Goal: Task Accomplishment & Management: Complete application form

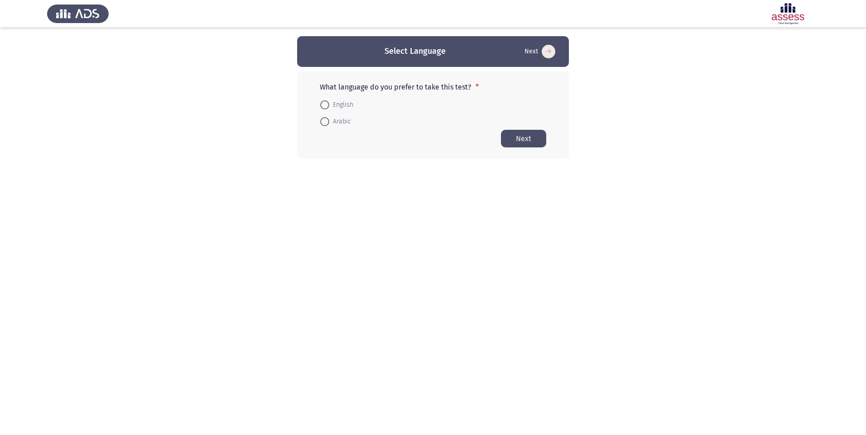
click at [392, 118] on form "English Arabic" at bounding box center [433, 113] width 226 height 34
click at [345, 119] on span "Arabic" at bounding box center [340, 121] width 22 height 11
click at [329, 119] on input "Arabic" at bounding box center [324, 121] width 9 height 9
radio input "true"
click at [532, 144] on button "Next" at bounding box center [523, 138] width 45 height 18
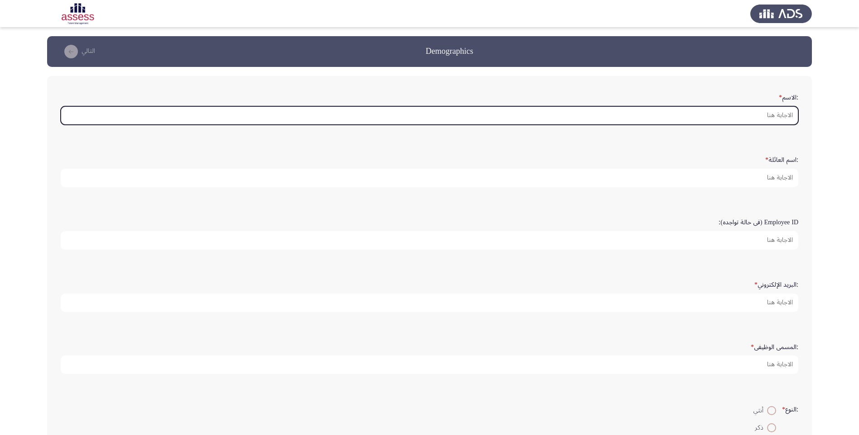
click at [726, 117] on input ":الاسم *" at bounding box center [429, 115] width 737 height 19
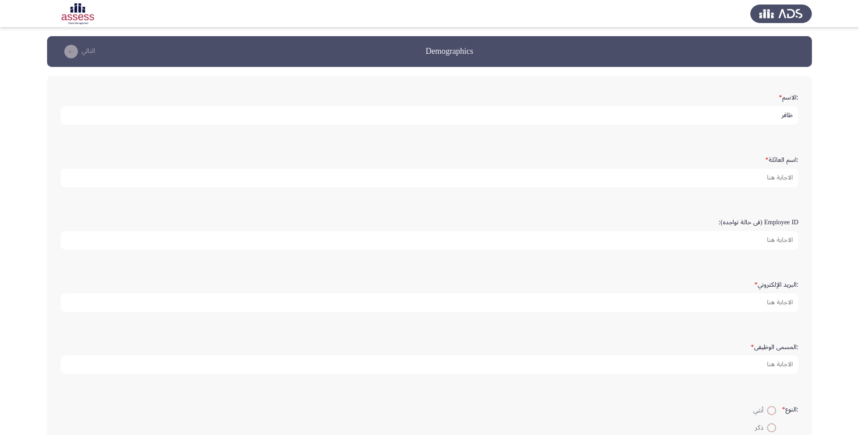
type input "ظافر"
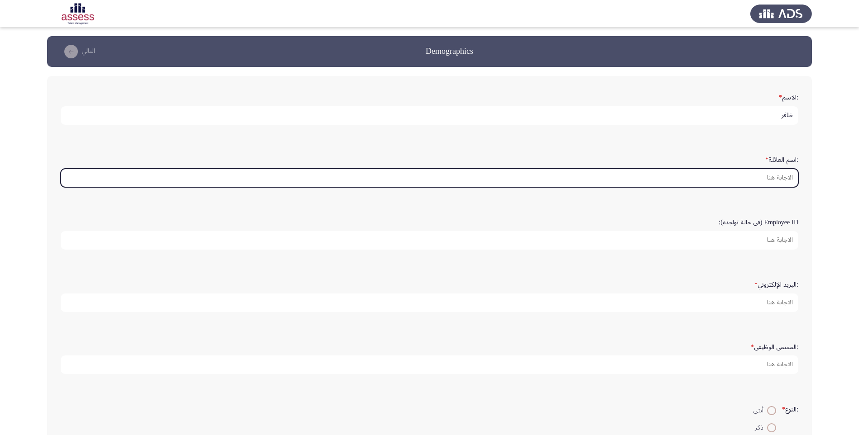
click at [730, 169] on input ":اسم العائلة *" at bounding box center [429, 178] width 737 height 19
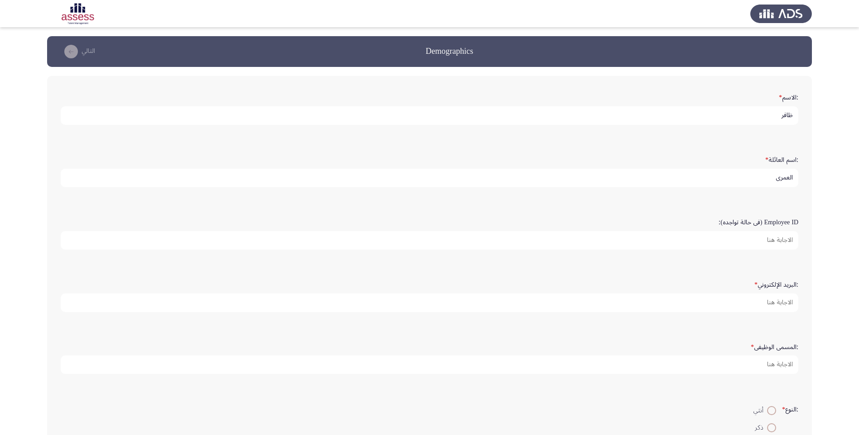
type input "العمري"
click at [746, 237] on input "Employee ID (فى حالة تواجده):" at bounding box center [429, 240] width 737 height 19
type input "15342"
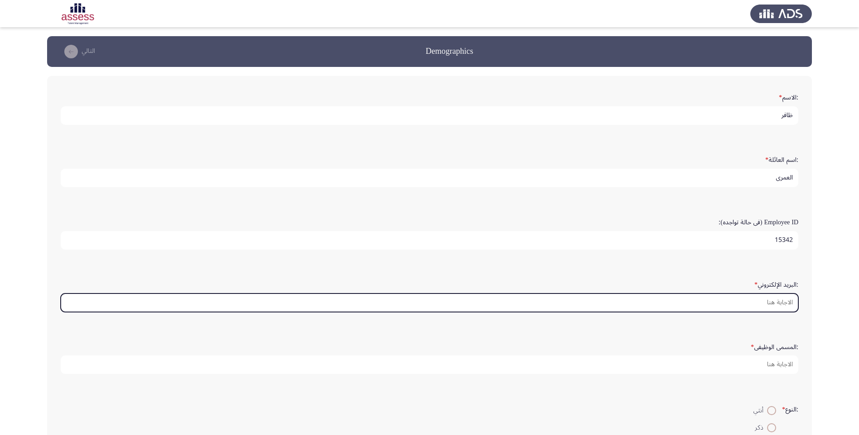
click at [764, 302] on input ":البريد الإلكتروني *" at bounding box center [429, 303] width 737 height 19
type input "ي"
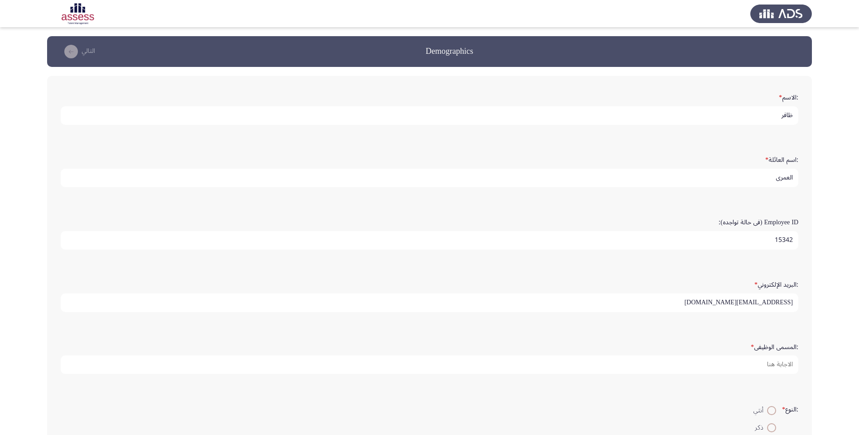
type input "[EMAIL_ADDRESS][DOMAIN_NAME]"
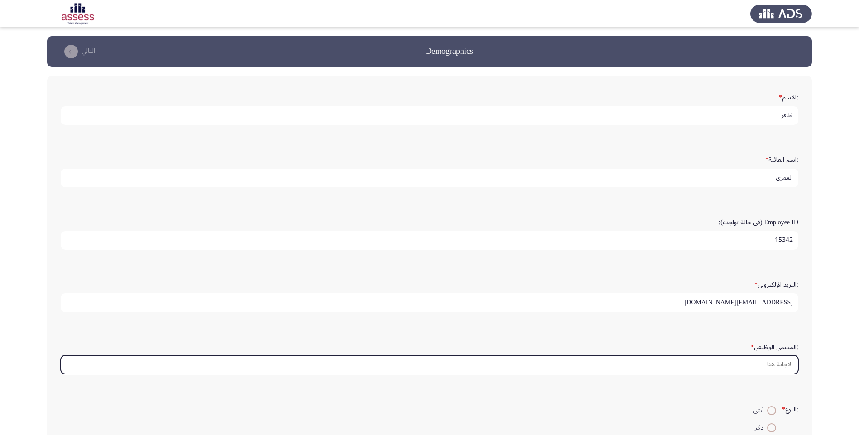
click at [763, 367] on input ":المسمى الوظيفى *" at bounding box center [429, 365] width 737 height 19
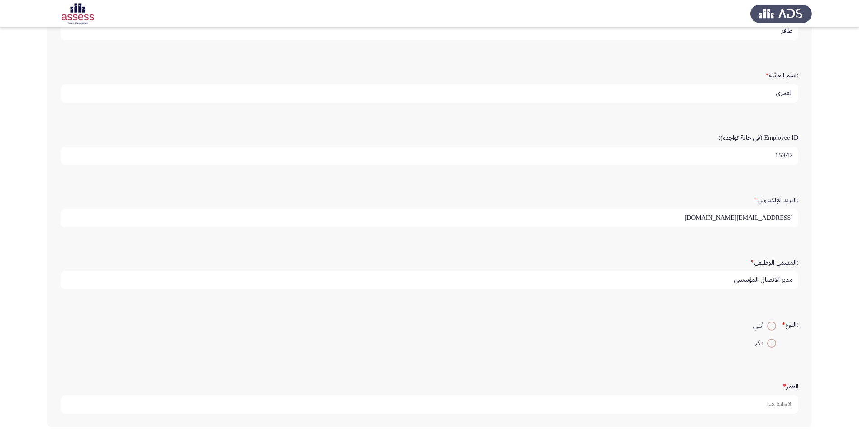
scroll to position [91, 0]
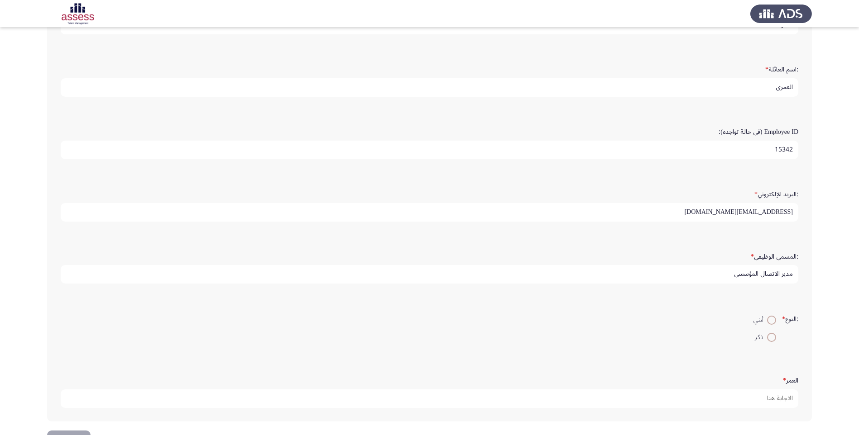
type input "مدير الاتصال المؤسسي"
click at [767, 339] on span at bounding box center [771, 337] width 9 height 9
click at [767, 339] on input "ذكر" at bounding box center [771, 337] width 9 height 9
radio input "true"
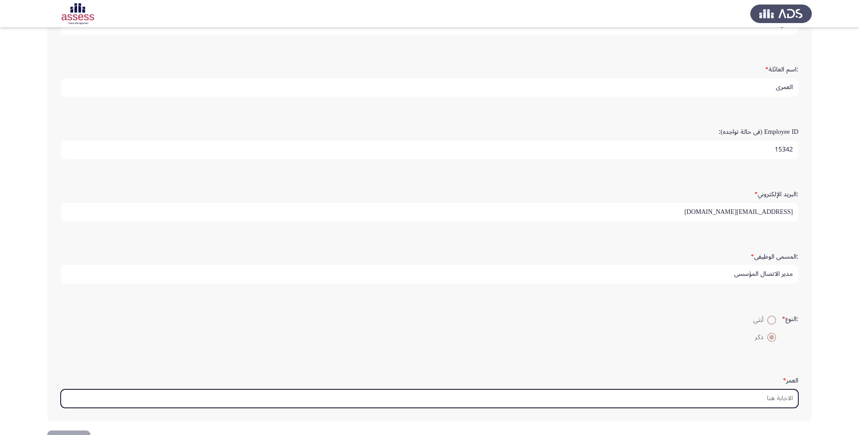
click at [755, 401] on input "العمر *" at bounding box center [429, 399] width 737 height 19
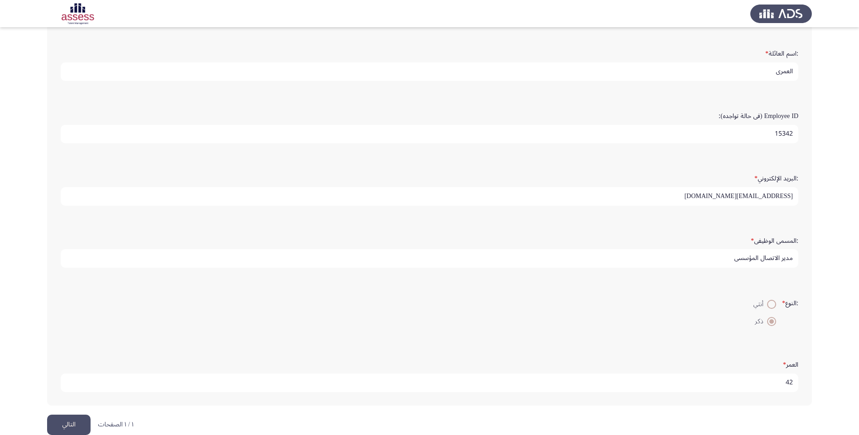
scroll to position [122, 0]
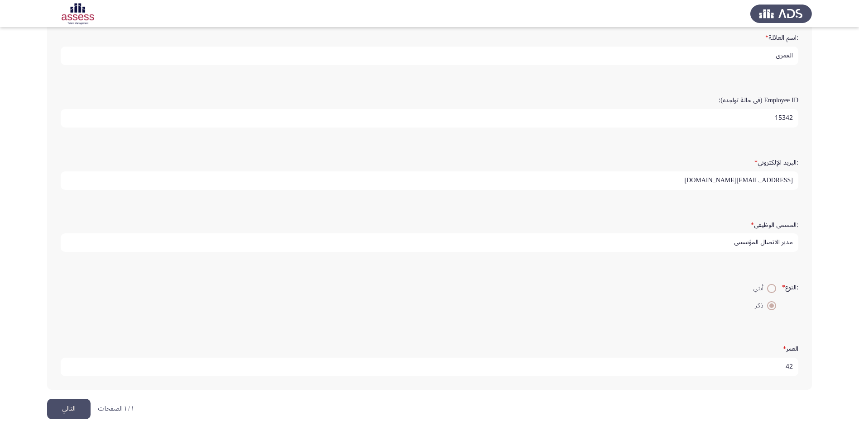
type input "42"
click at [65, 414] on button "التالي" at bounding box center [68, 409] width 43 height 20
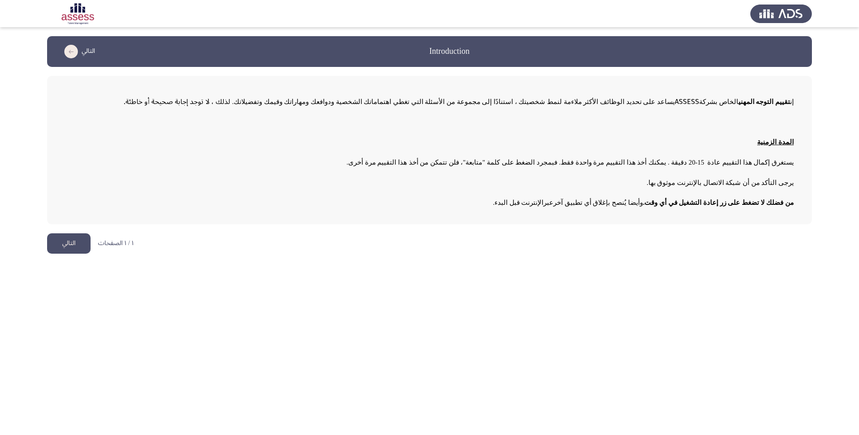
scroll to position [0, 0]
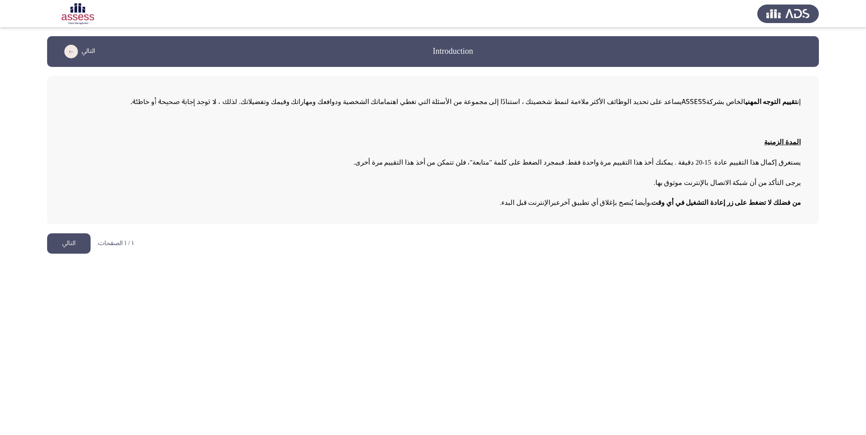
click at [62, 236] on button "التالي" at bounding box center [68, 244] width 43 height 20
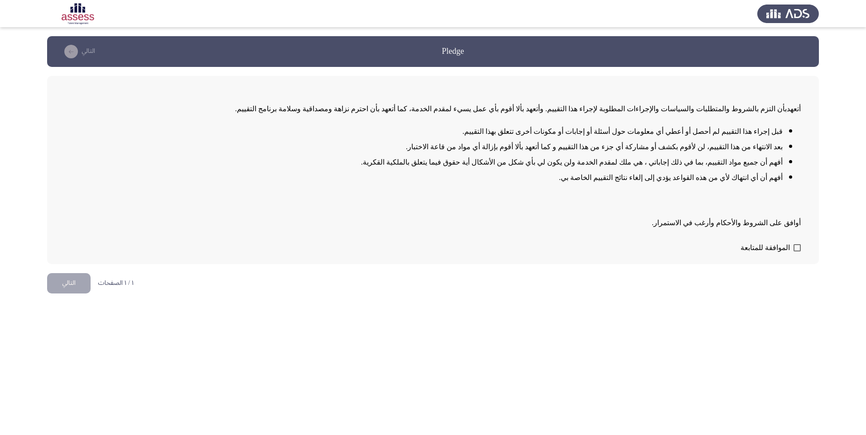
click at [799, 249] on span at bounding box center [796, 247] width 7 height 7
click at [797, 252] on input "الموافقة للمتابعة" at bounding box center [796, 252] width 0 height 0
checkbox input "true"
click at [79, 282] on button "التالي" at bounding box center [68, 283] width 43 height 20
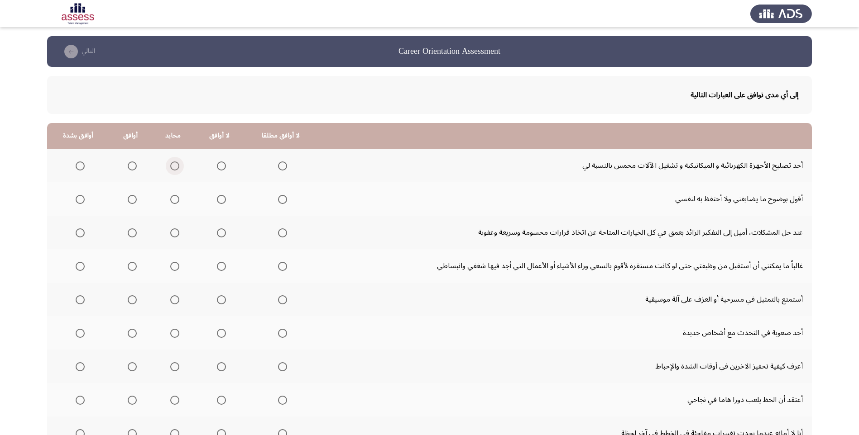
click at [172, 170] on span "Select an option" at bounding box center [174, 166] width 9 height 9
click at [172, 170] on input "Select an option" at bounding box center [174, 166] width 9 height 9
click at [218, 201] on span "Select an option" at bounding box center [221, 199] width 9 height 9
click at [218, 201] on input "Select an option" at bounding box center [221, 199] width 9 height 9
click at [131, 235] on span "Select an option" at bounding box center [132, 233] width 9 height 9
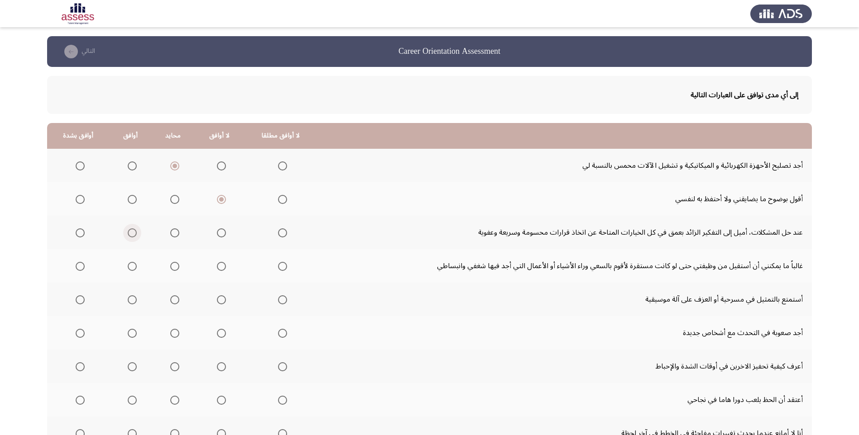
click at [131, 235] on input "Select an option" at bounding box center [132, 233] width 9 height 9
click at [213, 268] on label "Select an option" at bounding box center [219, 266] width 13 height 9
click at [217, 268] on input "Select an option" at bounding box center [221, 266] width 9 height 9
click at [174, 266] on span "Select an option" at bounding box center [174, 266] width 9 height 9
click at [174, 266] on input "Select an option" at bounding box center [174, 266] width 9 height 9
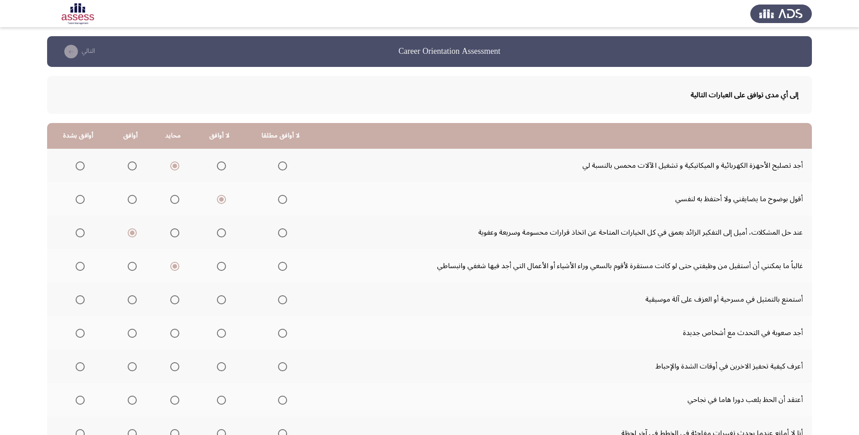
click at [174, 301] on span "Select an option" at bounding box center [174, 300] width 9 height 9
click at [174, 301] on input "Select an option" at bounding box center [174, 300] width 9 height 9
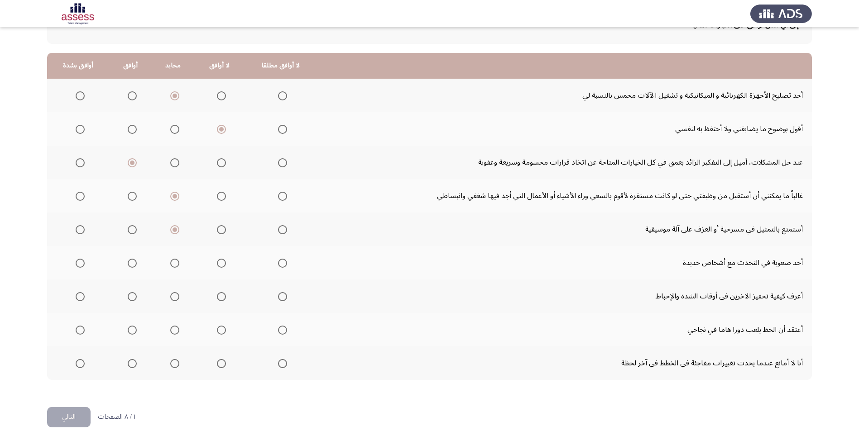
scroll to position [78, 0]
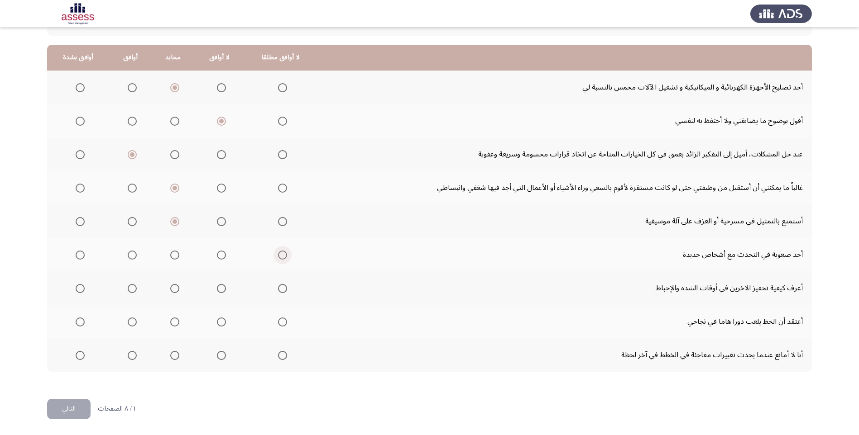
click at [279, 257] on span "Select an option" at bounding box center [282, 255] width 9 height 9
click at [279, 257] on input "Select an option" at bounding box center [282, 255] width 9 height 9
click at [77, 289] on span "Select an option" at bounding box center [80, 288] width 9 height 9
click at [77, 289] on input "Select an option" at bounding box center [80, 288] width 9 height 9
click at [217, 322] on span "Select an option" at bounding box center [221, 322] width 9 height 9
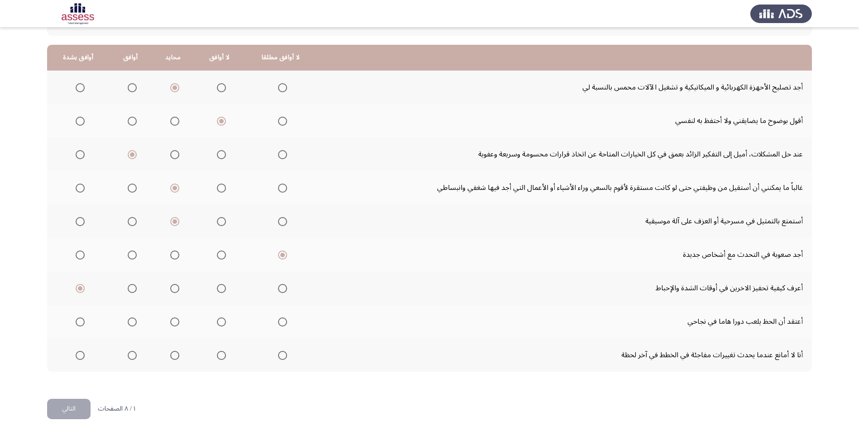
click at [217, 322] on input "Select an option" at bounding box center [221, 322] width 9 height 9
click at [132, 322] on span "Select an option" at bounding box center [132, 322] width 0 height 0
click at [131, 322] on input "Select an option" at bounding box center [132, 322] width 9 height 9
click at [130, 357] on span "Select an option" at bounding box center [132, 355] width 9 height 9
click at [130, 357] on input "Select an option" at bounding box center [132, 355] width 9 height 9
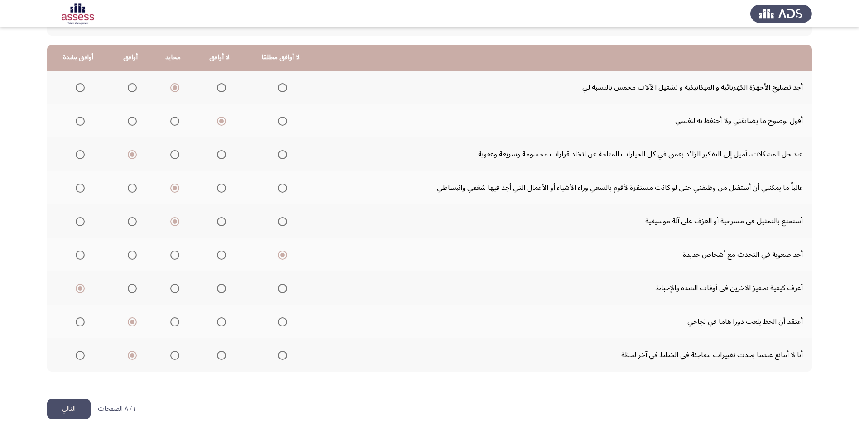
click at [64, 416] on button "التالي" at bounding box center [68, 409] width 43 height 20
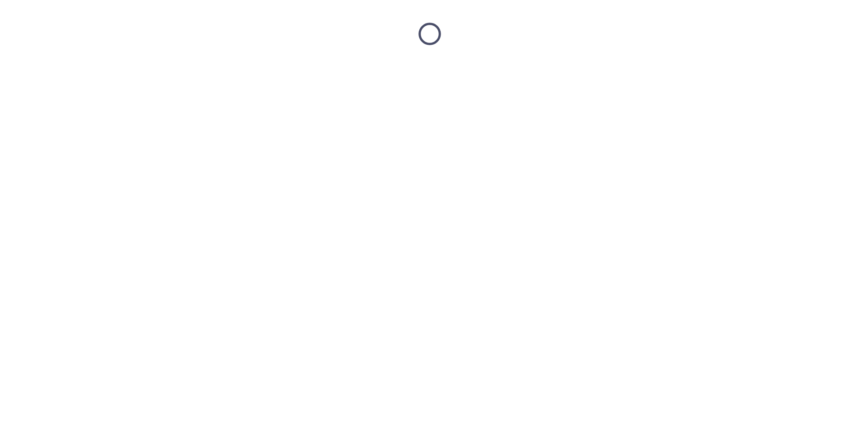
scroll to position [0, 0]
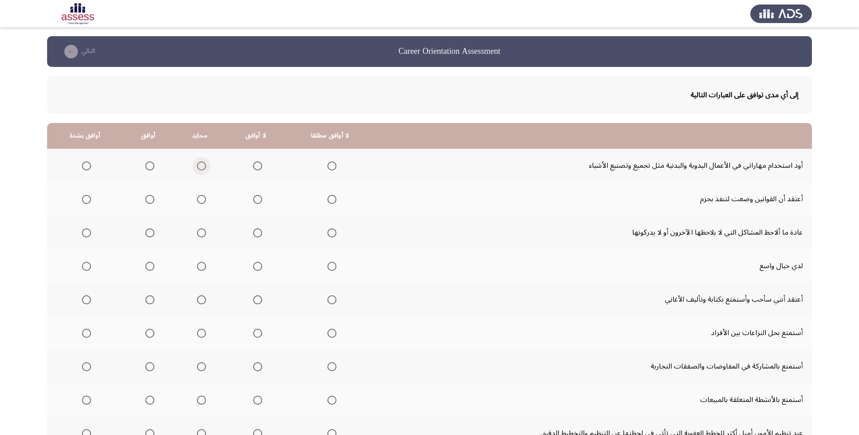
click at [198, 163] on span "Select an option" at bounding box center [201, 166] width 9 height 9
click at [198, 163] on input "Select an option" at bounding box center [201, 166] width 9 height 9
click at [253, 170] on span "Select an option" at bounding box center [257, 166] width 9 height 9
click at [253, 170] on input "Select an option" at bounding box center [257, 166] width 9 height 9
click at [198, 201] on span "Select an option" at bounding box center [201, 199] width 9 height 9
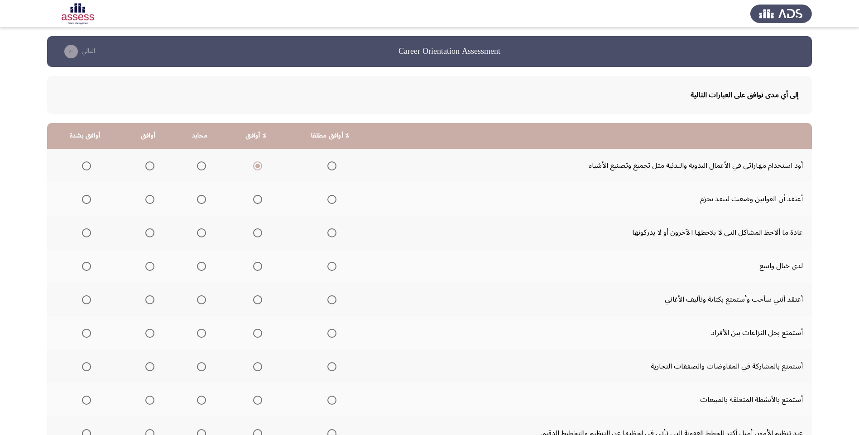
click at [198, 201] on input "Select an option" at bounding box center [201, 199] width 9 height 9
click at [146, 201] on span "Select an option" at bounding box center [149, 199] width 9 height 9
click at [146, 201] on input "Select an option" at bounding box center [149, 199] width 9 height 9
click at [198, 236] on span "Select an option" at bounding box center [201, 233] width 9 height 9
click at [198, 236] on input "Select an option" at bounding box center [201, 233] width 9 height 9
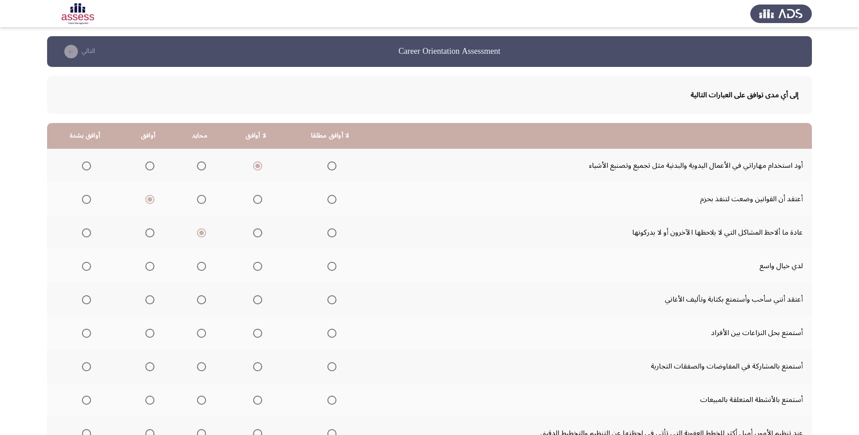
click at [148, 234] on span "Select an option" at bounding box center [149, 233] width 9 height 9
click at [148, 234] on input "Select an option" at bounding box center [149, 233] width 9 height 9
click at [147, 263] on span "Select an option" at bounding box center [149, 266] width 9 height 9
click at [147, 263] on input "Select an option" at bounding box center [149, 266] width 9 height 9
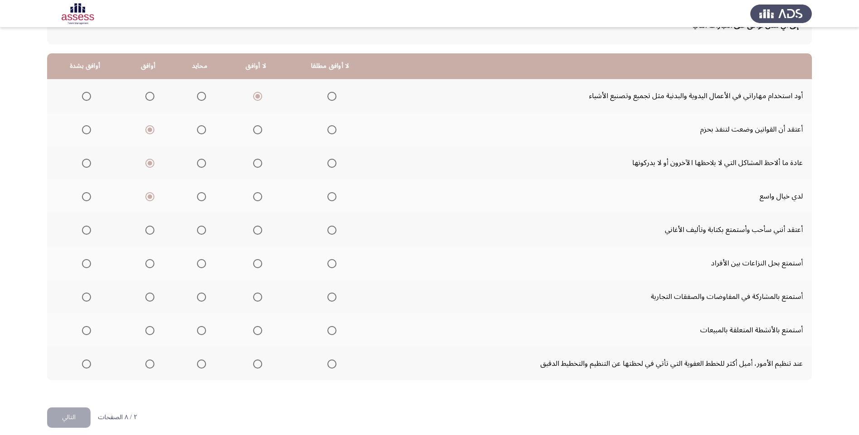
scroll to position [78, 0]
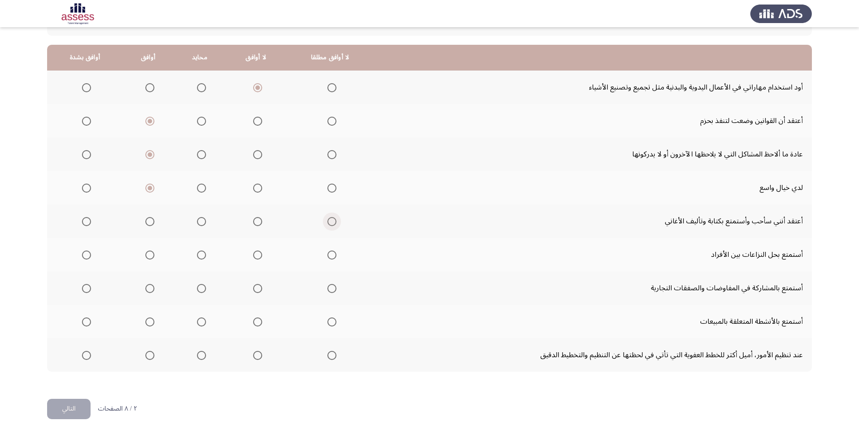
click at [327, 224] on span "Select an option" at bounding box center [331, 221] width 9 height 9
click at [327, 224] on input "Select an option" at bounding box center [331, 221] width 9 height 9
click at [253, 225] on span "Select an option" at bounding box center [257, 221] width 9 height 9
click at [253, 225] on input "Select an option" at bounding box center [257, 221] width 9 height 9
click at [149, 254] on span "Select an option" at bounding box center [149, 255] width 9 height 9
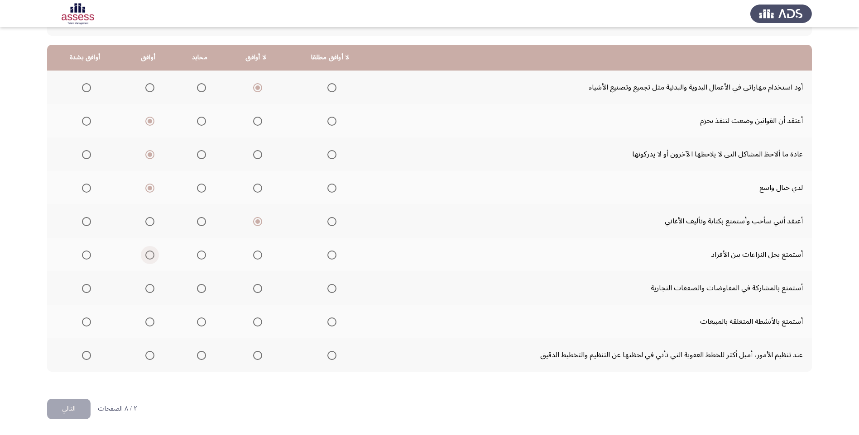
click at [149, 254] on input "Select an option" at bounding box center [149, 255] width 9 height 9
click at [88, 291] on span "Select an option" at bounding box center [86, 288] width 9 height 9
click at [88, 291] on input "Select an option" at bounding box center [86, 288] width 9 height 9
click at [150, 322] on span "Select an option" at bounding box center [150, 322] width 0 height 0
click at [148, 322] on input "Select an option" at bounding box center [149, 322] width 9 height 9
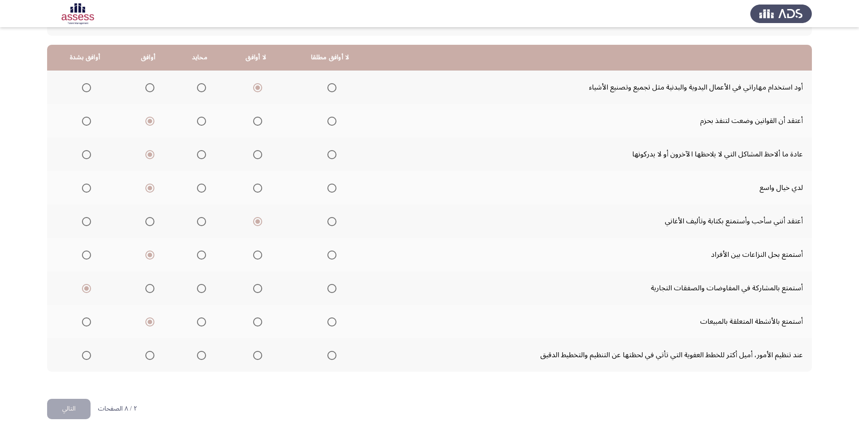
click at [471, 335] on td "أستمتع بالأنشطة المتعلقة بالمبيعات" at bounding box center [593, 321] width 438 height 33
click at [258, 355] on th at bounding box center [256, 355] width 60 height 33
click at [253, 357] on span "Select an option" at bounding box center [257, 355] width 9 height 9
click at [253, 357] on input "Select an option" at bounding box center [257, 355] width 9 height 9
click at [72, 411] on button "التالي" at bounding box center [68, 409] width 43 height 20
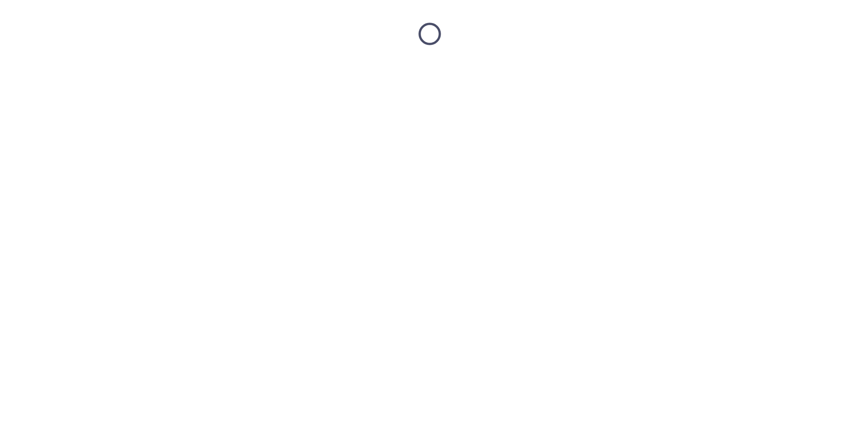
scroll to position [0, 0]
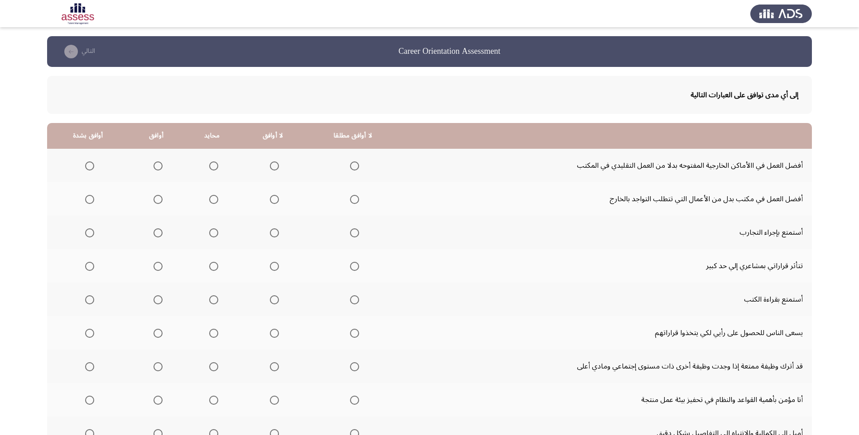
click at [214, 167] on span "Select an option" at bounding box center [213, 166] width 9 height 9
click at [214, 167] on input "Select an option" at bounding box center [213, 166] width 9 height 9
click at [161, 199] on th at bounding box center [156, 198] width 55 height 33
click at [158, 201] on span "Select an option" at bounding box center [157, 199] width 9 height 9
click at [158, 201] on input "Select an option" at bounding box center [157, 199] width 9 height 9
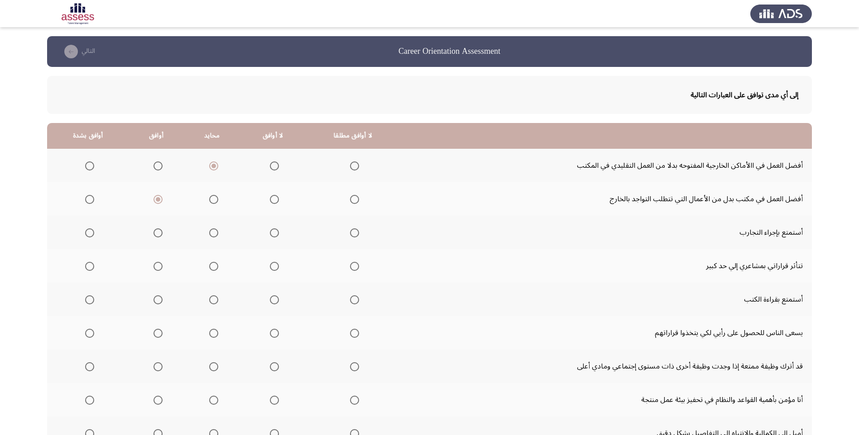
click at [157, 166] on span "Select an option" at bounding box center [157, 166] width 9 height 9
click at [157, 166] on input "Select an option" at bounding box center [157, 166] width 9 height 9
click at [211, 167] on span "Select an option" at bounding box center [213, 166] width 9 height 9
click at [211, 167] on input "Select an option" at bounding box center [213, 166] width 9 height 9
click at [215, 189] on th at bounding box center [212, 198] width 57 height 33
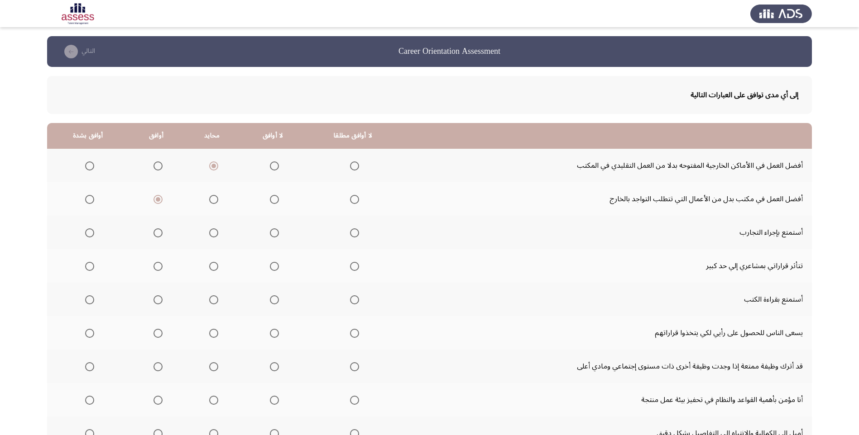
click at [213, 196] on span "Select an option" at bounding box center [213, 199] width 9 height 9
click at [213, 196] on input "Select an option" at bounding box center [213, 199] width 9 height 9
click at [159, 235] on span "Select an option" at bounding box center [157, 233] width 9 height 9
click at [159, 235] on input "Select an option" at bounding box center [157, 233] width 9 height 9
click at [350, 234] on span "Select an option" at bounding box center [354, 233] width 9 height 9
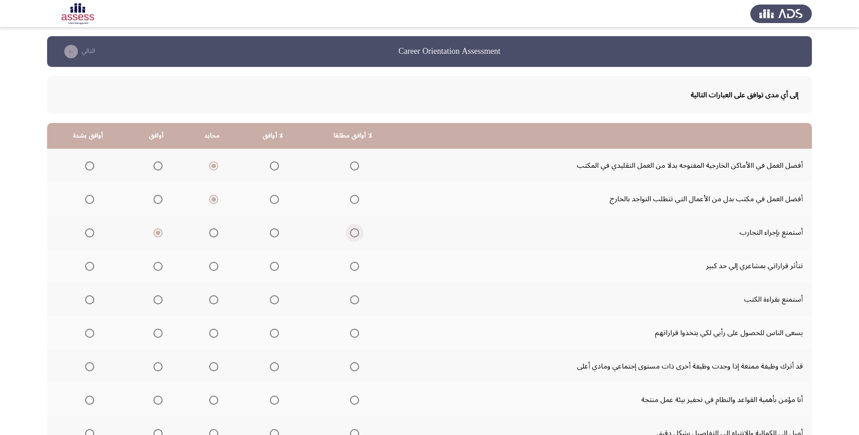
click at [350, 234] on input "Select an option" at bounding box center [354, 233] width 9 height 9
click at [213, 234] on span "Select an option" at bounding box center [213, 233] width 9 height 9
click at [213, 234] on input "Select an option" at bounding box center [213, 233] width 9 height 9
click at [351, 267] on span "Select an option" at bounding box center [354, 266] width 9 height 9
click at [351, 267] on input "Select an option" at bounding box center [354, 266] width 9 height 9
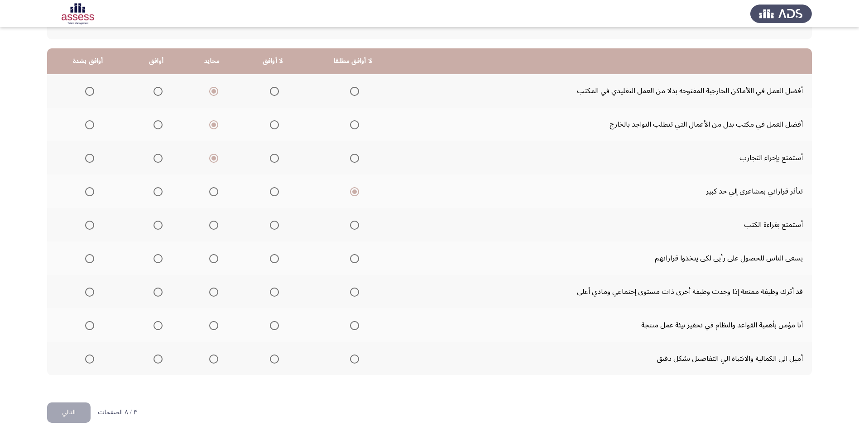
scroll to position [78, 0]
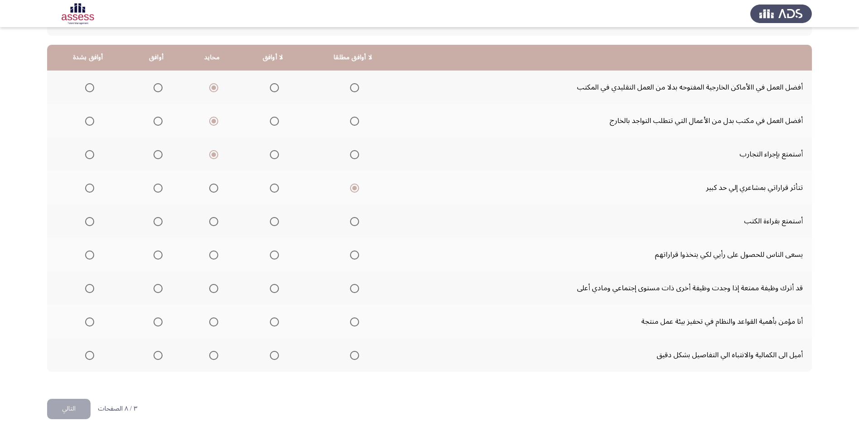
click at [153, 224] on span "Select an option" at bounding box center [157, 221] width 9 height 9
click at [153, 224] on input "Select an option" at bounding box center [157, 221] width 9 height 9
click at [91, 255] on span "Select an option" at bounding box center [89, 255] width 9 height 9
click at [91, 255] on input "Select an option" at bounding box center [89, 255] width 9 height 9
click at [154, 289] on span "Select an option" at bounding box center [157, 288] width 9 height 9
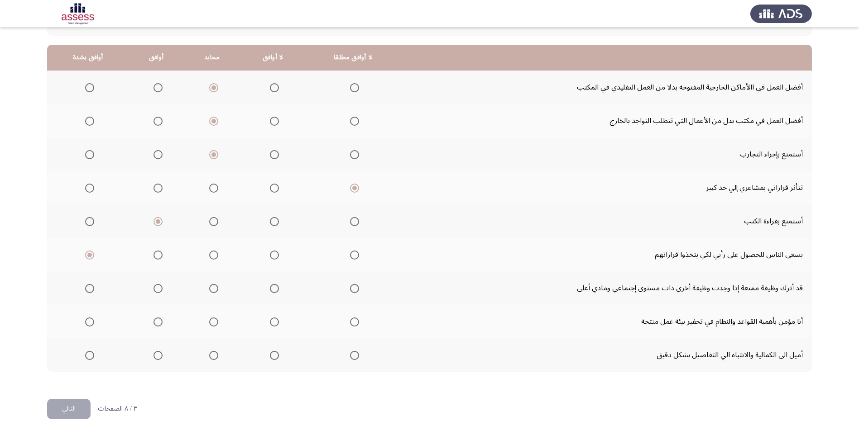
click at [154, 289] on input "Select an option" at bounding box center [157, 288] width 9 height 9
click at [153, 325] on span "Select an option" at bounding box center [157, 322] width 9 height 9
click at [153, 325] on input "Select an option" at bounding box center [157, 322] width 9 height 9
click at [213, 360] on span "Select an option" at bounding box center [213, 355] width 9 height 9
click at [213, 360] on input "Select an option" at bounding box center [213, 355] width 9 height 9
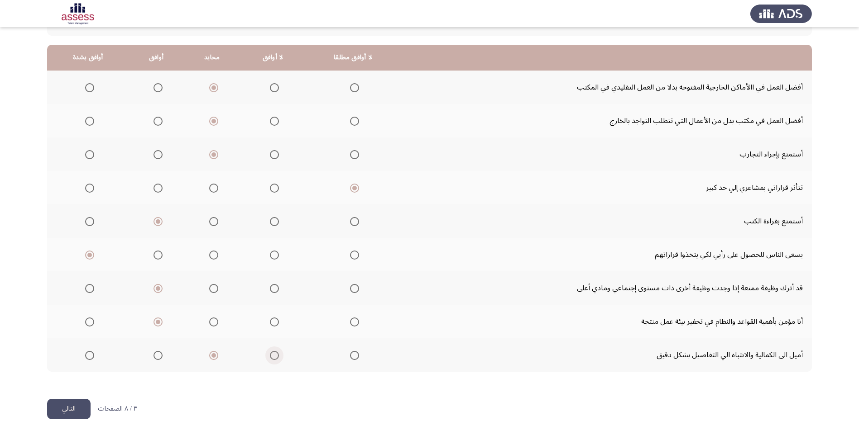
click at [271, 359] on span "Select an option" at bounding box center [274, 355] width 9 height 9
click at [271, 359] on input "Select an option" at bounding box center [274, 355] width 9 height 9
click at [75, 411] on button "التالي" at bounding box center [68, 409] width 43 height 20
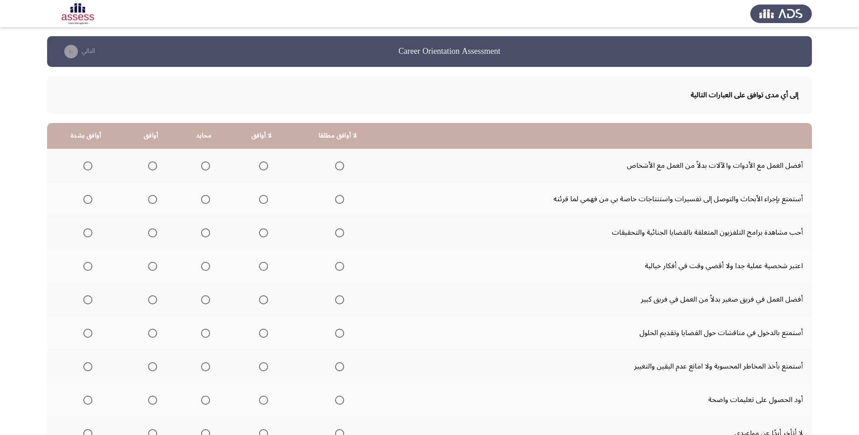
click at [256, 172] on mat-radio-group "Select an option" at bounding box center [261, 165] width 13 height 15
click at [259, 168] on span "Select an option" at bounding box center [263, 166] width 9 height 9
click at [259, 168] on input "Select an option" at bounding box center [263, 166] width 9 height 9
click at [202, 199] on span "Select an option" at bounding box center [205, 199] width 9 height 9
click at [202, 199] on input "Select an option" at bounding box center [205, 199] width 9 height 9
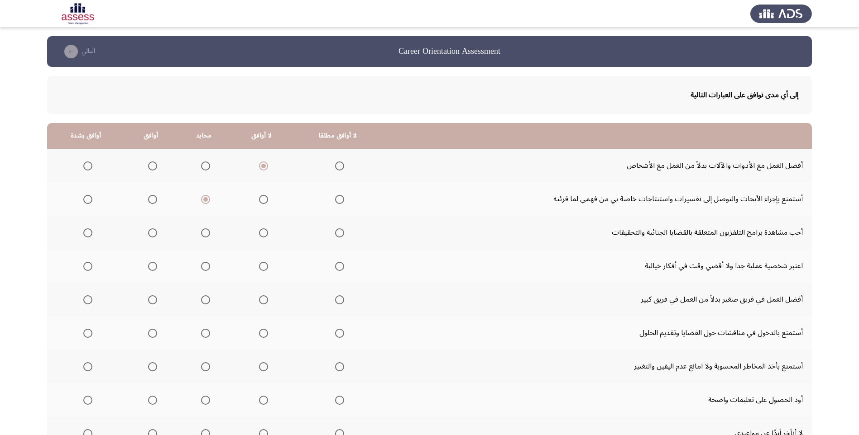
click at [150, 236] on span "Select an option" at bounding box center [152, 233] width 9 height 9
click at [150, 236] on input "Select an option" at bounding box center [152, 233] width 9 height 9
click at [264, 269] on span "Select an option" at bounding box center [263, 266] width 9 height 9
click at [264, 269] on input "Select an option" at bounding box center [263, 266] width 9 height 9
click at [203, 265] on span "Select an option" at bounding box center [205, 266] width 9 height 9
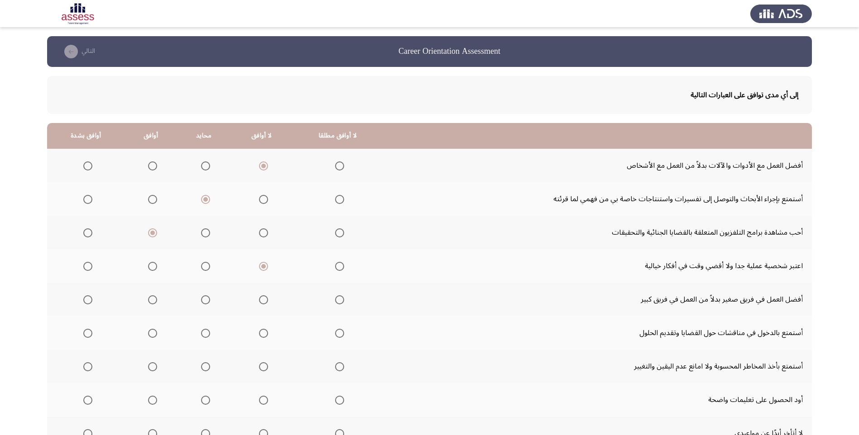
click at [203, 265] on input "Select an option" at bounding box center [205, 266] width 9 height 9
click at [268, 302] on th at bounding box center [261, 299] width 62 height 33
click at [264, 301] on span "Select an option" at bounding box center [263, 300] width 9 height 9
click at [264, 301] on input "Select an option" at bounding box center [263, 300] width 9 height 9
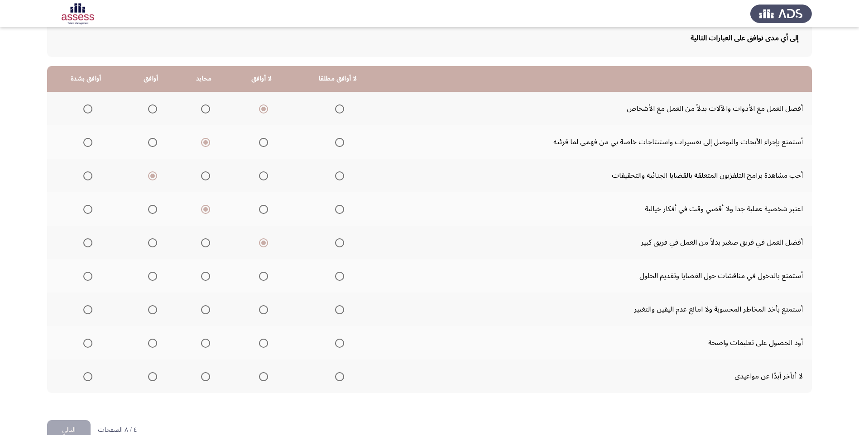
scroll to position [78, 0]
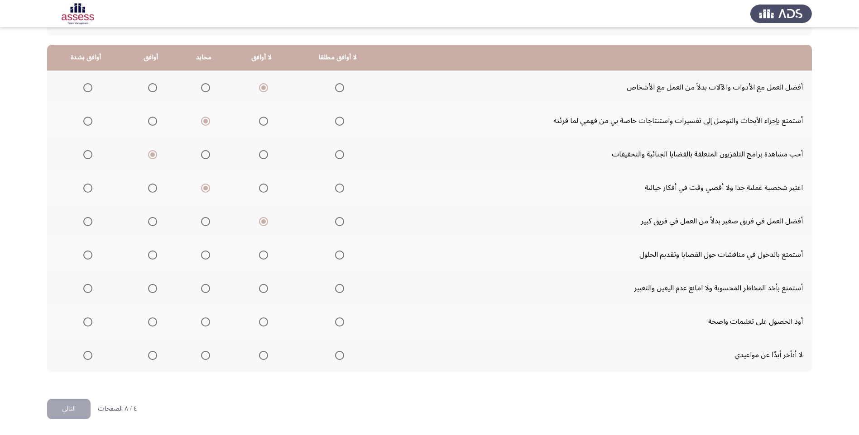
click at [84, 258] on span "Select an option" at bounding box center [87, 255] width 9 height 9
click at [84, 258] on input "Select an option" at bounding box center [87, 255] width 9 height 9
click at [90, 291] on span "Select an option" at bounding box center [87, 288] width 9 height 9
click at [90, 291] on input "Select an option" at bounding box center [87, 288] width 9 height 9
click at [262, 325] on span "Select an option" at bounding box center [263, 322] width 9 height 9
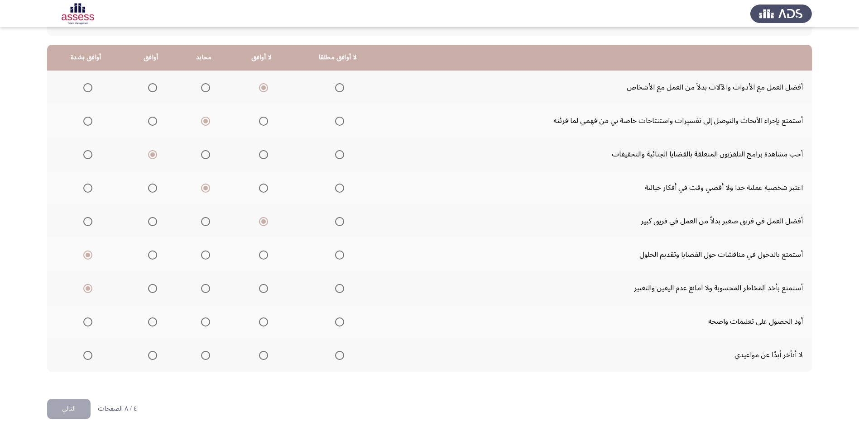
click at [262, 325] on input "Select an option" at bounding box center [263, 322] width 9 height 9
click at [208, 324] on span "Select an option" at bounding box center [205, 322] width 9 height 9
click at [208, 324] on input "Select an option" at bounding box center [205, 322] width 9 height 9
click at [259, 359] on span "Select an option" at bounding box center [263, 355] width 9 height 9
click at [259, 359] on input "Select an option" at bounding box center [263, 355] width 9 height 9
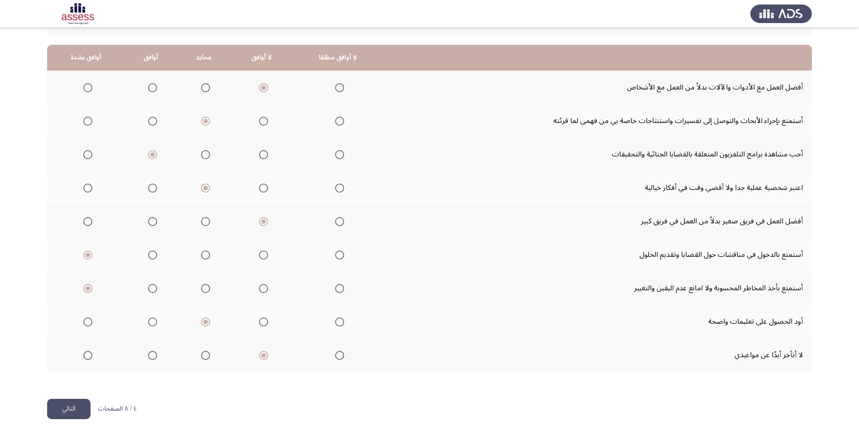
click at [75, 411] on button "التالي" at bounding box center [68, 409] width 43 height 20
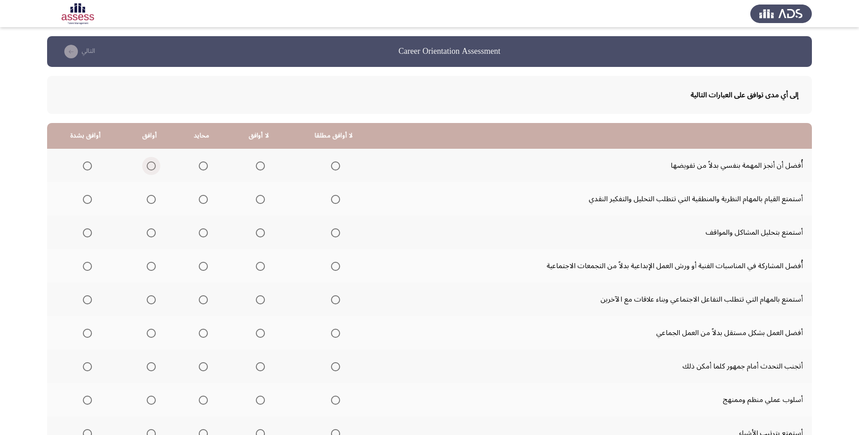
click at [147, 166] on span "Select an option" at bounding box center [151, 166] width 9 height 9
click at [147, 166] on input "Select an option" at bounding box center [151, 166] width 9 height 9
click at [206, 166] on th at bounding box center [201, 165] width 53 height 33
click at [202, 166] on span "Select an option" at bounding box center [203, 166] width 9 height 9
click at [202, 166] on input "Select an option" at bounding box center [203, 166] width 9 height 9
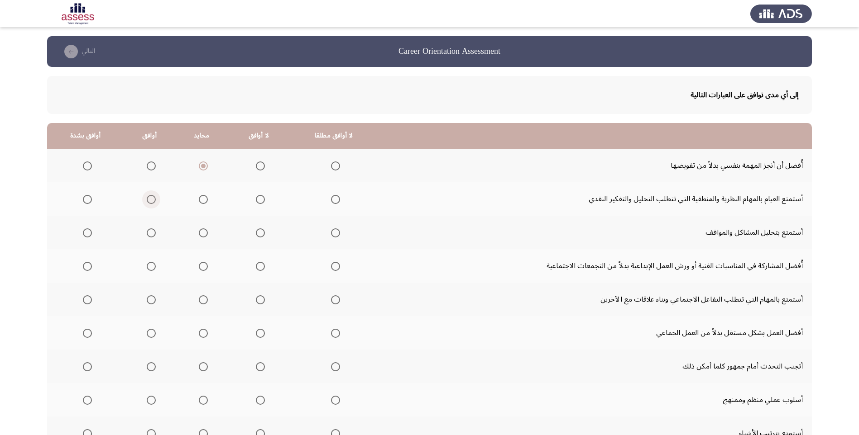
click at [148, 201] on span "Select an option" at bounding box center [151, 199] width 9 height 9
click at [148, 201] on input "Select an option" at bounding box center [151, 199] width 9 height 9
click at [148, 236] on span "Select an option" at bounding box center [151, 233] width 9 height 9
click at [148, 236] on input "Select an option" at bounding box center [151, 233] width 9 height 9
click at [200, 268] on span "Select an option" at bounding box center [203, 266] width 9 height 9
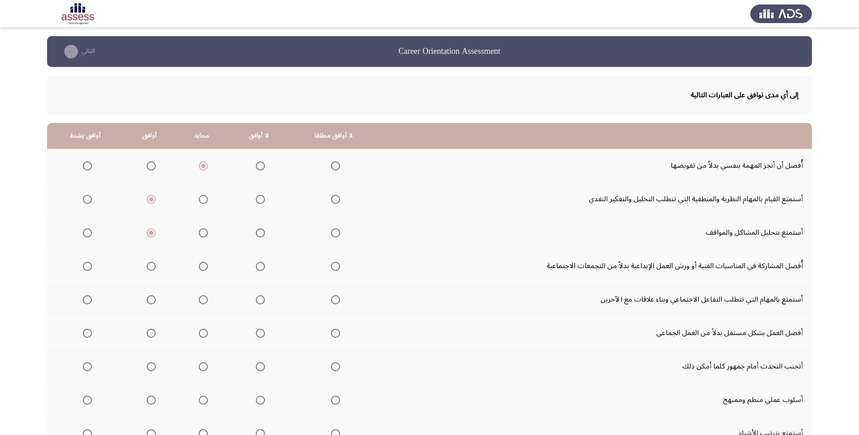
click at [200, 268] on input "Select an option" at bounding box center [203, 266] width 9 height 9
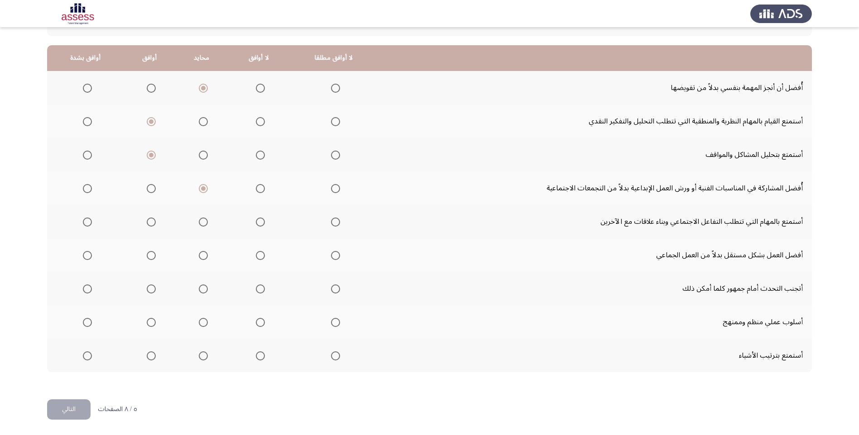
scroll to position [78, 0]
click at [86, 219] on span "Select an option" at bounding box center [87, 221] width 9 height 9
click at [86, 219] on input "Select an option" at bounding box center [87, 221] width 9 height 9
click at [335, 256] on span "Select an option" at bounding box center [335, 255] width 9 height 9
click at [335, 256] on input "Select an option" at bounding box center [335, 255] width 9 height 9
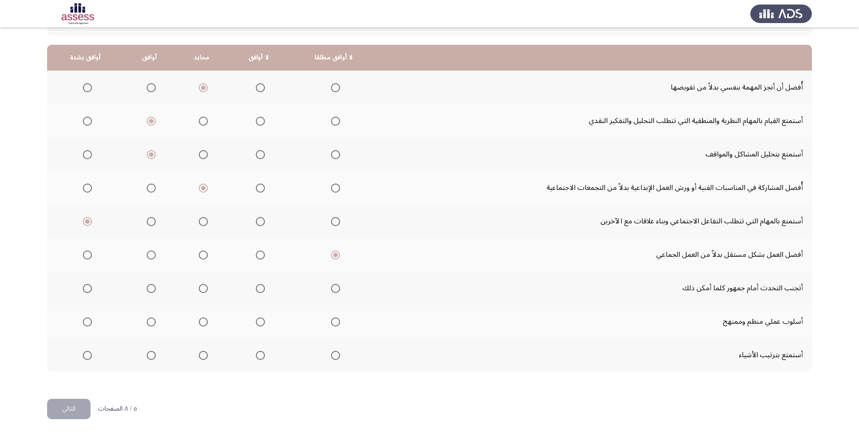
click at [256, 287] on span "Select an option" at bounding box center [260, 288] width 9 height 9
click at [256, 287] on input "Select an option" at bounding box center [260, 288] width 9 height 9
click at [258, 325] on span "Select an option" at bounding box center [260, 322] width 9 height 9
click at [258, 325] on input "Select an option" at bounding box center [260, 322] width 9 height 9
click at [199, 324] on span "Select an option" at bounding box center [203, 322] width 9 height 9
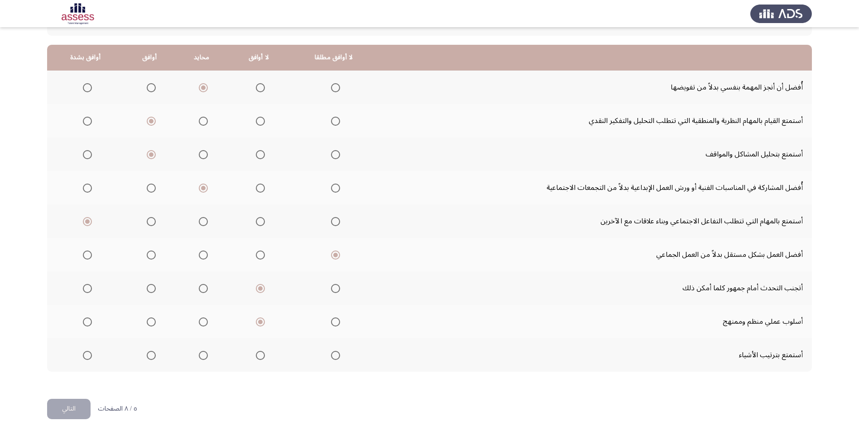
click at [199, 324] on input "Select an option" at bounding box center [203, 322] width 9 height 9
click at [261, 359] on span "Select an option" at bounding box center [260, 355] width 9 height 9
click at [261, 359] on input "Select an option" at bounding box center [260, 355] width 9 height 9
click at [69, 411] on button "التالي" at bounding box center [68, 409] width 43 height 20
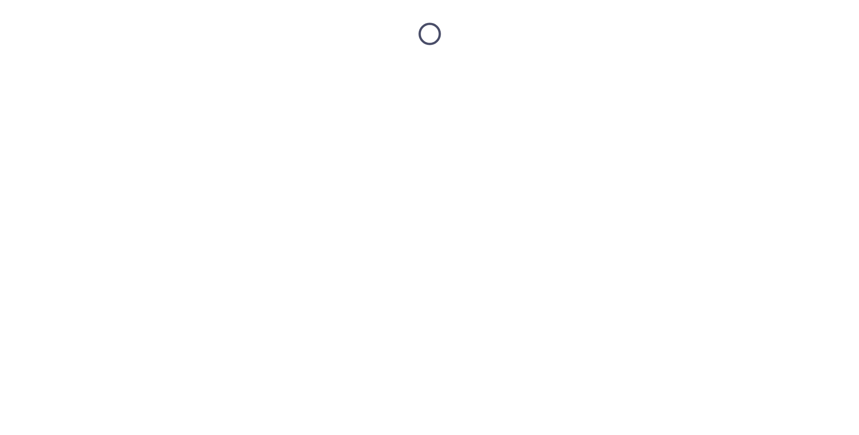
scroll to position [0, 0]
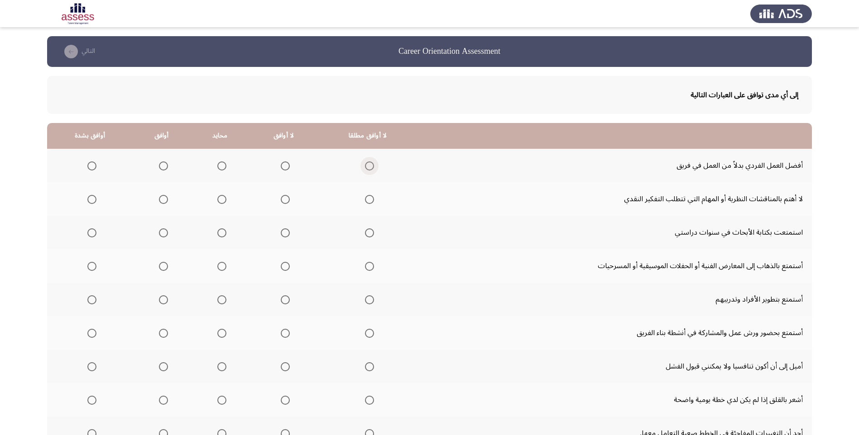
click at [365, 167] on span "Select an option" at bounding box center [369, 166] width 9 height 9
click at [365, 167] on input "Select an option" at bounding box center [369, 166] width 9 height 9
click at [365, 202] on span "Select an option" at bounding box center [369, 199] width 9 height 9
click at [365, 202] on input "Select an option" at bounding box center [369, 199] width 9 height 9
click at [284, 234] on span "Select an option" at bounding box center [285, 233] width 9 height 9
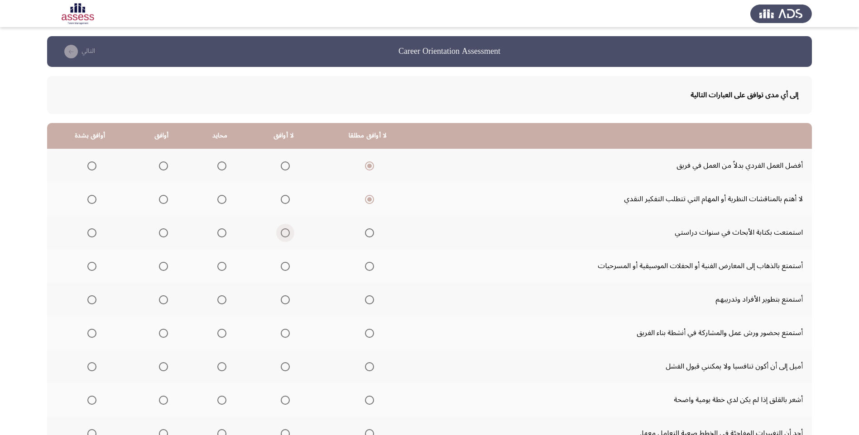
click at [284, 234] on input "Select an option" at bounding box center [285, 233] width 9 height 9
click at [162, 267] on span "Select an option" at bounding box center [163, 266] width 9 height 9
click at [162, 267] on input "Select an option" at bounding box center [163, 266] width 9 height 9
click at [94, 301] on span "Select an option" at bounding box center [91, 300] width 9 height 9
click at [94, 301] on input "Select an option" at bounding box center [91, 300] width 9 height 9
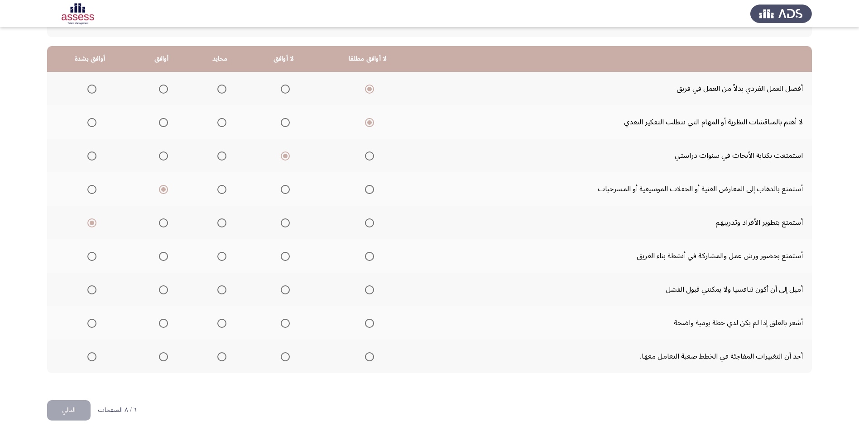
scroll to position [78, 0]
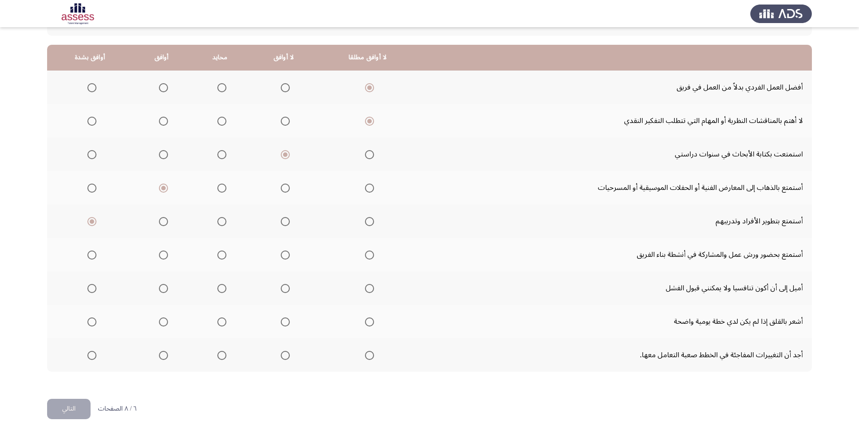
click at [218, 256] on span "Select an option" at bounding box center [221, 255] width 9 height 9
click at [218, 256] on input "Select an option" at bounding box center [221, 255] width 9 height 9
click at [217, 291] on span "Select an option" at bounding box center [221, 288] width 9 height 9
click at [217, 291] on input "Select an option" at bounding box center [221, 288] width 9 height 9
click at [283, 324] on span "Select an option" at bounding box center [285, 322] width 9 height 9
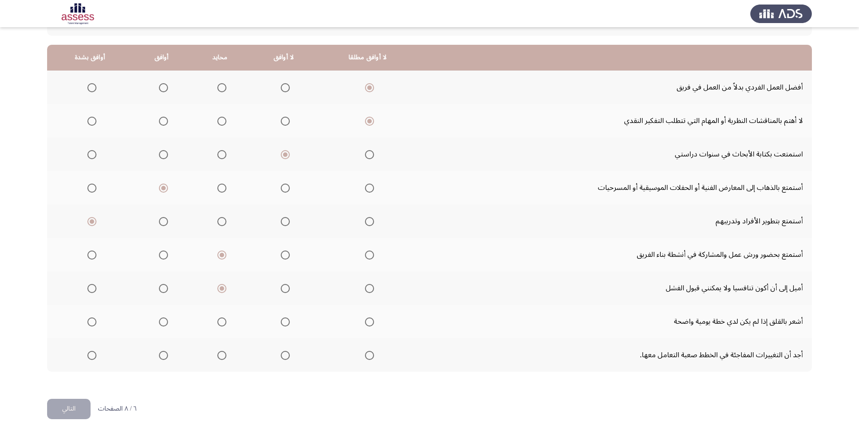
click at [283, 324] on input "Select an option" at bounding box center [285, 322] width 9 height 9
click at [281, 354] on span "Select an option" at bounding box center [285, 355] width 9 height 9
click at [281, 354] on input "Select an option" at bounding box center [285, 355] width 9 height 9
click at [59, 413] on button "التالي" at bounding box center [68, 409] width 43 height 20
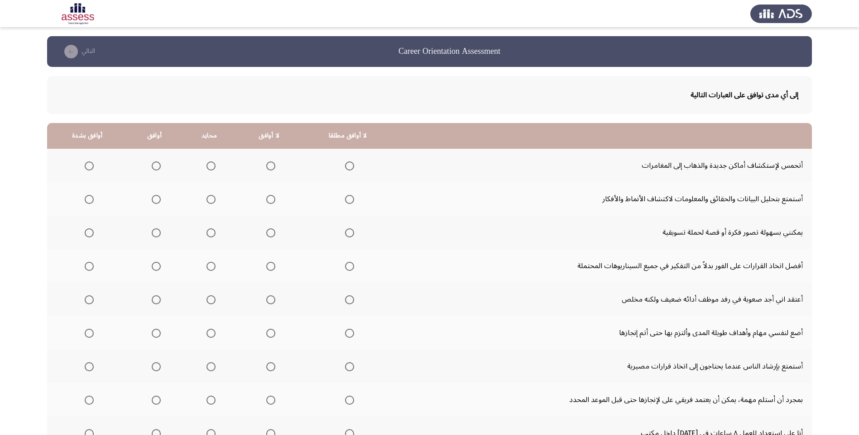
click at [90, 165] on span "Select an option" at bounding box center [89, 166] width 9 height 9
click at [90, 165] on input "Select an option" at bounding box center [89, 166] width 9 height 9
click at [151, 204] on mat-radio-group "Select an option" at bounding box center [154, 198] width 13 height 15
click at [153, 203] on span "Select an option" at bounding box center [156, 199] width 9 height 9
click at [153, 203] on input "Select an option" at bounding box center [156, 199] width 9 height 9
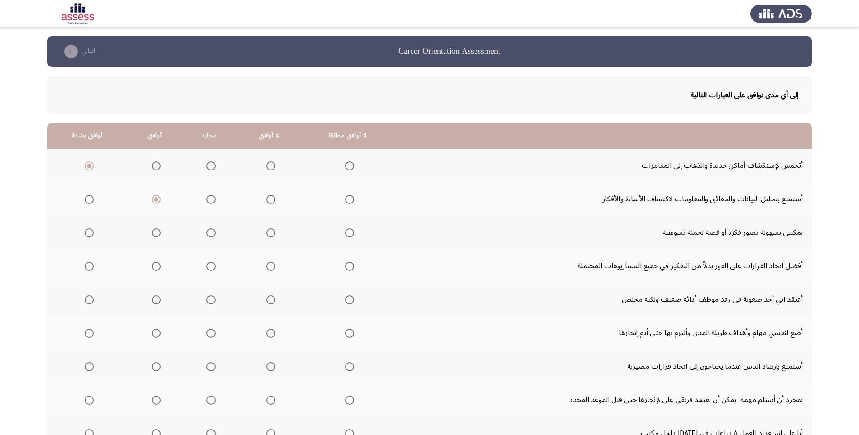
click at [156, 235] on span "Select an option" at bounding box center [156, 233] width 9 height 9
click at [156, 235] on input "Select an option" at bounding box center [156, 233] width 9 height 9
click at [157, 266] on span "Select an option" at bounding box center [156, 266] width 9 height 9
click at [157, 266] on input "Select an option" at bounding box center [156, 266] width 9 height 9
click at [206, 268] on span "Select an option" at bounding box center [210, 266] width 9 height 9
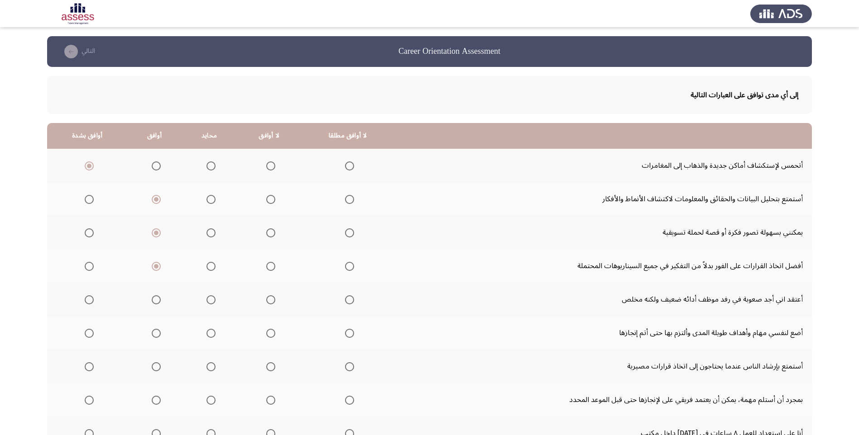
click at [206, 268] on input "Select an option" at bounding box center [210, 266] width 9 height 9
click at [210, 303] on span "Select an option" at bounding box center [210, 300] width 9 height 9
click at [210, 303] on input "Select an option" at bounding box center [210, 300] width 9 height 9
click at [156, 332] on span "Select an option" at bounding box center [156, 333] width 9 height 9
click at [156, 332] on input "Select an option" at bounding box center [156, 333] width 9 height 9
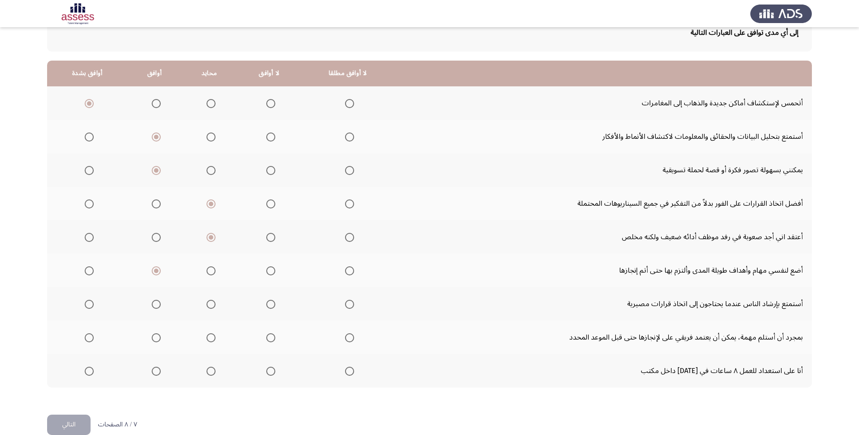
scroll to position [78, 0]
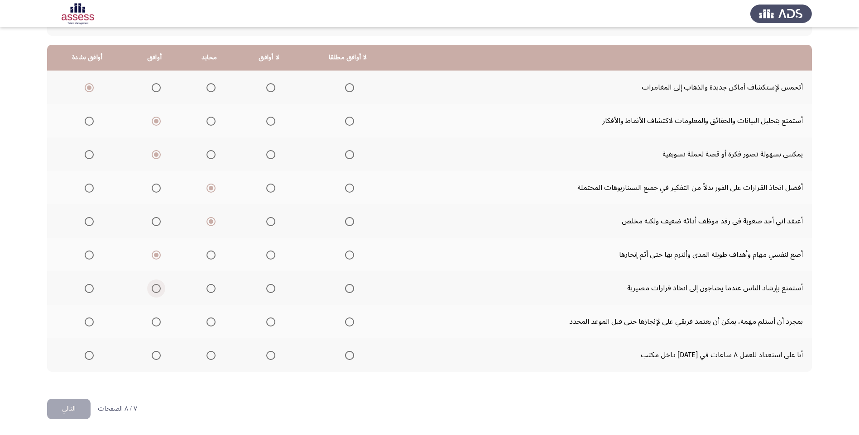
click at [156, 292] on span "Select an option" at bounding box center [156, 288] width 9 height 9
click at [156, 292] on input "Select an option" at bounding box center [156, 288] width 9 height 9
click at [90, 321] on span "Select an option" at bounding box center [89, 322] width 9 height 9
click at [90, 321] on input "Select an option" at bounding box center [89, 322] width 9 height 9
click at [157, 355] on span "Select an option" at bounding box center [156, 355] width 9 height 9
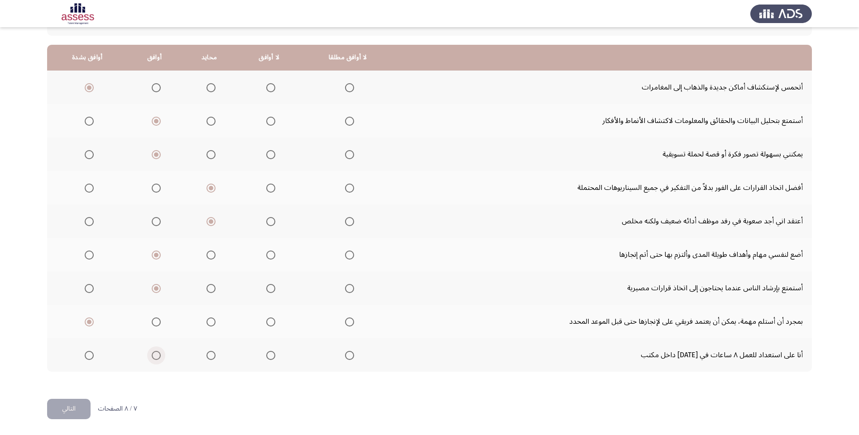
click at [157, 355] on input "Select an option" at bounding box center [156, 355] width 9 height 9
click at [62, 415] on button "التالي" at bounding box center [68, 409] width 43 height 20
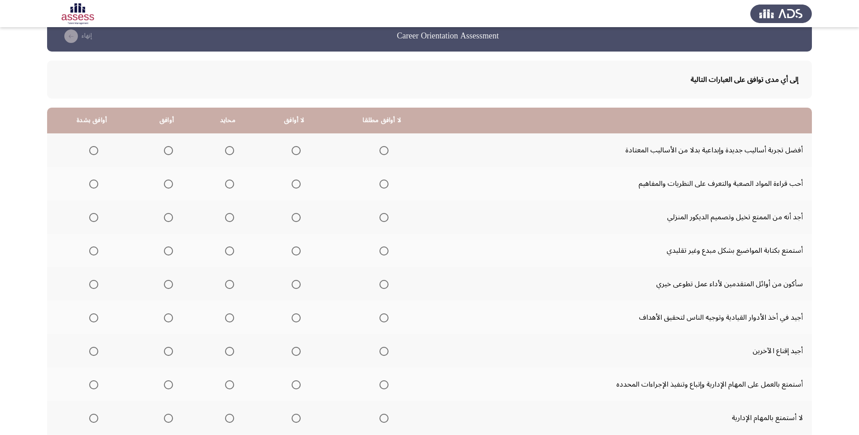
scroll to position [0, 0]
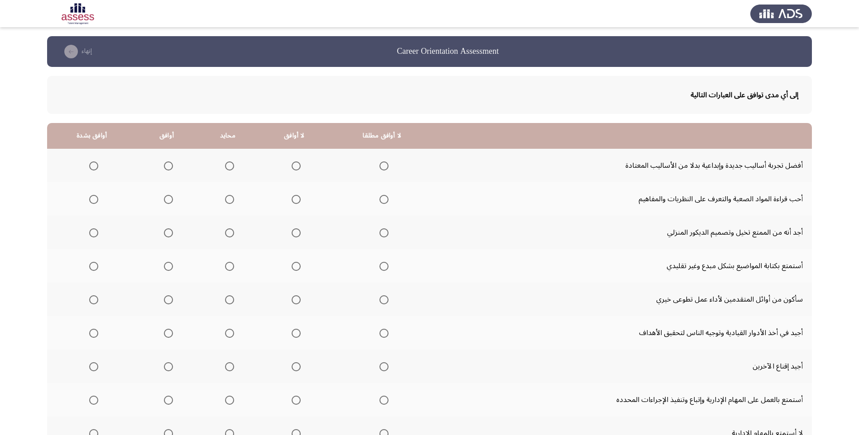
click at [165, 171] on mat-radio-group "Select an option" at bounding box center [166, 165] width 13 height 15
click at [165, 168] on span "Select an option" at bounding box center [168, 166] width 9 height 9
click at [165, 168] on input "Select an option" at bounding box center [168, 166] width 9 height 9
click at [225, 200] on span "Select an option" at bounding box center [229, 199] width 9 height 9
click at [225, 200] on input "Select an option" at bounding box center [229, 199] width 9 height 9
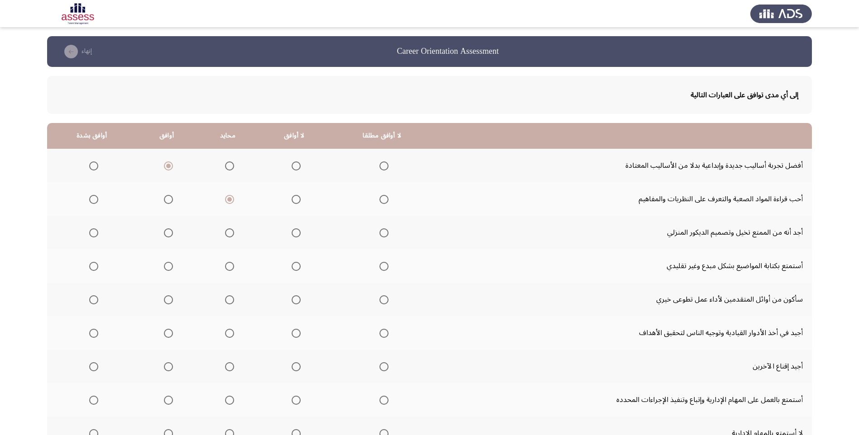
click at [169, 197] on span "Select an option" at bounding box center [168, 199] width 9 height 9
click at [169, 197] on input "Select an option" at bounding box center [168, 199] width 9 height 9
click at [96, 233] on span "Select an option" at bounding box center [93, 233] width 9 height 9
click at [96, 233] on input "Select an option" at bounding box center [93, 233] width 9 height 9
click at [165, 230] on span "Select an option" at bounding box center [168, 233] width 9 height 9
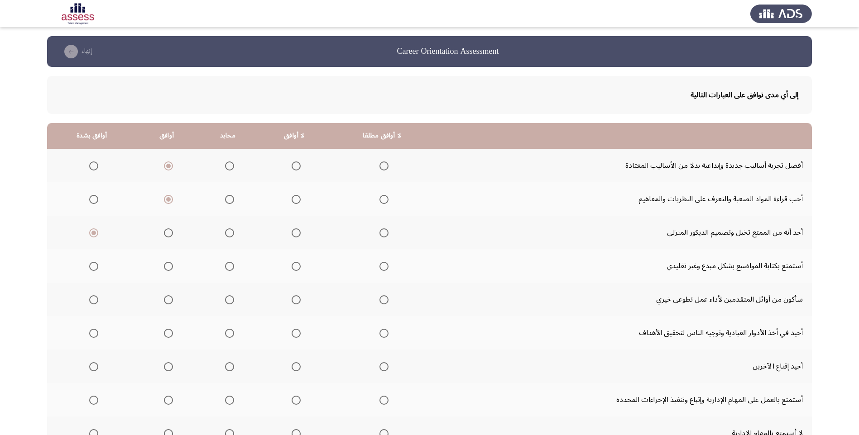
click at [165, 230] on input "Select an option" at bounding box center [168, 233] width 9 height 9
click at [95, 269] on span "Select an option" at bounding box center [93, 266] width 9 height 9
click at [95, 269] on input "Select an option" at bounding box center [93, 266] width 9 height 9
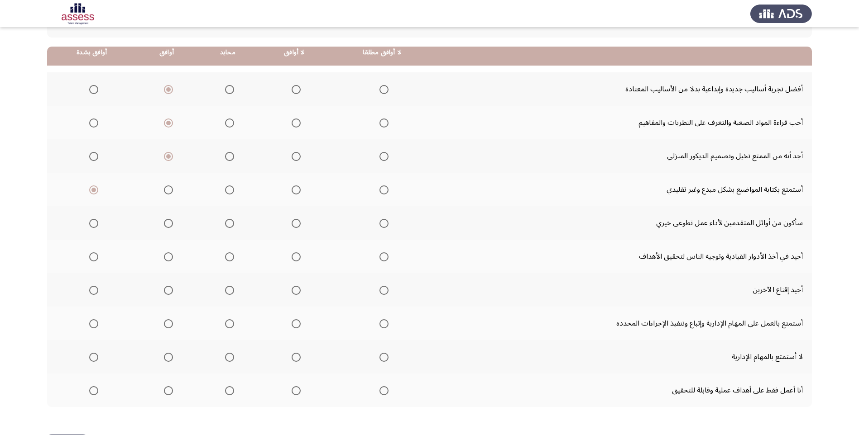
scroll to position [91, 0]
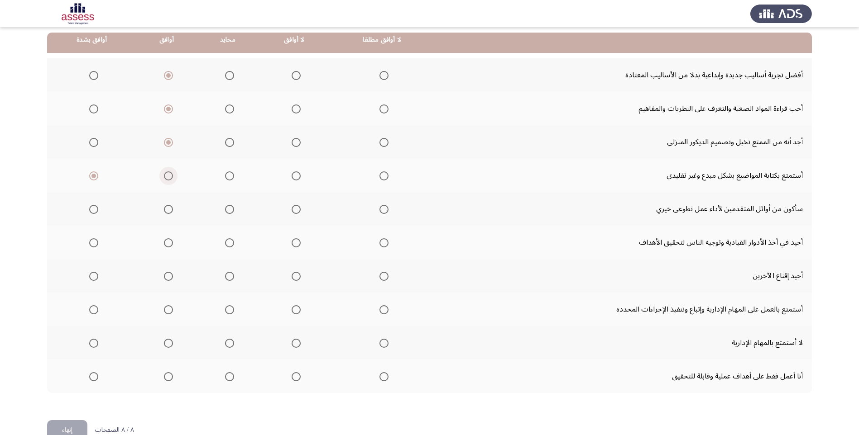
click at [167, 172] on span "Select an option" at bounding box center [168, 176] width 9 height 9
click at [167, 172] on input "Select an option" at bounding box center [168, 176] width 9 height 9
click at [165, 207] on span "Select an option" at bounding box center [168, 209] width 9 height 9
click at [165, 207] on input "Select an option" at bounding box center [168, 209] width 9 height 9
click at [92, 241] on span "Select an option" at bounding box center [93, 243] width 9 height 9
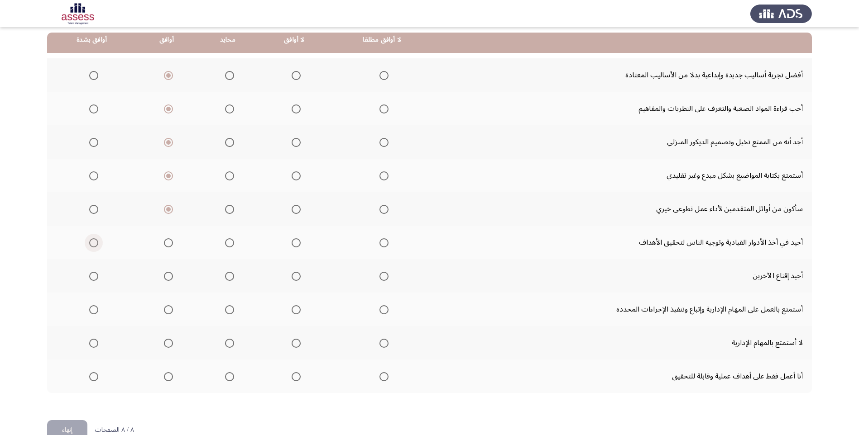
click at [92, 241] on input "Select an option" at bounding box center [93, 243] width 9 height 9
click at [91, 276] on span "Select an option" at bounding box center [93, 276] width 9 height 9
click at [91, 276] on input "Select an option" at bounding box center [93, 276] width 9 height 9
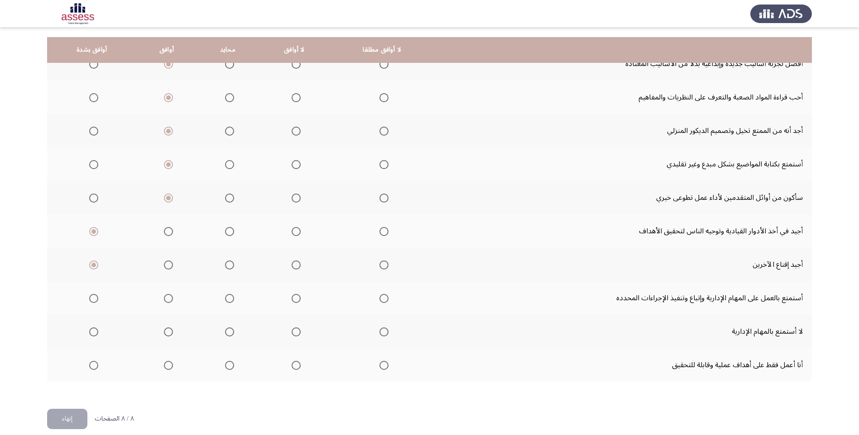
scroll to position [112, 0]
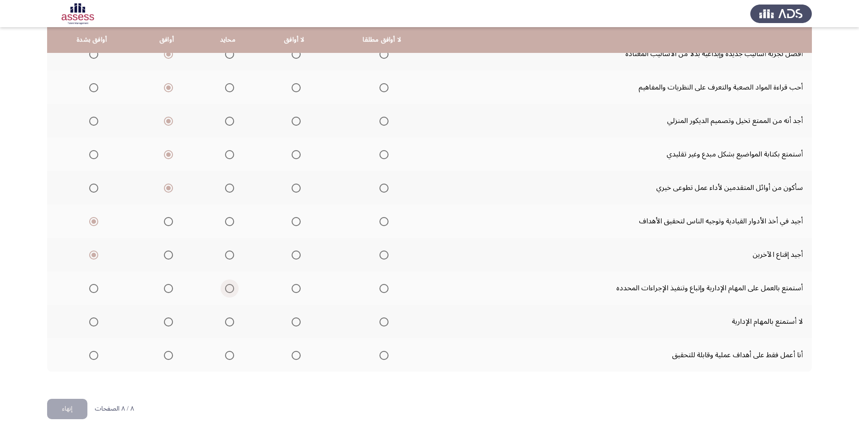
click at [227, 287] on span "Select an option" at bounding box center [229, 288] width 9 height 9
click at [227, 287] on input "Select an option" at bounding box center [229, 288] width 9 height 9
click at [292, 321] on span "Select an option" at bounding box center [296, 322] width 9 height 9
click at [292, 321] on input "Select an option" at bounding box center [296, 322] width 9 height 9
click at [296, 358] on span "Select an option" at bounding box center [296, 355] width 9 height 9
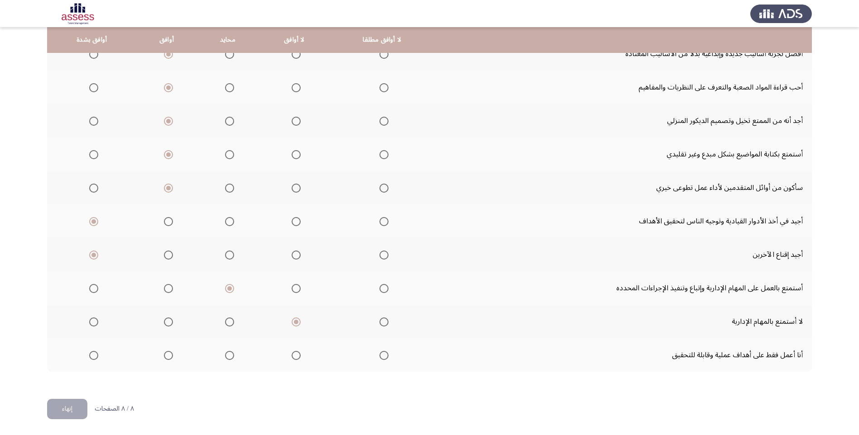
click at [296, 358] on input "Select an option" at bounding box center [296, 355] width 9 height 9
click at [71, 407] on button "إنهاء" at bounding box center [67, 409] width 40 height 20
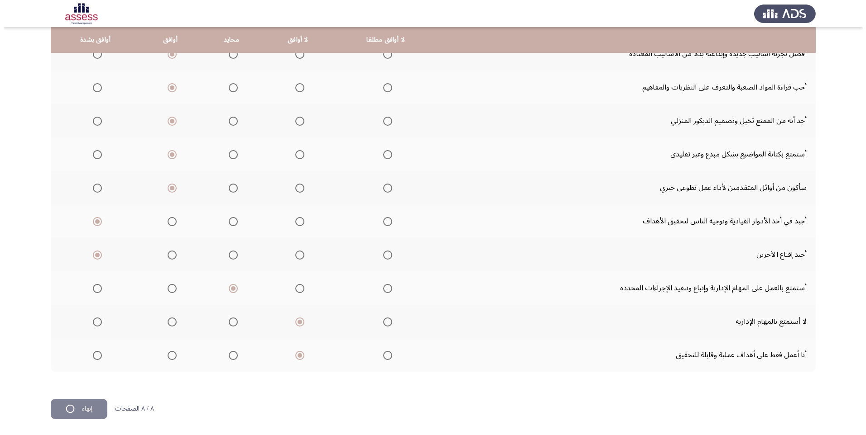
scroll to position [0, 0]
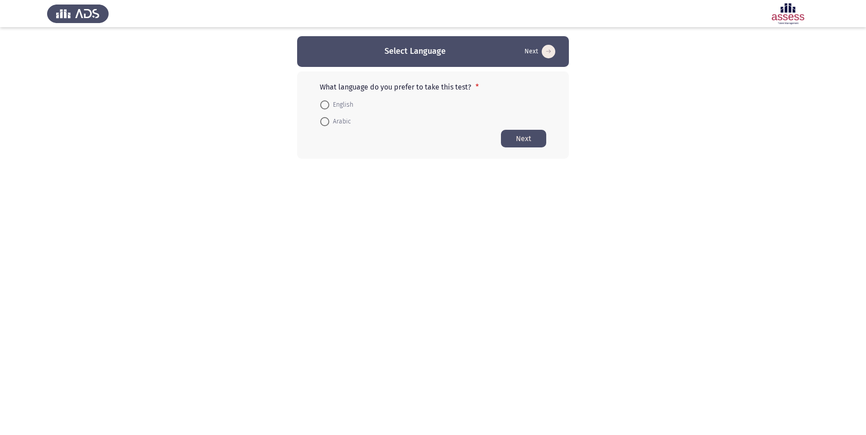
click at [341, 113] on mat-radio-button "Arabic" at bounding box center [335, 121] width 43 height 17
click at [340, 120] on span "Arabic" at bounding box center [340, 121] width 22 height 11
click at [329, 120] on input "Arabic" at bounding box center [324, 121] width 9 height 9
radio input "true"
click at [526, 140] on button "Next" at bounding box center [523, 138] width 45 height 18
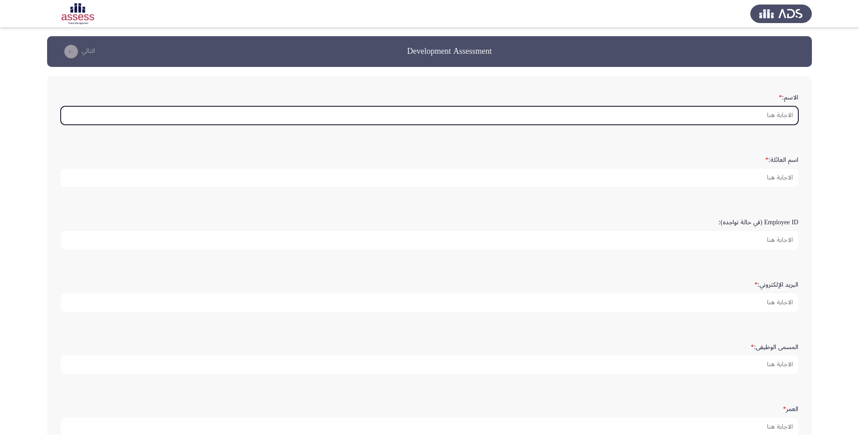
click at [654, 117] on input "الاسم: *" at bounding box center [429, 115] width 737 height 19
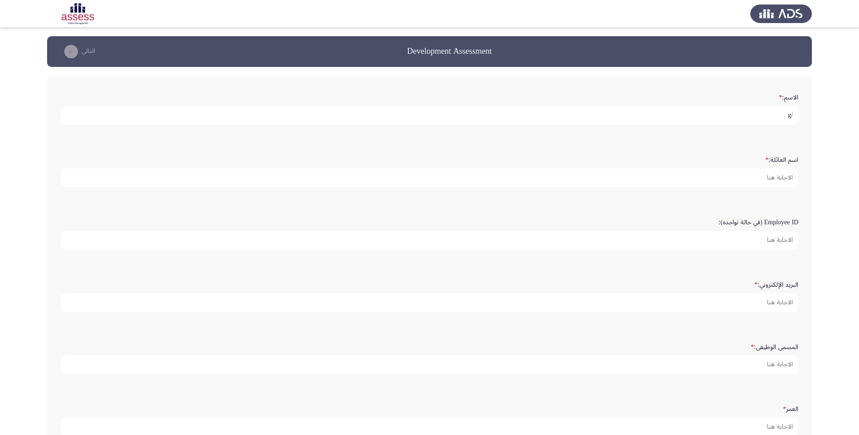
type input "/"
type input "ظافر"
type input "العمري"
type input "15342"
type input "[PERSON_NAME][EMAIL_ADDRESS][DOMAIN_NAME]"
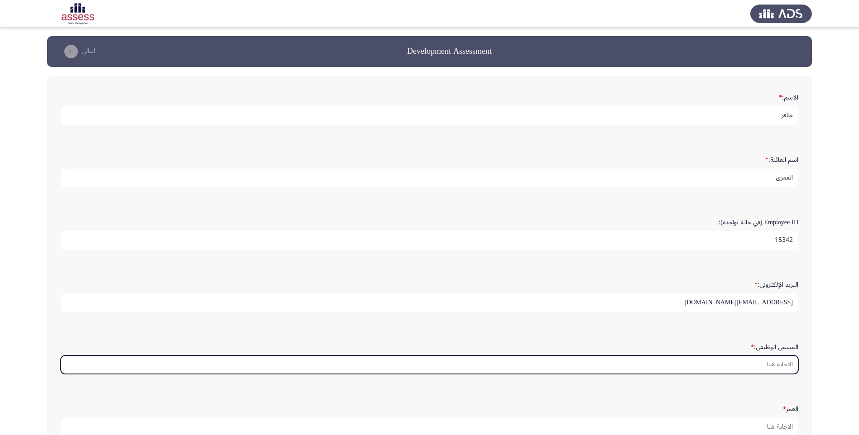
click at [703, 370] on input "المسمى الوظيفى: *" at bounding box center [429, 365] width 737 height 19
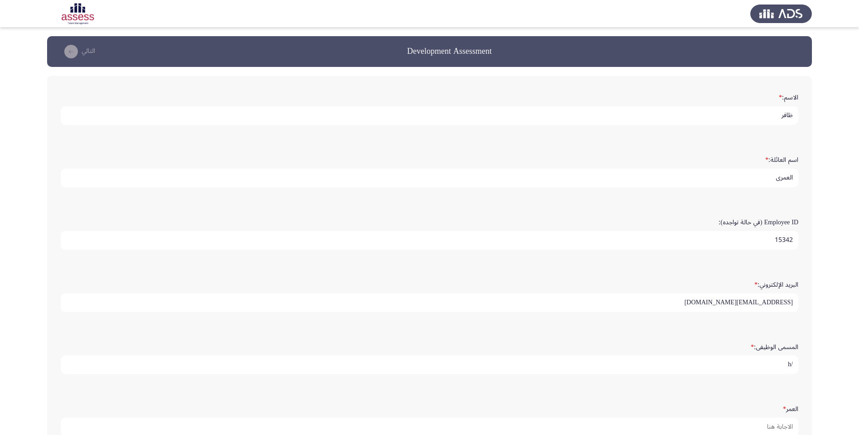
type input "/"
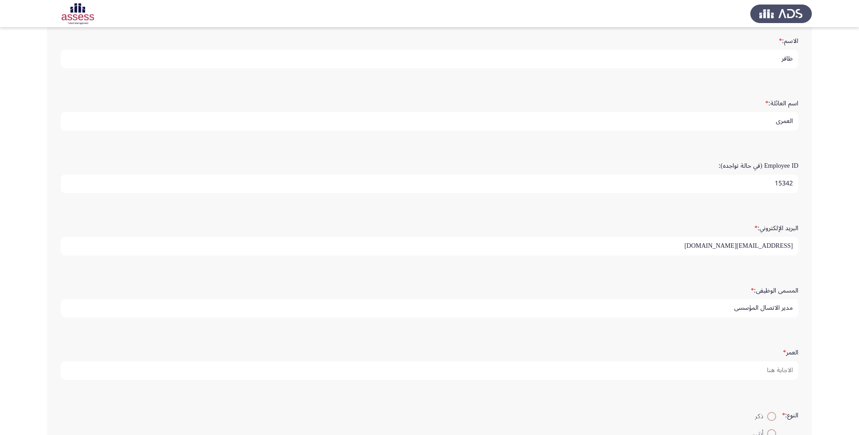
scroll to position [122, 0]
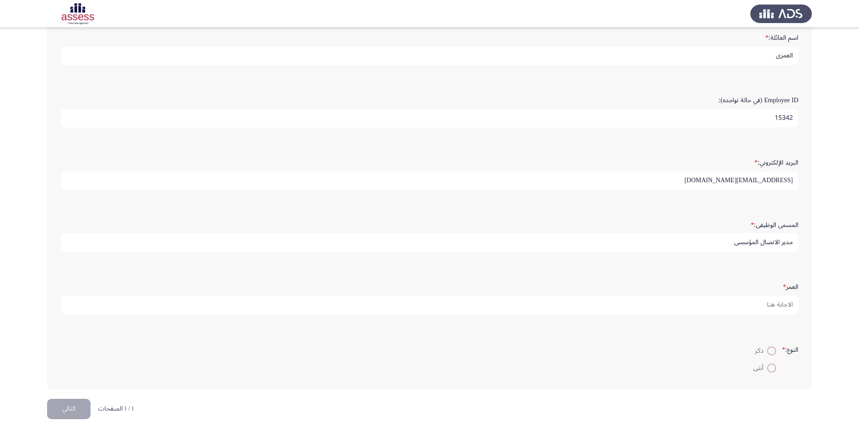
type input "مدير الاتصال المؤسسي"
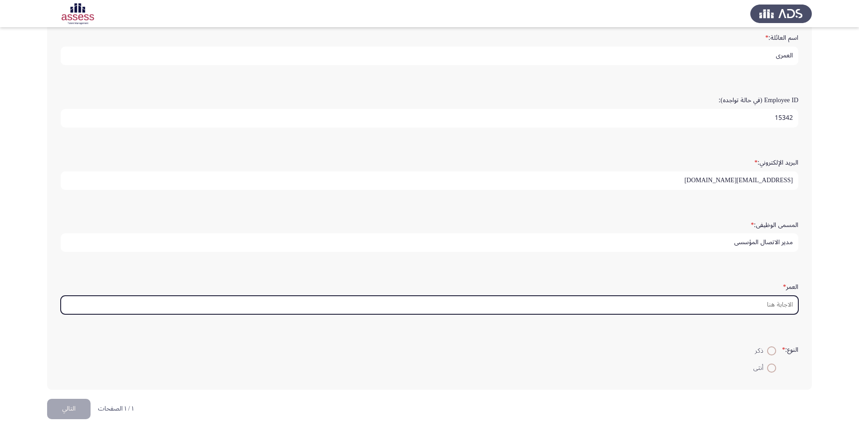
click at [698, 309] on input "العمر *" at bounding box center [429, 305] width 737 height 19
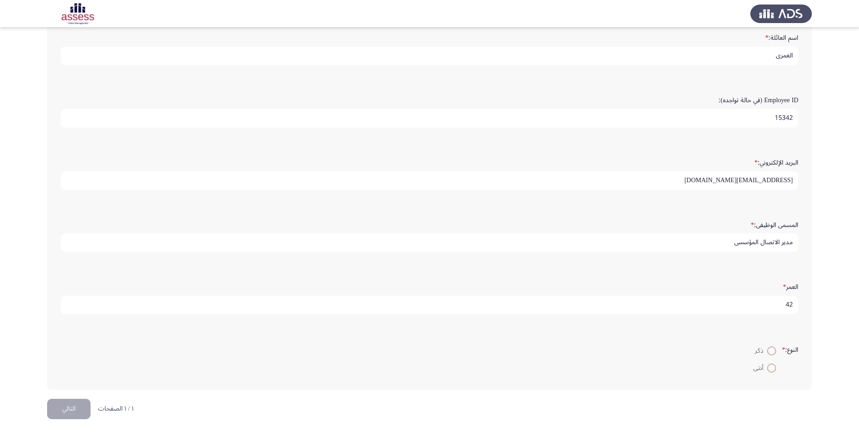
type input "42"
click at [774, 353] on span at bounding box center [771, 351] width 9 height 9
click at [774, 353] on input "ذكر" at bounding box center [771, 351] width 9 height 9
radio input "true"
click at [63, 408] on button "التالي" at bounding box center [68, 409] width 43 height 20
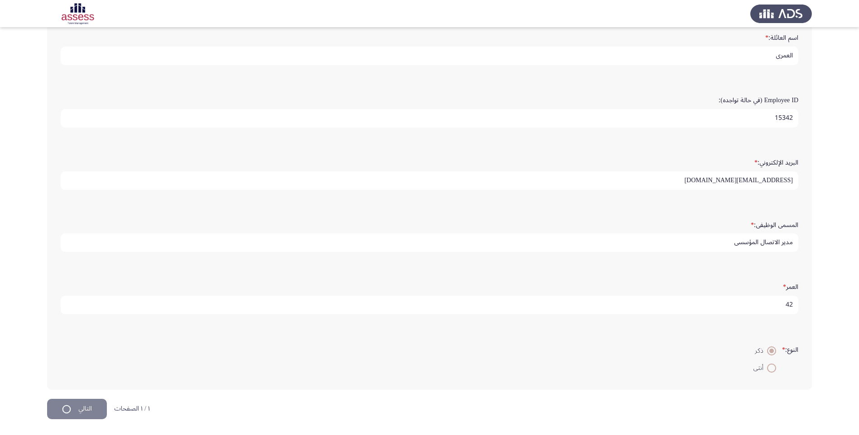
scroll to position [0, 0]
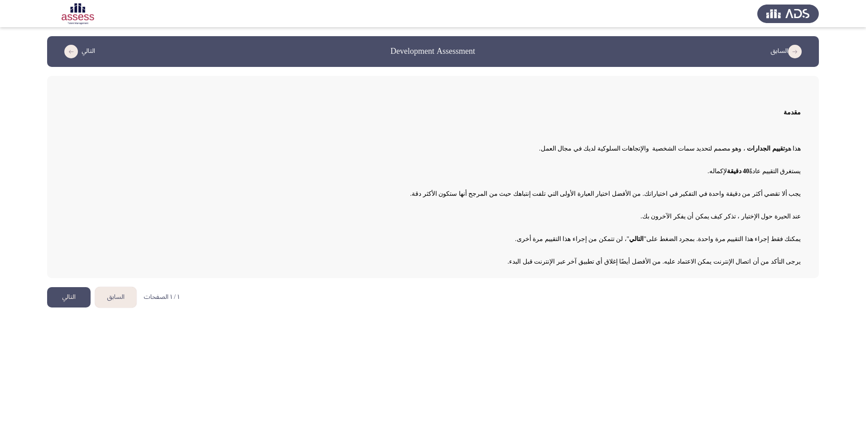
click at [83, 293] on button "التالي" at bounding box center [68, 297] width 43 height 20
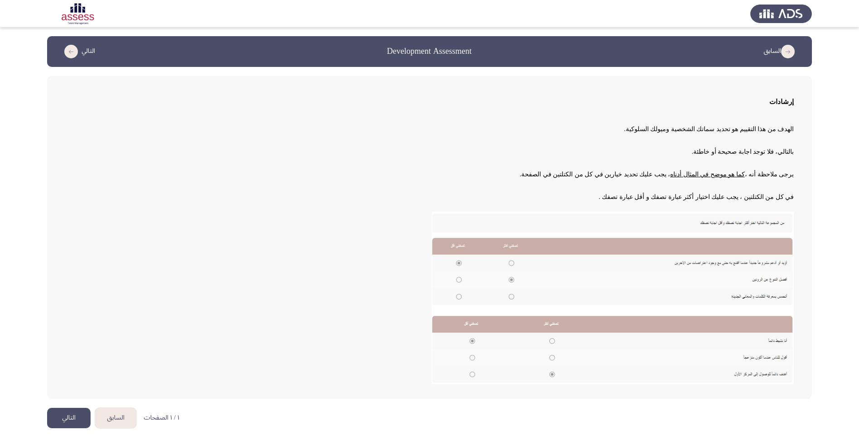
click at [64, 414] on button "التالي" at bounding box center [68, 418] width 43 height 20
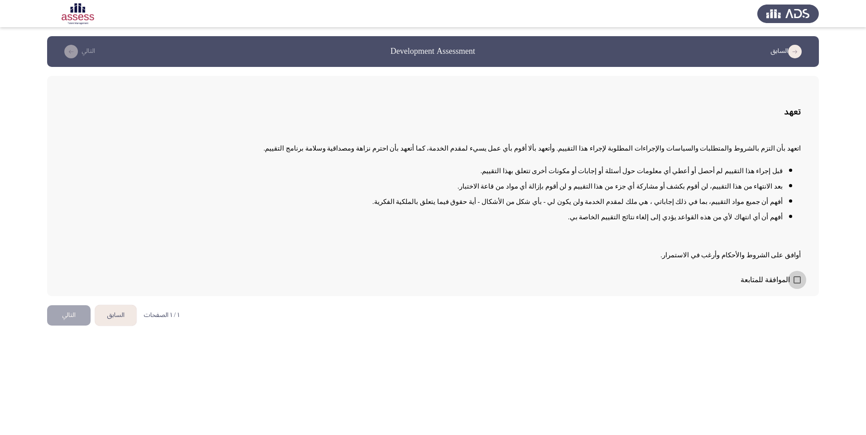
click at [799, 278] on span at bounding box center [796, 280] width 7 height 7
click at [797, 284] on input "الموافقة للمتابعة" at bounding box center [796, 284] width 0 height 0
checkbox input "true"
click at [68, 307] on button "التالي" at bounding box center [68, 316] width 43 height 20
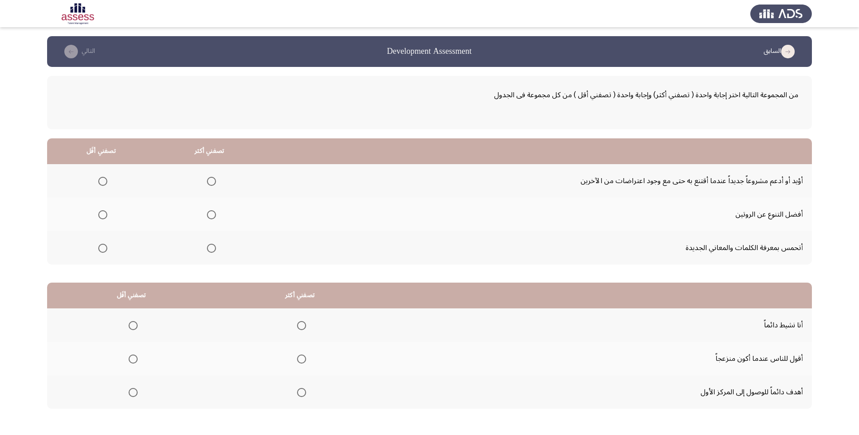
click at [101, 183] on span "Select an option" at bounding box center [102, 181] width 9 height 9
click at [101, 183] on input "Select an option" at bounding box center [102, 181] width 9 height 9
click at [212, 215] on span "Select an option" at bounding box center [211, 214] width 9 height 9
click at [212, 215] on input "Select an option" at bounding box center [211, 214] width 9 height 9
click at [201, 249] on th at bounding box center [209, 247] width 108 height 33
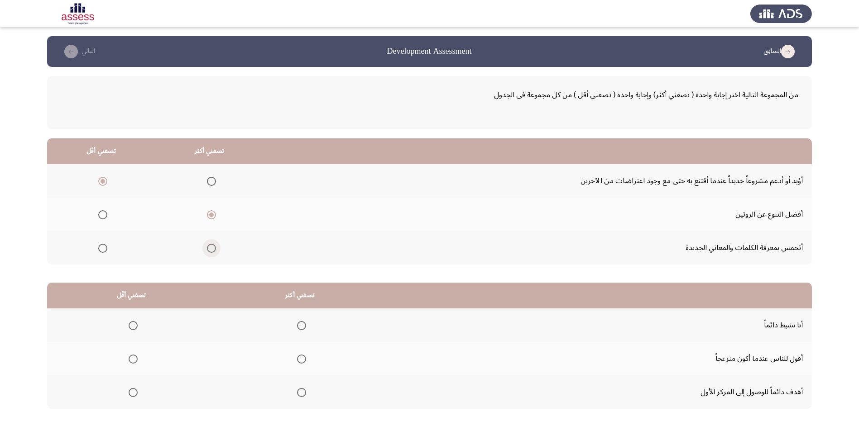
click at [208, 251] on span "Select an option" at bounding box center [211, 248] width 9 height 9
click at [208, 251] on input "Select an option" at bounding box center [211, 248] width 9 height 9
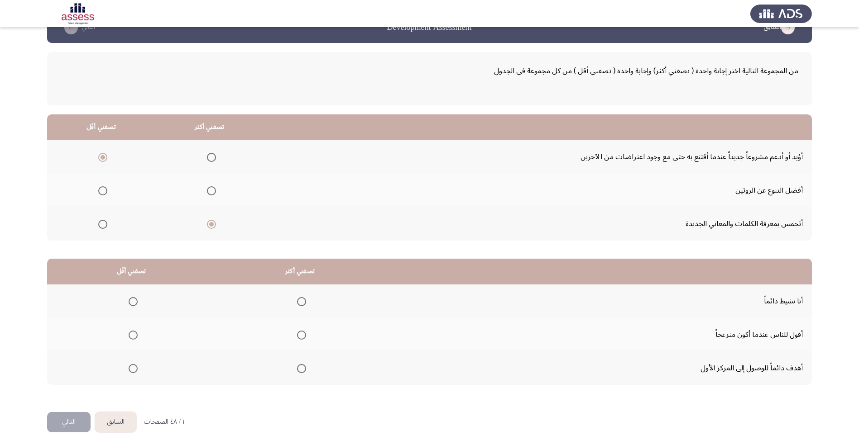
scroll to position [37, 0]
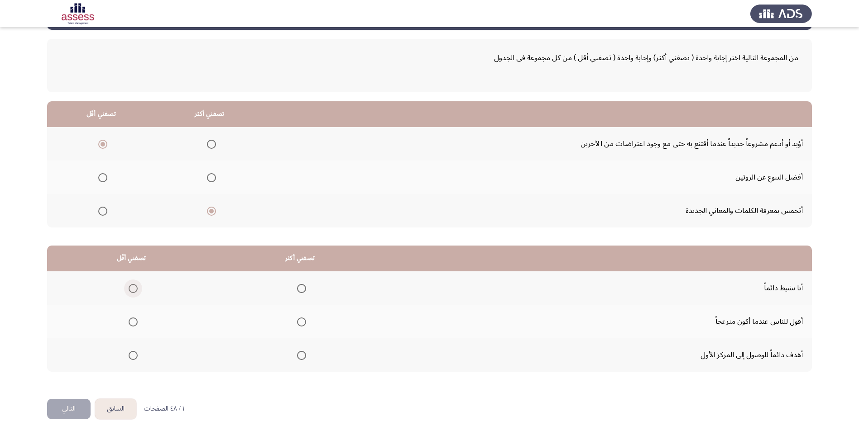
click at [133, 289] on span "Select an option" at bounding box center [133, 289] width 0 height 0
click at [133, 289] on input "Select an option" at bounding box center [133, 288] width 9 height 9
click at [297, 288] on span "Select an option" at bounding box center [301, 288] width 9 height 9
click at [297, 288] on input "Select an option" at bounding box center [301, 288] width 9 height 9
click at [135, 321] on span "Select an option" at bounding box center [133, 322] width 9 height 9
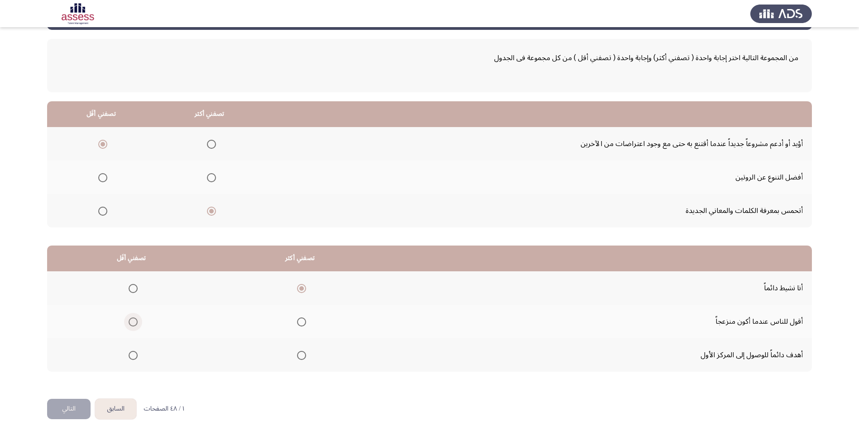
click at [135, 321] on input "Select an option" at bounding box center [133, 322] width 9 height 9
click at [298, 356] on span "Select an option" at bounding box center [301, 355] width 9 height 9
click at [298, 356] on input "Select an option" at bounding box center [301, 355] width 9 height 9
click at [81, 410] on button "التالي" at bounding box center [68, 409] width 43 height 20
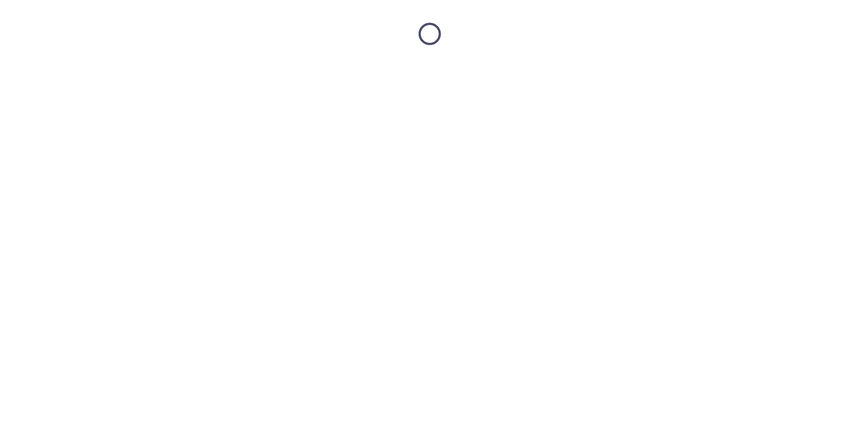
scroll to position [0, 0]
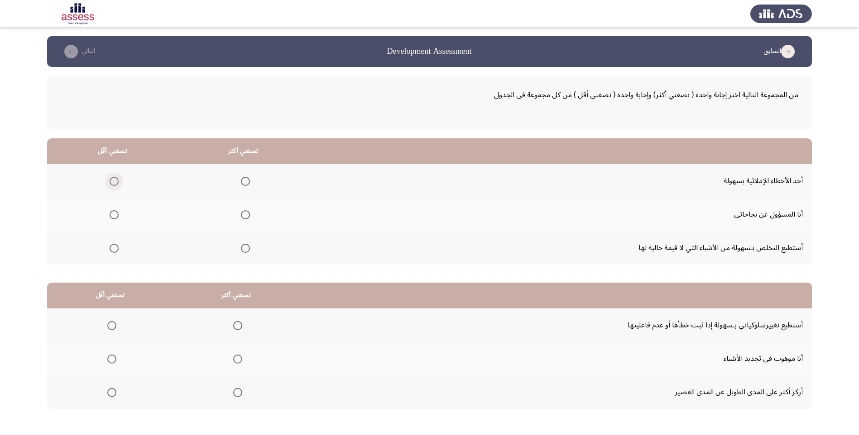
click at [112, 180] on span "Select an option" at bounding box center [114, 181] width 9 height 9
click at [112, 180] on input "Select an option" at bounding box center [114, 181] width 9 height 9
click at [116, 214] on span "Select an option" at bounding box center [114, 214] width 9 height 9
click at [116, 214] on input "Select an option" at bounding box center [114, 214] width 9 height 9
click at [117, 250] on span "Select an option" at bounding box center [114, 248] width 9 height 9
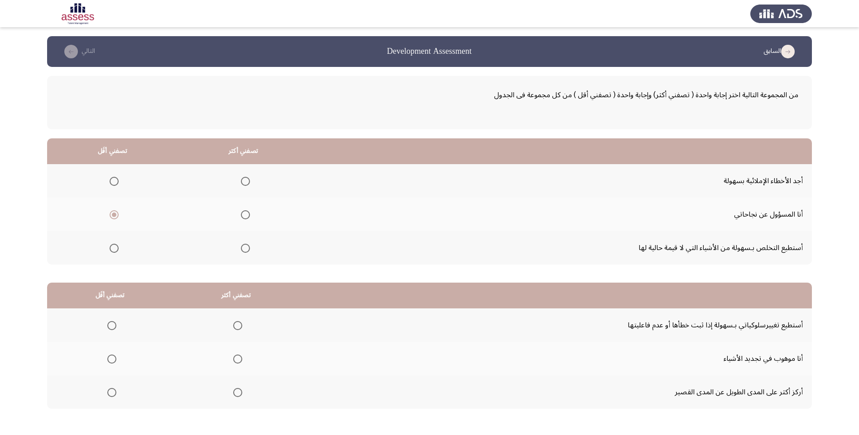
click at [117, 250] on input "Select an option" at bounding box center [114, 248] width 9 height 9
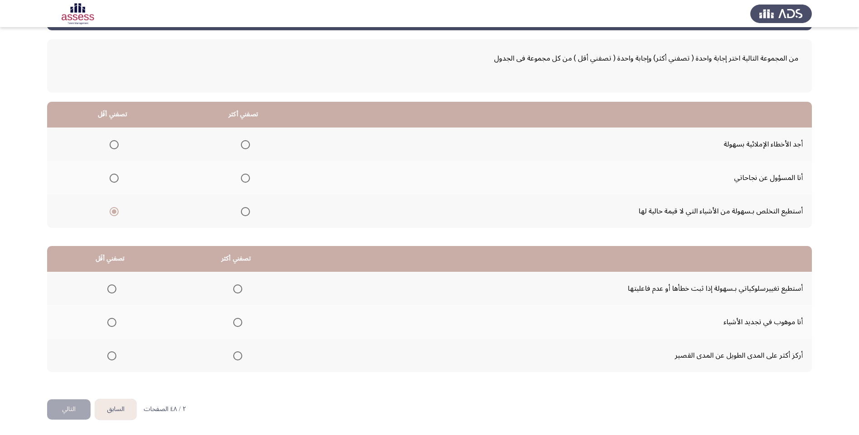
scroll to position [37, 0]
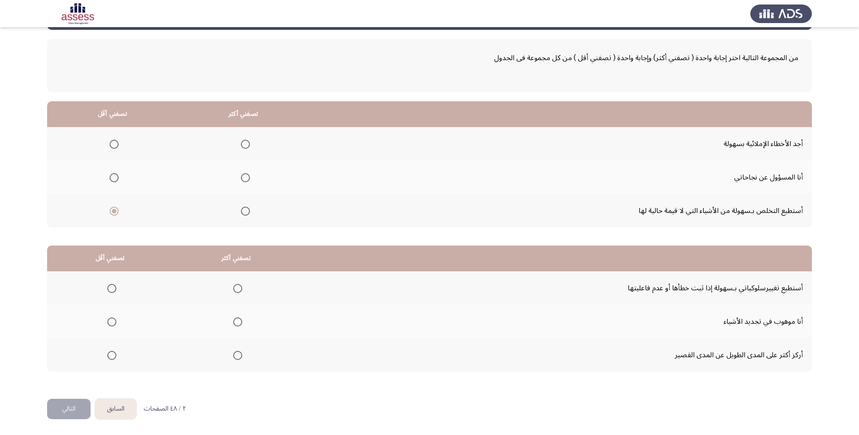
click at [107, 291] on span "Select an option" at bounding box center [111, 288] width 9 height 9
click at [107, 291] on input "Select an option" at bounding box center [111, 288] width 9 height 9
click at [234, 323] on span "Select an option" at bounding box center [237, 322] width 9 height 9
click at [234, 323] on input "Select an option" at bounding box center [237, 322] width 9 height 9
click at [239, 356] on span "Select an option" at bounding box center [237, 355] width 9 height 9
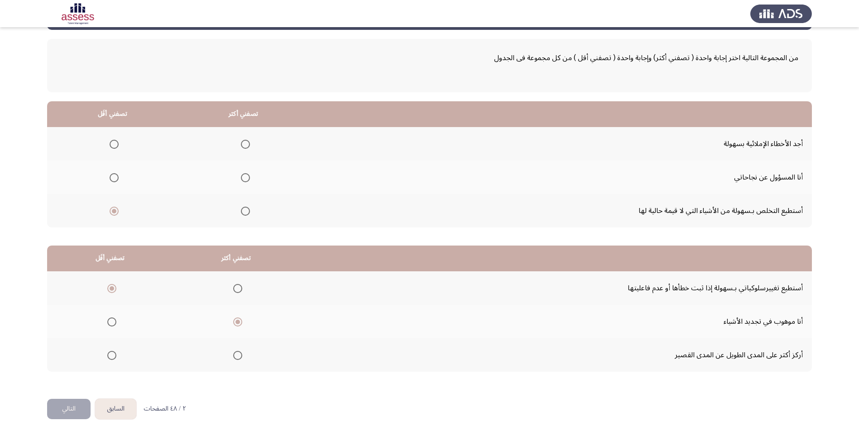
click at [239, 356] on input "Select an option" at bounding box center [237, 355] width 9 height 9
click at [76, 407] on button "التالي" at bounding box center [68, 409] width 43 height 20
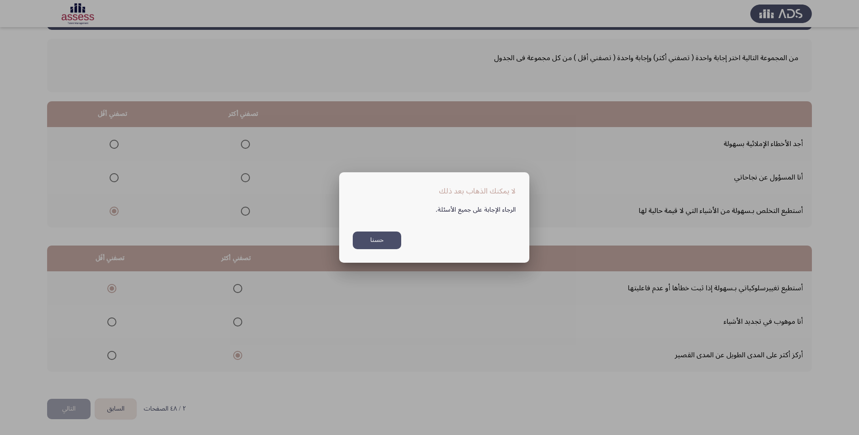
click at [397, 242] on button "حسنا" at bounding box center [377, 241] width 48 height 18
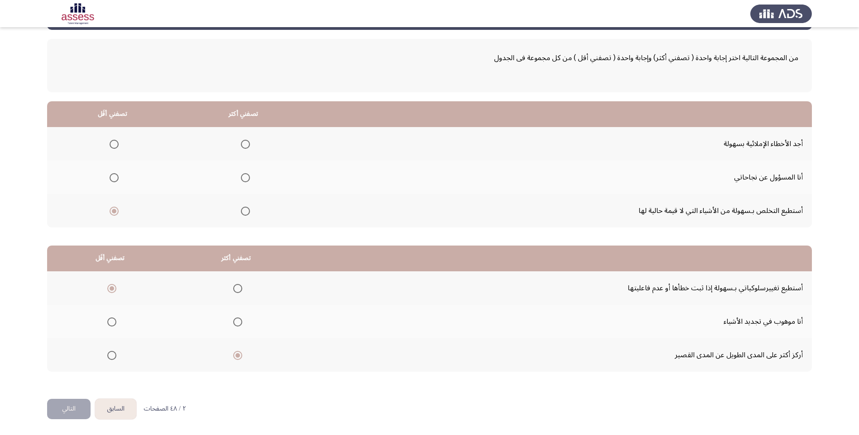
click at [71, 407] on button "التالي" at bounding box center [68, 409] width 43 height 20
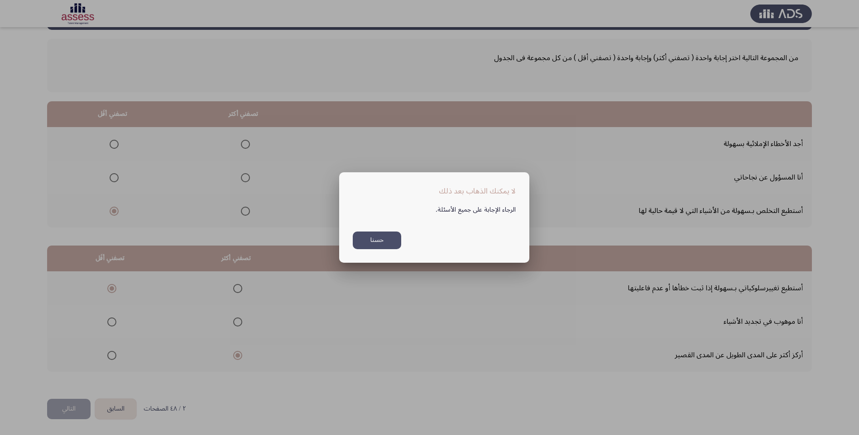
click at [376, 231] on div "الرجاء الإجابة على جميع الأسئلة. حسنا" at bounding box center [434, 223] width 185 height 53
click at [373, 237] on button "حسنا" at bounding box center [377, 241] width 48 height 18
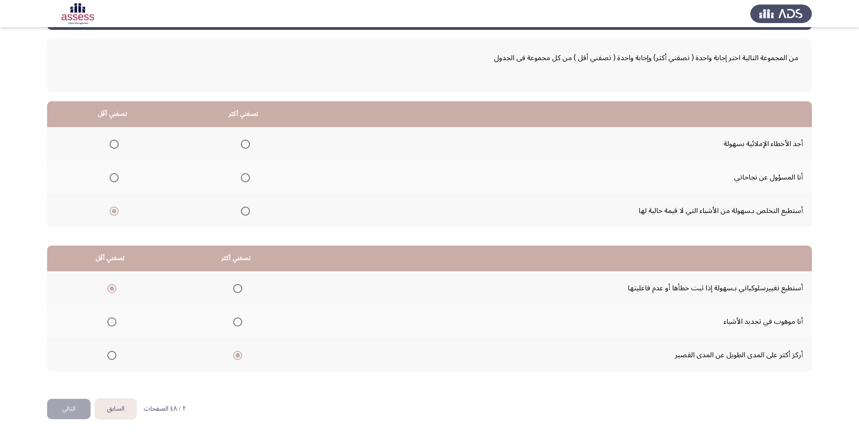
click at [115, 178] on span "Select an option" at bounding box center [114, 177] width 9 height 9
click at [115, 178] on input "Select an option" at bounding box center [114, 177] width 9 height 9
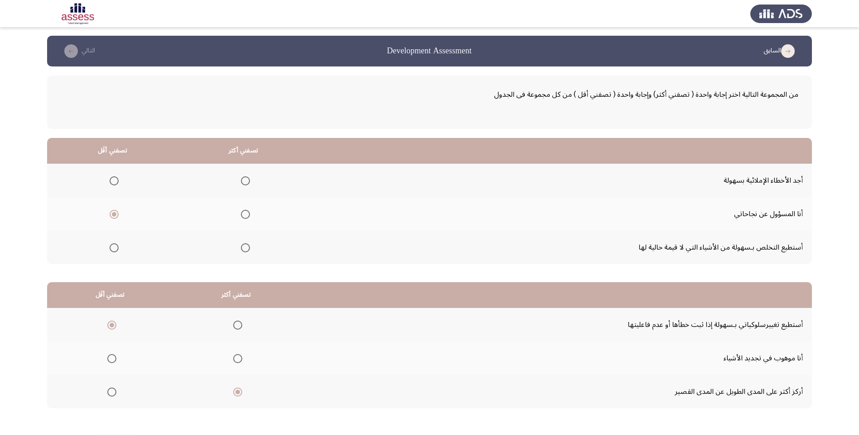
scroll to position [0, 0]
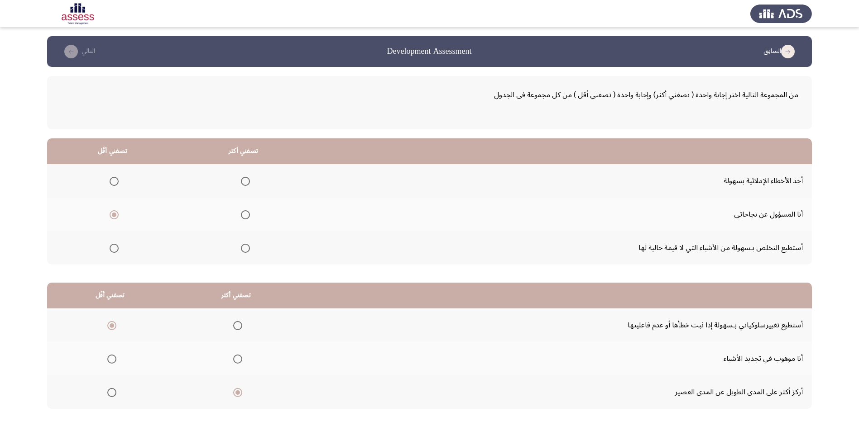
click at [121, 178] on th at bounding box center [112, 180] width 131 height 33
click at [244, 215] on span "Select an option" at bounding box center [245, 214] width 9 height 9
click at [244, 215] on input "Select an option" at bounding box center [245, 214] width 9 height 9
click at [113, 183] on span "Select an option" at bounding box center [114, 181] width 9 height 9
click at [113, 183] on input "Select an option" at bounding box center [114, 181] width 9 height 9
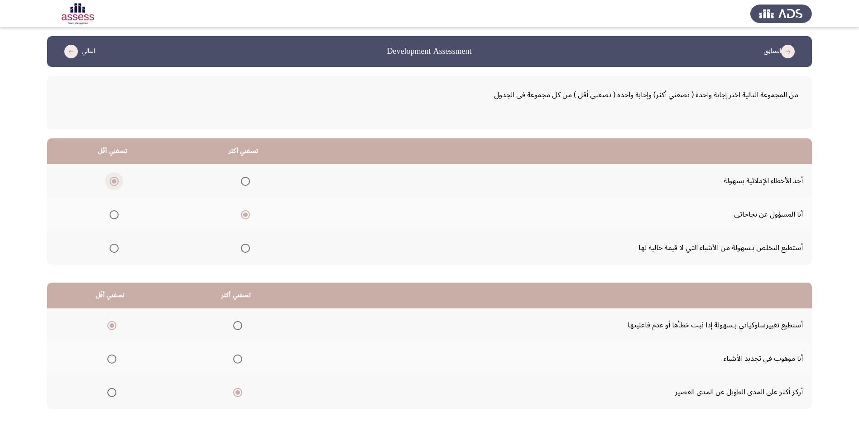
click at [113, 182] on span "Select an option" at bounding box center [114, 181] width 5 height 5
click at [113, 182] on input "Select an option" at bounding box center [114, 181] width 9 height 9
click at [244, 215] on span "Select an option" at bounding box center [245, 215] width 5 height 5
click at [244, 215] on input "Select an option" at bounding box center [245, 214] width 9 height 9
click at [113, 217] on span "Select an option" at bounding box center [114, 214] width 9 height 9
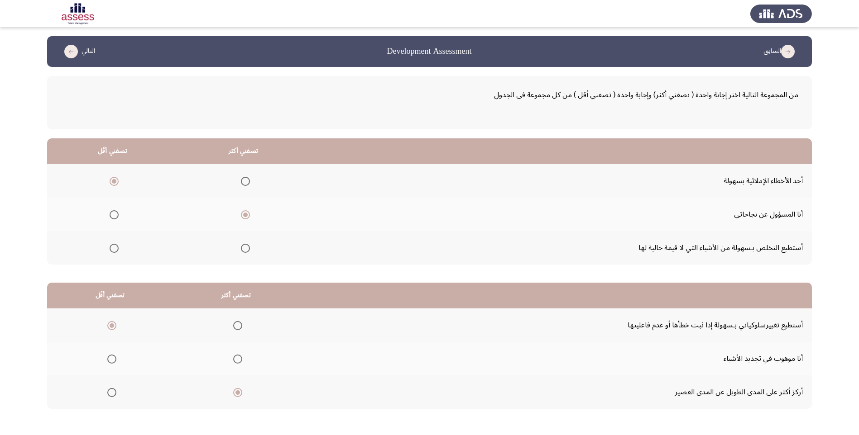
click at [113, 217] on input "Select an option" at bounding box center [114, 214] width 9 height 9
click at [113, 183] on span "Select an option" at bounding box center [114, 181] width 9 height 9
click at [113, 183] on input "Select an option" at bounding box center [114, 181] width 9 height 9
click at [113, 216] on span "Select an option" at bounding box center [114, 214] width 9 height 9
click at [113, 216] on input "Select an option" at bounding box center [114, 214] width 9 height 9
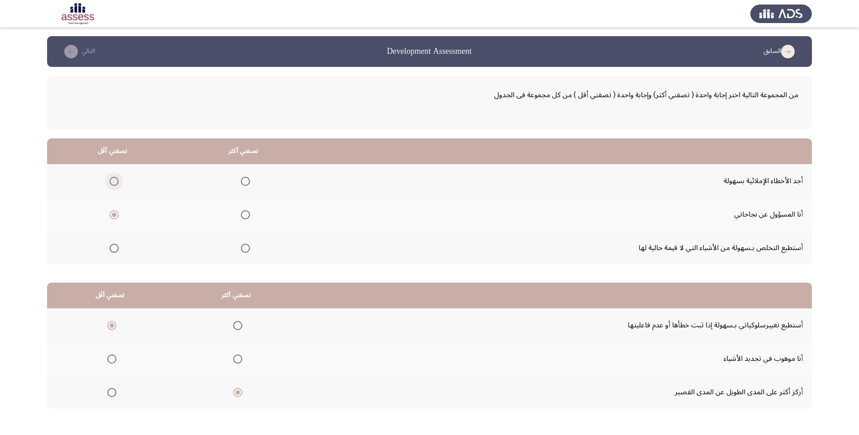
click at [113, 185] on span "Select an option" at bounding box center [114, 181] width 9 height 9
click at [113, 185] on input "Select an option" at bounding box center [114, 181] width 9 height 9
click at [114, 217] on span "Select an option" at bounding box center [114, 214] width 9 height 9
click at [114, 217] on input "Select an option" at bounding box center [114, 214] width 9 height 9
click at [243, 183] on span "Select an option" at bounding box center [245, 181] width 9 height 9
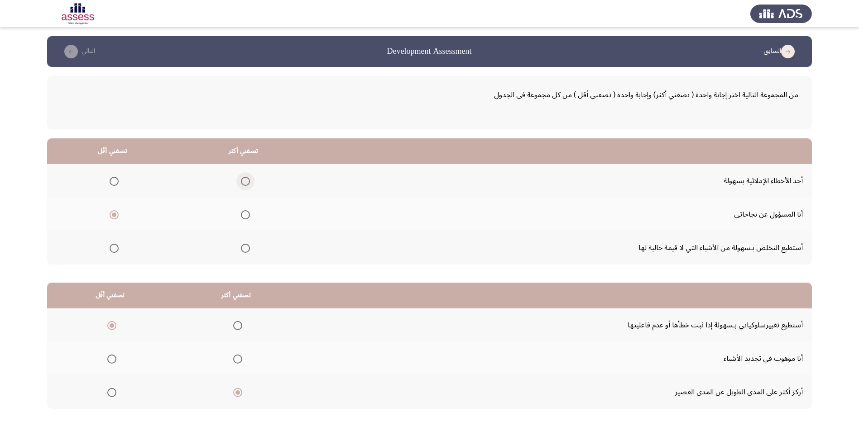
click at [243, 183] on input "Select an option" at bounding box center [245, 181] width 9 height 9
click at [115, 250] on span "Select an option" at bounding box center [114, 248] width 9 height 9
click at [115, 250] on input "Select an option" at bounding box center [114, 248] width 9 height 9
click at [114, 214] on span "Select an option" at bounding box center [114, 214] width 9 height 9
click at [114, 214] on input "Select an option" at bounding box center [114, 214] width 9 height 9
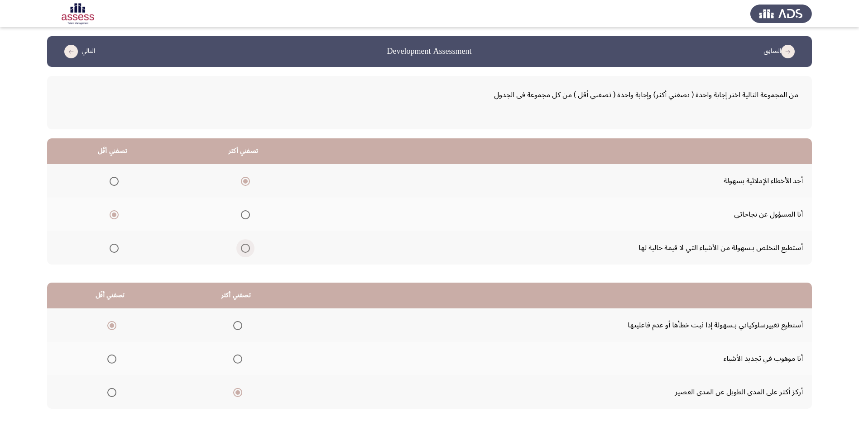
click at [245, 249] on span "Select an option" at bounding box center [245, 248] width 9 height 9
click at [245, 249] on input "Select an option" at bounding box center [245, 248] width 9 height 9
click at [244, 178] on span "Select an option" at bounding box center [245, 181] width 9 height 9
click at [244, 178] on input "Select an option" at bounding box center [245, 181] width 9 height 9
click at [241, 250] on span "Select an option" at bounding box center [245, 248] width 9 height 9
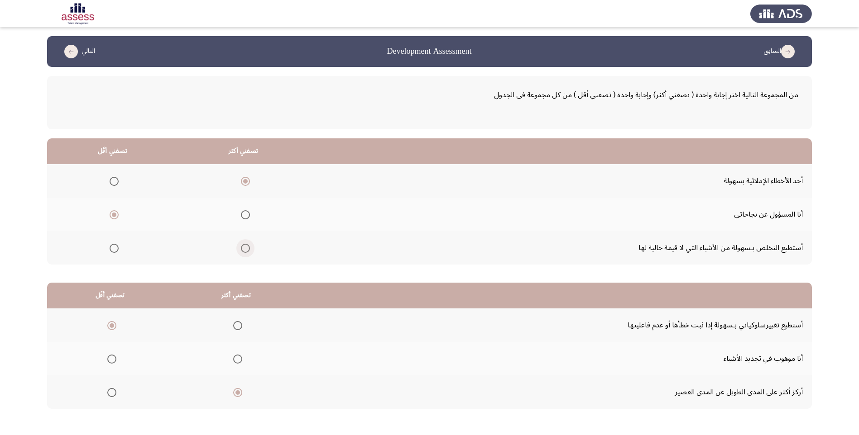
click at [241, 250] on input "Select an option" at bounding box center [245, 248] width 9 height 9
click at [111, 182] on span "Select an option" at bounding box center [114, 181] width 9 height 9
click at [111, 182] on input "Select an option" at bounding box center [114, 181] width 9 height 9
click at [243, 181] on span "Select an option" at bounding box center [245, 181] width 9 height 9
click at [243, 181] on input "Select an option" at bounding box center [245, 181] width 9 height 9
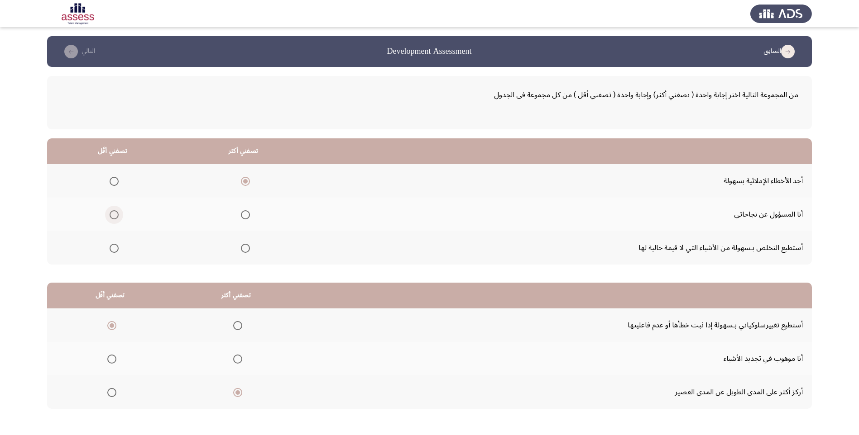
click at [115, 210] on span "Select an option" at bounding box center [114, 214] width 9 height 9
click at [115, 210] on input "Select an option" at bounding box center [114, 214] width 9 height 9
click at [111, 239] on th at bounding box center [112, 247] width 131 height 33
click at [111, 250] on span "Select an option" at bounding box center [114, 248] width 9 height 9
click at [111, 250] on input "Select an option" at bounding box center [114, 248] width 9 height 9
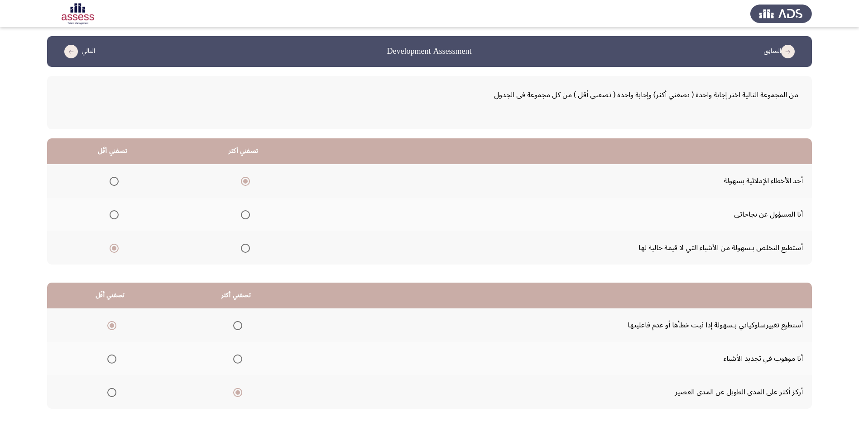
click at [115, 182] on span "Select an option" at bounding box center [114, 181] width 9 height 9
click at [115, 182] on input "Select an option" at bounding box center [114, 181] width 9 height 9
click at [243, 186] on mat-radio-group "Select an option" at bounding box center [243, 180] width 13 height 15
click at [243, 183] on span "Select an option" at bounding box center [245, 181] width 9 height 9
click at [243, 183] on input "Select an option" at bounding box center [245, 181] width 9 height 9
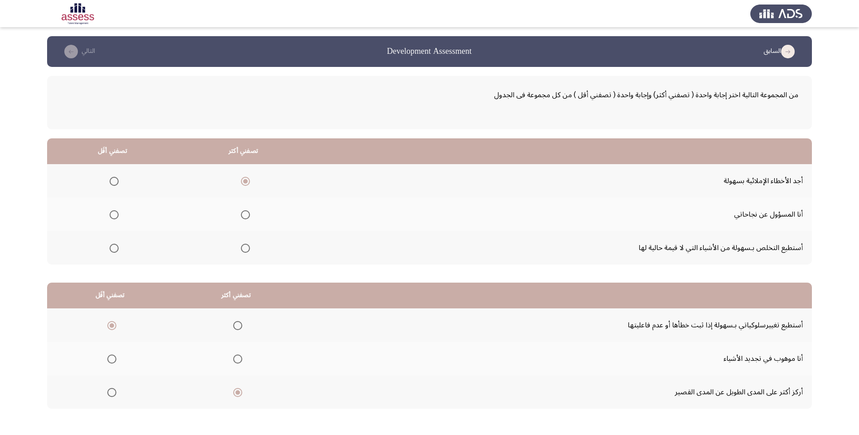
click at [115, 216] on span "Select an option" at bounding box center [114, 214] width 9 height 9
click at [115, 216] on input "Select an option" at bounding box center [114, 214] width 9 height 9
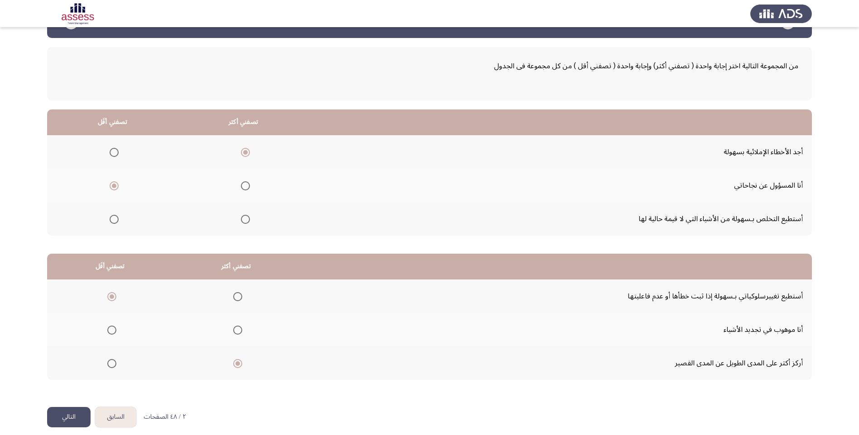
scroll to position [37, 0]
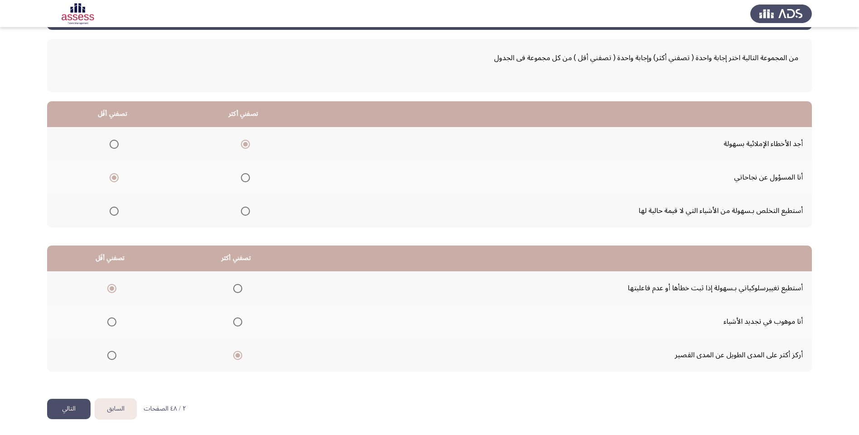
click at [60, 409] on button "التالي" at bounding box center [68, 409] width 43 height 20
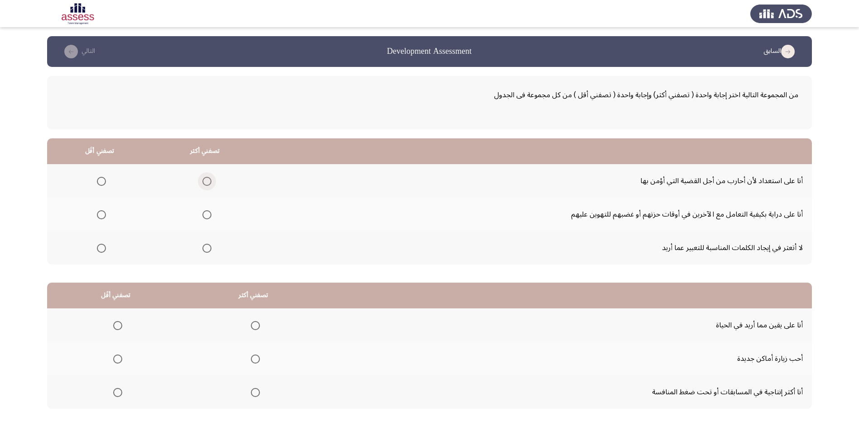
click at [204, 182] on span "Select an option" at bounding box center [206, 181] width 9 height 9
click at [204, 182] on input "Select an option" at bounding box center [206, 181] width 9 height 9
click at [208, 215] on span "Select an option" at bounding box center [206, 214] width 9 height 9
click at [208, 215] on input "Select an option" at bounding box center [206, 214] width 9 height 9
click at [205, 182] on span "Select an option" at bounding box center [206, 181] width 9 height 9
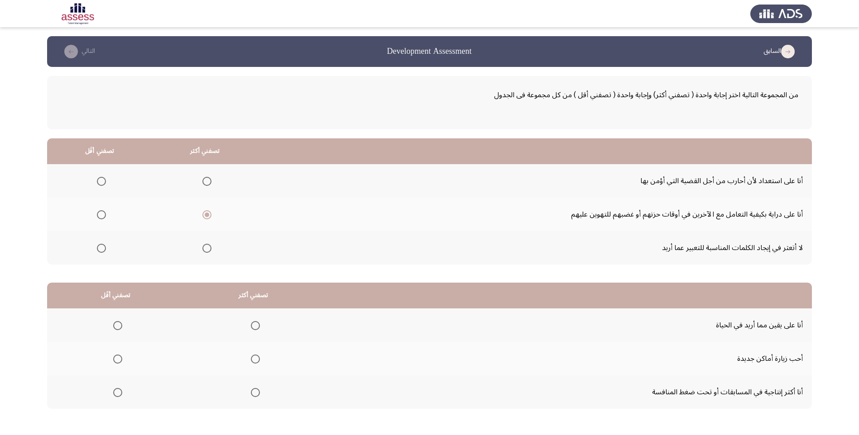
click at [205, 182] on input "Select an option" at bounding box center [206, 181] width 9 height 9
click at [206, 252] on span "Select an option" at bounding box center [206, 248] width 9 height 9
click at [206, 252] on input "Select an option" at bounding box center [206, 248] width 9 height 9
click at [208, 175] on mat-radio-group "Select an option" at bounding box center [205, 180] width 13 height 15
click at [208, 182] on span "Select an option" at bounding box center [206, 181] width 9 height 9
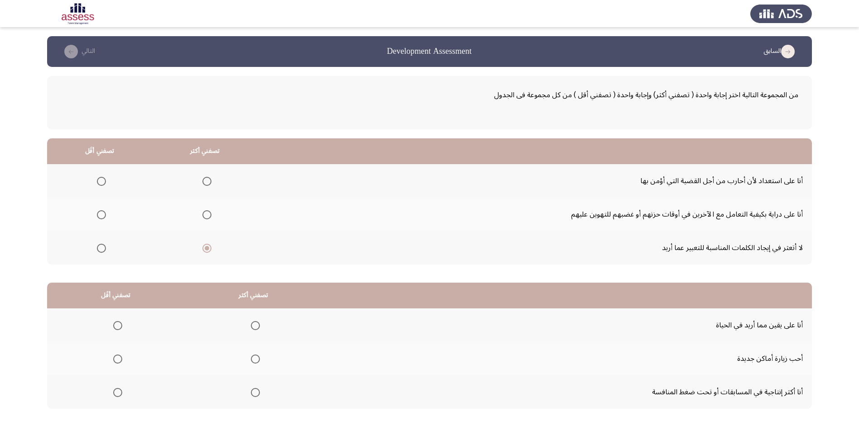
click at [208, 182] on input "Select an option" at bounding box center [206, 181] width 9 height 9
click at [101, 249] on span "Select an option" at bounding box center [101, 248] width 9 height 9
click at [101, 249] on input "Select an option" at bounding box center [101, 248] width 9 height 9
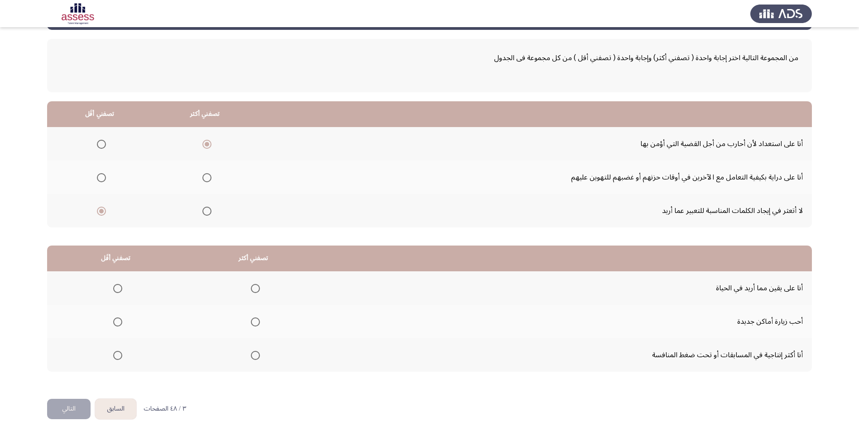
click at [120, 291] on span "Select an option" at bounding box center [117, 288] width 9 height 9
click at [120, 291] on input "Select an option" at bounding box center [117, 288] width 9 height 9
click at [257, 322] on span "Select an option" at bounding box center [255, 322] width 9 height 9
click at [257, 322] on input "Select an option" at bounding box center [255, 322] width 9 height 9
click at [115, 356] on span "Select an option" at bounding box center [117, 355] width 9 height 9
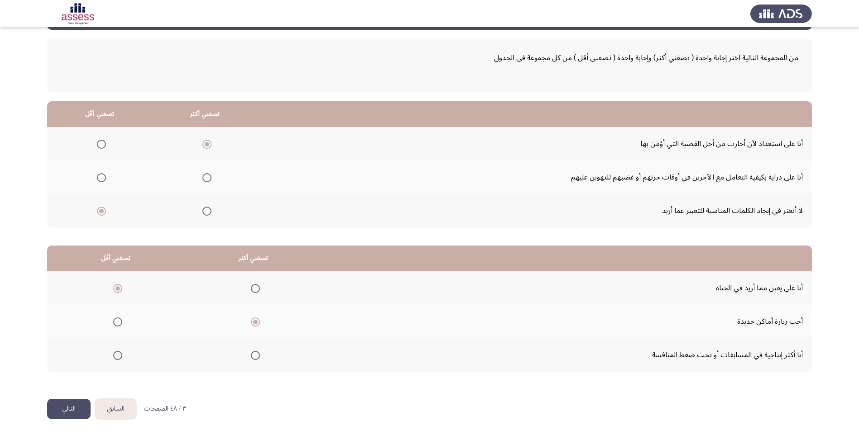
click at [115, 356] on input "Select an option" at bounding box center [117, 355] width 9 height 9
click at [119, 289] on span "Select an option" at bounding box center [117, 288] width 9 height 9
click at [119, 289] on input "Select an option" at bounding box center [117, 288] width 9 height 9
click at [79, 399] on button "التالي" at bounding box center [68, 409] width 43 height 20
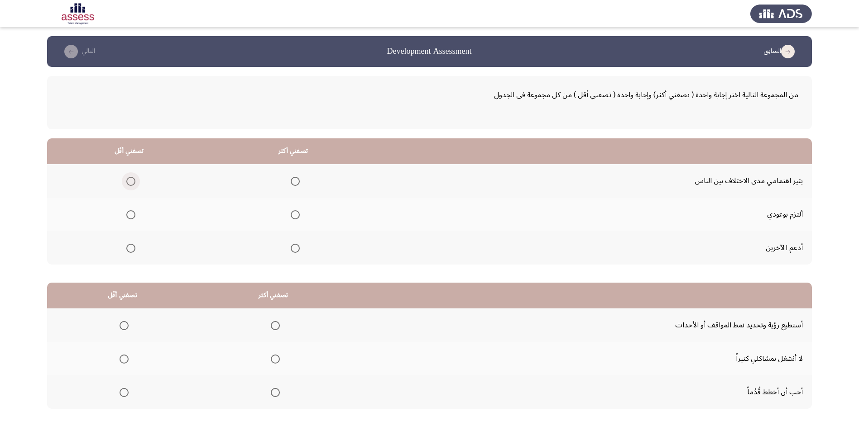
click at [130, 182] on span "Select an option" at bounding box center [130, 181] width 9 height 9
click at [130, 182] on input "Select an option" at bounding box center [130, 181] width 9 height 9
click at [296, 215] on span "Select an option" at bounding box center [295, 214] width 9 height 9
click at [296, 215] on input "Select an option" at bounding box center [295, 214] width 9 height 9
click at [127, 248] on span "Select an option" at bounding box center [130, 248] width 9 height 9
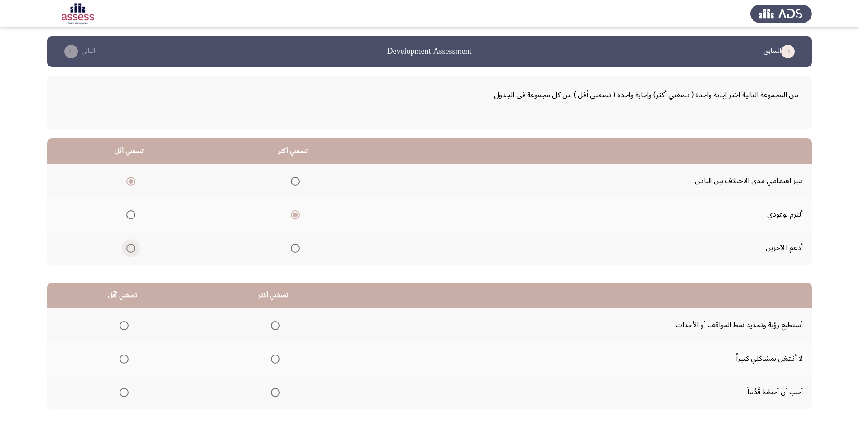
click at [127, 248] on input "Select an option" at bounding box center [130, 248] width 9 height 9
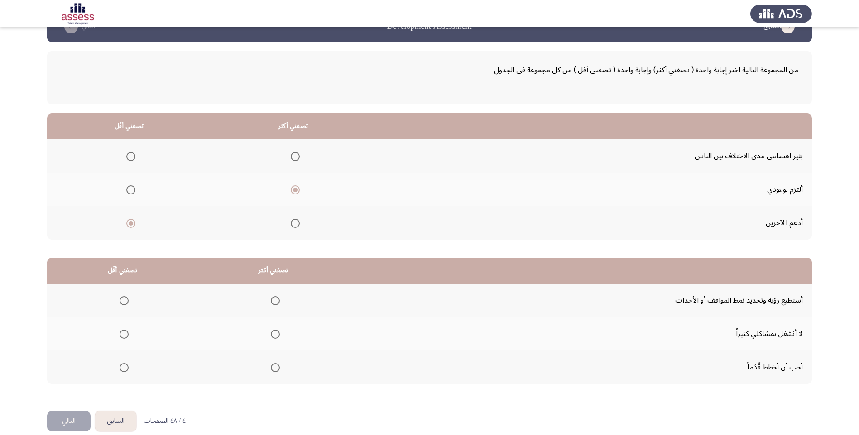
scroll to position [37, 0]
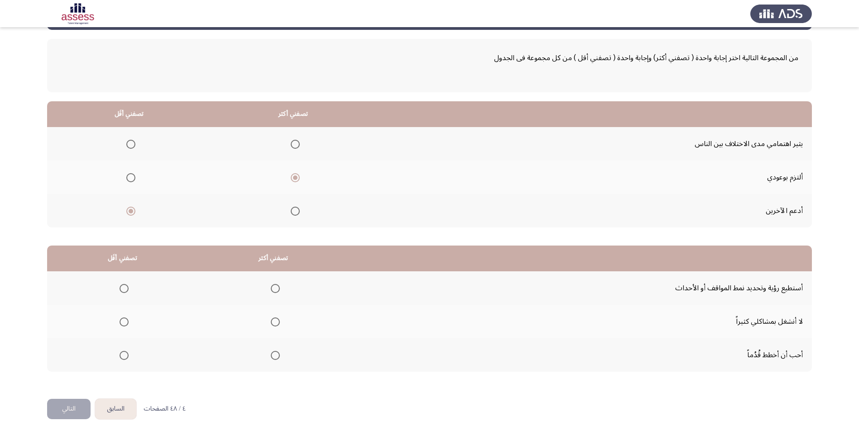
click at [271, 356] on span "Select an option" at bounding box center [275, 355] width 9 height 9
click at [271, 356] on input "Select an option" at bounding box center [275, 355] width 9 height 9
click at [271, 286] on span "Select an option" at bounding box center [275, 288] width 9 height 9
click at [271, 286] on input "Select an option" at bounding box center [275, 288] width 9 height 9
click at [121, 321] on span "Select an option" at bounding box center [124, 322] width 9 height 9
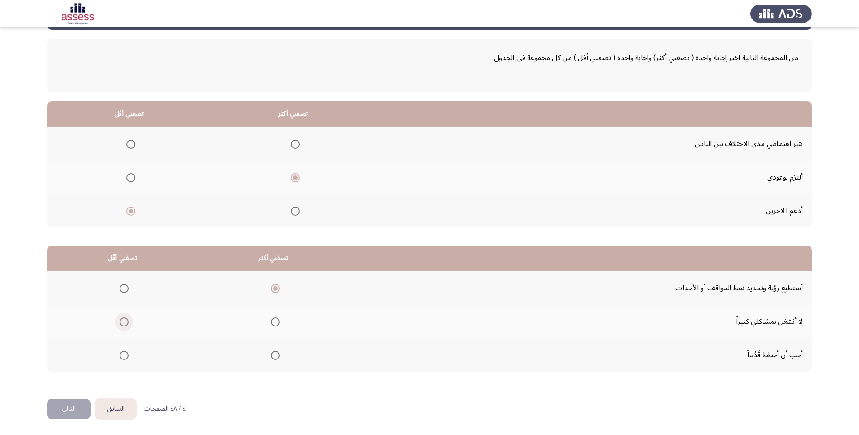
click at [121, 321] on input "Select an option" at bounding box center [124, 322] width 9 height 9
click at [123, 321] on span "Select an option" at bounding box center [124, 322] width 5 height 5
click at [123, 321] on input "Select an option" at bounding box center [124, 322] width 9 height 9
click at [273, 323] on span "Select an option" at bounding box center [275, 322] width 9 height 9
click at [273, 323] on input "Select an option" at bounding box center [275, 322] width 9 height 9
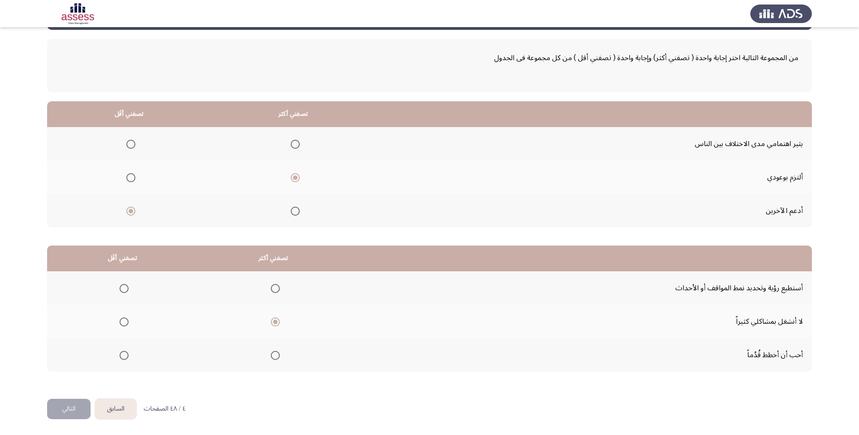
click at [77, 407] on button "التالي" at bounding box center [68, 409] width 43 height 20
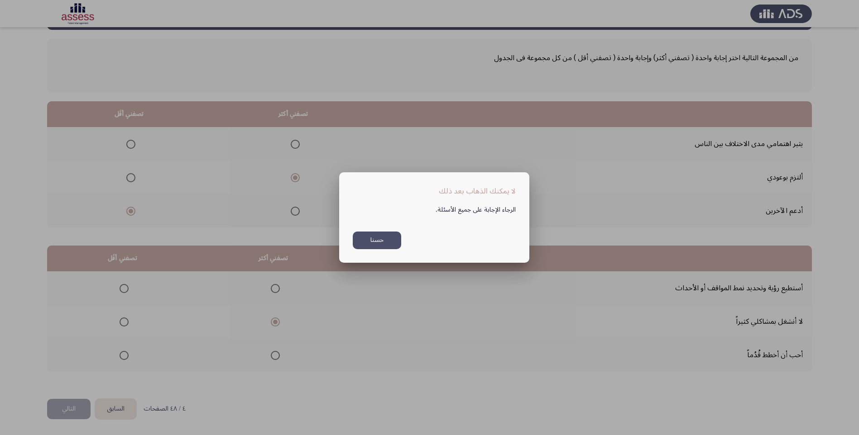
click at [375, 235] on button "حسنا" at bounding box center [377, 241] width 48 height 18
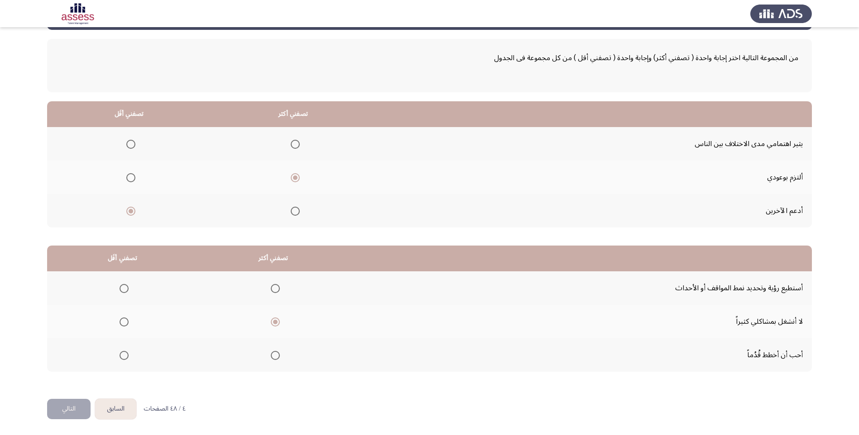
click at [272, 289] on span "Select an option" at bounding box center [275, 288] width 9 height 9
click at [272, 289] on input "Select an option" at bounding box center [275, 288] width 9 height 9
click at [121, 359] on span "Select an option" at bounding box center [124, 355] width 9 height 9
click at [121, 359] on input "Select an option" at bounding box center [124, 355] width 9 height 9
click at [124, 289] on span "Select an option" at bounding box center [124, 288] width 9 height 9
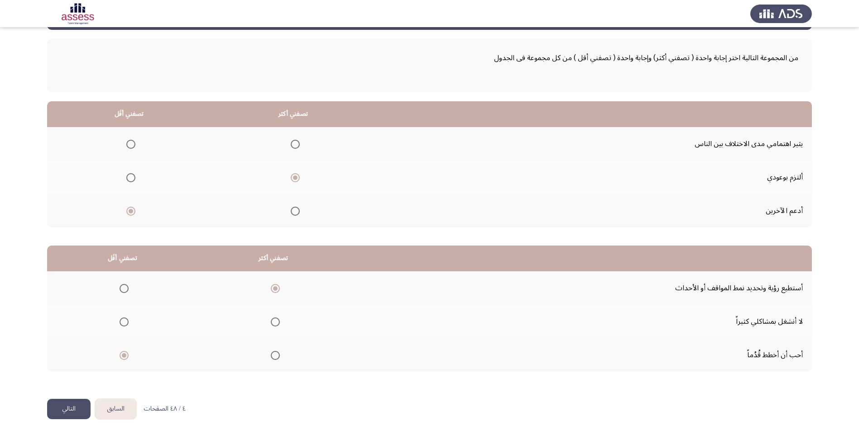
click at [124, 289] on input "Select an option" at bounding box center [124, 288] width 9 height 9
click at [272, 354] on span "Select an option" at bounding box center [275, 355] width 9 height 9
click at [272, 354] on input "Select an option" at bounding box center [275, 355] width 9 height 9
click at [75, 398] on div "من المجموعة التالية اختر إجابة واحدة ( تصفني أكثر) وإجابة واحدة ( تصفني أقل ) م…" at bounding box center [429, 214] width 765 height 369
click at [76, 407] on button "التالي" at bounding box center [68, 409] width 43 height 20
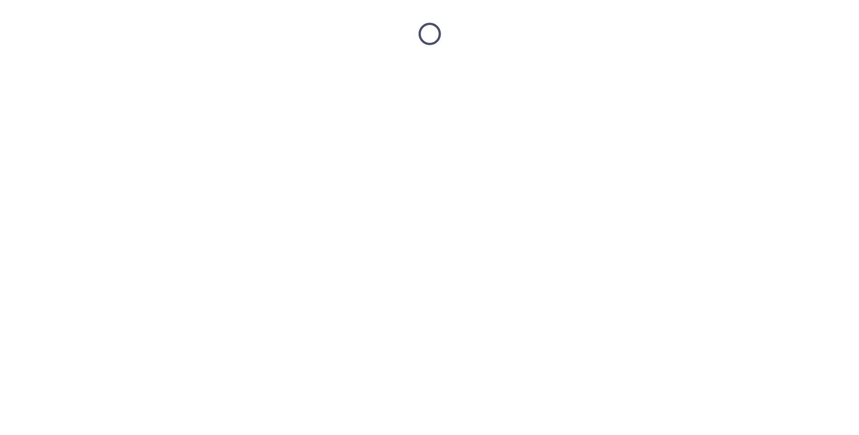
scroll to position [0, 0]
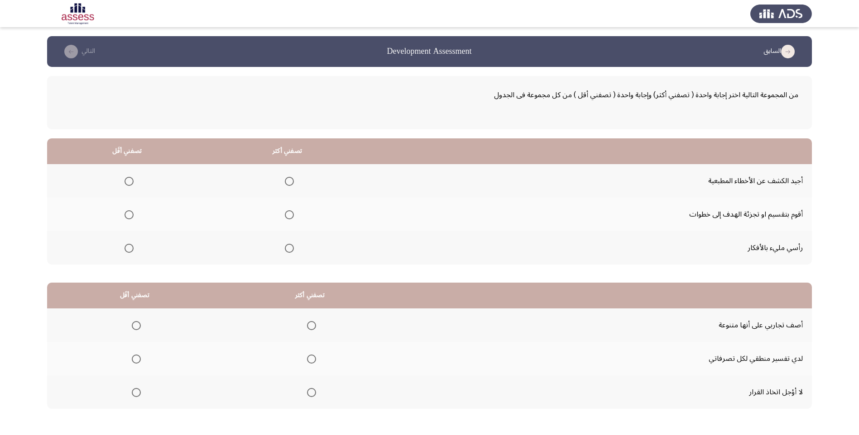
click at [128, 182] on span "Select an option" at bounding box center [128, 181] width 9 height 9
click at [128, 182] on input "Select an option" at bounding box center [128, 181] width 9 height 9
click at [286, 249] on span "Select an option" at bounding box center [289, 248] width 9 height 9
click at [286, 249] on input "Select an option" at bounding box center [289, 248] width 9 height 9
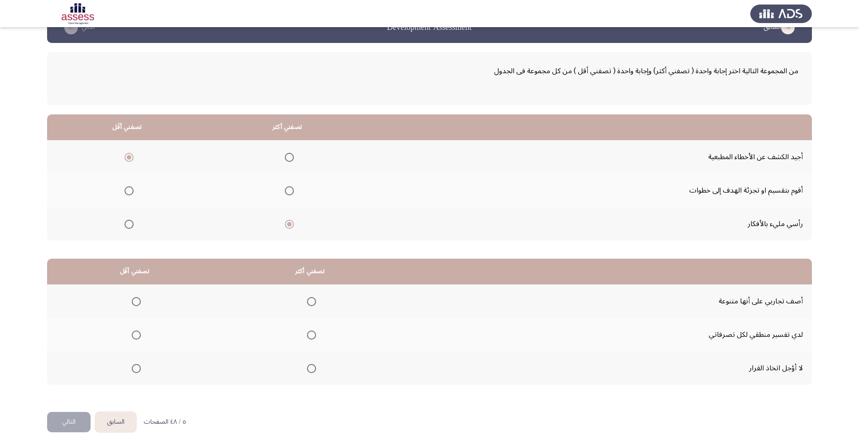
scroll to position [37, 0]
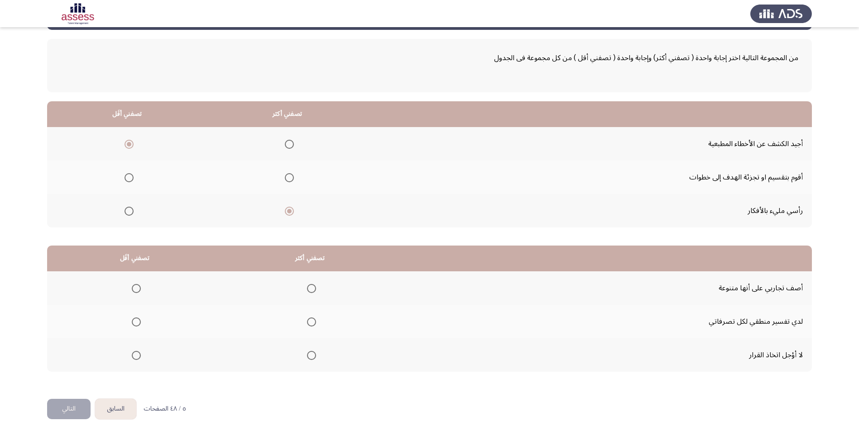
click at [312, 356] on span "Select an option" at bounding box center [311, 355] width 9 height 9
click at [312, 356] on input "Select an option" at bounding box center [311, 355] width 9 height 9
click at [137, 326] on span "Select an option" at bounding box center [136, 322] width 9 height 9
click at [137, 326] on input "Select an option" at bounding box center [136, 322] width 9 height 9
click at [72, 407] on button "التالي" at bounding box center [68, 409] width 43 height 20
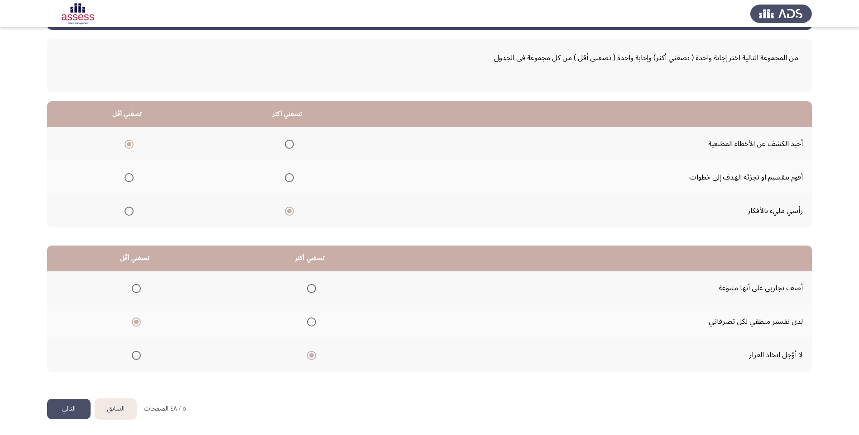
scroll to position [0, 0]
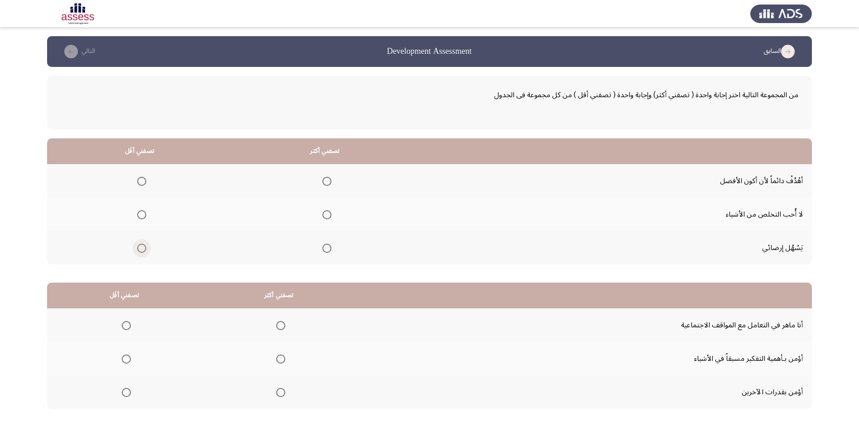
click at [144, 249] on span "Select an option" at bounding box center [141, 248] width 9 height 9
click at [144, 249] on input "Select an option" at bounding box center [141, 248] width 9 height 9
click at [326, 216] on span "Select an option" at bounding box center [326, 214] width 9 height 9
click at [326, 216] on input "Select an option" at bounding box center [326, 214] width 9 height 9
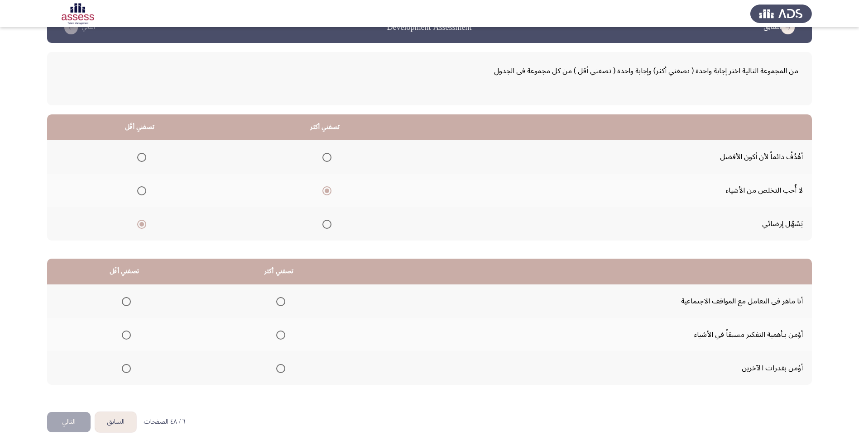
scroll to position [37, 0]
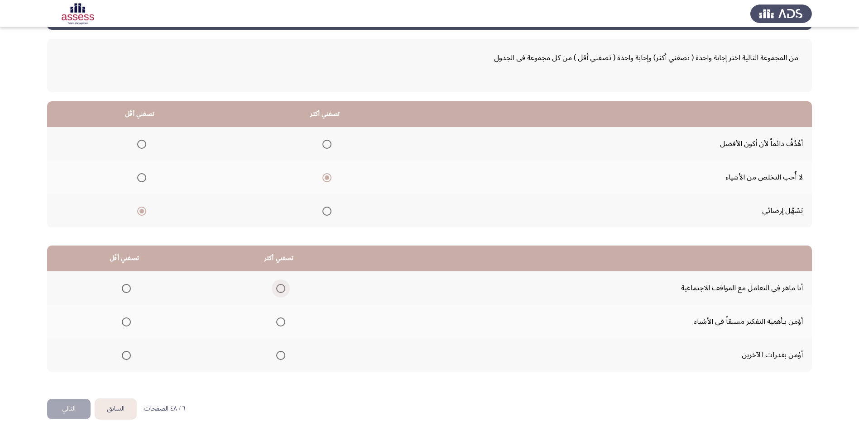
click at [282, 290] on span "Select an option" at bounding box center [280, 288] width 9 height 9
click at [282, 290] on input "Select an option" at bounding box center [280, 288] width 9 height 9
click at [122, 324] on span "Select an option" at bounding box center [126, 322] width 9 height 9
click at [122, 324] on input "Select an option" at bounding box center [126, 322] width 9 height 9
click at [71, 415] on button "التالي" at bounding box center [68, 409] width 43 height 20
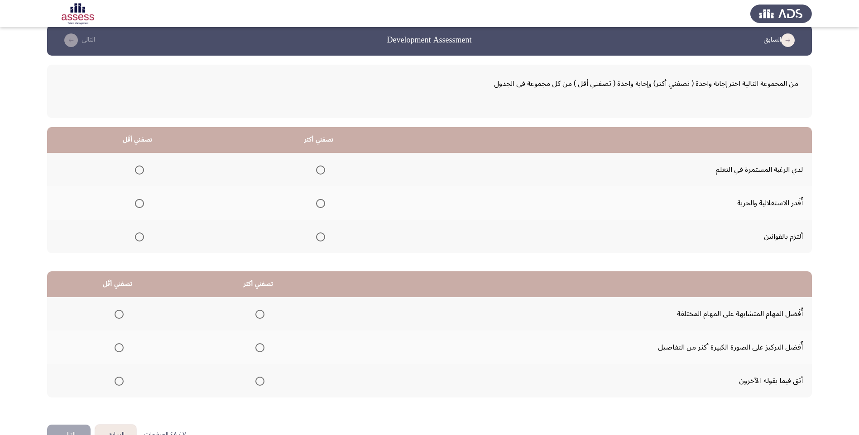
scroll to position [0, 0]
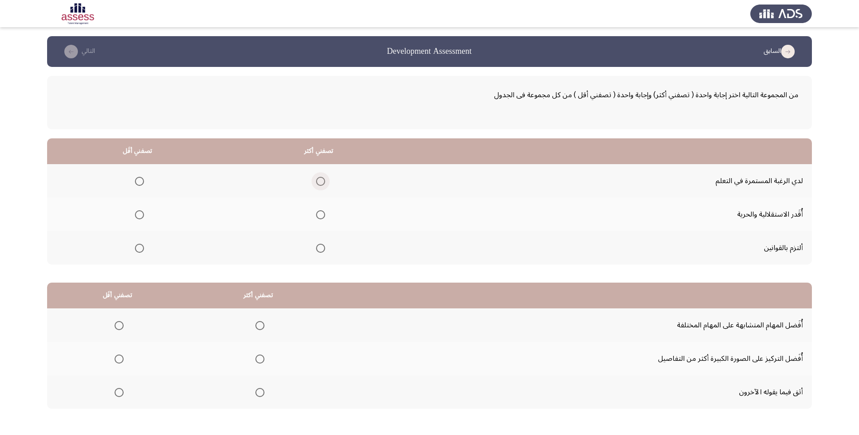
click at [320, 181] on span "Select an option" at bounding box center [320, 181] width 9 height 9
click at [320, 181] on input "Select an option" at bounding box center [320, 181] width 9 height 9
click at [141, 249] on span "Select an option" at bounding box center [139, 248] width 9 height 9
click at [141, 249] on input "Select an option" at bounding box center [139, 248] width 9 height 9
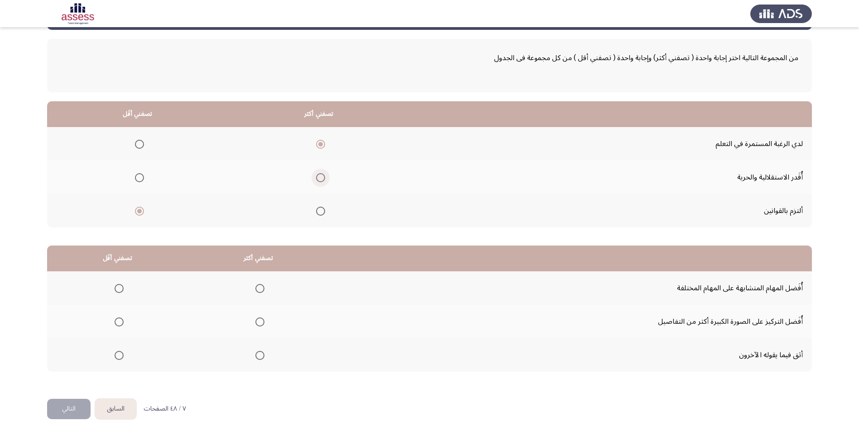
click at [317, 177] on span "Select an option" at bounding box center [320, 177] width 9 height 9
click at [317, 177] on input "Select an option" at bounding box center [320, 177] width 9 height 9
click at [316, 147] on span "Select an option" at bounding box center [320, 144] width 9 height 9
click at [316, 147] on input "Select an option" at bounding box center [320, 144] width 9 height 9
click at [314, 214] on label "Select an option" at bounding box center [318, 211] width 13 height 9
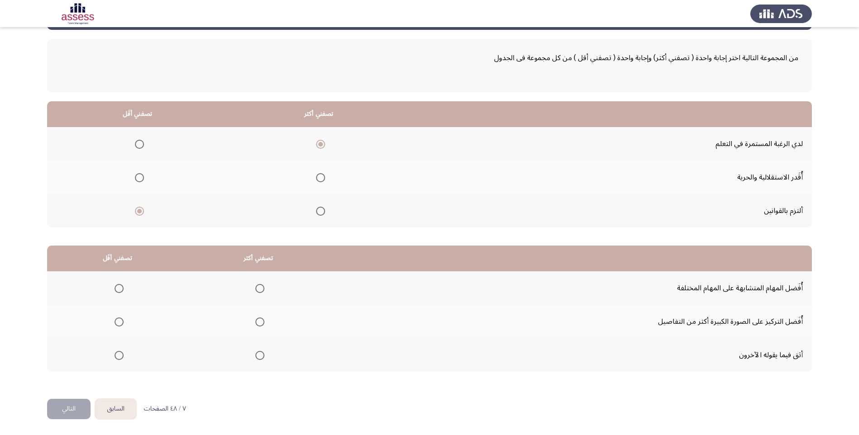
click at [316, 214] on input "Select an option" at bounding box center [320, 211] width 9 height 9
click at [318, 147] on span "Select an option" at bounding box center [320, 144] width 9 height 9
click at [318, 147] on input "Select an option" at bounding box center [320, 144] width 9 height 9
click at [258, 296] on th at bounding box center [258, 288] width 141 height 33
click at [260, 290] on span "Select an option" at bounding box center [259, 288] width 9 height 9
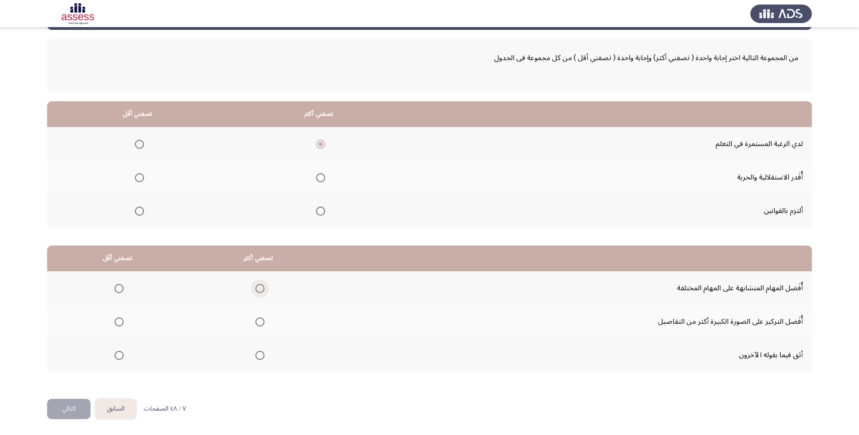
click at [260, 290] on input "Select an option" at bounding box center [259, 288] width 9 height 9
click at [121, 359] on span "Select an option" at bounding box center [119, 355] width 9 height 9
click at [121, 359] on input "Select an option" at bounding box center [119, 355] width 9 height 9
click at [262, 290] on span "Select an option" at bounding box center [259, 288] width 9 height 9
click at [262, 290] on input "Select an option" at bounding box center [259, 288] width 9 height 9
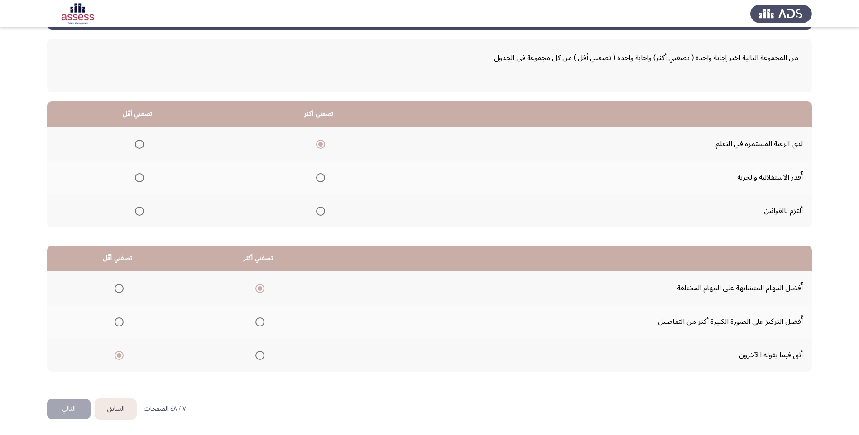
click at [122, 354] on span "Select an option" at bounding box center [119, 355] width 9 height 9
click at [122, 354] on input "Select an option" at bounding box center [119, 355] width 9 height 9
click at [132, 215] on label "Select an option" at bounding box center [137, 211] width 13 height 9
click at [135, 215] on input "Select an option" at bounding box center [139, 211] width 9 height 9
click at [121, 286] on span "Select an option" at bounding box center [119, 288] width 9 height 9
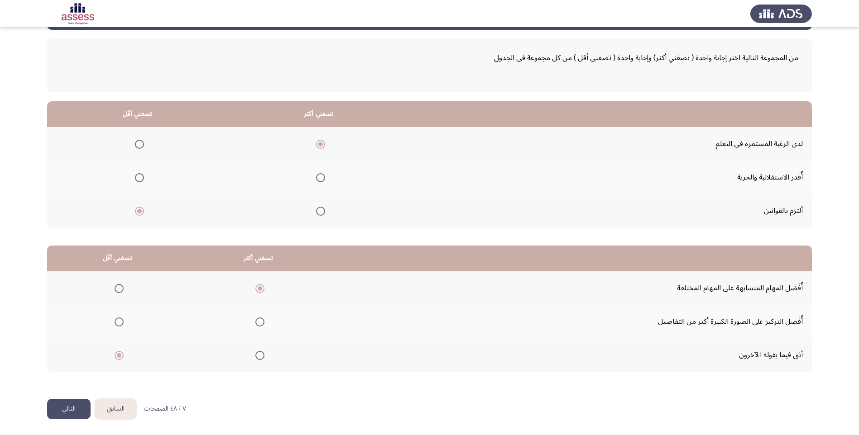
click at [121, 286] on input "Select an option" at bounding box center [119, 288] width 9 height 9
click at [260, 325] on span "Select an option" at bounding box center [259, 322] width 9 height 9
click at [260, 325] on input "Select an option" at bounding box center [259, 322] width 9 height 9
click at [59, 416] on button "التالي" at bounding box center [68, 409] width 43 height 20
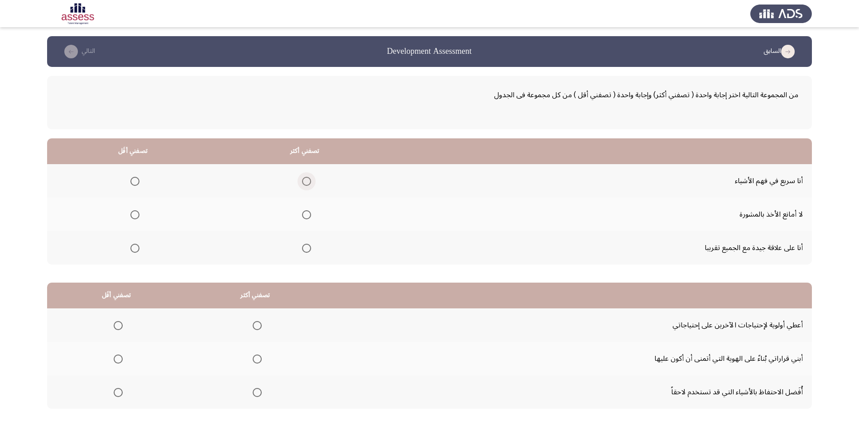
click at [304, 183] on span "Select an option" at bounding box center [306, 181] width 9 height 9
click at [304, 183] on input "Select an option" at bounding box center [306, 181] width 9 height 9
click at [302, 249] on span "Select an option" at bounding box center [306, 248] width 9 height 9
click at [302, 249] on input "Select an option" at bounding box center [306, 248] width 9 height 9
click at [302, 216] on span "Select an option" at bounding box center [306, 214] width 9 height 9
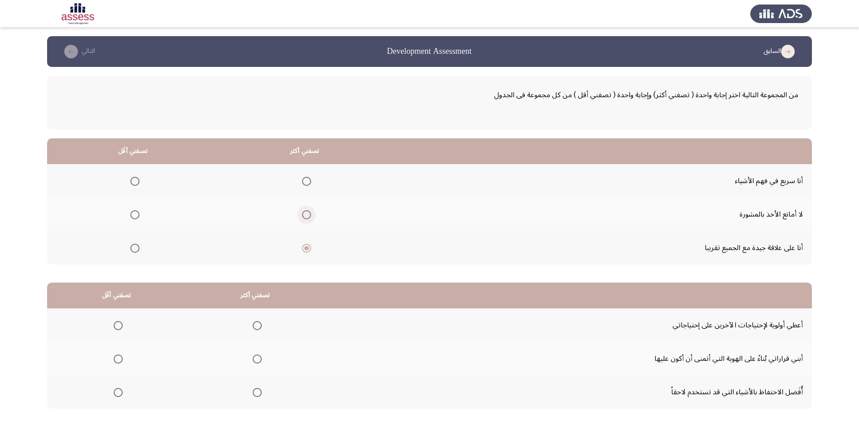
click at [302, 216] on input "Select an option" at bounding box center [306, 214] width 9 height 9
click at [136, 250] on span "Select an option" at bounding box center [134, 248] width 9 height 9
click at [136, 250] on input "Select an option" at bounding box center [134, 248] width 9 height 9
click at [134, 181] on span "Select an option" at bounding box center [134, 181] width 9 height 9
click at [134, 181] on input "Select an option" at bounding box center [134, 181] width 9 height 9
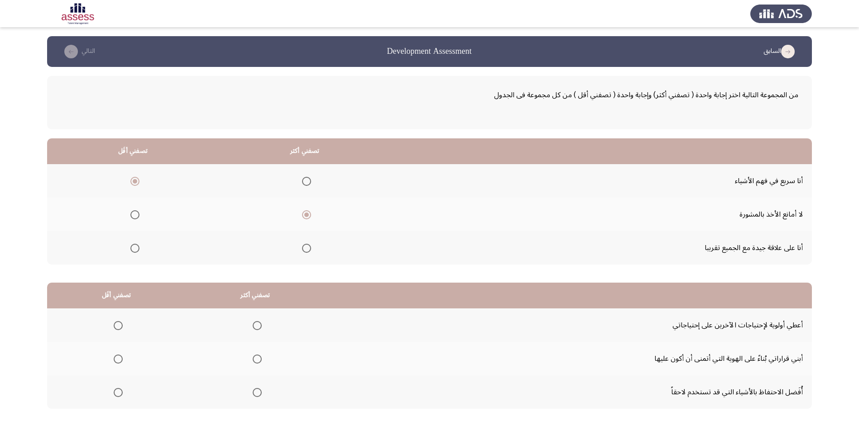
click at [135, 254] on mat-radio-group "Select an option" at bounding box center [133, 247] width 13 height 15
click at [135, 249] on span "Select an option" at bounding box center [134, 248] width 9 height 9
click at [135, 249] on input "Select an option" at bounding box center [134, 248] width 9 height 9
click at [302, 249] on span "Select an option" at bounding box center [306, 248] width 9 height 9
click at [302, 249] on input "Select an option" at bounding box center [306, 248] width 9 height 9
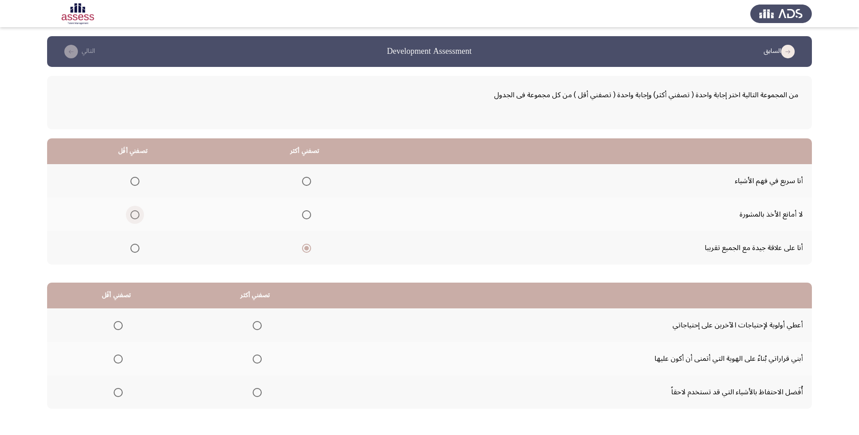
click at [134, 215] on span "Select an option" at bounding box center [134, 214] width 9 height 9
click at [134, 215] on input "Select an option" at bounding box center [134, 214] width 9 height 9
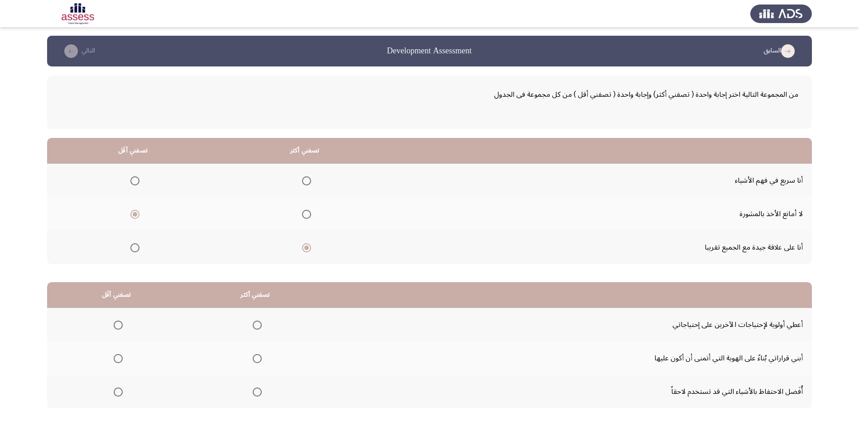
scroll to position [37, 0]
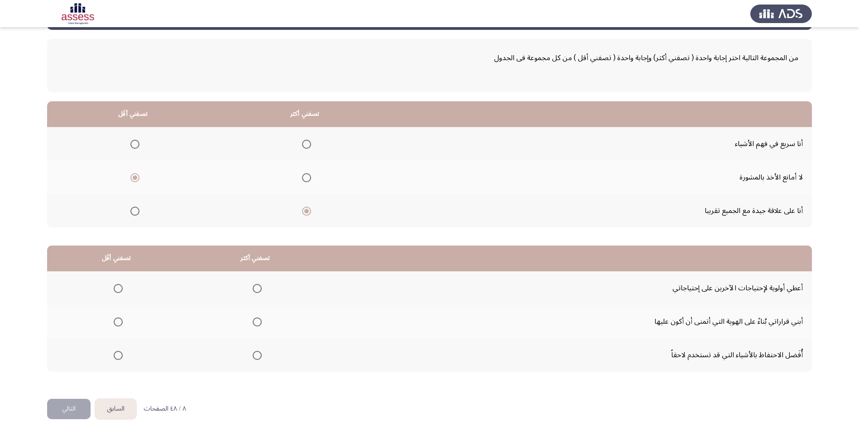
click at [121, 291] on span "Select an option" at bounding box center [118, 288] width 9 height 9
click at [121, 291] on input "Select an option" at bounding box center [118, 288] width 9 height 9
click at [120, 322] on span "Select an option" at bounding box center [118, 322] width 9 height 9
click at [120, 322] on input "Select an option" at bounding box center [118, 322] width 9 height 9
click at [257, 289] on span "Select an option" at bounding box center [257, 288] width 9 height 9
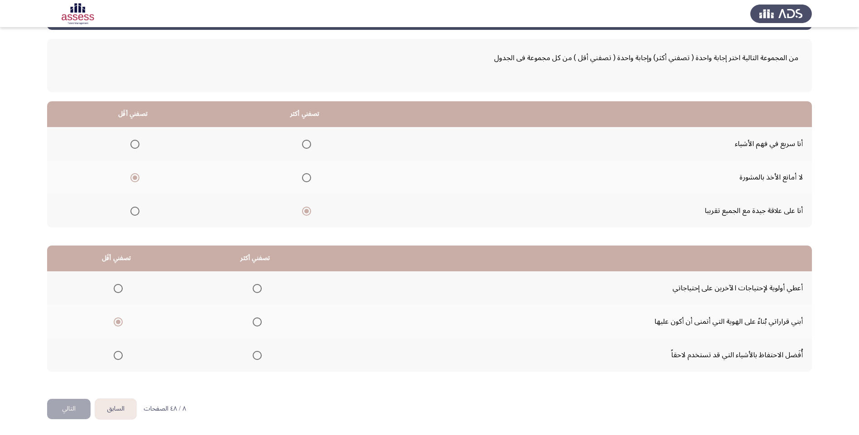
click at [257, 289] on input "Select an option" at bounding box center [257, 288] width 9 height 9
click at [84, 403] on button "التالي" at bounding box center [68, 409] width 43 height 20
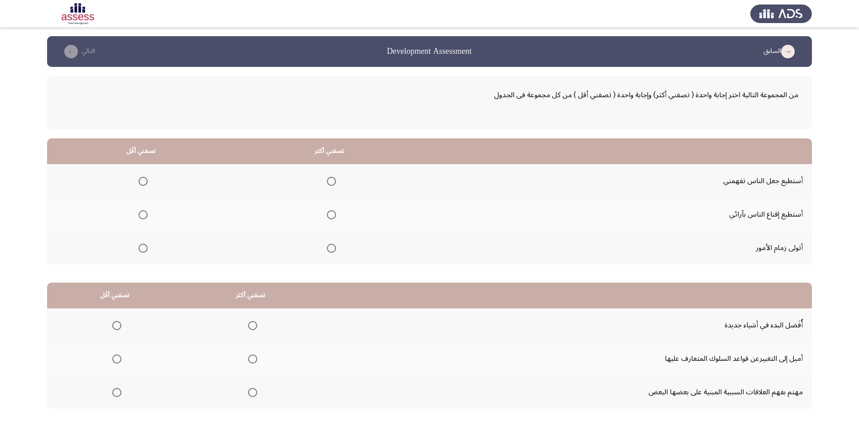
click at [331, 214] on span "Select an option" at bounding box center [331, 214] width 9 height 9
click at [331, 214] on input "Select an option" at bounding box center [331, 214] width 9 height 9
click at [144, 182] on span "Select an option" at bounding box center [143, 181] width 9 height 9
click at [144, 182] on input "Select an option" at bounding box center [143, 181] width 9 height 9
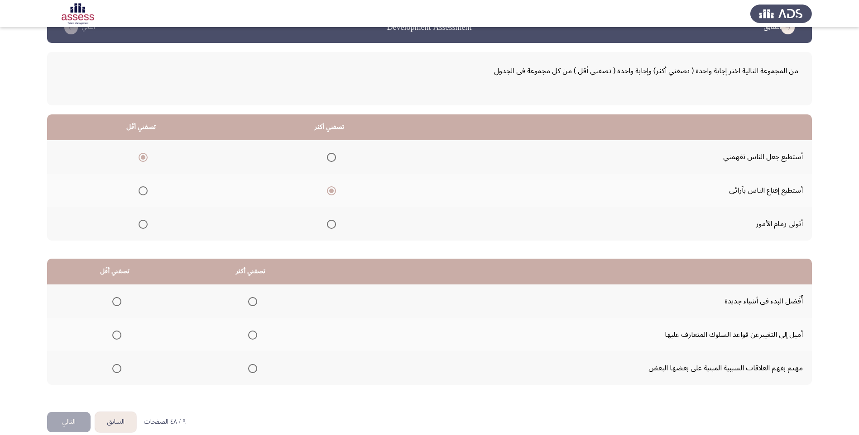
scroll to position [37, 0]
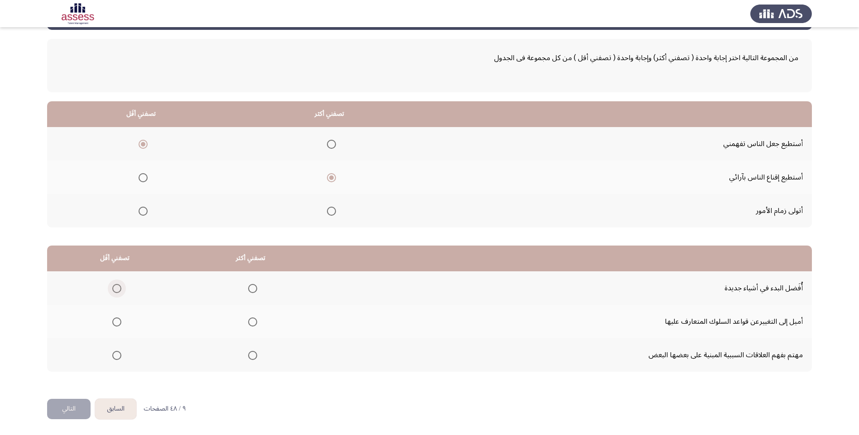
click at [120, 288] on span "Select an option" at bounding box center [116, 288] width 9 height 9
click at [120, 288] on input "Select an option" at bounding box center [116, 288] width 9 height 9
click at [115, 357] on span "Select an option" at bounding box center [116, 355] width 9 height 9
click at [115, 357] on input "Select an option" at bounding box center [116, 355] width 9 height 9
click at [258, 320] on th at bounding box center [251, 321] width 136 height 33
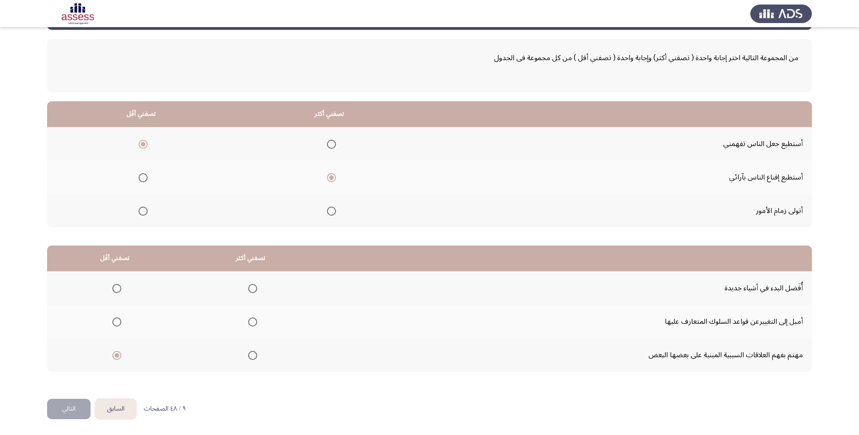
click at [248, 325] on span "Select an option" at bounding box center [252, 322] width 9 height 9
click at [248, 325] on input "Select an option" at bounding box center [252, 322] width 9 height 9
click at [77, 406] on button "التالي" at bounding box center [68, 409] width 43 height 20
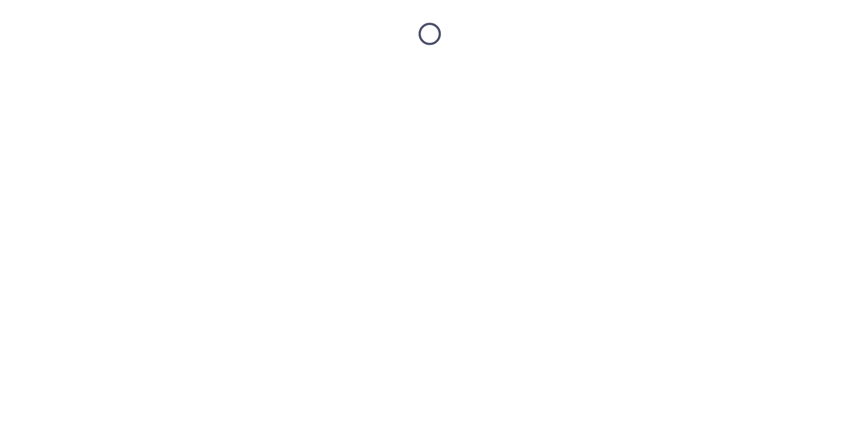
scroll to position [0, 0]
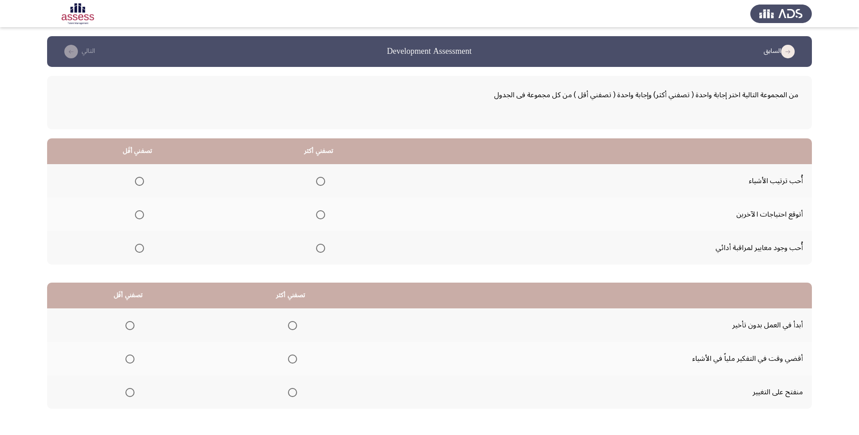
click at [135, 183] on span "Select an option" at bounding box center [139, 181] width 9 height 9
click at [135, 183] on input "Select an option" at bounding box center [139, 181] width 9 height 9
click at [320, 216] on span "Select an option" at bounding box center [320, 214] width 9 height 9
click at [320, 216] on input "Select an option" at bounding box center [320, 214] width 9 height 9
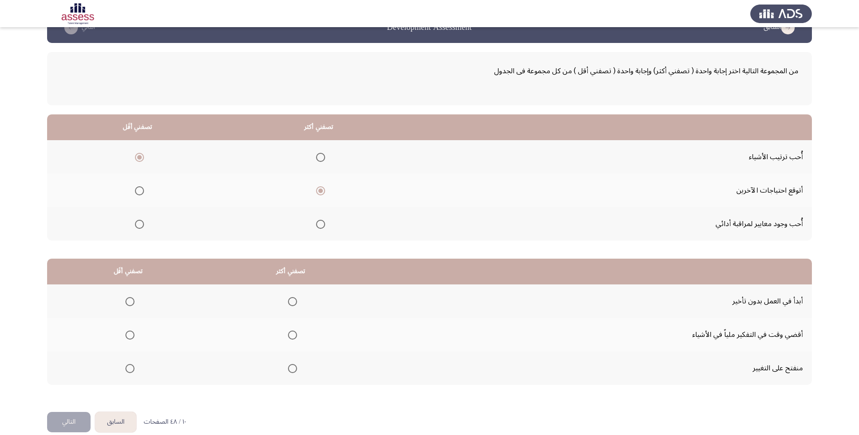
scroll to position [37, 0]
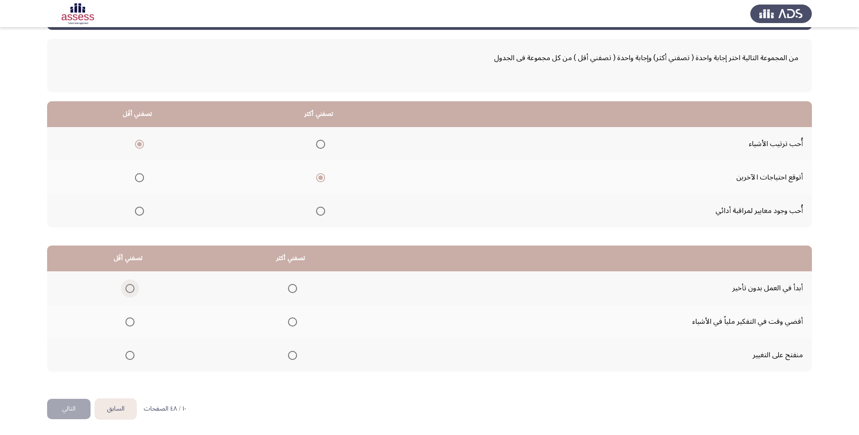
click at [130, 289] on span "Select an option" at bounding box center [129, 288] width 9 height 9
click at [130, 289] on input "Select an option" at bounding box center [129, 288] width 9 height 9
click at [297, 288] on th at bounding box center [291, 288] width 163 height 33
click at [291, 289] on span "Select an option" at bounding box center [292, 288] width 9 height 9
click at [291, 289] on input "Select an option" at bounding box center [292, 288] width 9 height 9
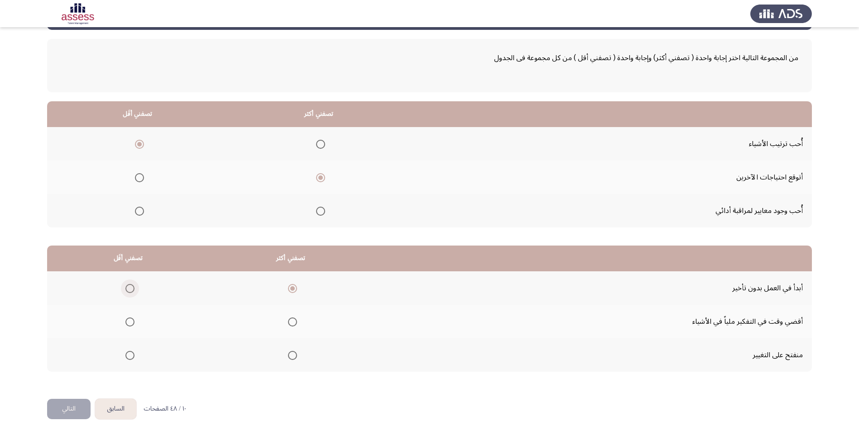
click at [132, 292] on span "Select an option" at bounding box center [129, 288] width 9 height 9
click at [132, 292] on input "Select an option" at bounding box center [129, 288] width 9 height 9
click at [289, 287] on span "Select an option" at bounding box center [292, 288] width 9 height 9
click at [289, 287] on input "Select an option" at bounding box center [292, 288] width 9 height 9
click at [128, 326] on span "Select an option" at bounding box center [129, 322] width 9 height 9
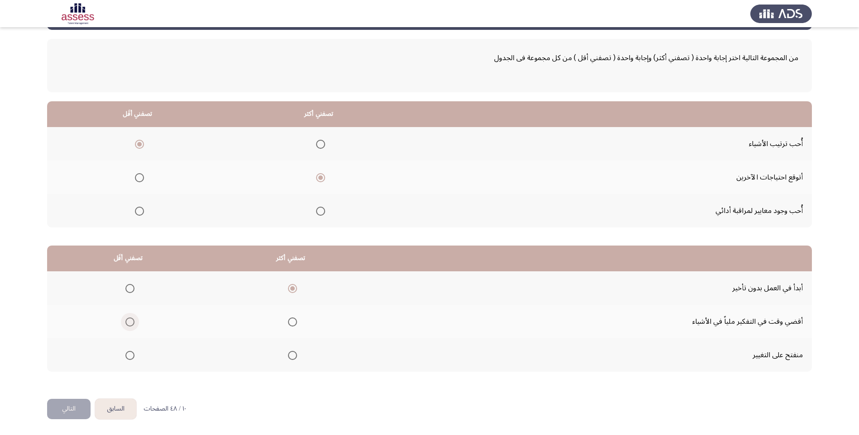
click at [128, 326] on input "Select an option" at bounding box center [129, 322] width 9 height 9
click at [85, 408] on button "التالي" at bounding box center [68, 409] width 43 height 20
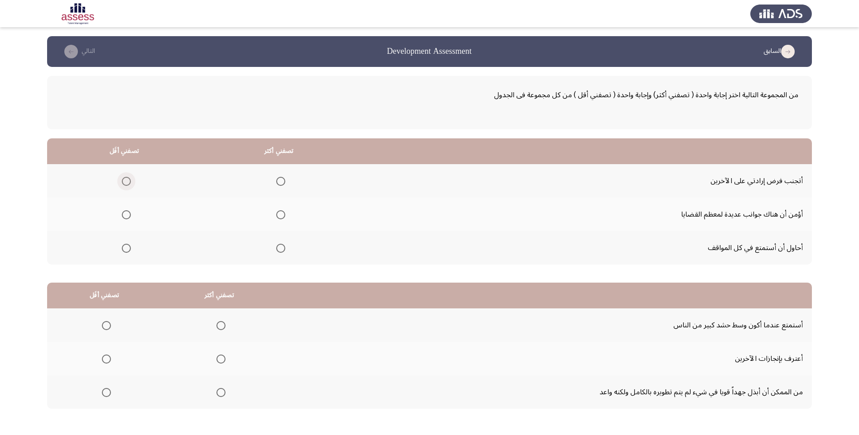
click at [127, 180] on span "Select an option" at bounding box center [126, 181] width 9 height 9
click at [127, 180] on input "Select an option" at bounding box center [126, 181] width 9 height 9
click at [278, 249] on span "Select an option" at bounding box center [280, 248] width 9 height 9
click at [278, 249] on input "Select an option" at bounding box center [280, 248] width 9 height 9
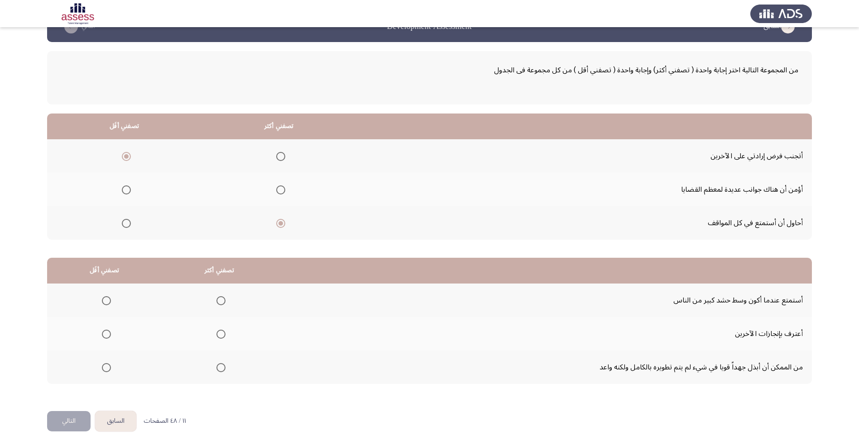
scroll to position [37, 0]
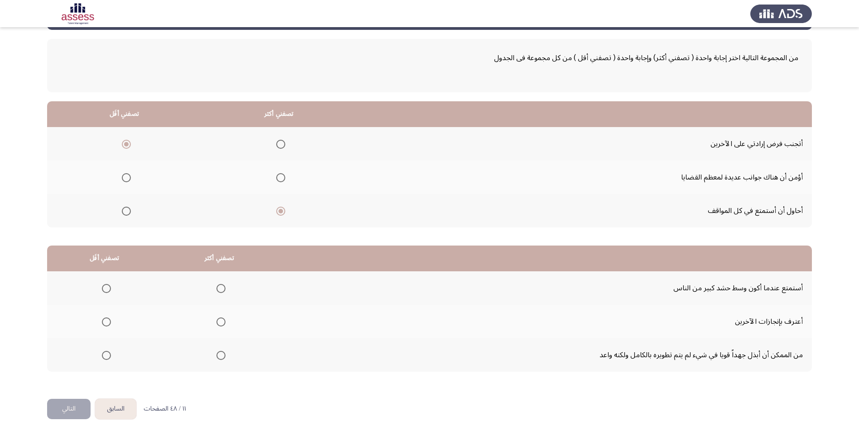
click at [217, 291] on span "Select an option" at bounding box center [220, 288] width 9 height 9
click at [217, 291] on input "Select an option" at bounding box center [220, 288] width 9 height 9
click at [218, 355] on span "Select an option" at bounding box center [220, 355] width 9 height 9
click at [218, 355] on input "Select an option" at bounding box center [220, 355] width 9 height 9
click at [108, 292] on span "Select an option" at bounding box center [106, 288] width 9 height 9
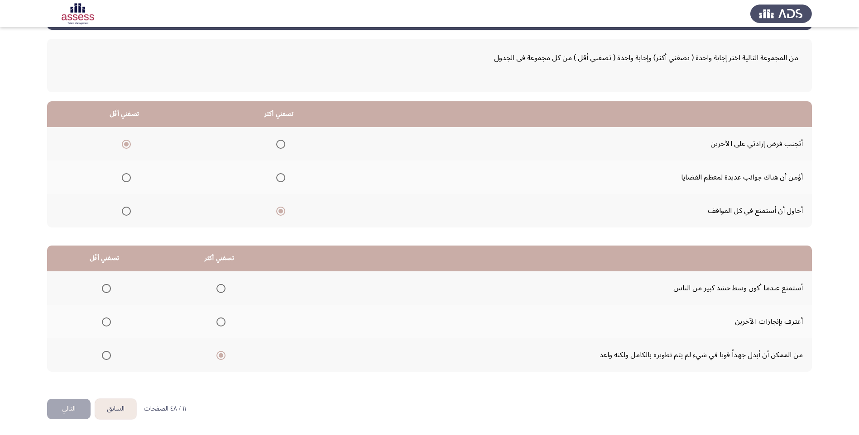
click at [108, 292] on input "Select an option" at bounding box center [106, 288] width 9 height 9
click at [219, 326] on span "Select an option" at bounding box center [220, 322] width 9 height 9
click at [219, 326] on input "Select an option" at bounding box center [220, 322] width 9 height 9
click at [75, 413] on button "التالي" at bounding box center [68, 409] width 43 height 20
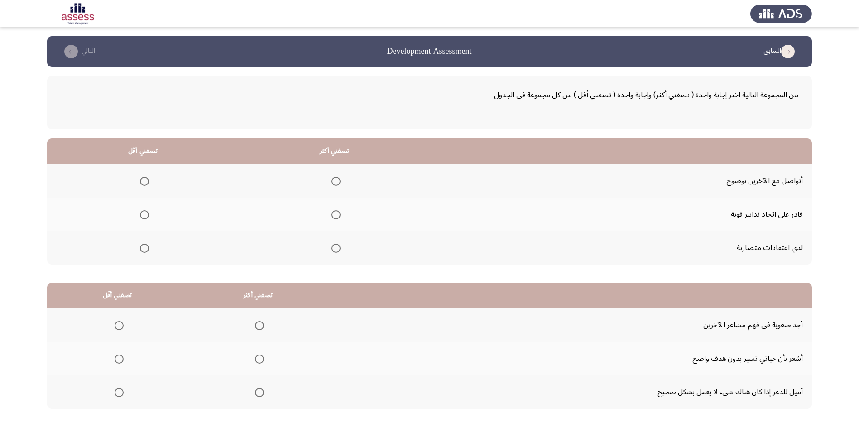
click at [146, 252] on span "Select an option" at bounding box center [144, 248] width 9 height 9
click at [146, 252] on input "Select an option" at bounding box center [144, 248] width 9 height 9
click at [334, 214] on span "Select an option" at bounding box center [335, 214] width 9 height 9
click at [334, 214] on input "Select an option" at bounding box center [335, 214] width 9 height 9
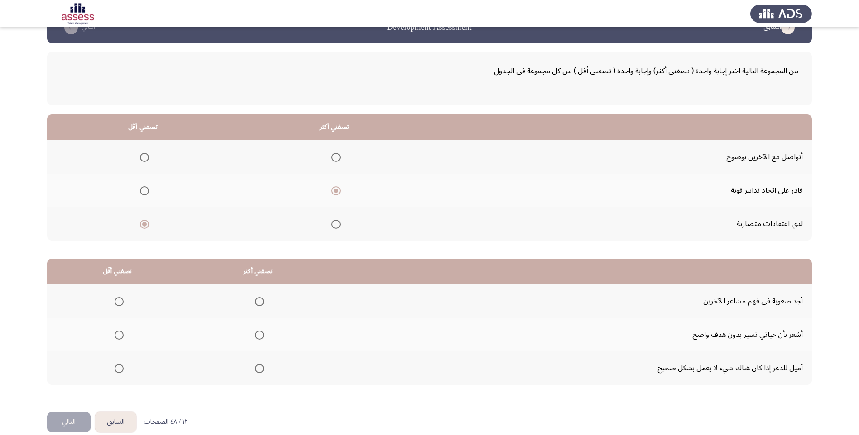
scroll to position [37, 0]
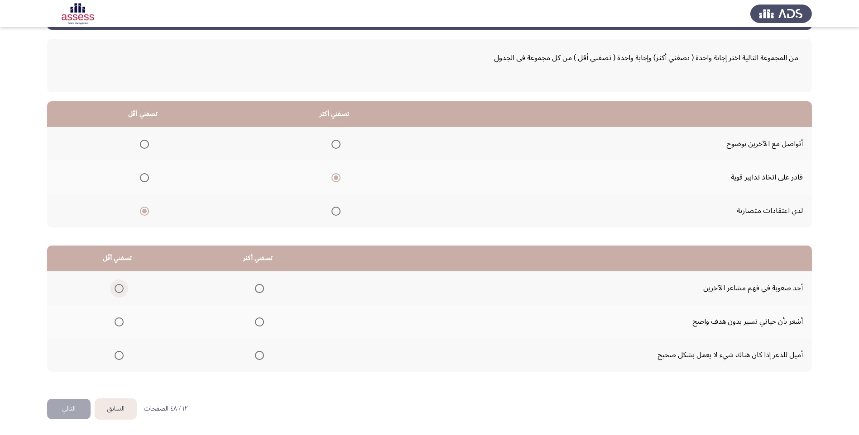
click at [121, 290] on span "Select an option" at bounding box center [119, 288] width 9 height 9
click at [121, 290] on input "Select an option" at bounding box center [119, 288] width 9 height 9
click at [119, 321] on span "Select an option" at bounding box center [119, 322] width 9 height 9
click at [119, 321] on input "Select an option" at bounding box center [119, 322] width 9 height 9
click at [256, 358] on span "Select an option" at bounding box center [259, 355] width 9 height 9
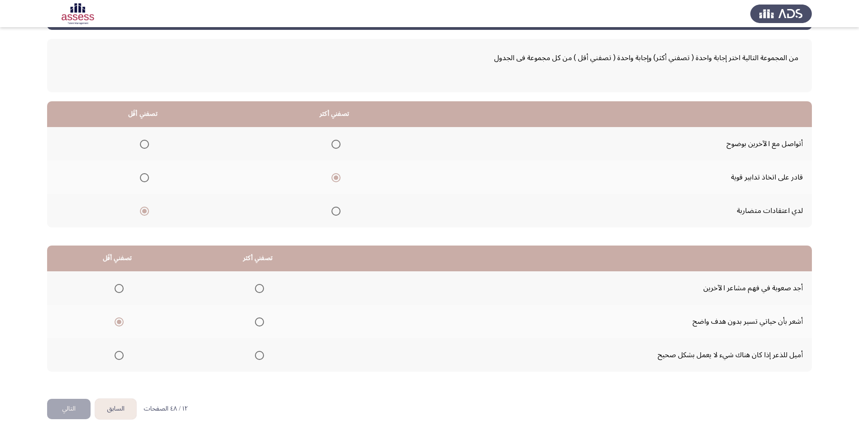
click at [256, 358] on input "Select an option" at bounding box center [259, 355] width 9 height 9
click at [77, 410] on button "التالي" at bounding box center [68, 409] width 43 height 20
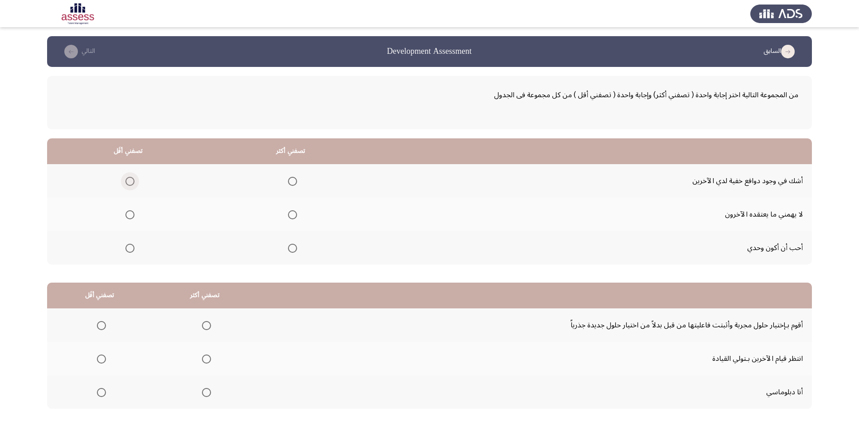
click at [127, 180] on span "Select an option" at bounding box center [129, 181] width 9 height 9
click at [127, 180] on input "Select an option" at bounding box center [129, 181] width 9 height 9
click at [291, 220] on mat-radio-group "Select an option" at bounding box center [290, 214] width 13 height 15
click at [292, 215] on span "Select an option" at bounding box center [292, 215] width 0 height 0
click at [290, 215] on input "Select an option" at bounding box center [292, 214] width 9 height 9
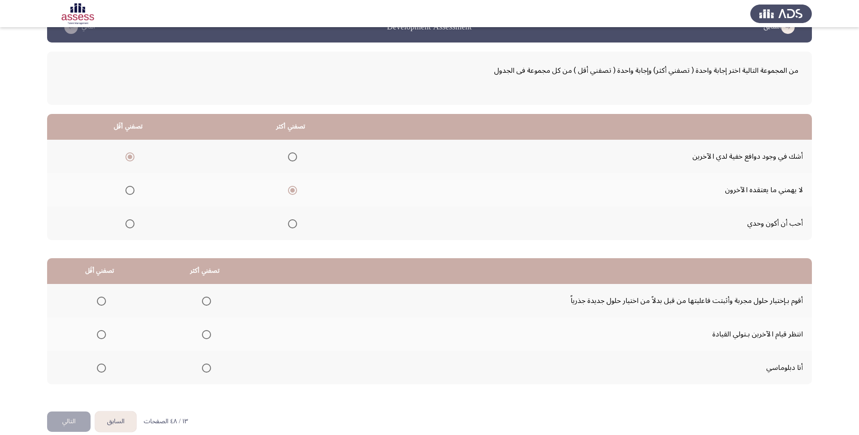
scroll to position [37, 0]
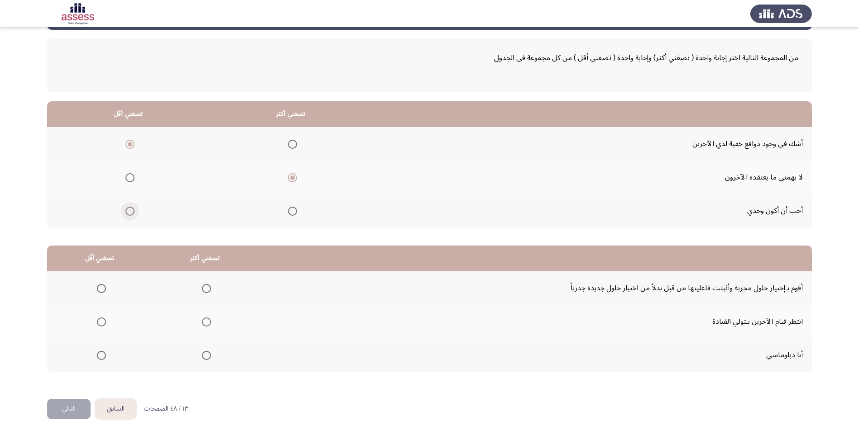
click at [132, 213] on span "Select an option" at bounding box center [129, 211] width 9 height 9
click at [132, 213] on input "Select an option" at bounding box center [129, 211] width 9 height 9
click at [101, 325] on span "Select an option" at bounding box center [101, 322] width 9 height 9
click at [101, 325] on input "Select an option" at bounding box center [101, 322] width 9 height 9
click at [206, 356] on span "Select an option" at bounding box center [206, 355] width 9 height 9
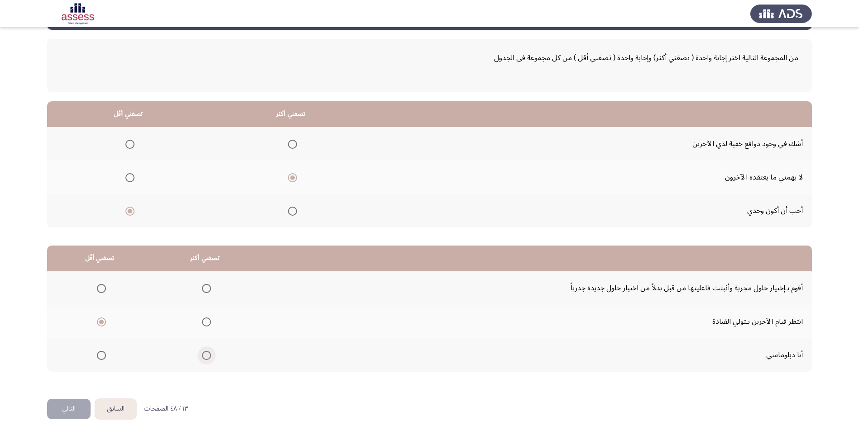
click at [206, 356] on input "Select an option" at bounding box center [206, 355] width 9 height 9
click at [84, 412] on button "التالي" at bounding box center [68, 409] width 43 height 20
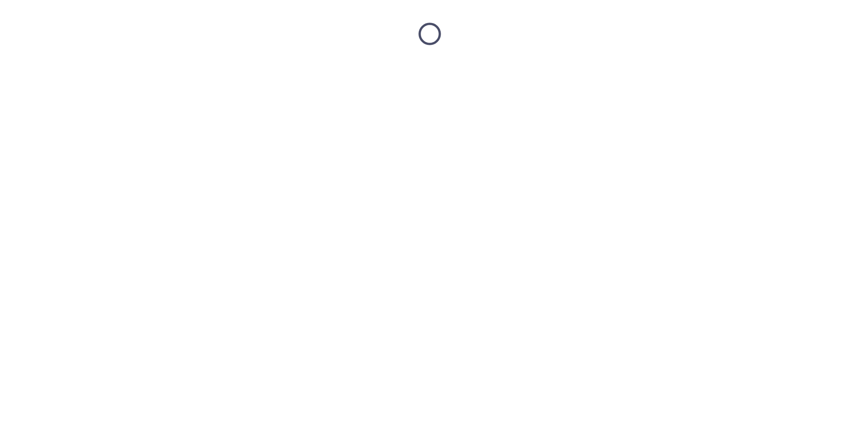
scroll to position [0, 0]
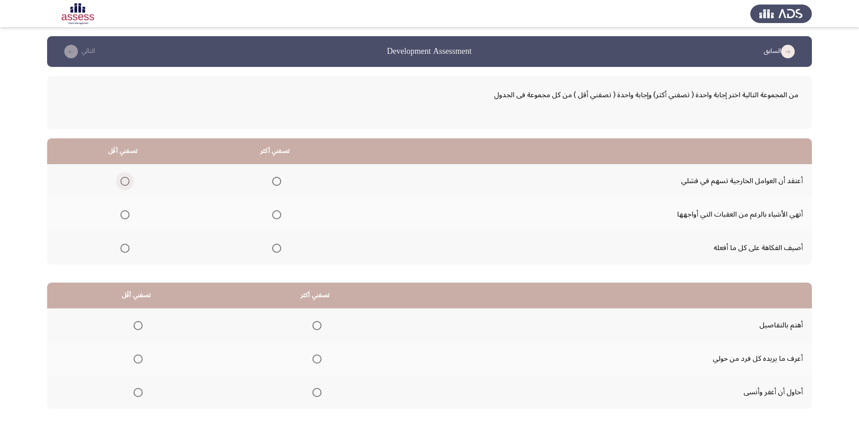
click at [129, 181] on span "Select an option" at bounding box center [124, 181] width 9 height 9
click at [129, 181] on input "Select an option" at bounding box center [124, 181] width 9 height 9
click at [278, 213] on span "Select an option" at bounding box center [276, 214] width 9 height 9
click at [278, 213] on input "Select an option" at bounding box center [276, 214] width 9 height 9
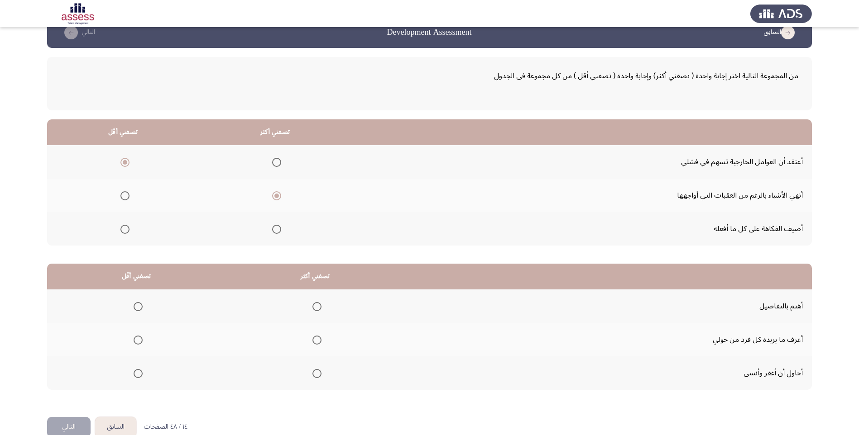
scroll to position [37, 0]
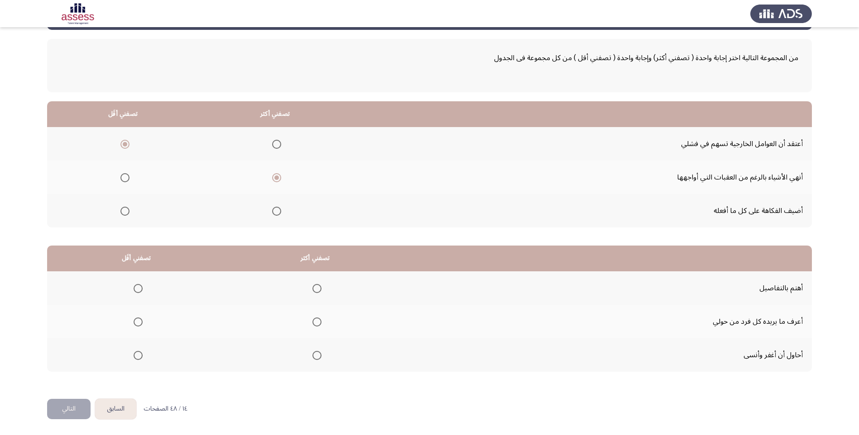
click at [318, 288] on span "Select an option" at bounding box center [316, 288] width 9 height 9
click at [318, 288] on input "Select an option" at bounding box center [316, 288] width 9 height 9
click at [139, 318] on span "Select an option" at bounding box center [138, 322] width 9 height 9
click at [139, 318] on input "Select an option" at bounding box center [138, 322] width 9 height 9
click at [71, 424] on html "السابق Development Assessment التالي من المجموعة التالية اختر إجابة واحدة ( تصف…" at bounding box center [429, 199] width 859 height 473
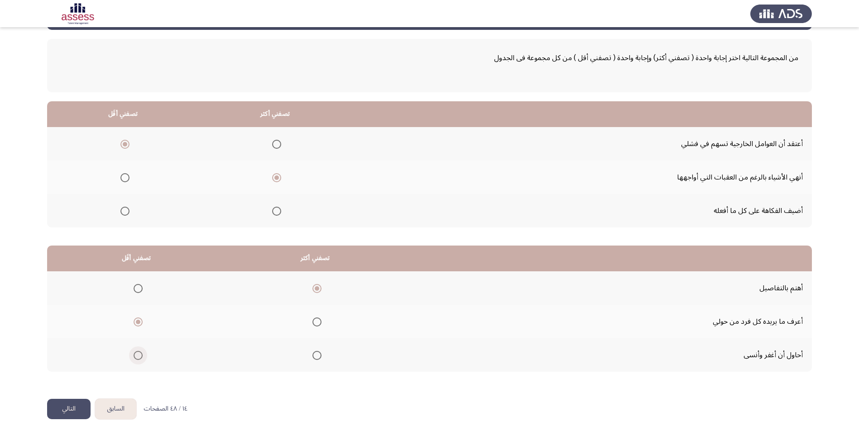
click at [141, 354] on span "Select an option" at bounding box center [138, 355] width 9 height 9
click at [141, 354] on input "Select an option" at bounding box center [138, 355] width 9 height 9
click at [69, 417] on button "التالي" at bounding box center [68, 409] width 43 height 20
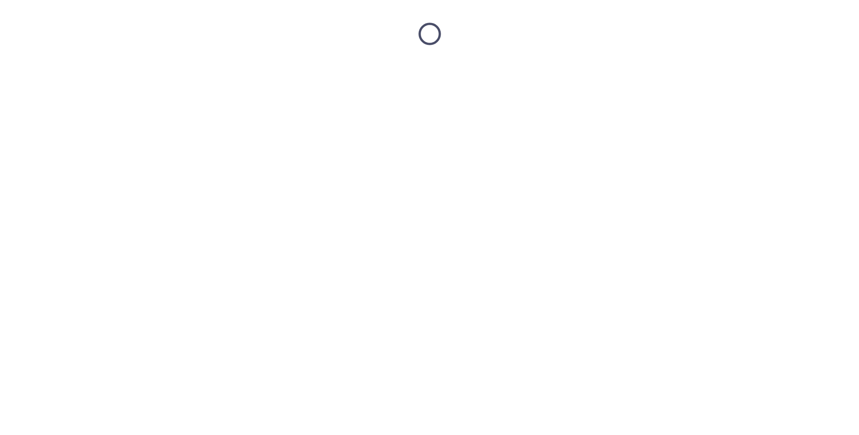
scroll to position [0, 0]
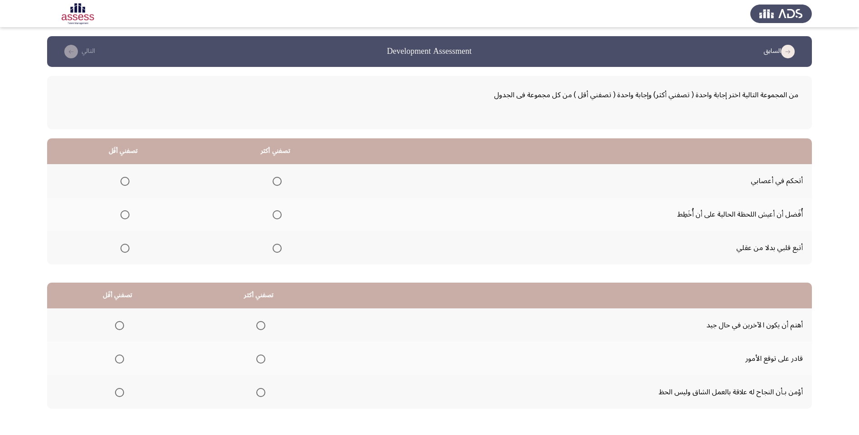
click at [276, 182] on span "Select an option" at bounding box center [277, 181] width 9 height 9
click at [276, 182] on input "Select an option" at bounding box center [277, 181] width 9 height 9
click at [123, 249] on span "Select an option" at bounding box center [124, 248] width 9 height 9
click at [123, 249] on input "Select an option" at bounding box center [124, 248] width 9 height 9
click at [257, 327] on span "Select an option" at bounding box center [260, 325] width 9 height 9
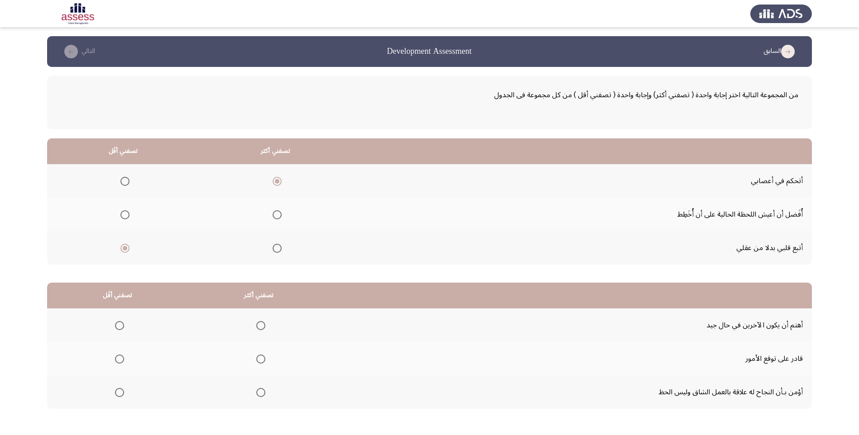
click at [257, 327] on input "Select an option" at bounding box center [260, 325] width 9 height 9
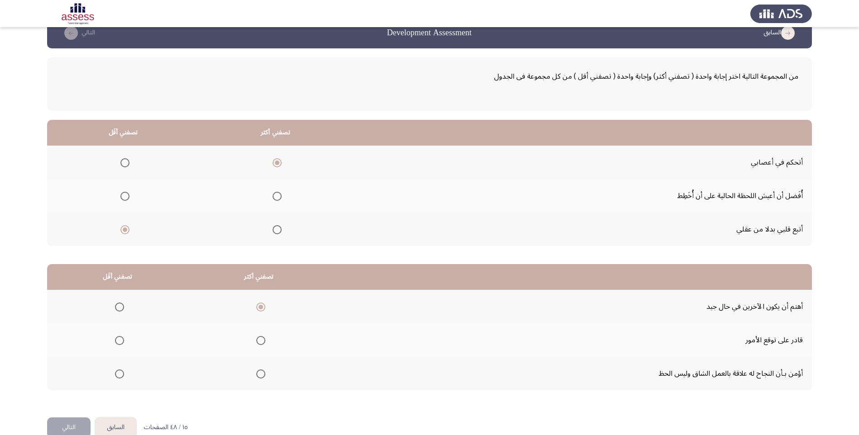
scroll to position [37, 0]
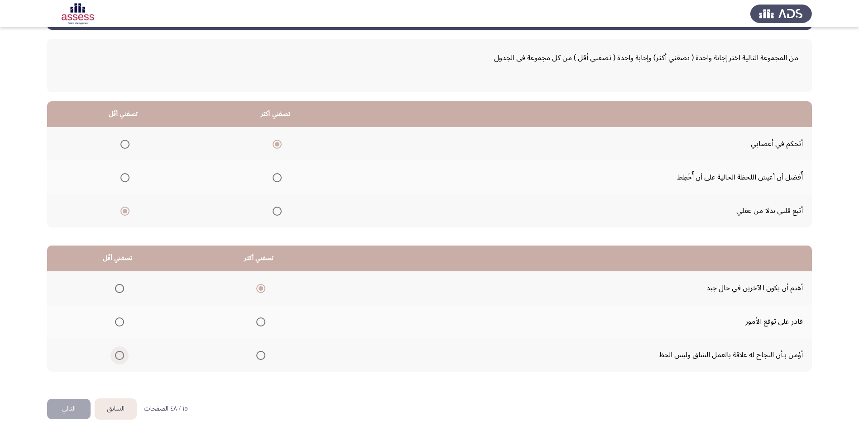
click at [115, 354] on span "Select an option" at bounding box center [119, 355] width 9 height 9
click at [115, 354] on input "Select an option" at bounding box center [119, 355] width 9 height 9
click at [72, 407] on button "التالي" at bounding box center [68, 409] width 43 height 20
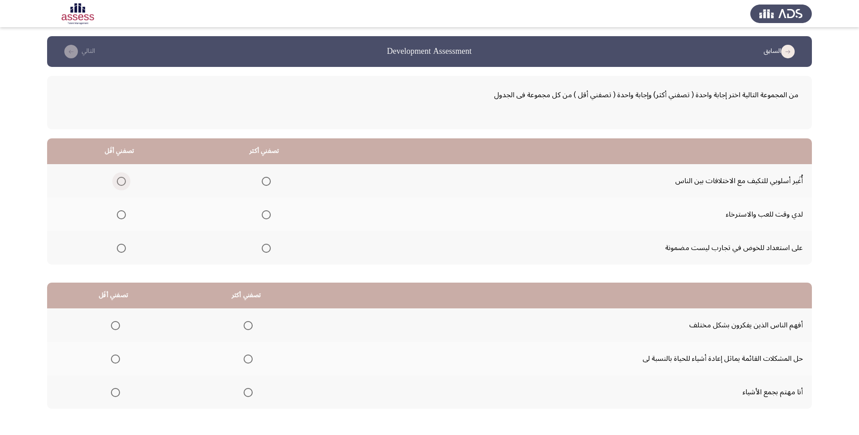
click at [119, 183] on span "Select an option" at bounding box center [121, 181] width 9 height 9
click at [119, 183] on input "Select an option" at bounding box center [121, 181] width 9 height 9
click at [264, 213] on span "Select an option" at bounding box center [266, 214] width 9 height 9
click at [264, 213] on input "Select an option" at bounding box center [266, 214] width 9 height 9
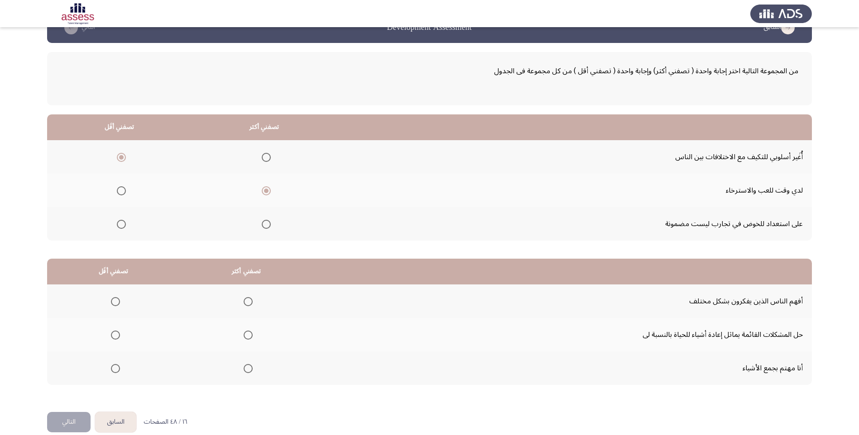
scroll to position [37, 0]
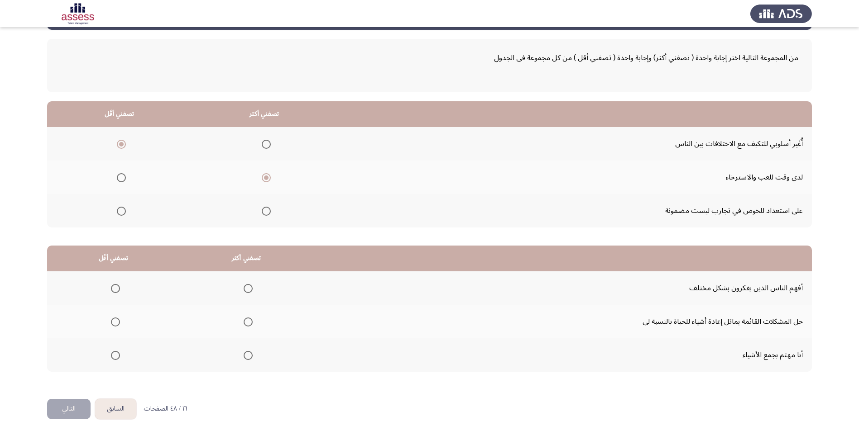
click at [264, 149] on mat-radio-group "Select an option" at bounding box center [264, 143] width 13 height 15
click at [263, 146] on span "Select an option" at bounding box center [266, 144] width 9 height 9
click at [263, 146] on input "Select an option" at bounding box center [266, 144] width 9 height 9
click at [120, 179] on span "Select an option" at bounding box center [121, 177] width 9 height 9
click at [120, 179] on input "Select an option" at bounding box center [121, 177] width 9 height 9
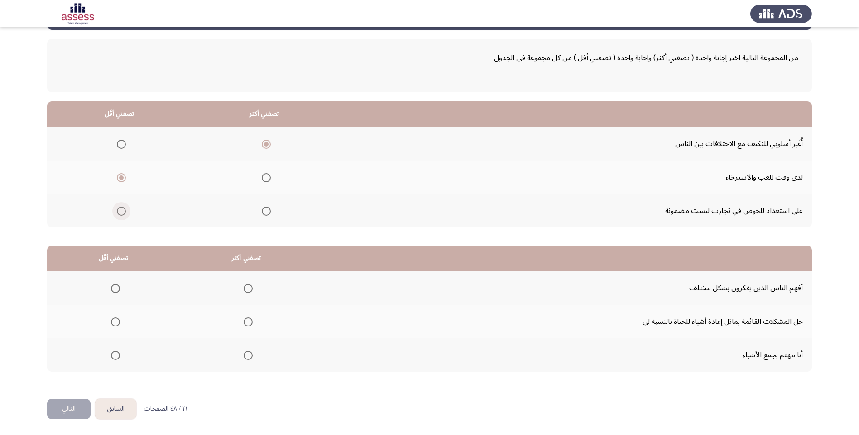
click at [121, 214] on span "Select an option" at bounding box center [121, 211] width 9 height 9
click at [121, 214] on input "Select an option" at bounding box center [121, 211] width 9 height 9
click at [123, 180] on span "Select an option" at bounding box center [121, 177] width 9 height 9
click at [123, 180] on input "Select an option" at bounding box center [121, 177] width 9 height 9
click at [248, 285] on span "Select an option" at bounding box center [248, 288] width 9 height 9
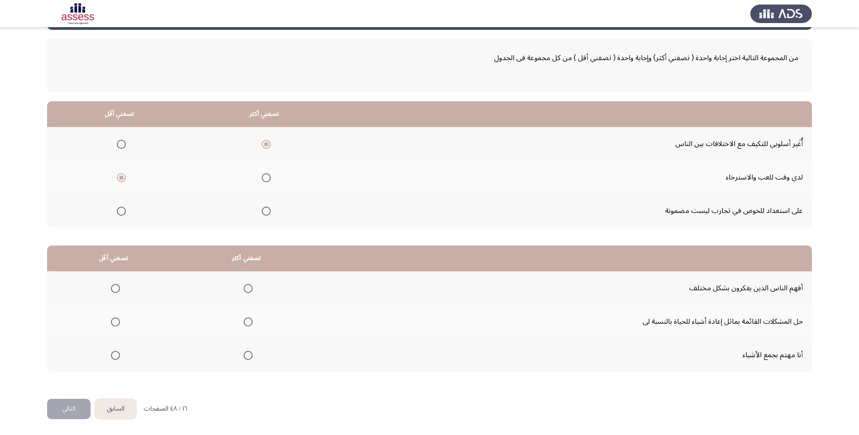
click at [248, 285] on input "Select an option" at bounding box center [248, 288] width 9 height 9
click at [112, 359] on span "Select an option" at bounding box center [115, 355] width 9 height 9
click at [112, 359] on input "Select an option" at bounding box center [115, 355] width 9 height 9
click at [62, 421] on html "السابق Development Assessment التالي من المجموعة التالية اختر إجابة واحدة ( تصف…" at bounding box center [429, 199] width 859 height 473
click at [64, 411] on button "التالي" at bounding box center [68, 409] width 43 height 20
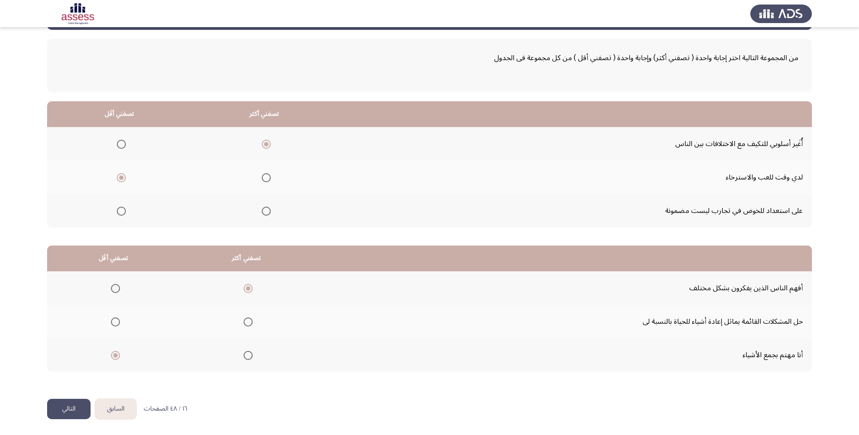
scroll to position [0, 0]
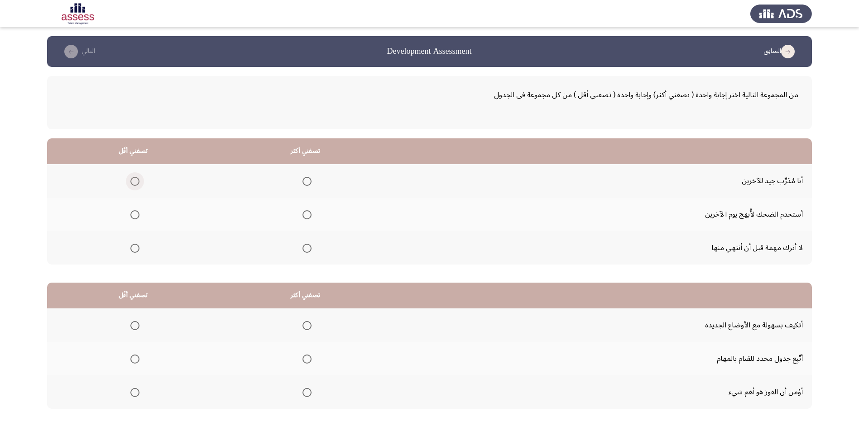
click at [135, 182] on span "Select an option" at bounding box center [135, 182] width 0 height 0
click at [135, 182] on input "Select an option" at bounding box center [134, 181] width 9 height 9
click at [308, 246] on span "Select an option" at bounding box center [306, 248] width 9 height 9
click at [308, 246] on input "Select an option" at bounding box center [306, 248] width 9 height 9
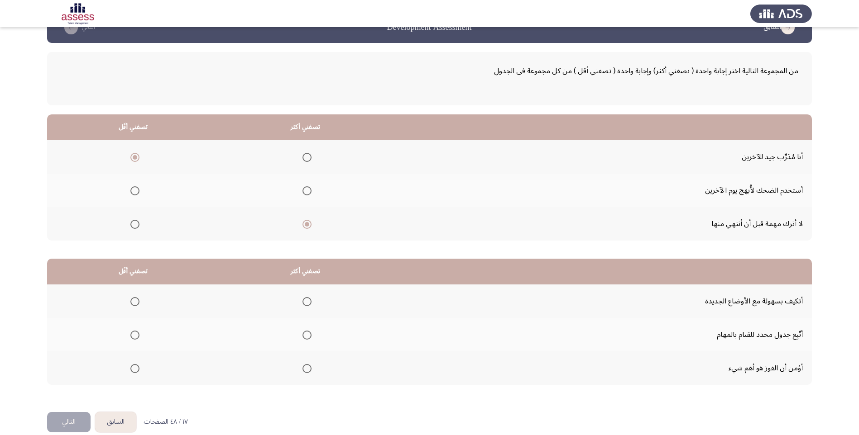
scroll to position [37, 0]
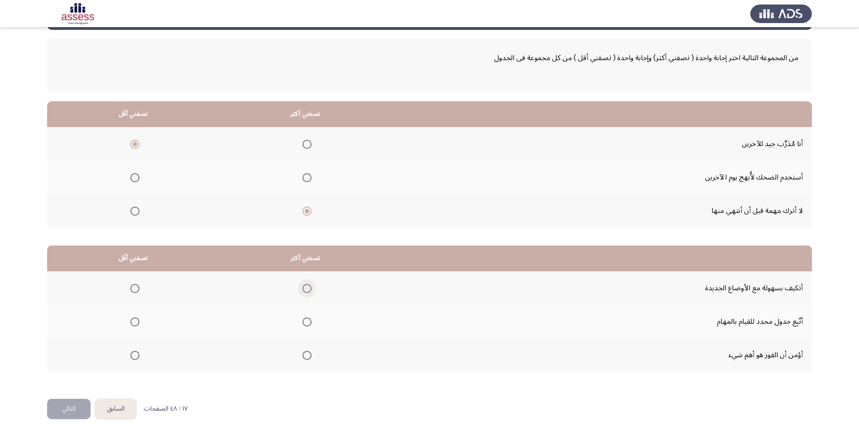
click at [305, 286] on span "Select an option" at bounding box center [306, 288] width 9 height 9
click at [305, 286] on input "Select an option" at bounding box center [306, 288] width 9 height 9
click at [135, 316] on mat-radio-group "Select an option" at bounding box center [133, 321] width 13 height 15
click at [134, 323] on span "Select an option" at bounding box center [134, 322] width 9 height 9
click at [134, 323] on input "Select an option" at bounding box center [134, 322] width 9 height 9
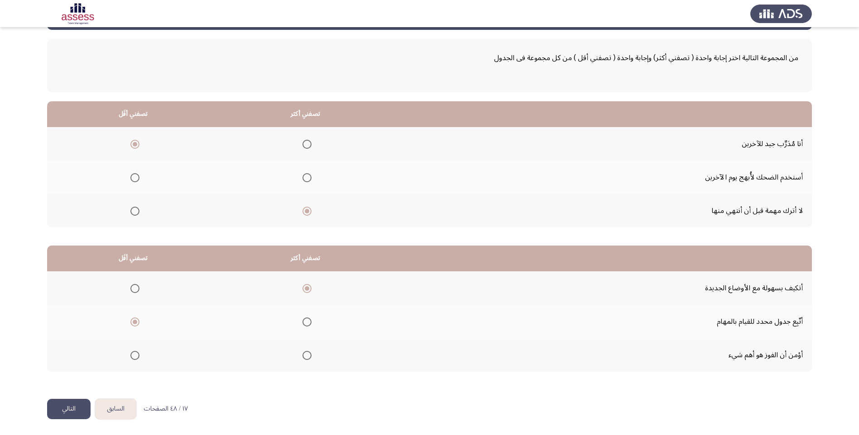
click at [81, 408] on button "التالي" at bounding box center [68, 409] width 43 height 20
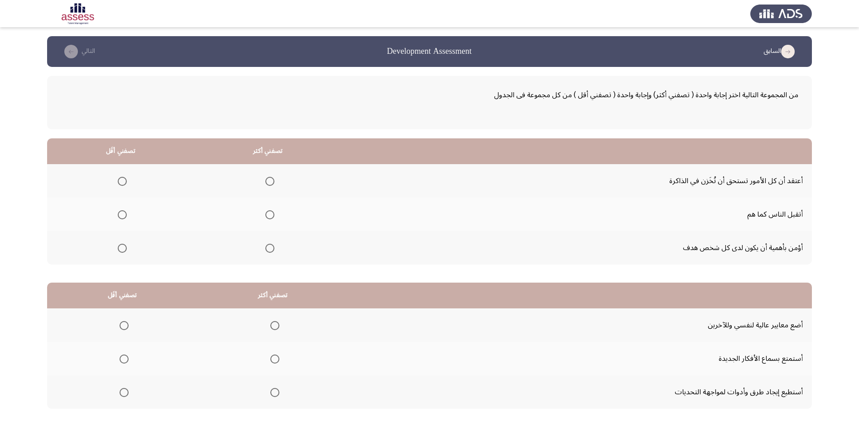
click at [124, 183] on span "Select an option" at bounding box center [122, 181] width 9 height 9
click at [124, 183] on input "Select an option" at bounding box center [122, 181] width 9 height 9
click at [273, 214] on span "Select an option" at bounding box center [269, 214] width 9 height 9
click at [273, 214] on input "Select an option" at bounding box center [269, 214] width 9 height 9
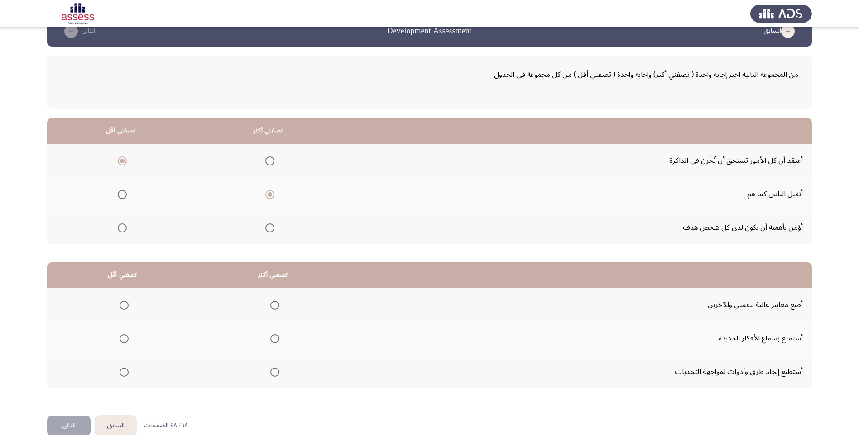
scroll to position [37, 0]
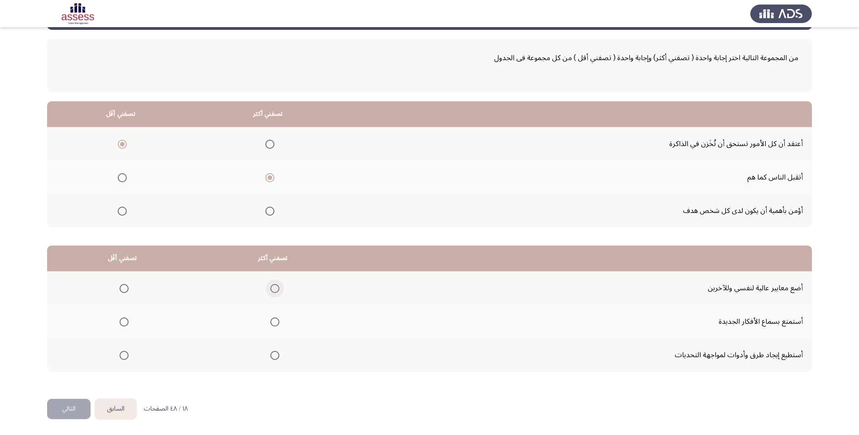
click at [273, 290] on span "Select an option" at bounding box center [274, 288] width 9 height 9
click at [273, 290] on input "Select an option" at bounding box center [274, 288] width 9 height 9
click at [125, 289] on span "Select an option" at bounding box center [124, 288] width 9 height 9
click at [125, 289] on input "Select an option" at bounding box center [124, 288] width 9 height 9
click at [271, 327] on mat-radio-group "Select an option" at bounding box center [273, 321] width 13 height 15
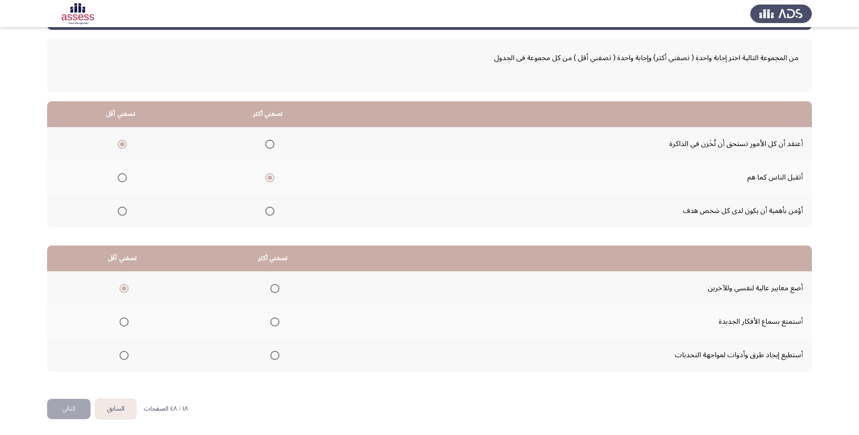
click at [270, 323] on span "Select an option" at bounding box center [274, 322] width 9 height 9
click at [270, 323] on input "Select an option" at bounding box center [274, 322] width 9 height 9
click at [64, 416] on button "التالي" at bounding box center [68, 409] width 43 height 20
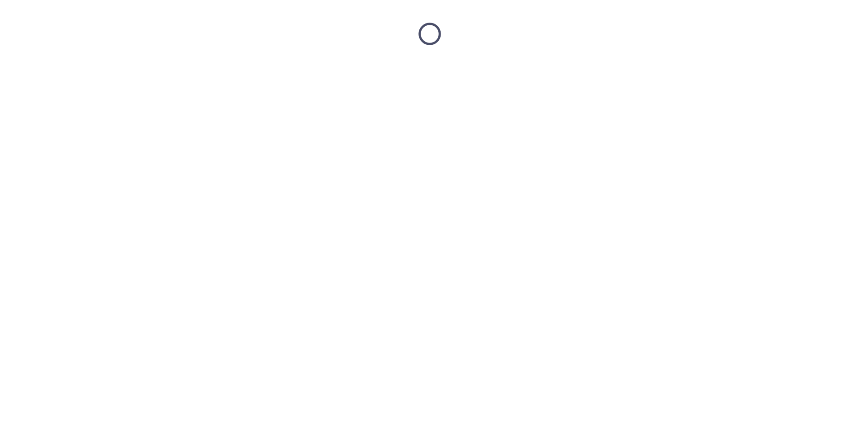
scroll to position [0, 0]
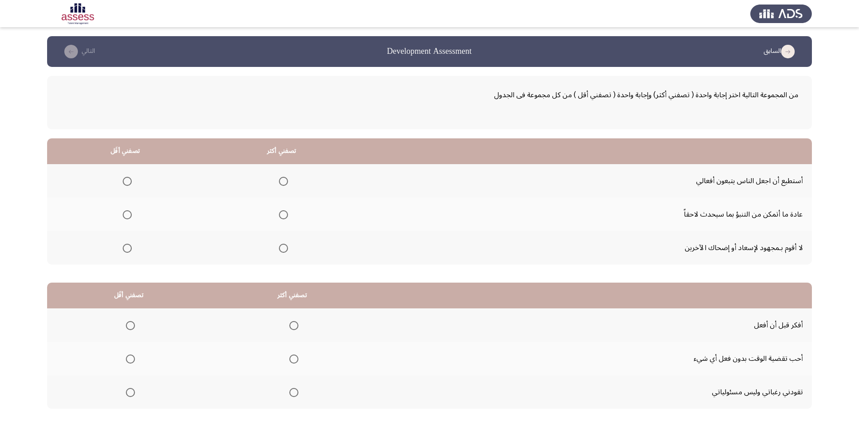
click at [280, 179] on span "Select an option" at bounding box center [283, 181] width 9 height 9
click at [280, 179] on input "Select an option" at bounding box center [283, 181] width 9 height 9
click at [129, 250] on span "Select an option" at bounding box center [127, 248] width 9 height 9
click at [129, 250] on input "Select an option" at bounding box center [127, 248] width 9 height 9
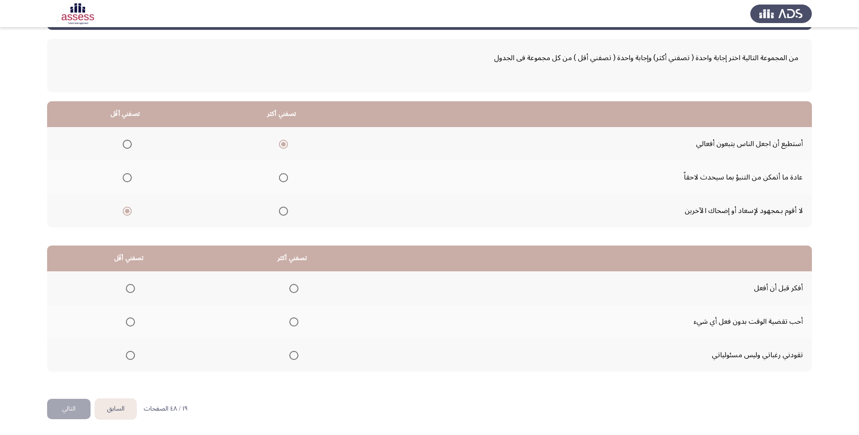
click at [129, 321] on span "Select an option" at bounding box center [130, 322] width 9 height 9
click at [129, 321] on input "Select an option" at bounding box center [130, 322] width 9 height 9
click at [129, 354] on span "Select an option" at bounding box center [130, 355] width 9 height 9
click at [129, 354] on input "Select an option" at bounding box center [130, 355] width 9 height 9
click at [289, 321] on span "Select an option" at bounding box center [293, 322] width 9 height 9
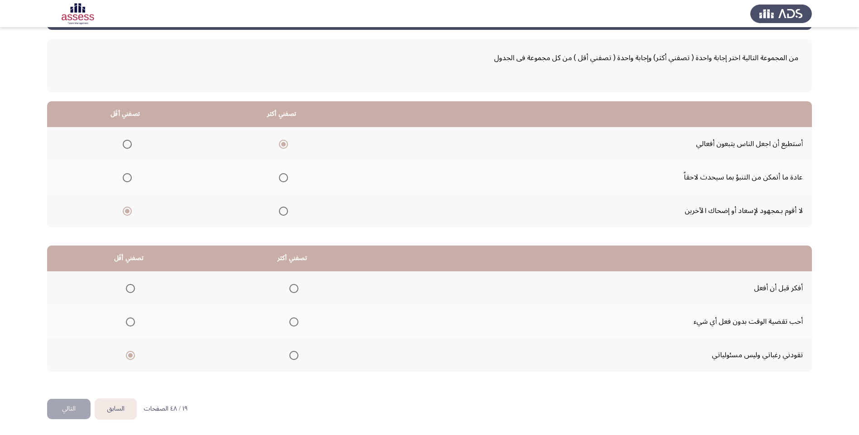
click at [289, 321] on input "Select an option" at bounding box center [293, 322] width 9 height 9
click at [289, 321] on span "Select an option" at bounding box center [293, 322] width 9 height 9
click at [289, 321] on input "Select an option" at bounding box center [293, 322] width 9 height 9
click at [292, 285] on span "Select an option" at bounding box center [293, 288] width 9 height 9
click at [292, 285] on input "Select an option" at bounding box center [293, 288] width 9 height 9
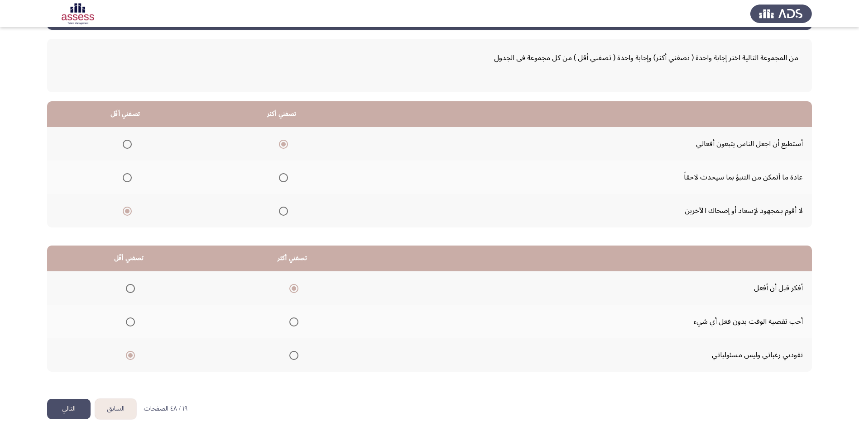
click at [76, 407] on button "التالي" at bounding box center [68, 409] width 43 height 20
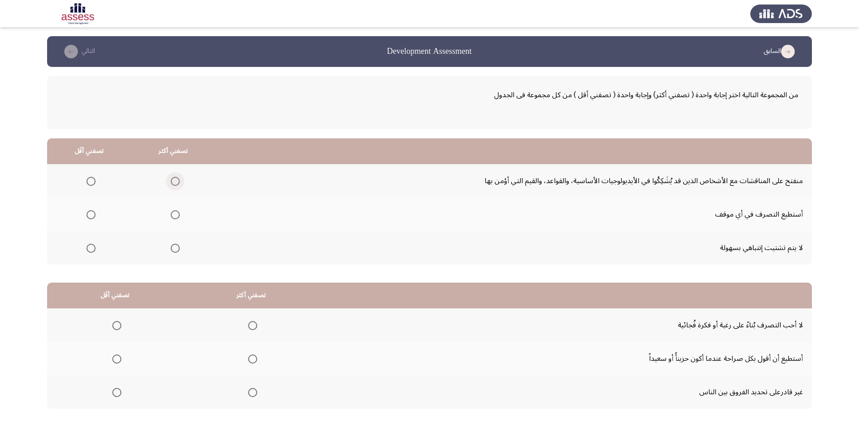
click at [172, 183] on span "Select an option" at bounding box center [175, 181] width 9 height 9
click at [172, 183] on input "Select an option" at bounding box center [175, 181] width 9 height 9
click at [173, 210] on span "Select an option" at bounding box center [175, 214] width 9 height 9
click at [173, 210] on input "Select an option" at bounding box center [175, 214] width 9 height 9
click at [175, 245] on span "Select an option" at bounding box center [175, 248] width 9 height 9
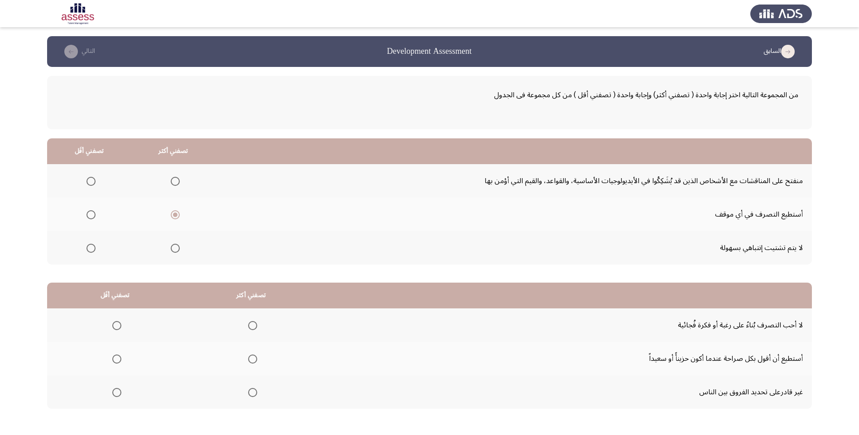
click at [175, 245] on input "Select an option" at bounding box center [175, 248] width 9 height 9
click at [87, 217] on span "Select an option" at bounding box center [90, 214] width 9 height 9
click at [87, 217] on input "Select an option" at bounding box center [90, 214] width 9 height 9
click at [90, 217] on span "Select an option" at bounding box center [91, 215] width 5 height 5
click at [90, 217] on input "Select an option" at bounding box center [90, 214] width 9 height 9
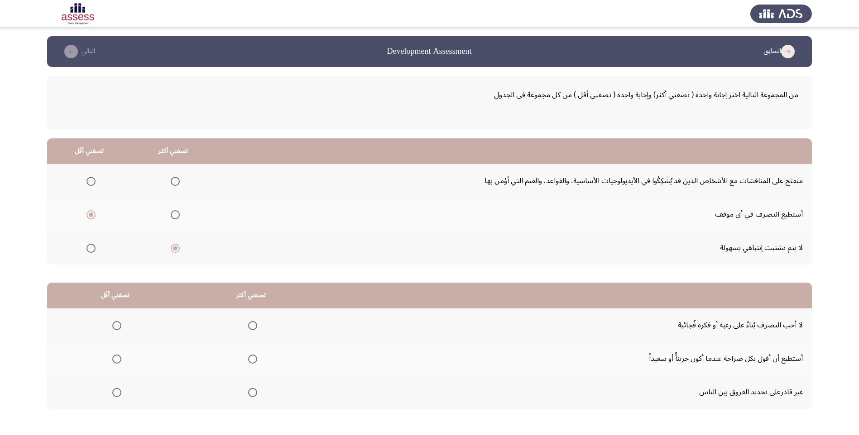
click at [93, 179] on span "Select an option" at bounding box center [90, 181] width 9 height 9
click at [93, 179] on input "Select an option" at bounding box center [90, 181] width 9 height 9
click at [89, 251] on span "Select an option" at bounding box center [90, 248] width 9 height 9
click at [89, 251] on input "Select an option" at bounding box center [90, 248] width 9 height 9
click at [176, 178] on span "Select an option" at bounding box center [175, 181] width 9 height 9
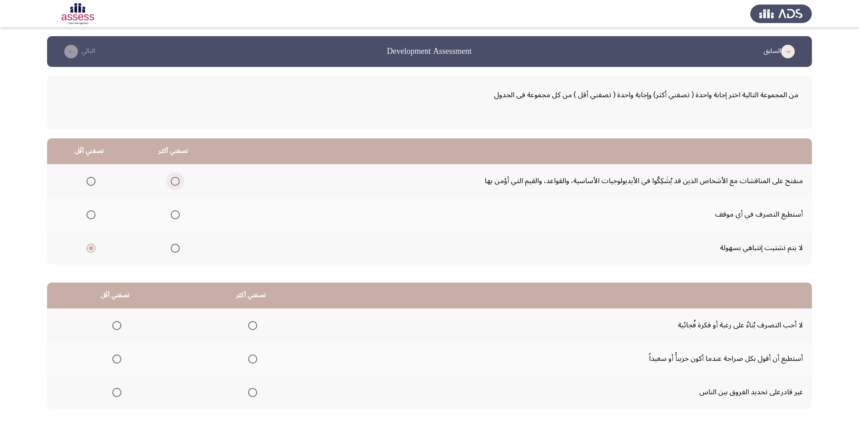
click at [176, 178] on input "Select an option" at bounding box center [175, 181] width 9 height 9
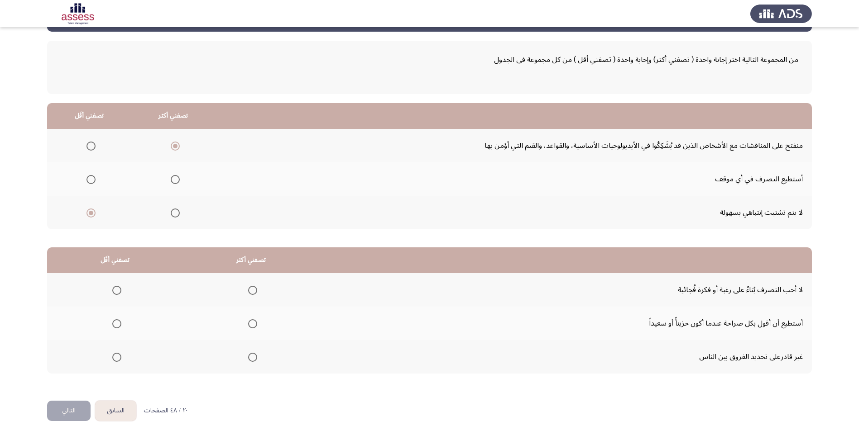
scroll to position [37, 0]
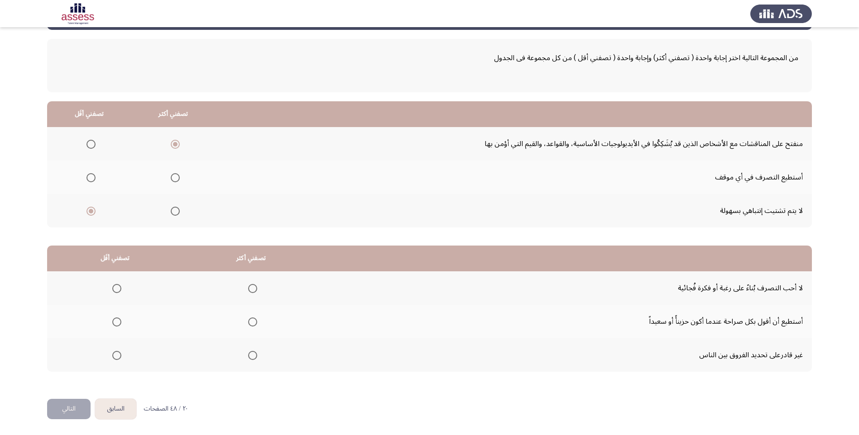
click at [114, 324] on span "Select an option" at bounding box center [116, 322] width 9 height 9
click at [114, 324] on input "Select an option" at bounding box center [116, 322] width 9 height 9
click at [116, 356] on span "Select an option" at bounding box center [116, 355] width 9 height 9
click at [116, 356] on input "Select an option" at bounding box center [116, 355] width 9 height 9
click at [248, 326] on span "Select an option" at bounding box center [252, 322] width 9 height 9
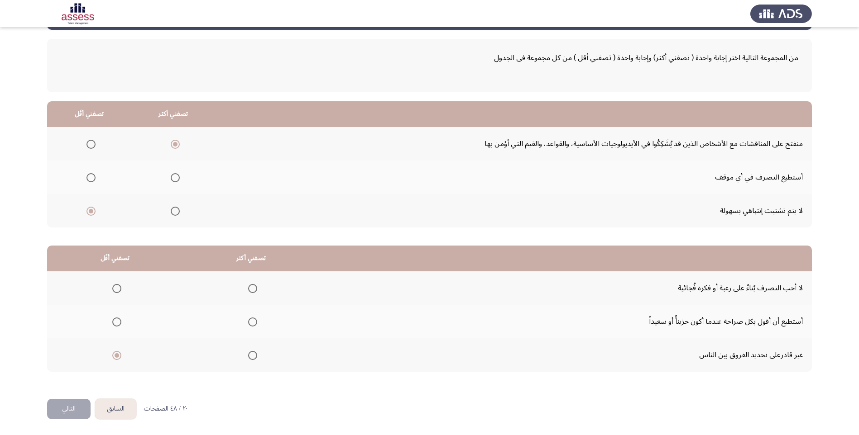
click at [248, 326] on input "Select an option" at bounding box center [252, 322] width 9 height 9
click at [80, 402] on button "التالي" at bounding box center [68, 409] width 43 height 20
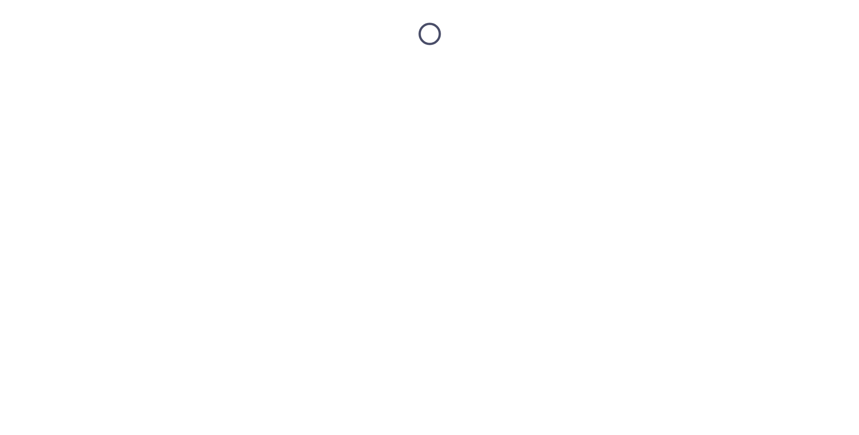
scroll to position [0, 0]
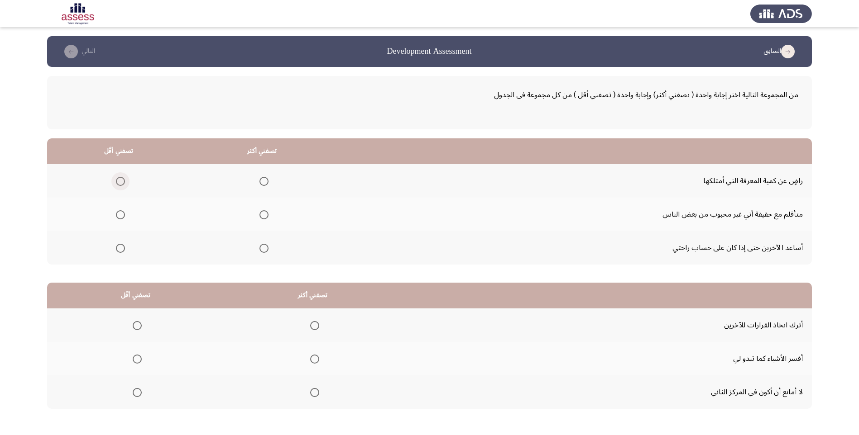
click at [118, 184] on span "Select an option" at bounding box center [120, 181] width 9 height 9
click at [118, 184] on input "Select an option" at bounding box center [120, 181] width 9 height 9
click at [258, 220] on mat-radio-group "Select an option" at bounding box center [262, 214] width 13 height 15
click at [261, 216] on span "Select an option" at bounding box center [263, 214] width 9 height 9
click at [261, 216] on input "Select an option" at bounding box center [263, 214] width 9 height 9
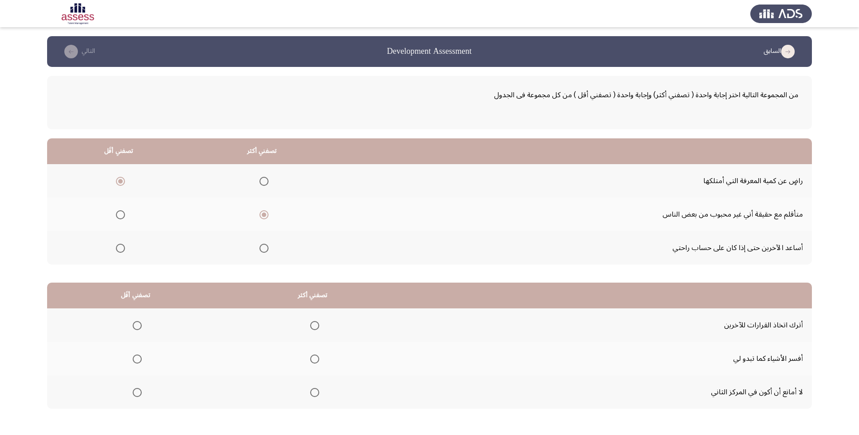
click at [132, 323] on label "Select an option" at bounding box center [135, 325] width 13 height 9
click at [133, 323] on input "Select an option" at bounding box center [137, 325] width 9 height 9
click at [313, 354] on mat-radio-button "Select an option" at bounding box center [312, 359] width 13 height 10
click at [315, 362] on span "Select an option" at bounding box center [314, 359] width 9 height 9
click at [315, 362] on input "Select an option" at bounding box center [314, 359] width 9 height 9
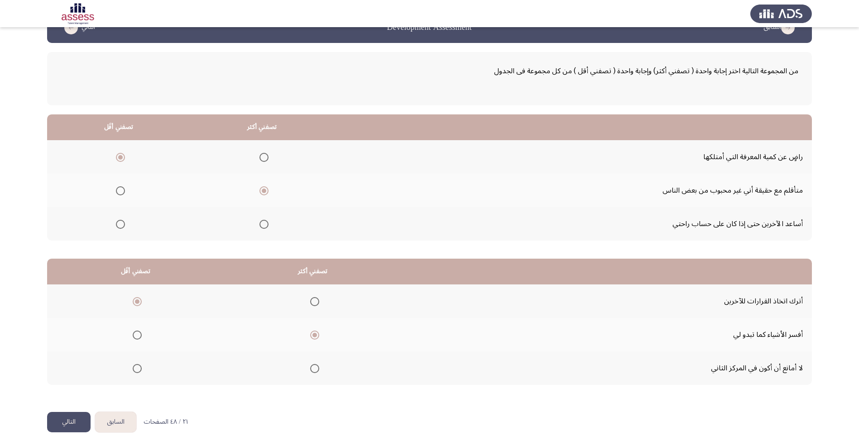
scroll to position [37, 0]
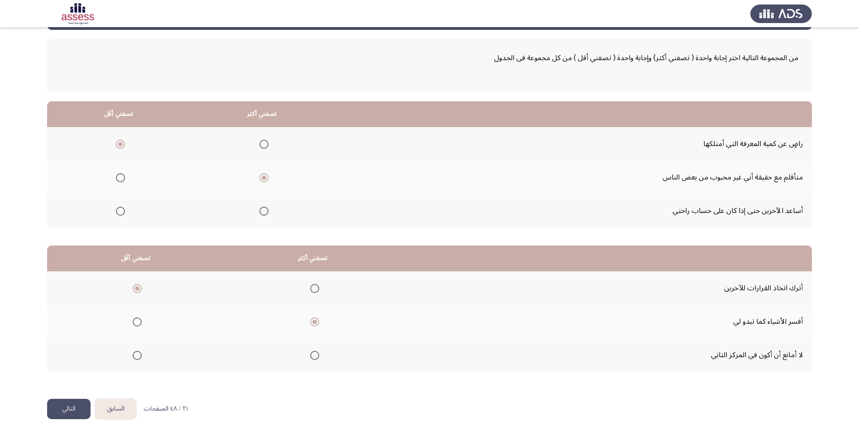
click at [83, 411] on button "التالي" at bounding box center [68, 409] width 43 height 20
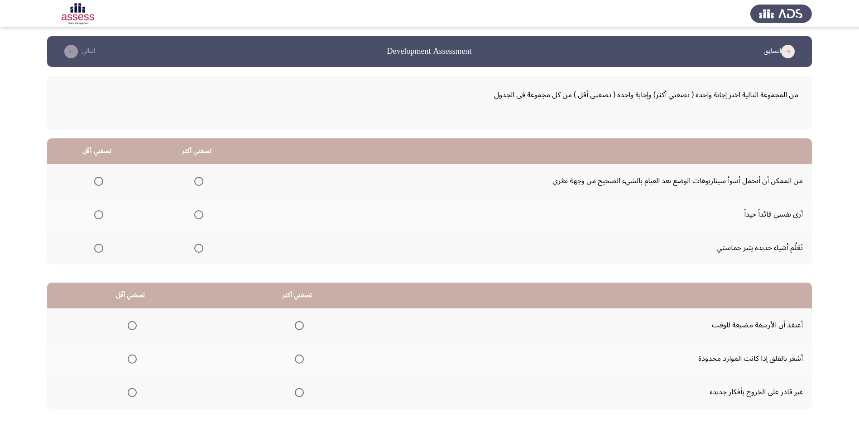
click at [197, 252] on span "Select an option" at bounding box center [198, 248] width 9 height 9
click at [197, 252] on input "Select an option" at bounding box center [198, 248] width 9 height 9
click at [93, 250] on label "Select an option" at bounding box center [97, 248] width 13 height 9
click at [94, 250] on input "Select an option" at bounding box center [98, 248] width 9 height 9
click at [194, 182] on span "Select an option" at bounding box center [198, 181] width 9 height 9
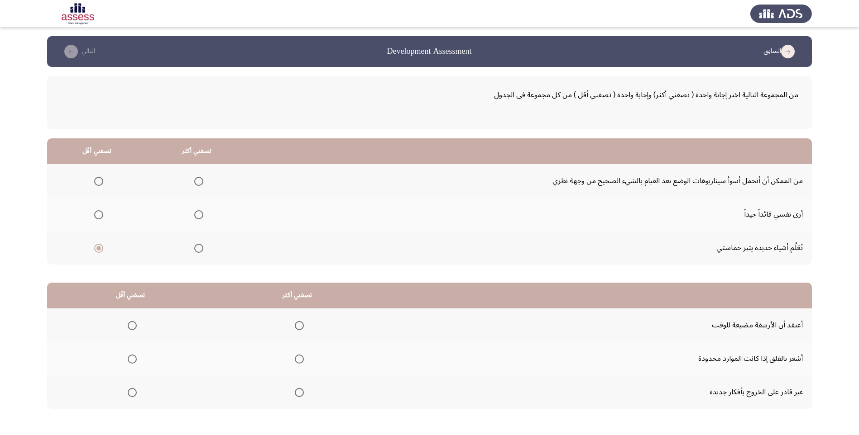
click at [194, 182] on input "Select an option" at bounding box center [198, 181] width 9 height 9
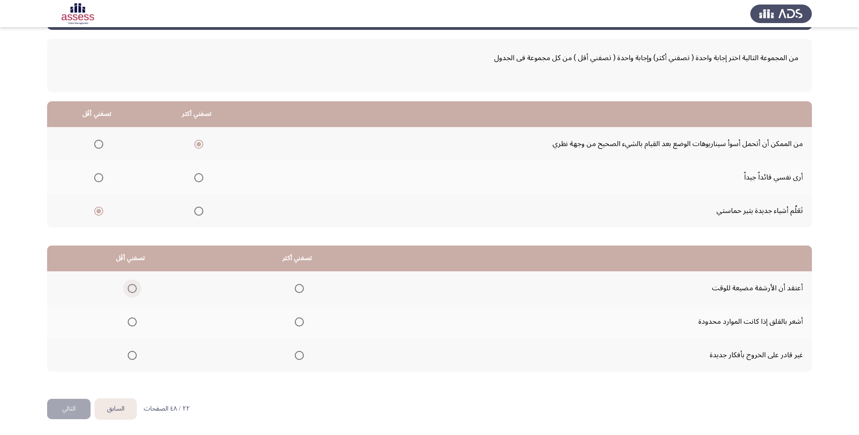
click at [130, 292] on span "Select an option" at bounding box center [132, 288] width 9 height 9
click at [130, 292] on input "Select an option" at bounding box center [132, 288] width 9 height 9
click at [299, 324] on span "Select an option" at bounding box center [299, 322] width 9 height 9
click at [299, 324] on input "Select an option" at bounding box center [299, 322] width 9 height 9
click at [132, 355] on span "Select an option" at bounding box center [132, 355] width 9 height 9
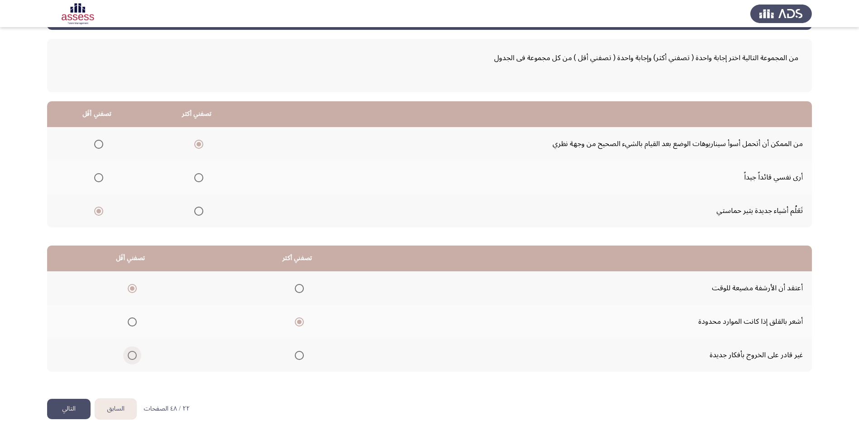
click at [132, 355] on input "Select an option" at bounding box center [132, 355] width 9 height 9
click at [133, 287] on span "Select an option" at bounding box center [132, 288] width 9 height 9
click at [133, 287] on input "Select an option" at bounding box center [132, 288] width 9 height 9
click at [76, 413] on button "التالي" at bounding box center [68, 409] width 43 height 20
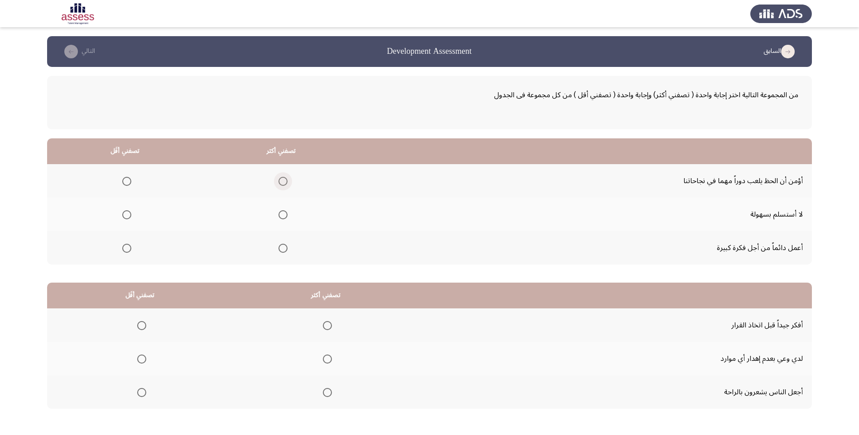
click at [280, 183] on span "Select an option" at bounding box center [282, 181] width 9 height 9
click at [280, 183] on input "Select an option" at bounding box center [282, 181] width 9 height 9
click at [123, 180] on span "Select an option" at bounding box center [126, 181] width 9 height 9
click at [123, 180] on input "Select an option" at bounding box center [126, 181] width 9 height 9
click at [281, 217] on span "Select an option" at bounding box center [282, 214] width 9 height 9
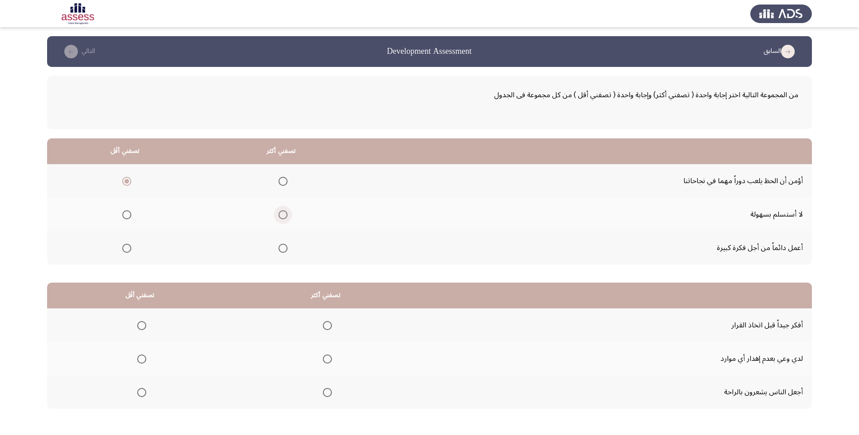
click at [281, 217] on input "Select an option" at bounding box center [282, 214] width 9 height 9
click at [278, 182] on span "Select an option" at bounding box center [282, 181] width 9 height 9
click at [278, 182] on input "Select an option" at bounding box center [282, 181] width 9 height 9
click at [125, 251] on span "Select an option" at bounding box center [126, 248] width 9 height 9
click at [125, 251] on input "Select an option" at bounding box center [126, 248] width 9 height 9
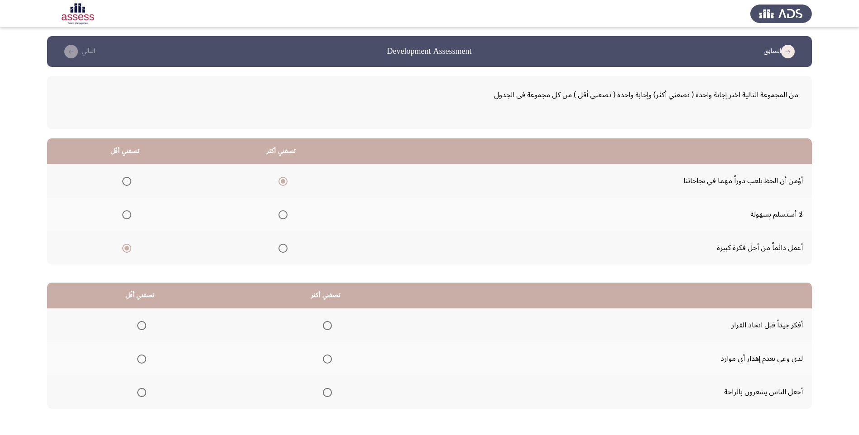
scroll to position [37, 0]
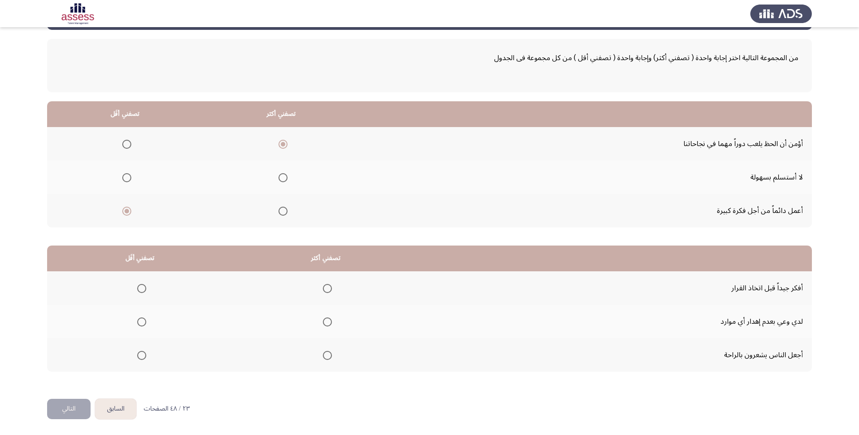
click at [281, 180] on span "Select an option" at bounding box center [282, 177] width 9 height 9
click at [281, 180] on input "Select an option" at bounding box center [282, 177] width 9 height 9
click at [128, 144] on span "Select an option" at bounding box center [126, 144] width 9 height 9
click at [128, 144] on input "Select an option" at bounding box center [126, 144] width 9 height 9
click at [130, 214] on span "Select an option" at bounding box center [126, 211] width 9 height 9
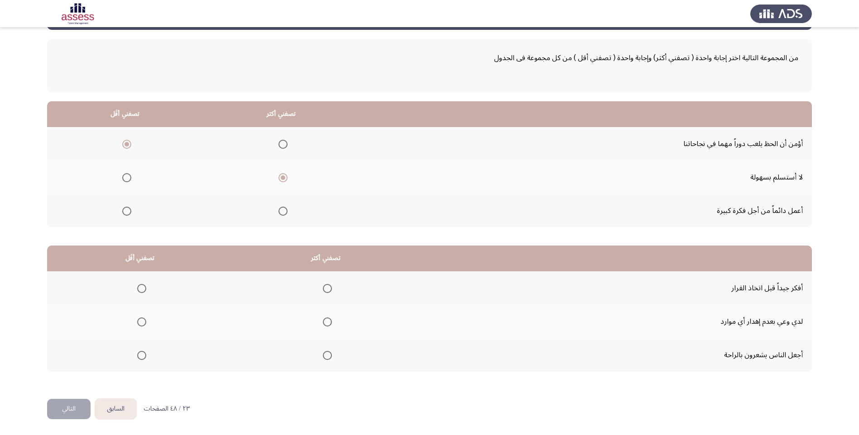
click at [130, 214] on input "Select an option" at bounding box center [126, 211] width 9 height 9
click at [325, 286] on span "Select an option" at bounding box center [327, 288] width 9 height 9
click at [325, 286] on input "Select an option" at bounding box center [327, 288] width 9 height 9
click at [139, 359] on span "Select an option" at bounding box center [141, 355] width 9 height 9
click at [139, 359] on input "Select an option" at bounding box center [141, 355] width 9 height 9
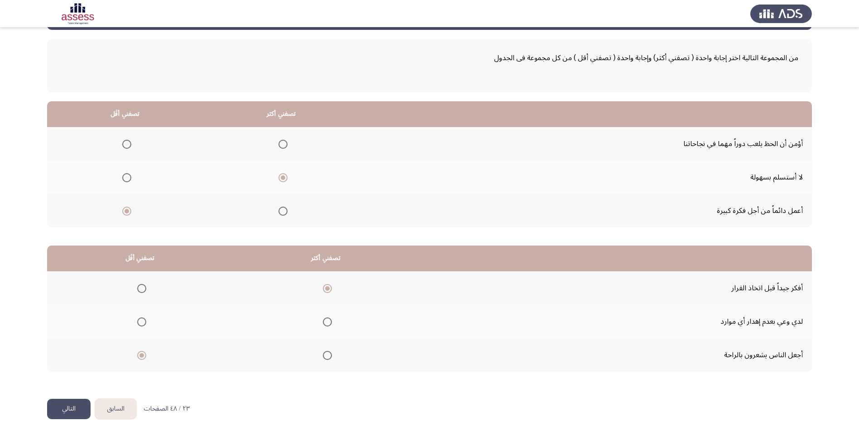
click at [145, 318] on span "Select an option" at bounding box center [141, 322] width 9 height 9
click at [145, 318] on input "Select an option" at bounding box center [141, 322] width 9 height 9
click at [78, 416] on button "التالي" at bounding box center [68, 409] width 43 height 20
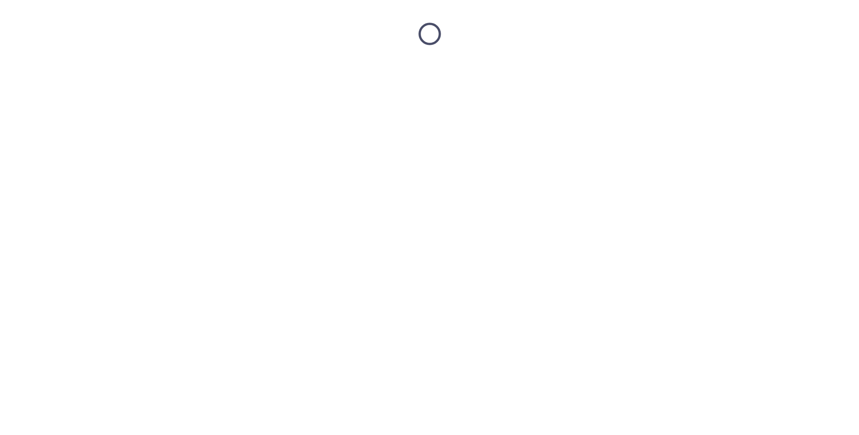
scroll to position [0, 0]
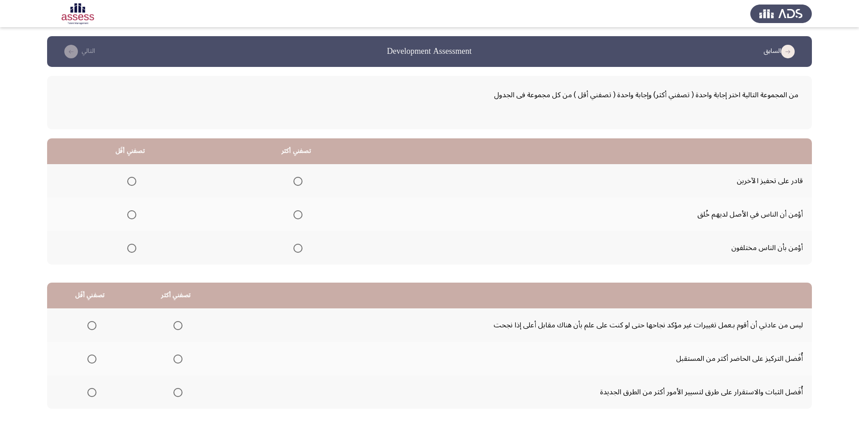
click at [130, 181] on span "Select an option" at bounding box center [131, 181] width 9 height 9
click at [130, 181] on input "Select an option" at bounding box center [131, 181] width 9 height 9
click at [295, 247] on span "Select an option" at bounding box center [297, 248] width 9 height 9
click at [295, 247] on input "Select an option" at bounding box center [297, 248] width 9 height 9
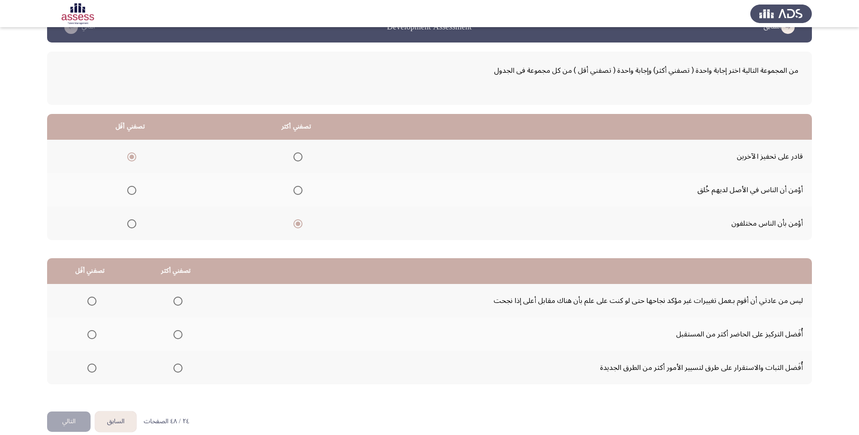
scroll to position [37, 0]
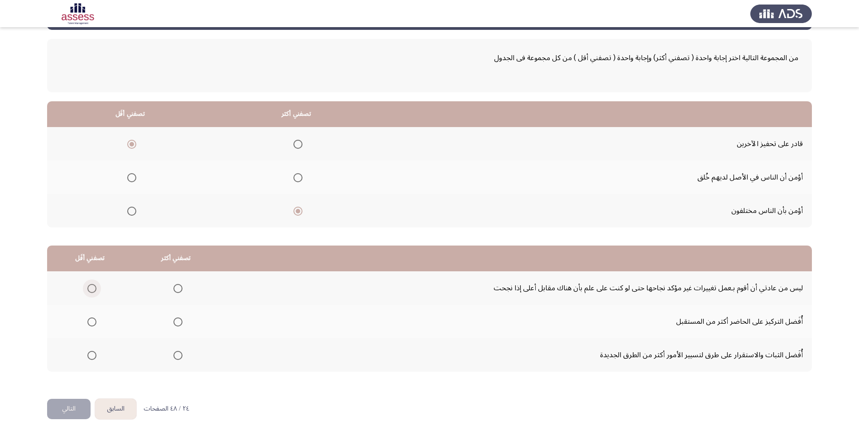
click at [95, 292] on span "Select an option" at bounding box center [91, 288] width 9 height 9
click at [95, 292] on input "Select an option" at bounding box center [91, 288] width 9 height 9
click at [96, 322] on span "Select an option" at bounding box center [91, 322] width 9 height 9
click at [96, 322] on input "Select an option" at bounding box center [91, 322] width 9 height 9
click at [179, 291] on span "Select an option" at bounding box center [177, 288] width 9 height 9
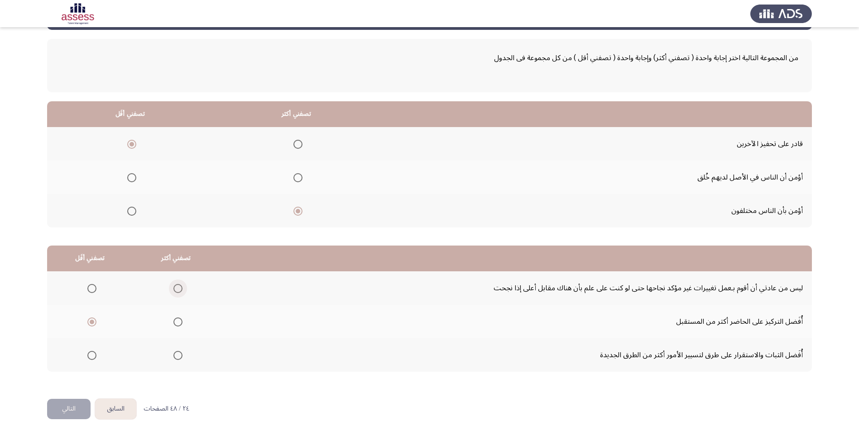
click at [179, 291] on input "Select an option" at bounding box center [177, 288] width 9 height 9
click at [74, 409] on button "التالي" at bounding box center [68, 409] width 43 height 20
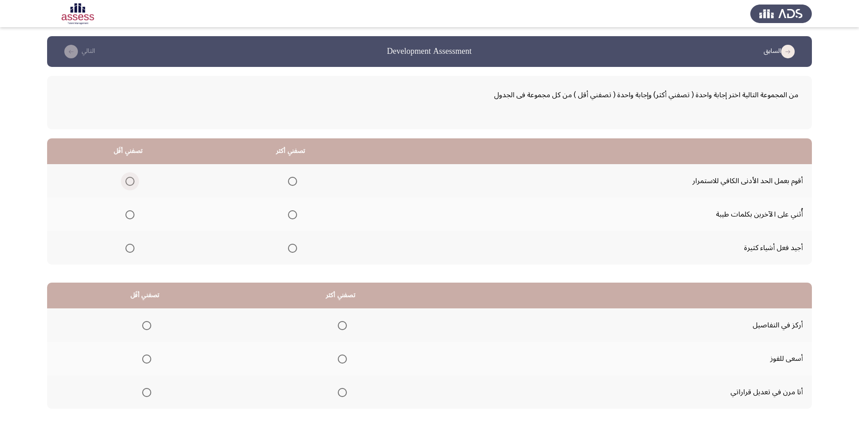
click at [128, 180] on span "Select an option" at bounding box center [129, 181] width 9 height 9
click at [128, 180] on input "Select an option" at bounding box center [129, 181] width 9 height 9
click at [289, 216] on span "Select an option" at bounding box center [292, 214] width 9 height 9
click at [289, 216] on input "Select an option" at bounding box center [292, 214] width 9 height 9
click at [341, 355] on span "Select an option" at bounding box center [342, 359] width 9 height 9
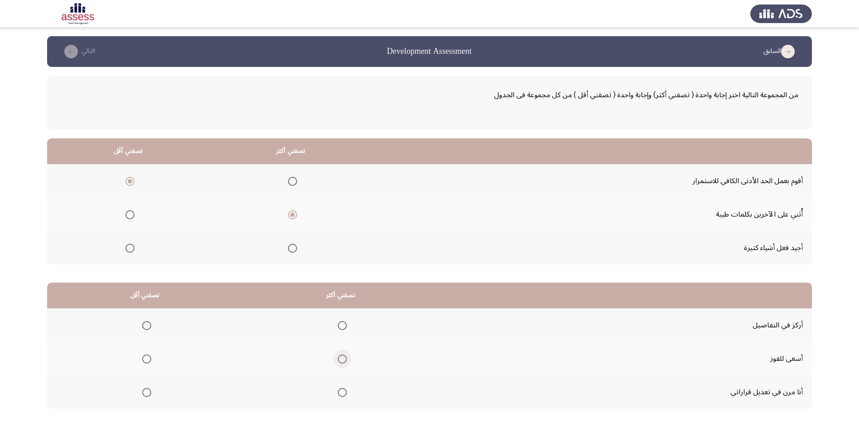
click at [341, 355] on input "Select an option" at bounding box center [342, 359] width 9 height 9
click at [140, 326] on label "Select an option" at bounding box center [145, 325] width 13 height 9
click at [142, 326] on input "Select an option" at bounding box center [146, 325] width 9 height 9
click at [342, 393] on span "Select an option" at bounding box center [342, 393] width 0 height 0
click at [340, 392] on input "Select an option" at bounding box center [342, 392] width 9 height 9
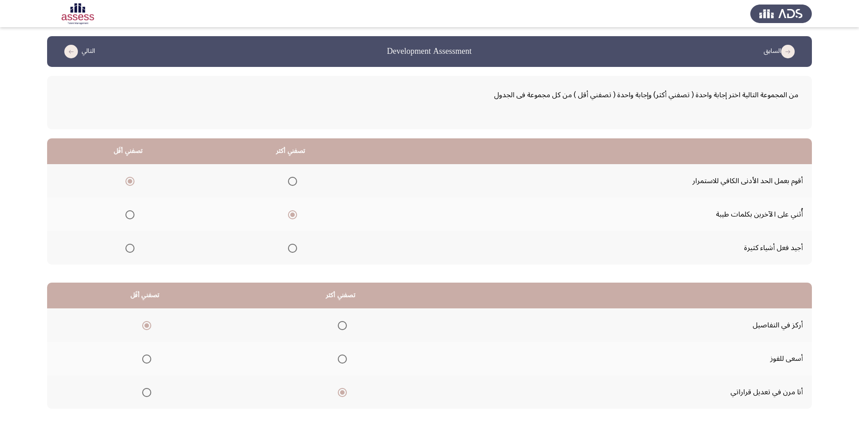
scroll to position [37, 0]
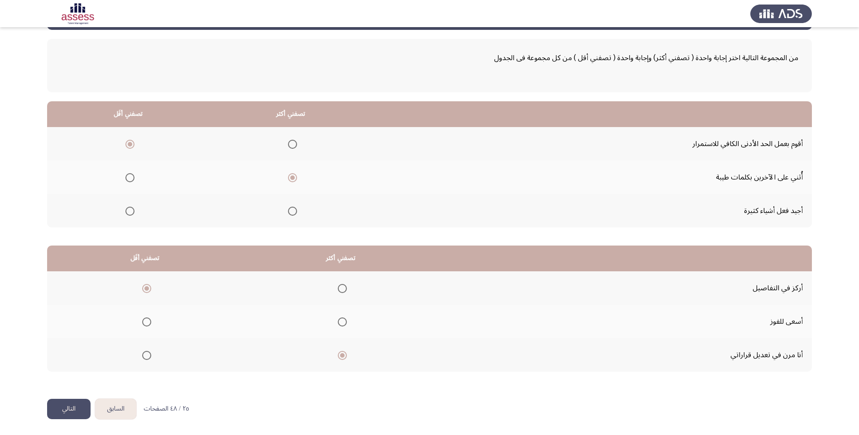
click at [68, 405] on button "التالي" at bounding box center [68, 409] width 43 height 20
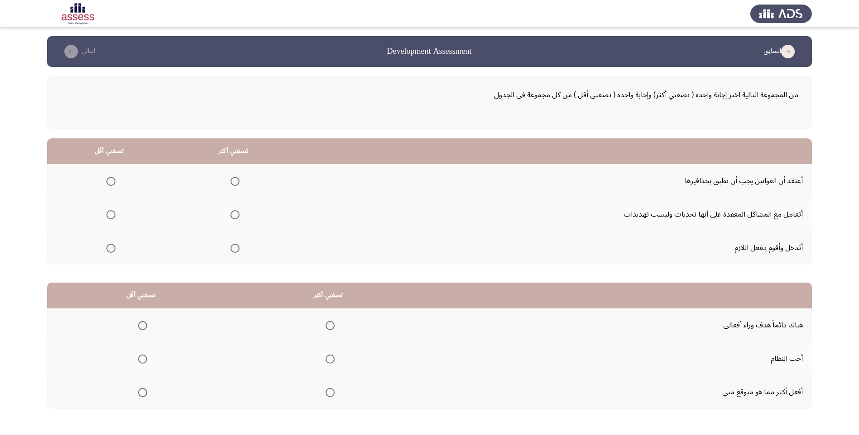
click at [106, 183] on span "Select an option" at bounding box center [110, 181] width 9 height 9
click at [106, 183] on input "Select an option" at bounding box center [110, 181] width 9 height 9
click at [235, 215] on span "Select an option" at bounding box center [234, 214] width 9 height 9
click at [235, 215] on input "Select an option" at bounding box center [234, 214] width 9 height 9
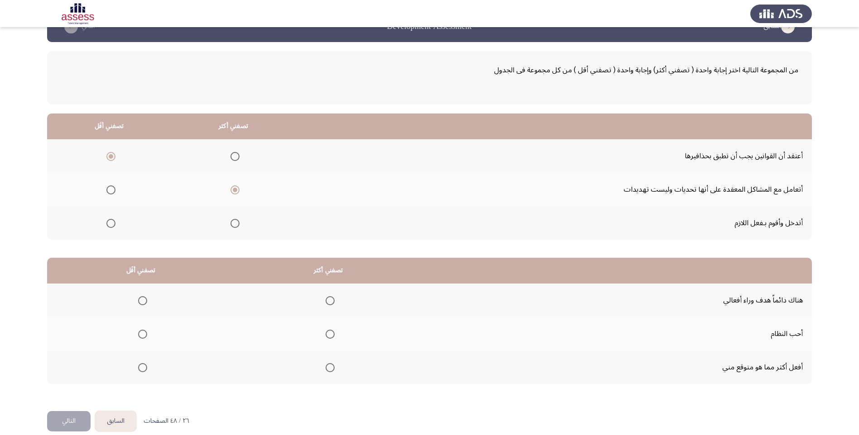
scroll to position [37, 0]
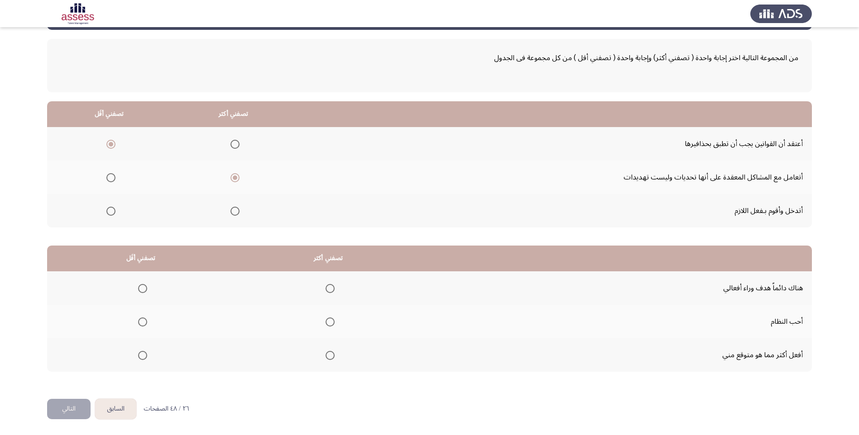
click at [327, 356] on span "Select an option" at bounding box center [329, 355] width 9 height 9
click at [327, 356] on input "Select an option" at bounding box center [329, 355] width 9 height 9
click at [141, 289] on span "Select an option" at bounding box center [142, 288] width 9 height 9
click at [141, 289] on input "Select an option" at bounding box center [142, 288] width 9 height 9
click at [75, 414] on button "التالي" at bounding box center [68, 409] width 43 height 20
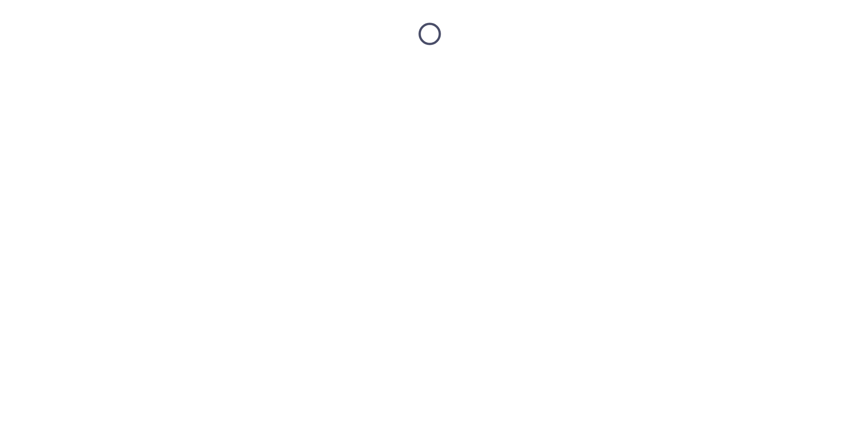
scroll to position [0, 0]
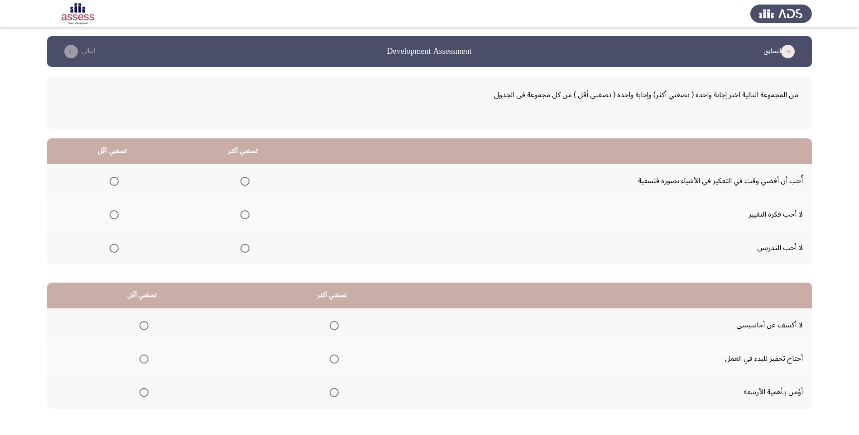
click at [120, 183] on th at bounding box center [112, 180] width 130 height 33
click at [117, 181] on span "Select an option" at bounding box center [114, 181] width 9 height 9
click at [117, 181] on input "Select an option" at bounding box center [114, 181] width 9 height 9
click at [246, 216] on span "Select an option" at bounding box center [244, 214] width 9 height 9
click at [246, 216] on input "Select an option" at bounding box center [244, 214] width 9 height 9
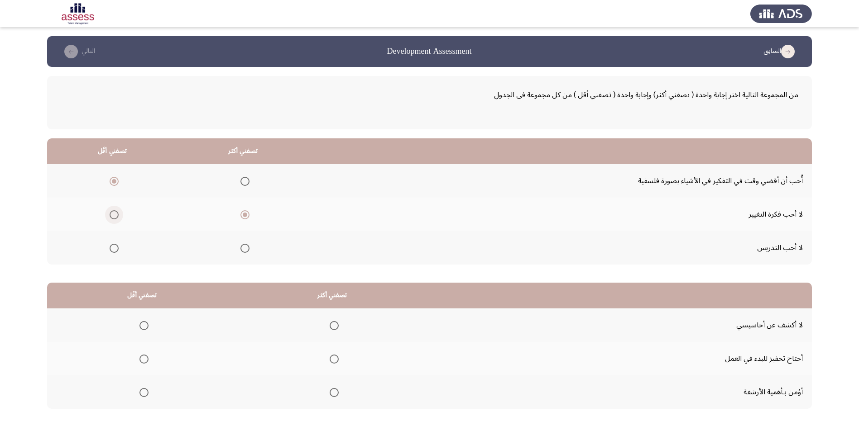
click at [115, 216] on span "Select an option" at bounding box center [114, 214] width 9 height 9
click at [115, 216] on input "Select an option" at bounding box center [114, 214] width 9 height 9
click at [243, 181] on span "Select an option" at bounding box center [244, 181] width 9 height 9
click at [243, 181] on input "Select an option" at bounding box center [244, 181] width 9 height 9
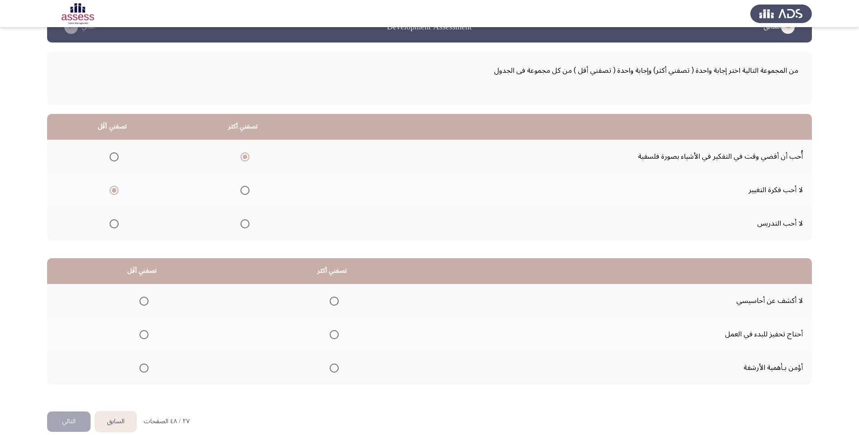
scroll to position [37, 0]
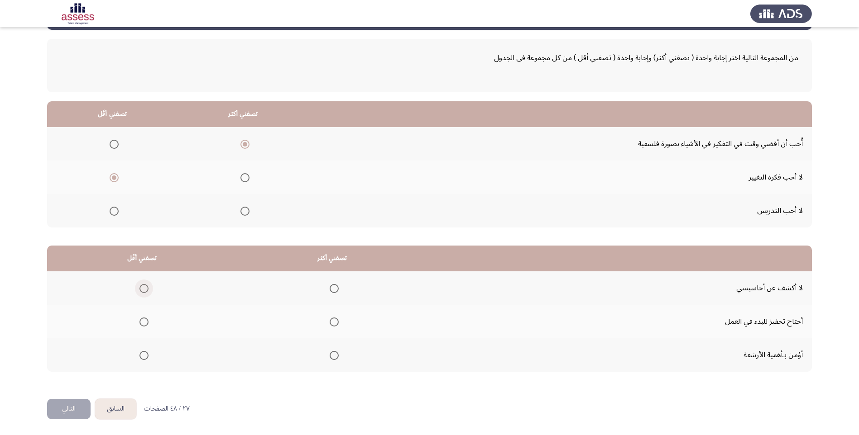
click at [143, 288] on span "Select an option" at bounding box center [143, 288] width 9 height 9
click at [143, 288] on input "Select an option" at bounding box center [143, 288] width 9 height 9
click at [338, 289] on th at bounding box center [332, 288] width 190 height 33
click at [333, 290] on span "Select an option" at bounding box center [334, 288] width 9 height 9
click at [333, 290] on input "Select an option" at bounding box center [334, 288] width 9 height 9
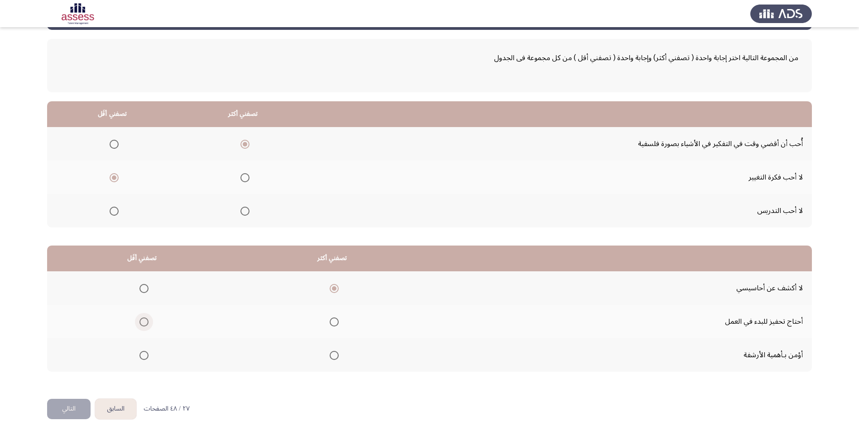
click at [144, 323] on span "Select an option" at bounding box center [143, 322] width 9 height 9
click at [144, 323] on input "Select an option" at bounding box center [143, 322] width 9 height 9
click at [80, 411] on button "التالي" at bounding box center [68, 409] width 43 height 20
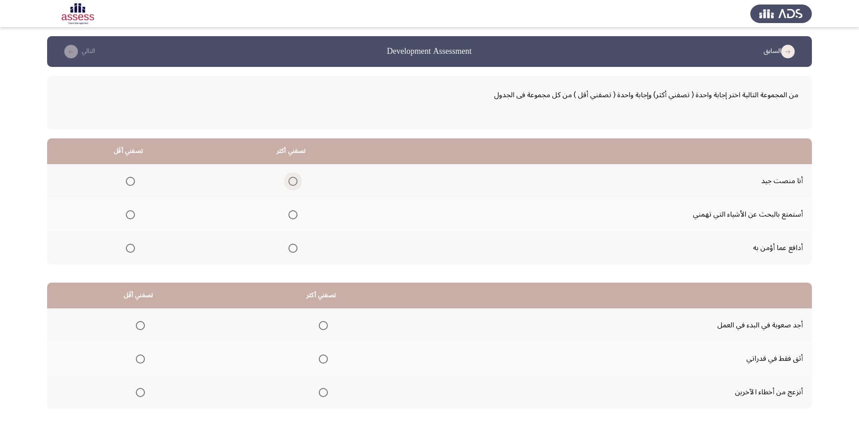
click at [292, 183] on span "Select an option" at bounding box center [292, 181] width 9 height 9
click at [292, 183] on input "Select an option" at bounding box center [292, 181] width 9 height 9
click at [126, 215] on span "Select an option" at bounding box center [130, 214] width 9 height 9
click at [126, 215] on input "Select an option" at bounding box center [130, 214] width 9 height 9
click at [136, 326] on span "Select an option" at bounding box center [140, 325] width 9 height 9
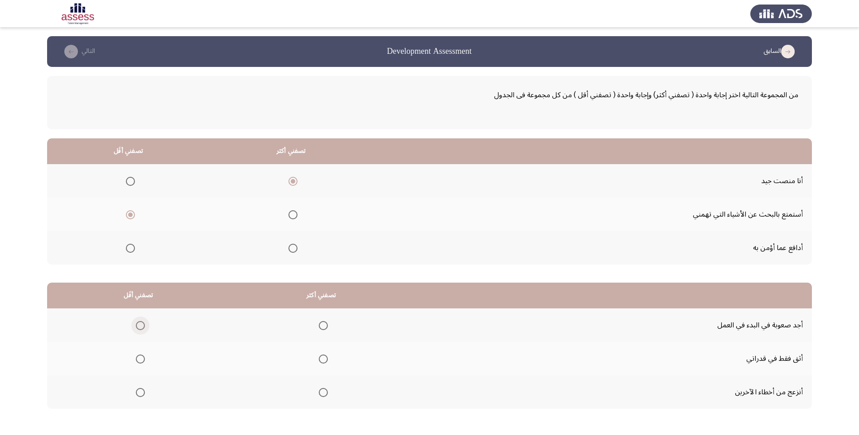
click at [136, 326] on input "Select an option" at bounding box center [140, 325] width 9 height 9
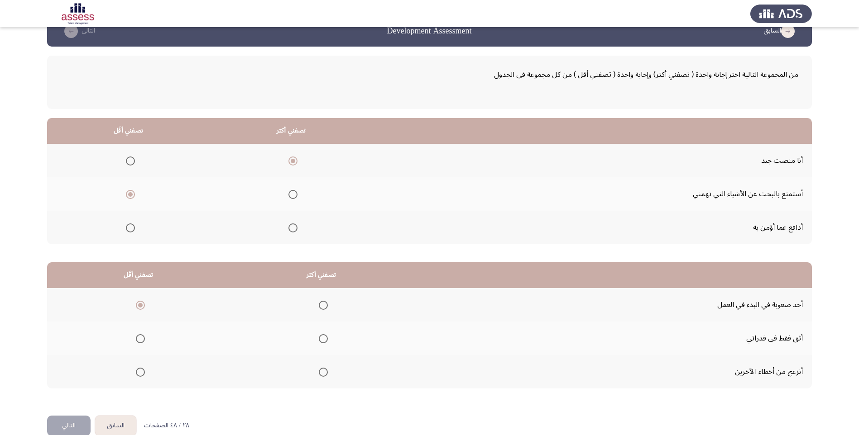
scroll to position [37, 0]
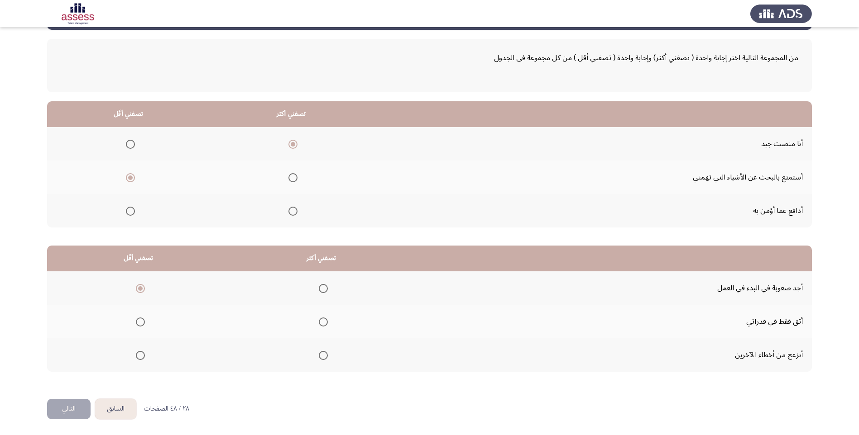
click at [316, 353] on label "Select an option" at bounding box center [321, 355] width 13 height 9
click at [319, 353] on input "Select an option" at bounding box center [323, 355] width 9 height 9
click at [60, 418] on button "التالي" at bounding box center [68, 409] width 43 height 20
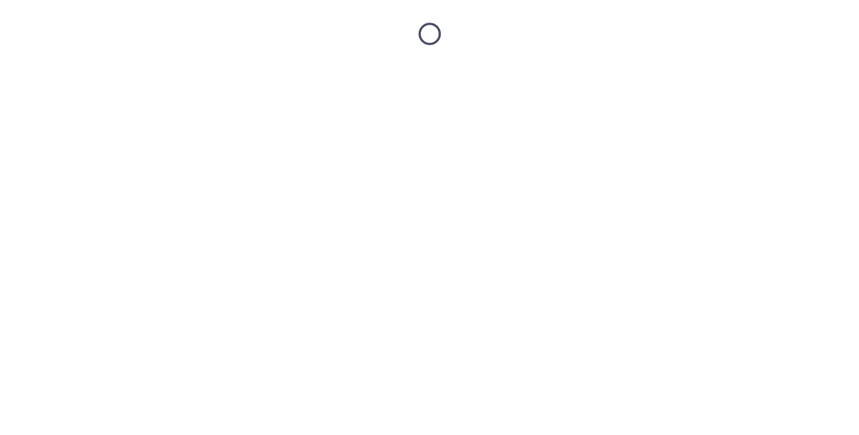
scroll to position [0, 0]
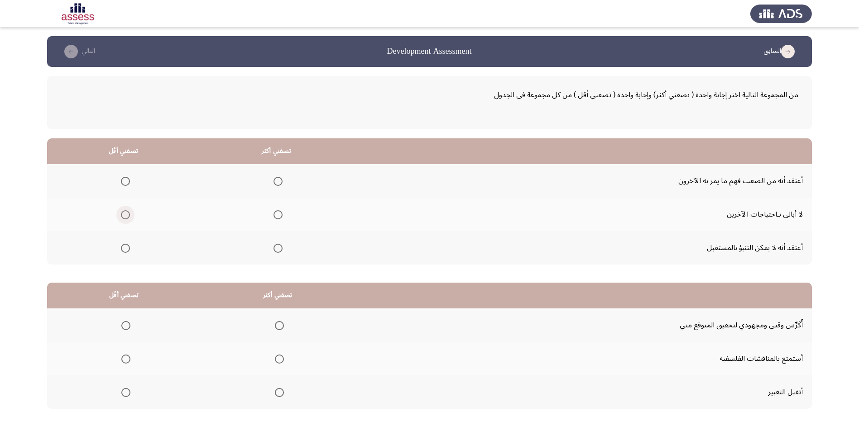
click at [121, 214] on span "Select an option" at bounding box center [125, 214] width 9 height 9
click at [121, 214] on input "Select an option" at bounding box center [125, 214] width 9 height 9
click at [277, 251] on span "Select an option" at bounding box center [277, 248] width 9 height 9
click at [277, 251] on input "Select an option" at bounding box center [277, 248] width 9 height 9
click at [276, 329] on span "Select an option" at bounding box center [279, 325] width 9 height 9
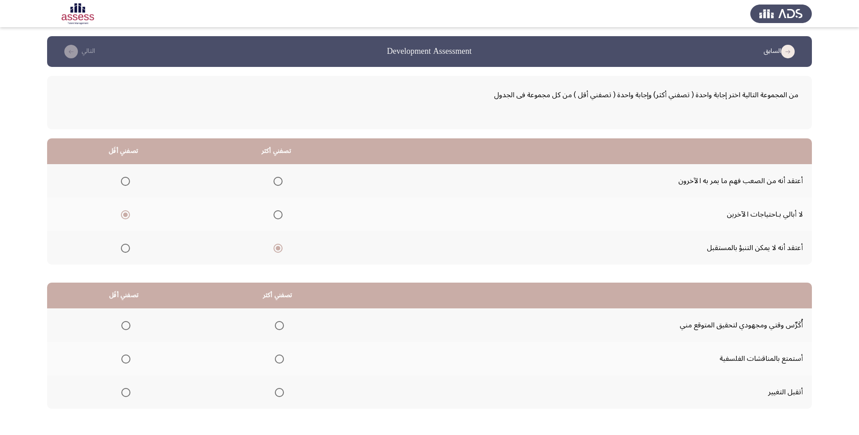
click at [276, 329] on input "Select an option" at bounding box center [279, 325] width 9 height 9
click at [276, 393] on span "Select an option" at bounding box center [279, 392] width 9 height 9
click at [276, 393] on input "Select an option" at bounding box center [279, 392] width 9 height 9
click at [124, 361] on span "Select an option" at bounding box center [125, 359] width 9 height 9
click at [124, 361] on input "Select an option" at bounding box center [125, 359] width 9 height 9
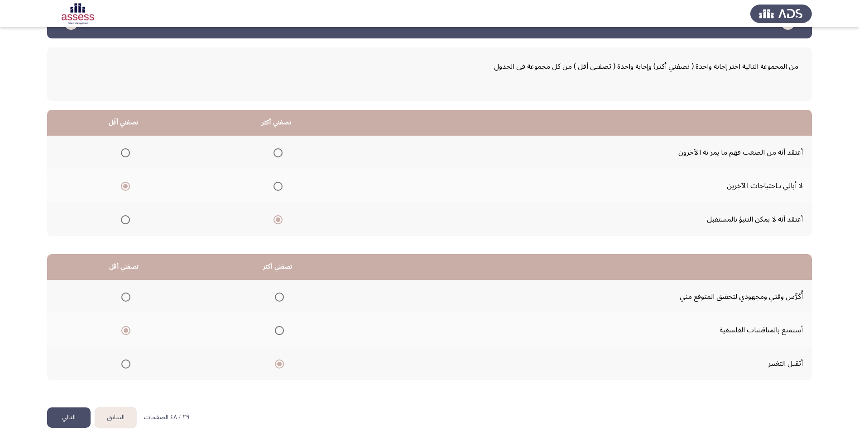
scroll to position [37, 0]
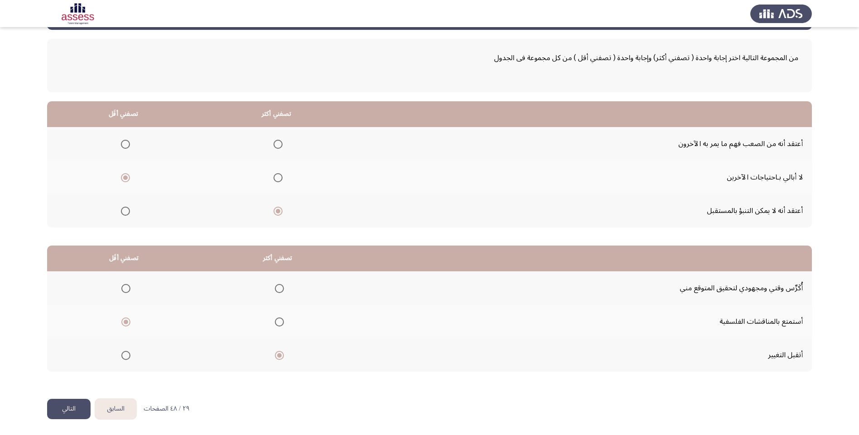
click at [89, 411] on button "التالي" at bounding box center [68, 409] width 43 height 20
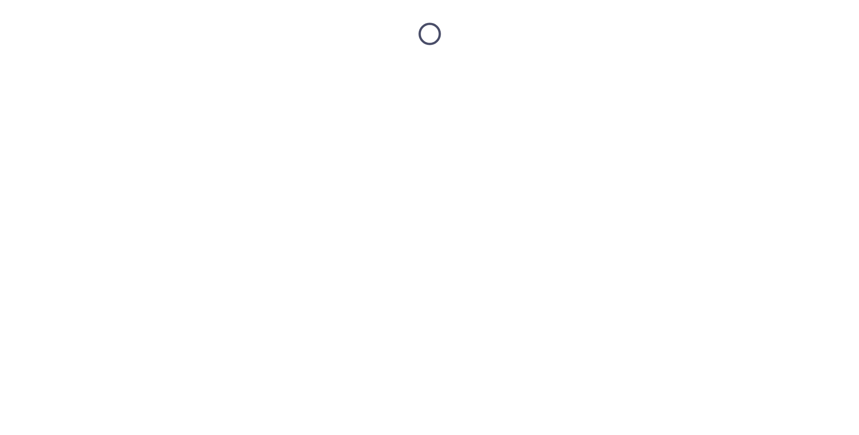
scroll to position [0, 0]
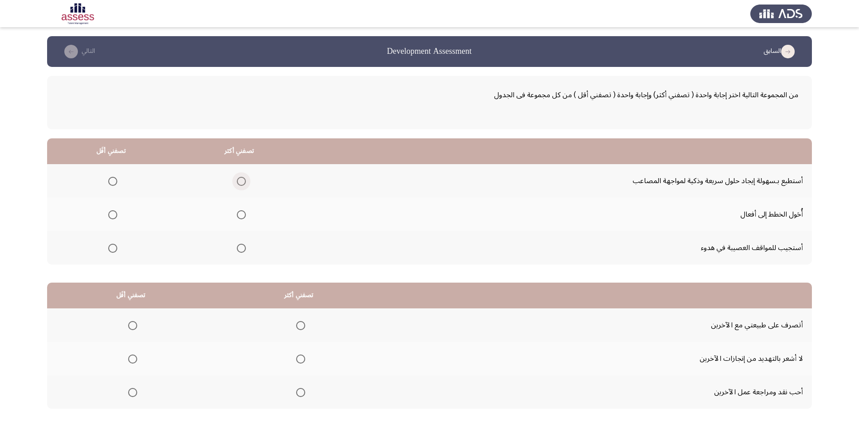
click at [239, 180] on span "Select an option" at bounding box center [241, 181] width 9 height 9
click at [239, 180] on input "Select an option" at bounding box center [241, 181] width 9 height 9
click at [116, 249] on span "Select an option" at bounding box center [112, 248] width 9 height 9
click at [116, 249] on input "Select an option" at bounding box center [112, 248] width 9 height 9
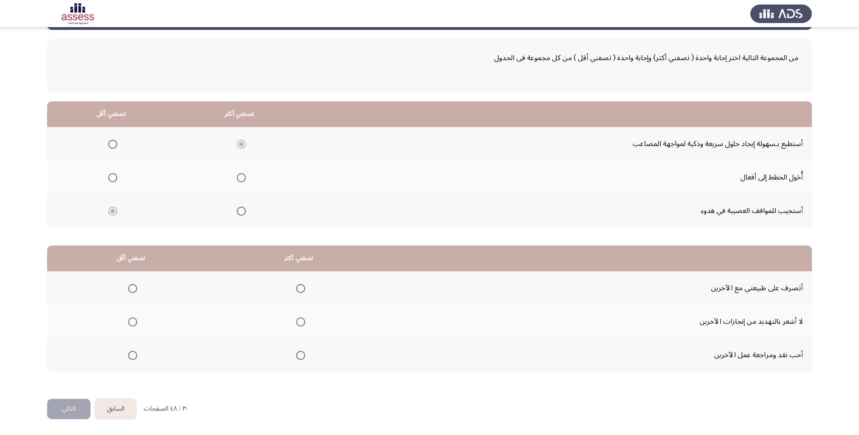
click at [299, 292] on span "Select an option" at bounding box center [300, 288] width 9 height 9
click at [299, 292] on input "Select an option" at bounding box center [300, 288] width 9 height 9
click at [134, 323] on span "Select an option" at bounding box center [132, 322] width 9 height 9
click at [134, 323] on input "Select an option" at bounding box center [132, 322] width 9 height 9
click at [68, 405] on button "التالي" at bounding box center [68, 409] width 43 height 20
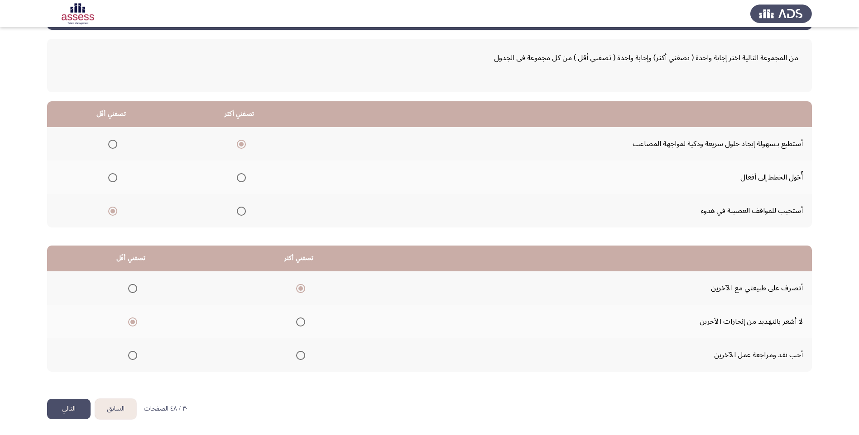
scroll to position [0, 0]
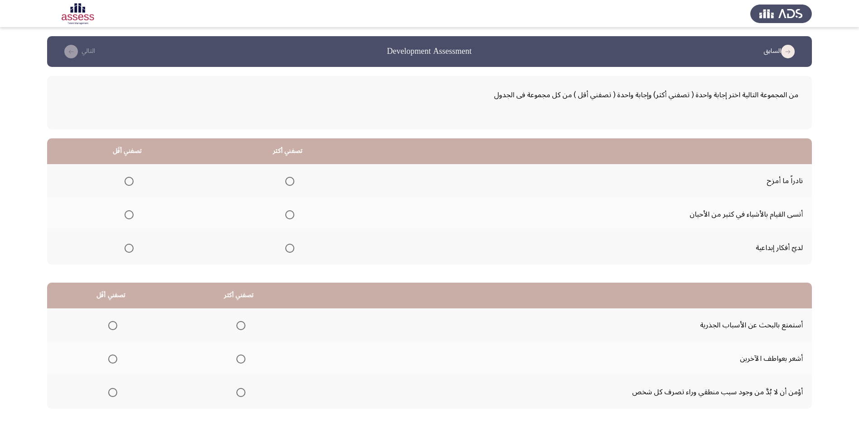
click at [126, 217] on span "Select an option" at bounding box center [128, 214] width 9 height 9
click at [126, 217] on input "Select an option" at bounding box center [128, 214] width 9 height 9
click at [287, 216] on span "Select an option" at bounding box center [289, 214] width 9 height 9
click at [287, 216] on input "Select an option" at bounding box center [289, 214] width 9 height 9
click at [129, 181] on span "Select an option" at bounding box center [128, 181] width 9 height 9
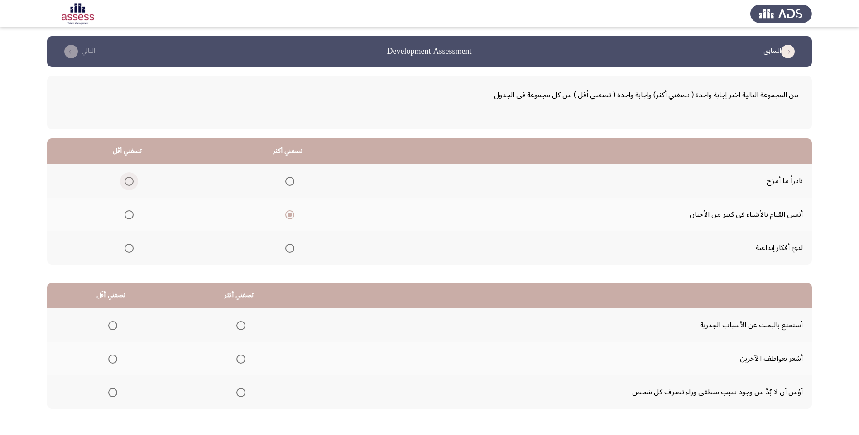
click at [129, 181] on input "Select an option" at bounding box center [128, 181] width 9 height 9
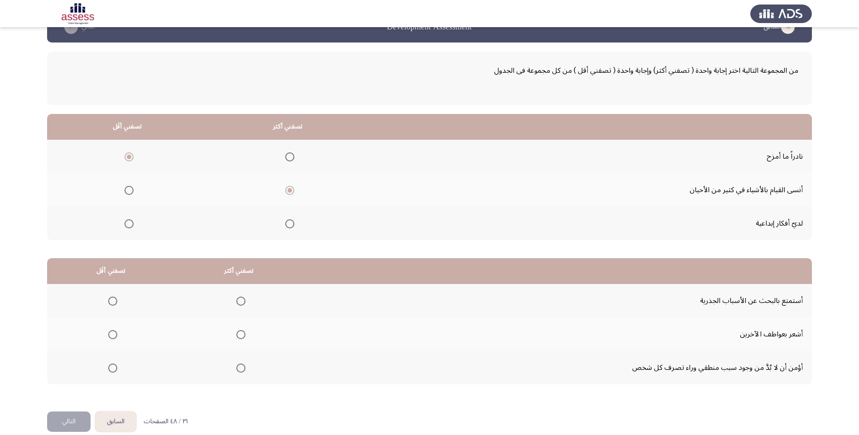
scroll to position [37, 0]
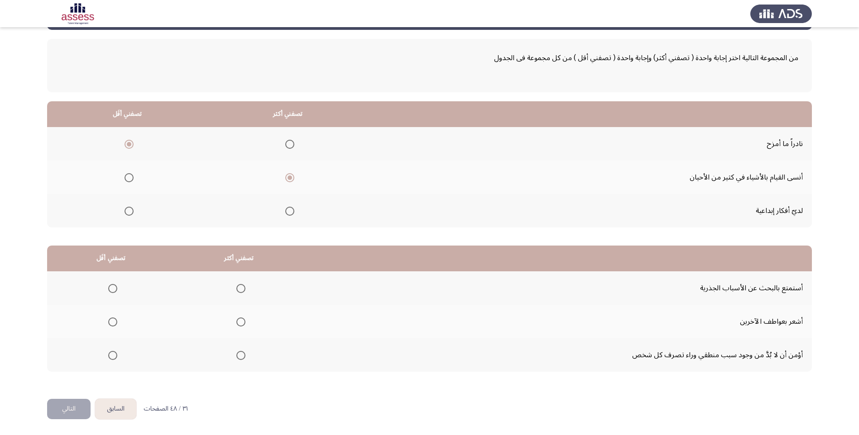
click at [401, 339] on td "أؤمن أن لا بُدَّ من وجود سبب منطقي وراء تصرف كل شخص" at bounding box center [557, 355] width 509 height 33
click at [239, 292] on span "Select an option" at bounding box center [240, 288] width 9 height 9
click at [239, 292] on input "Select an option" at bounding box center [240, 288] width 9 height 9
click at [113, 323] on span "Select an option" at bounding box center [112, 322] width 9 height 9
click at [113, 323] on input "Select an option" at bounding box center [112, 322] width 9 height 9
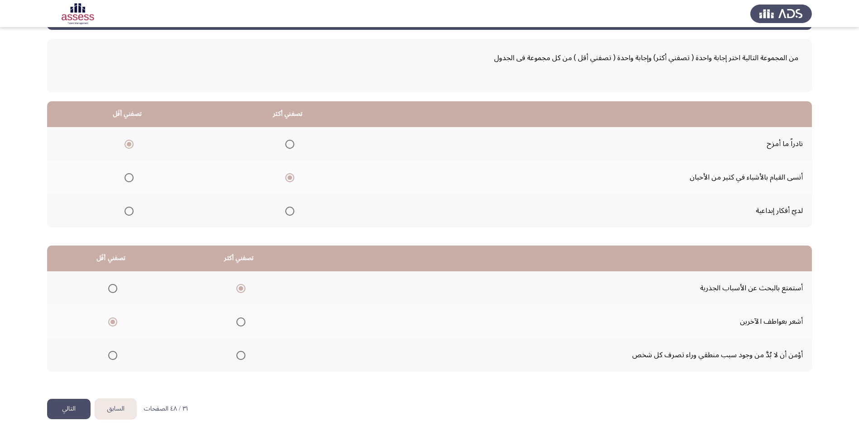
click at [113, 294] on mat-radio-group "Select an option" at bounding box center [111, 288] width 13 height 15
click at [112, 290] on span "Select an option" at bounding box center [112, 288] width 9 height 9
click at [112, 290] on input "Select an option" at bounding box center [112, 288] width 9 height 9
click at [116, 325] on span "Select an option" at bounding box center [112, 322] width 9 height 9
click at [116, 325] on input "Select an option" at bounding box center [112, 322] width 9 height 9
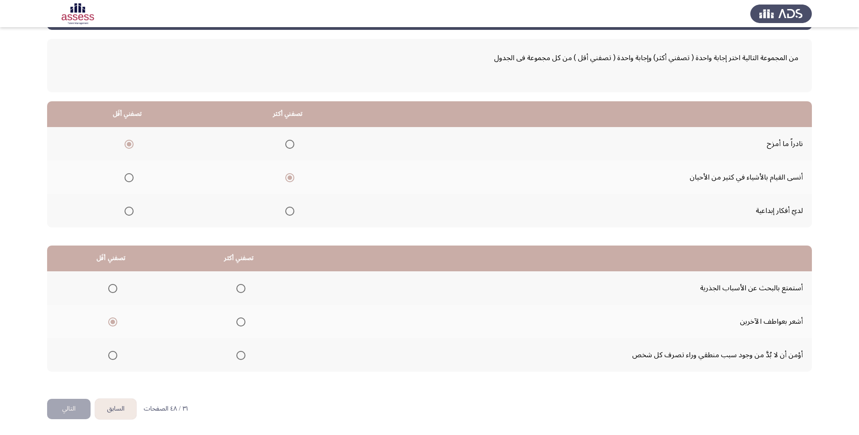
click at [239, 359] on span "Select an option" at bounding box center [240, 355] width 9 height 9
click at [239, 359] on input "Select an option" at bounding box center [240, 355] width 9 height 9
click at [69, 414] on button "التالي" at bounding box center [68, 409] width 43 height 20
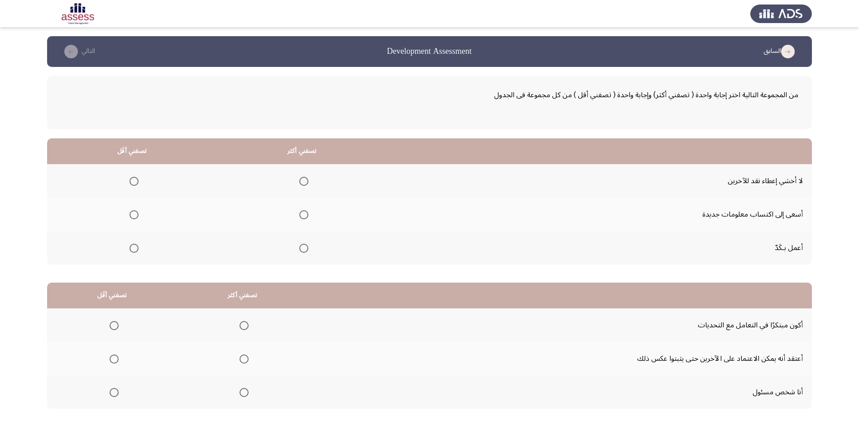
click at [306, 179] on span "Select an option" at bounding box center [303, 181] width 9 height 9
click at [306, 179] on input "Select an option" at bounding box center [303, 181] width 9 height 9
click at [135, 218] on span "Select an option" at bounding box center [133, 214] width 9 height 9
click at [135, 218] on input "Select an option" at bounding box center [133, 214] width 9 height 9
click at [241, 328] on span "Select an option" at bounding box center [243, 325] width 9 height 9
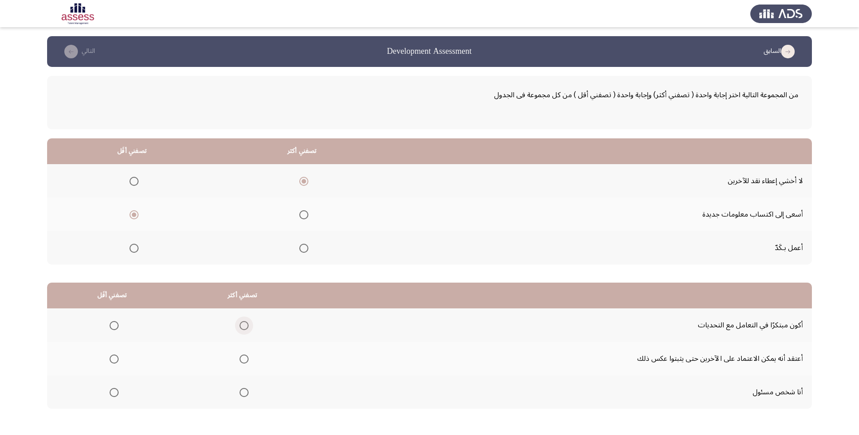
click at [241, 328] on input "Select an option" at bounding box center [243, 325] width 9 height 9
click at [247, 361] on th at bounding box center [242, 358] width 130 height 33
click at [245, 360] on span "Select an option" at bounding box center [243, 359] width 9 height 9
click at [245, 360] on input "Select an option" at bounding box center [243, 359] width 9 height 9
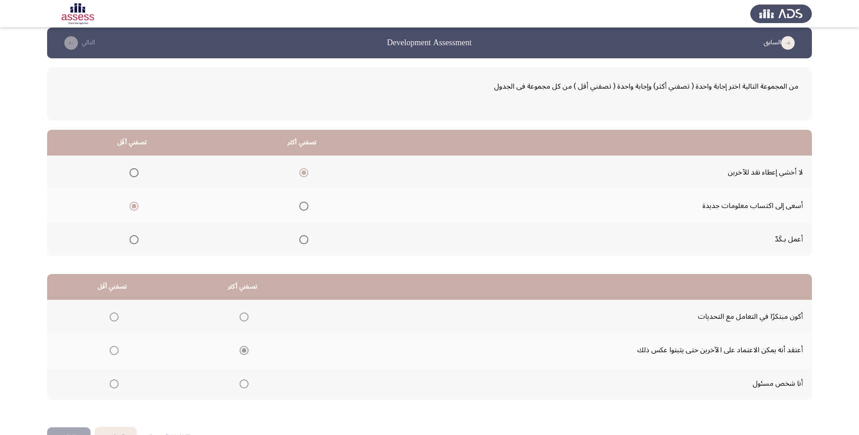
scroll to position [37, 0]
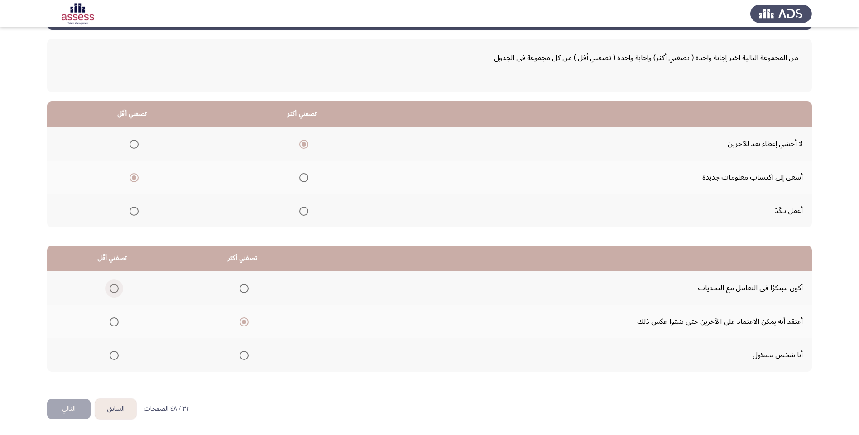
click at [115, 287] on span "Select an option" at bounding box center [114, 288] width 9 height 9
click at [115, 287] on input "Select an option" at bounding box center [114, 288] width 9 height 9
click at [66, 406] on button "التالي" at bounding box center [68, 409] width 43 height 20
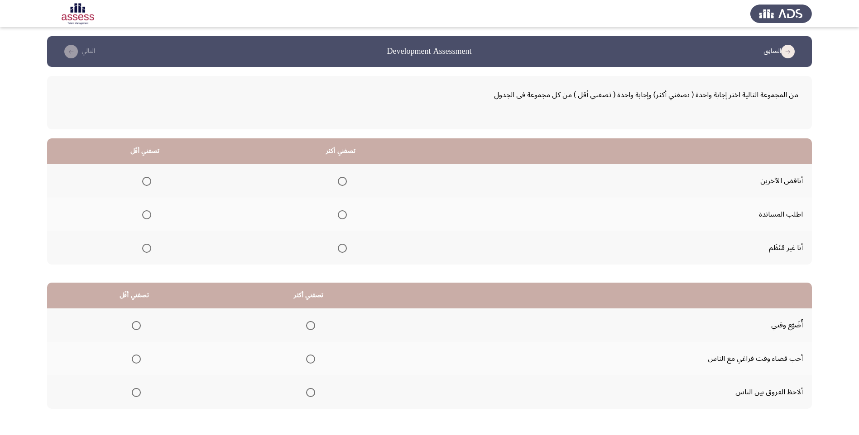
click at [142, 182] on span "Select an option" at bounding box center [146, 181] width 9 height 9
click at [142, 182] on input "Select an option" at bounding box center [146, 181] width 9 height 9
click at [339, 217] on span "Select an option" at bounding box center [342, 214] width 9 height 9
click at [339, 217] on input "Select an option" at bounding box center [342, 214] width 9 height 9
click at [146, 251] on span "Select an option" at bounding box center [146, 248] width 9 height 9
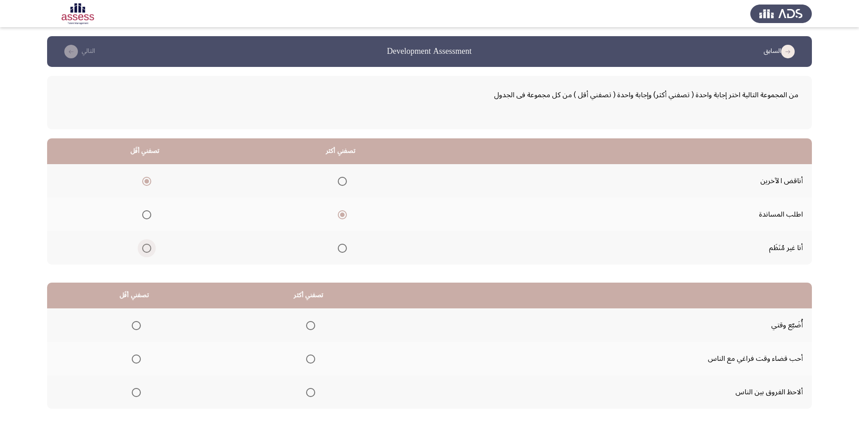
click at [146, 251] on input "Select an option" at bounding box center [146, 248] width 9 height 9
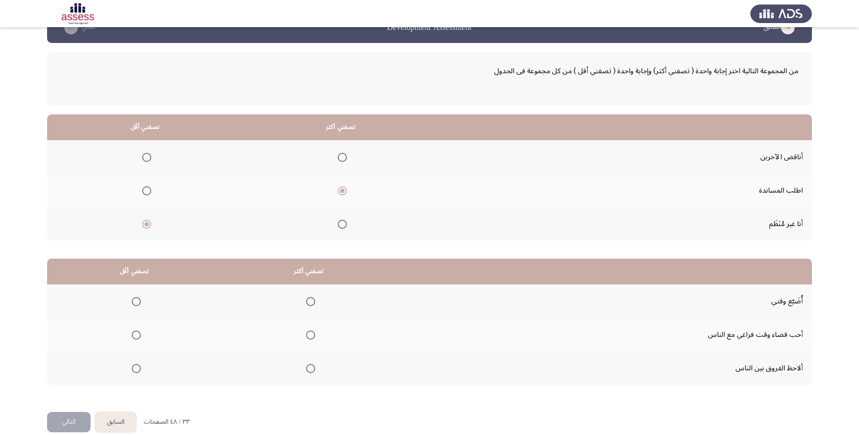
scroll to position [37, 0]
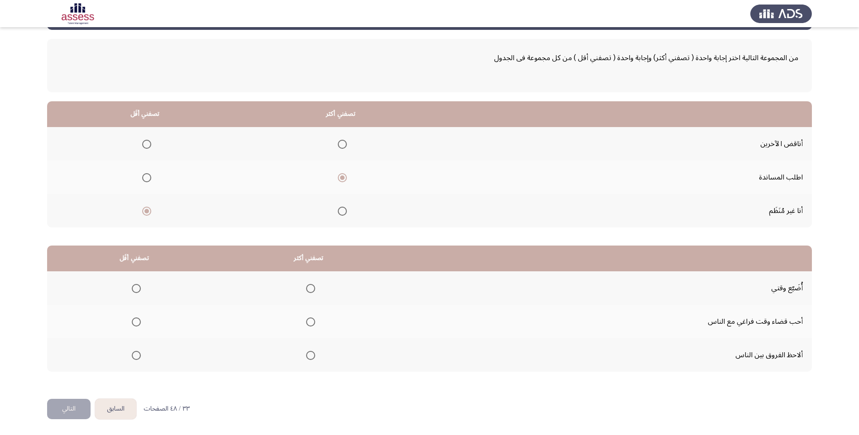
click at [309, 324] on span "Select an option" at bounding box center [310, 322] width 9 height 9
click at [309, 324] on input "Select an option" at bounding box center [310, 322] width 9 height 9
click at [136, 292] on span "Select an option" at bounding box center [136, 288] width 9 height 9
click at [136, 292] on input "Select an option" at bounding box center [136, 288] width 9 height 9
click at [71, 407] on button "التالي" at bounding box center [68, 409] width 43 height 20
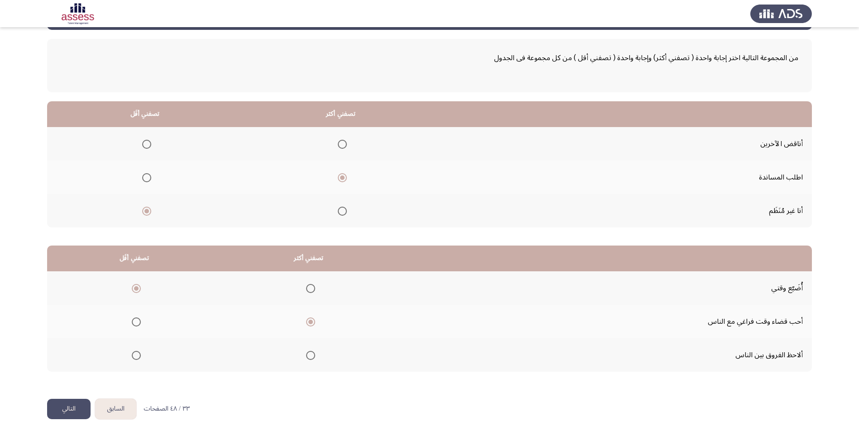
scroll to position [0, 0]
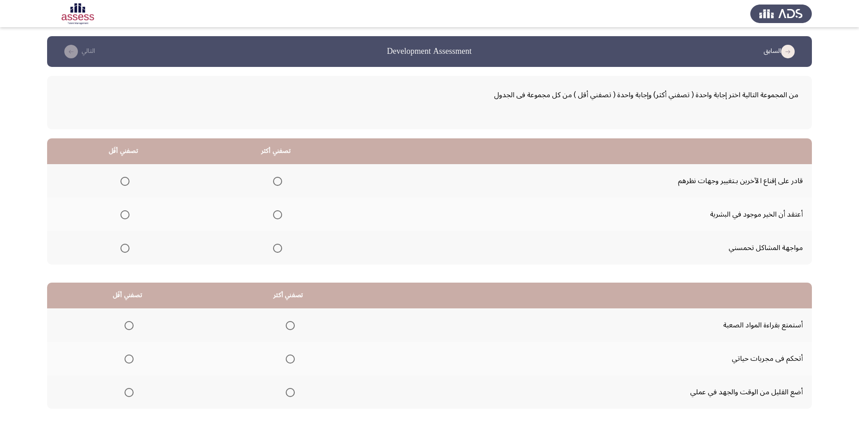
click at [273, 215] on span "Select an option" at bounding box center [277, 214] width 9 height 9
click at [273, 215] on input "Select an option" at bounding box center [277, 214] width 9 height 9
click at [125, 183] on span "Select an option" at bounding box center [124, 181] width 9 height 9
click at [125, 183] on input "Select an option" at bounding box center [124, 181] width 9 height 9
click at [122, 326] on label "Select an option" at bounding box center [127, 325] width 13 height 9
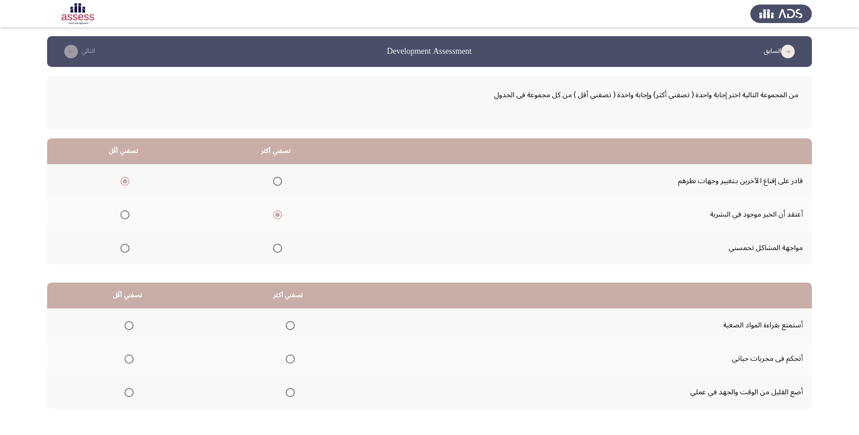
click at [124, 326] on input "Select an option" at bounding box center [128, 325] width 9 height 9
click at [127, 393] on span "Select an option" at bounding box center [128, 392] width 9 height 9
click at [127, 393] on input "Select an option" at bounding box center [128, 392] width 9 height 9
click at [292, 360] on span "Select an option" at bounding box center [290, 359] width 9 height 9
click at [292, 360] on input "Select an option" at bounding box center [290, 359] width 9 height 9
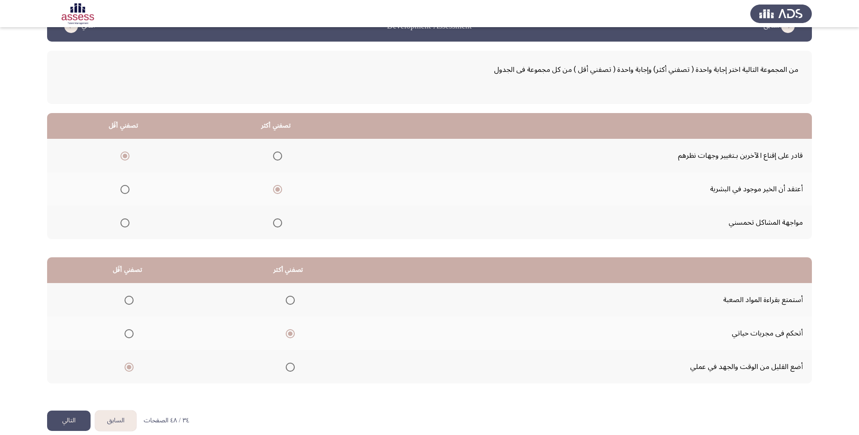
scroll to position [37, 0]
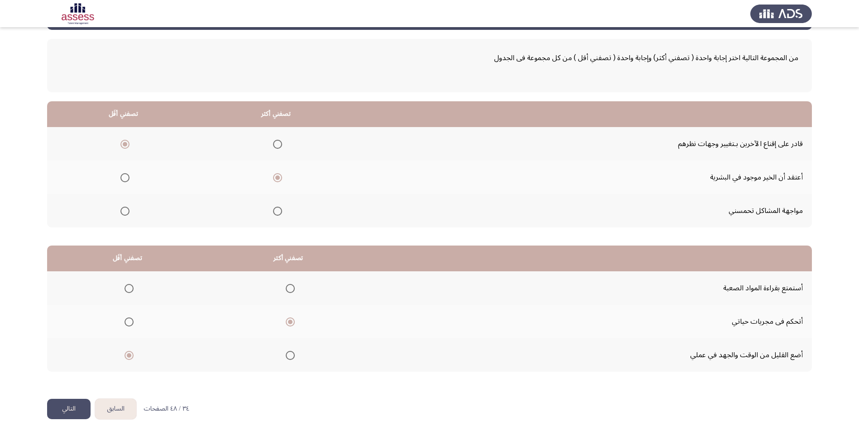
click at [79, 405] on button "التالي" at bounding box center [68, 409] width 43 height 20
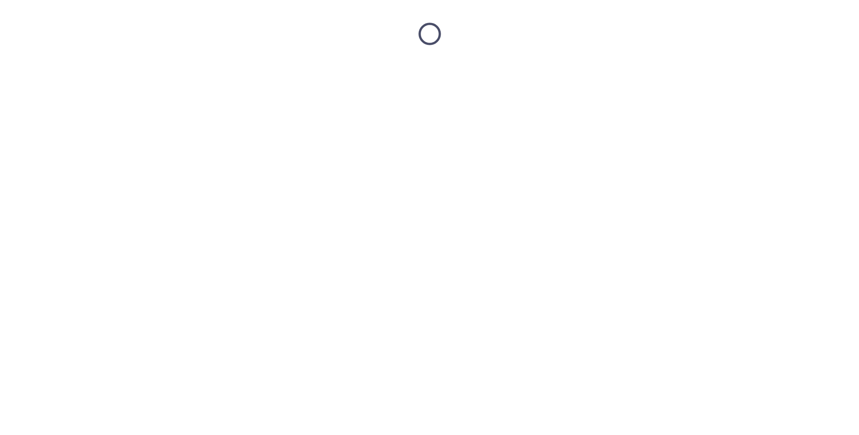
scroll to position [0, 0]
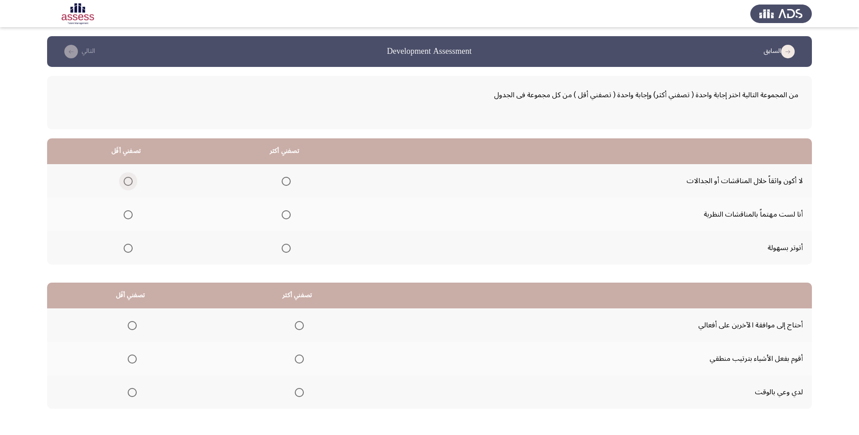
click at [125, 181] on span "Select an option" at bounding box center [128, 181] width 9 height 9
click at [125, 181] on input "Select an option" at bounding box center [128, 181] width 9 height 9
click at [282, 219] on span "Select an option" at bounding box center [286, 214] width 9 height 9
click at [282, 219] on input "Select an option" at bounding box center [286, 214] width 9 height 9
click at [131, 322] on span "Select an option" at bounding box center [132, 325] width 9 height 9
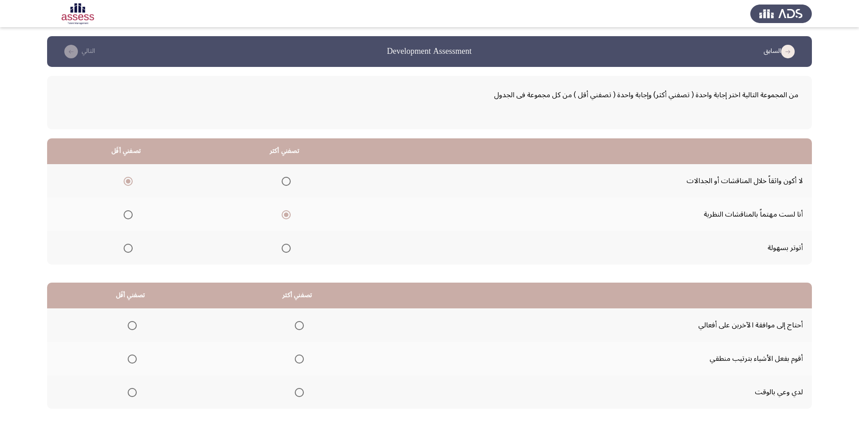
click at [131, 322] on input "Select an option" at bounding box center [132, 325] width 9 height 9
click at [301, 391] on span "Select an option" at bounding box center [299, 392] width 9 height 9
click at [301, 391] on input "Select an option" at bounding box center [299, 392] width 9 height 9
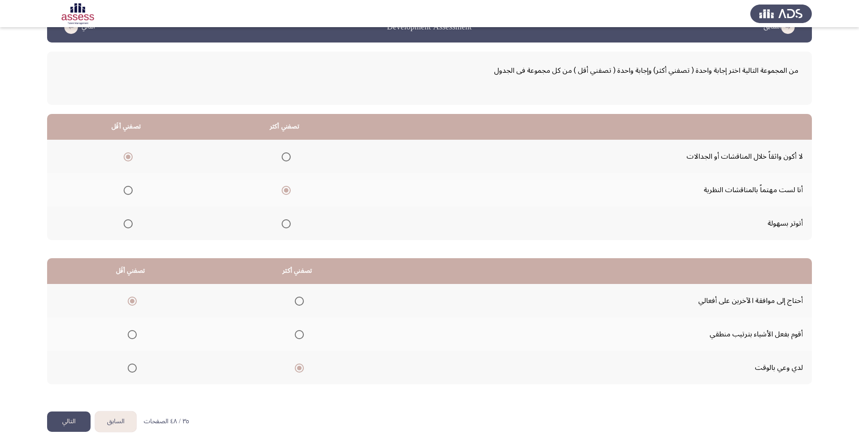
scroll to position [37, 0]
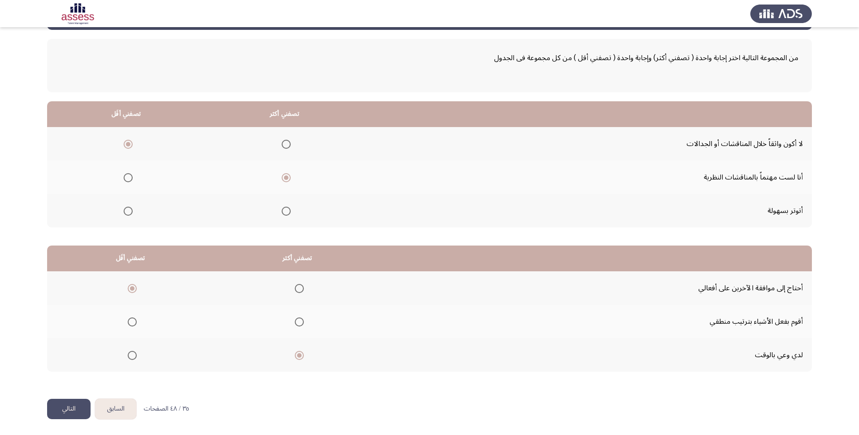
click at [59, 413] on button "التالي" at bounding box center [68, 409] width 43 height 20
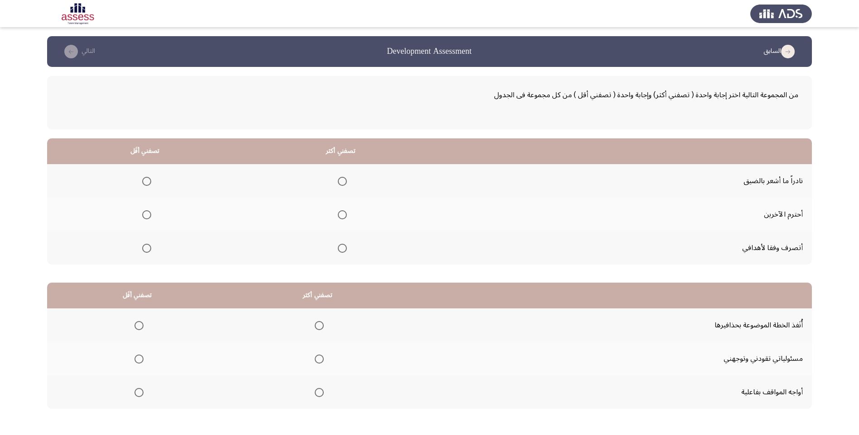
click at [341, 217] on span "Select an option" at bounding box center [342, 214] width 9 height 9
click at [341, 217] on input "Select an option" at bounding box center [342, 214] width 9 height 9
click at [144, 183] on span "Select an option" at bounding box center [146, 181] width 9 height 9
click at [144, 183] on input "Select an option" at bounding box center [146, 181] width 9 height 9
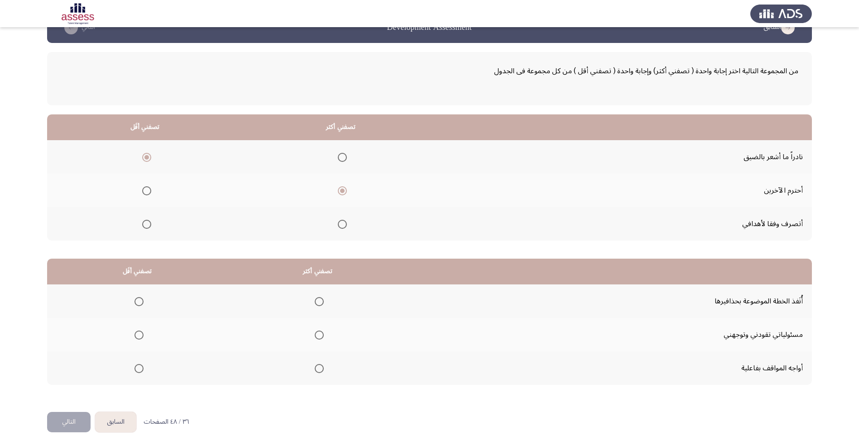
scroll to position [37, 0]
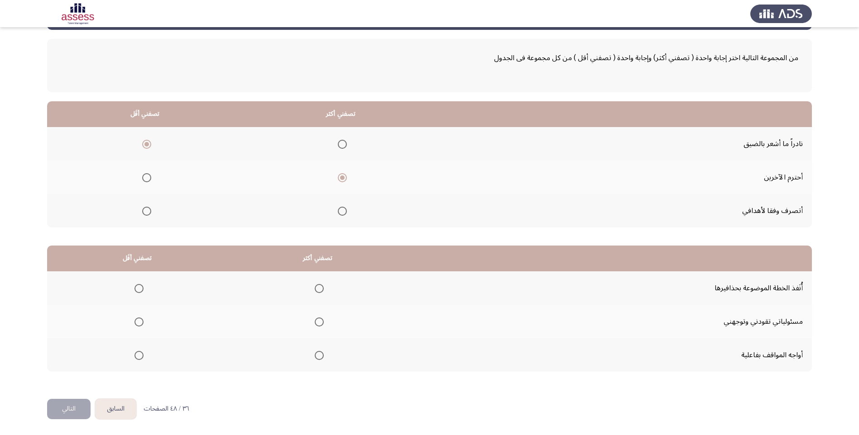
click at [315, 321] on span "Select an option" at bounding box center [319, 322] width 9 height 9
click at [315, 321] on input "Select an option" at bounding box center [319, 322] width 9 height 9
click at [132, 288] on label "Select an option" at bounding box center [137, 288] width 13 height 9
click at [134, 288] on input "Select an option" at bounding box center [138, 288] width 9 height 9
click at [67, 408] on button "التالي" at bounding box center [68, 409] width 43 height 20
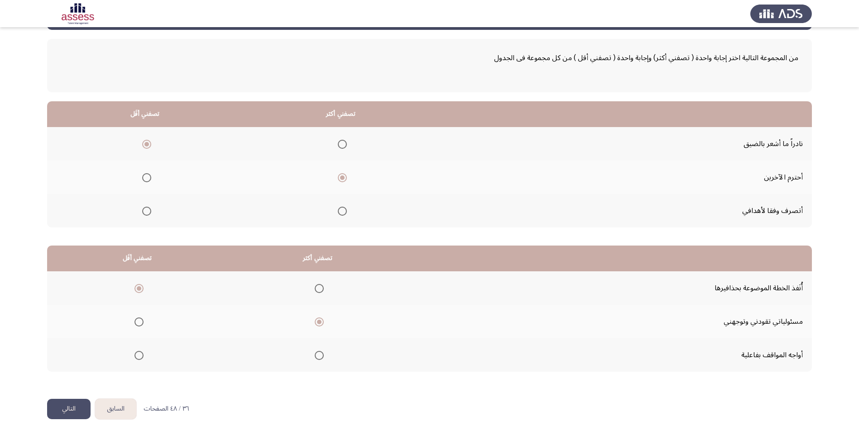
scroll to position [0, 0]
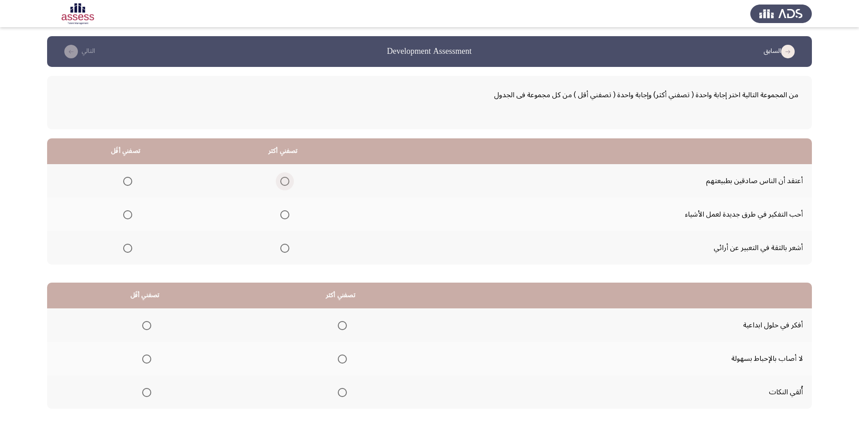
click at [281, 184] on span "Select an option" at bounding box center [284, 181] width 9 height 9
click at [281, 184] on input "Select an option" at bounding box center [284, 181] width 9 height 9
click at [125, 181] on span "Select an option" at bounding box center [127, 181] width 9 height 9
click at [125, 181] on input "Select an option" at bounding box center [127, 181] width 9 height 9
click at [283, 211] on span "Select an option" at bounding box center [284, 214] width 9 height 9
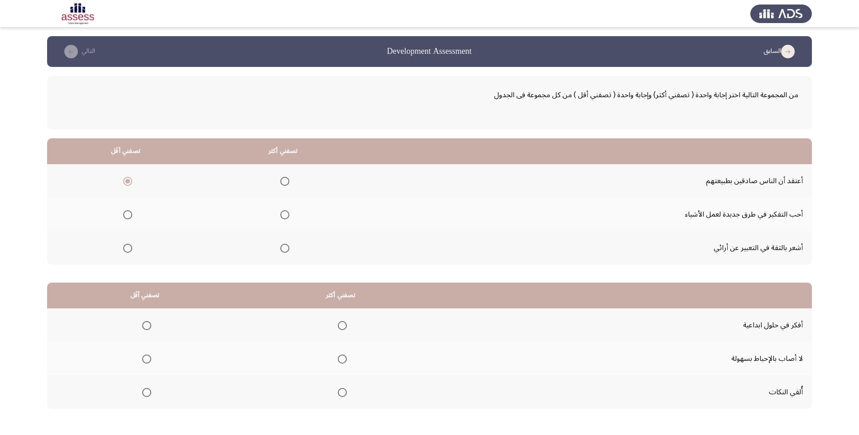
click at [283, 211] on input "Select an option" at bounding box center [284, 214] width 9 height 9
click at [280, 248] on span "Select an option" at bounding box center [284, 248] width 9 height 9
click at [280, 248] on input "Select an option" at bounding box center [284, 248] width 9 height 9
click at [340, 363] on span "Select an option" at bounding box center [342, 359] width 9 height 9
click at [340, 363] on input "Select an option" at bounding box center [342, 359] width 9 height 9
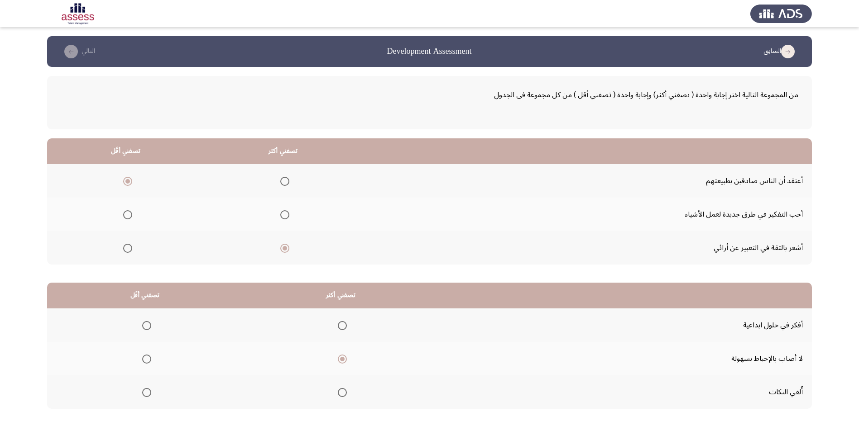
click at [144, 392] on span "Select an option" at bounding box center [146, 392] width 9 height 9
click at [144, 392] on input "Select an option" at bounding box center [146, 392] width 9 height 9
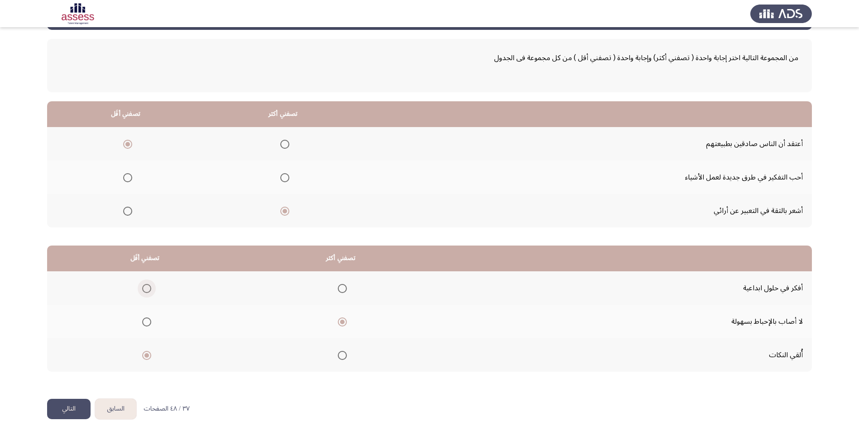
click at [143, 290] on span "Select an option" at bounding box center [146, 288] width 9 height 9
click at [143, 290] on input "Select an option" at bounding box center [146, 288] width 9 height 9
click at [84, 403] on button "التالي" at bounding box center [68, 409] width 43 height 20
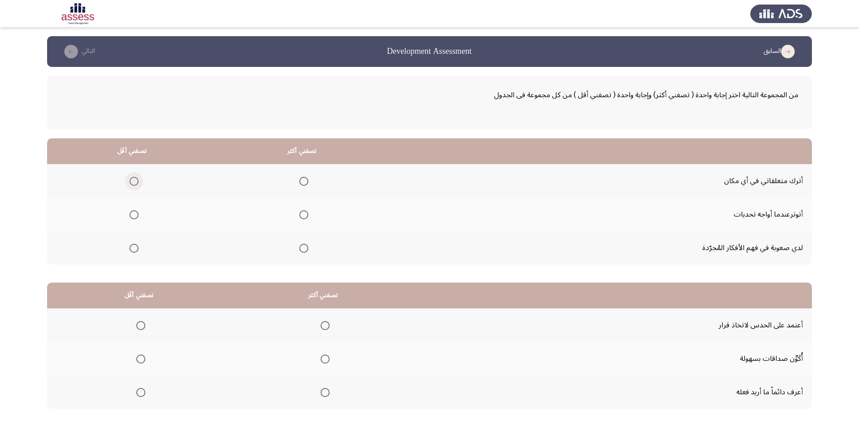
click at [136, 182] on span "Select an option" at bounding box center [133, 181] width 9 height 9
click at [136, 182] on input "Select an option" at bounding box center [133, 181] width 9 height 9
click at [130, 212] on span "Select an option" at bounding box center [133, 214] width 9 height 9
click at [130, 212] on input "Select an option" at bounding box center [133, 214] width 9 height 9
click at [304, 181] on span "Select an option" at bounding box center [303, 181] width 9 height 9
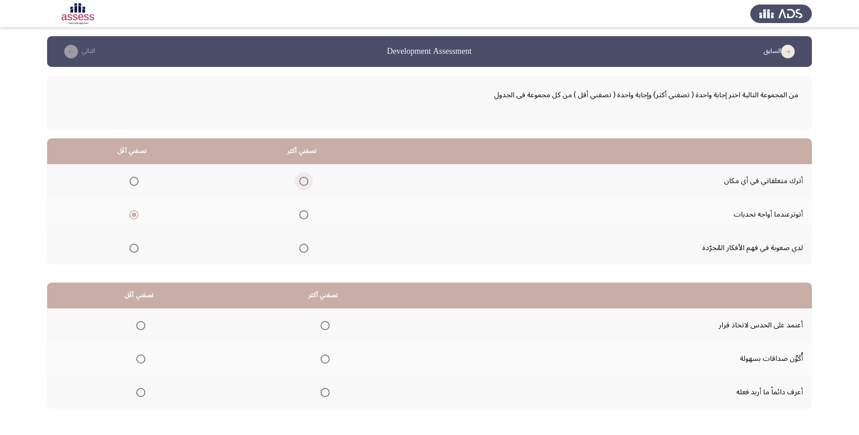
click at [304, 181] on input "Select an option" at bounding box center [303, 181] width 9 height 9
click at [322, 326] on span "Select an option" at bounding box center [324, 325] width 9 height 9
click at [322, 326] on input "Select an option" at bounding box center [324, 325] width 9 height 9
click at [144, 394] on span "Select an option" at bounding box center [140, 392] width 9 height 9
click at [144, 394] on input "Select an option" at bounding box center [140, 392] width 9 height 9
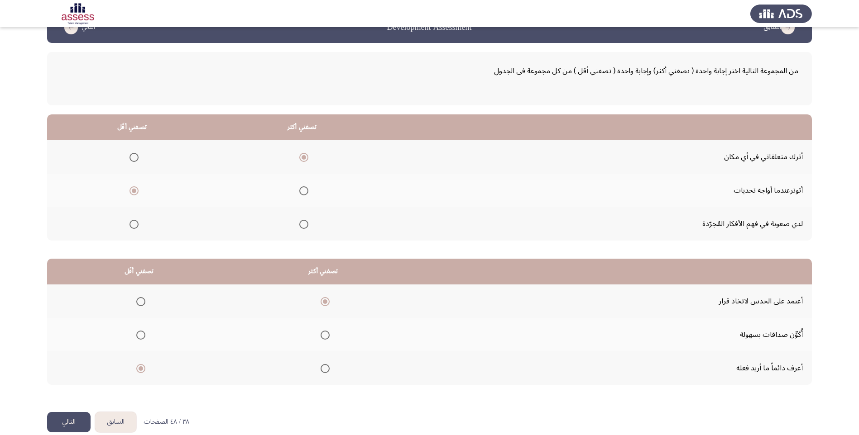
scroll to position [37, 0]
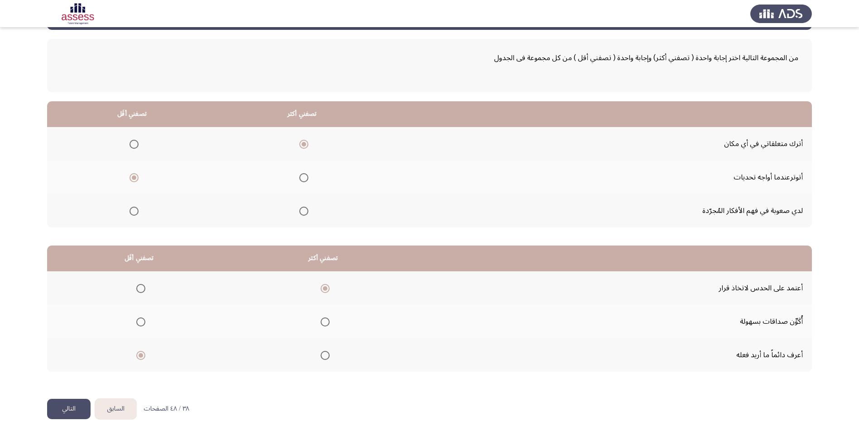
click at [80, 410] on button "التالي" at bounding box center [68, 409] width 43 height 20
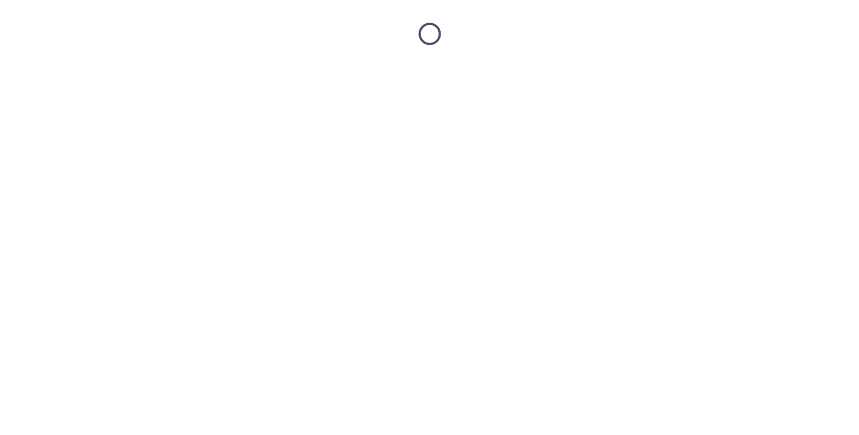
scroll to position [0, 0]
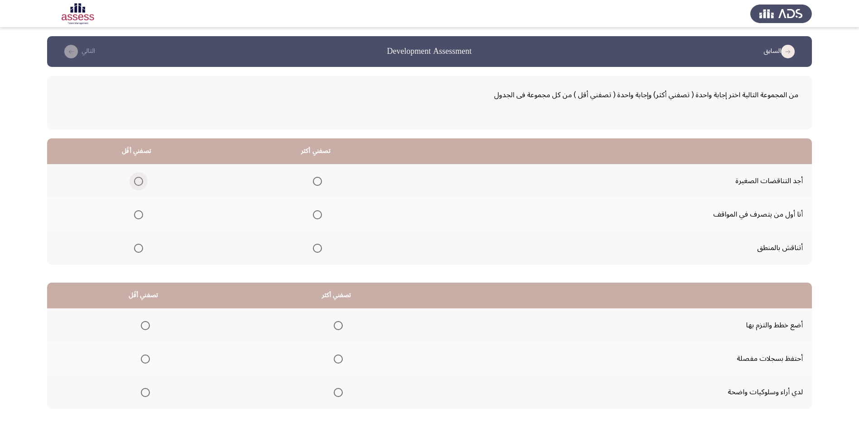
click at [135, 183] on span "Select an option" at bounding box center [138, 181] width 9 height 9
click at [135, 183] on input "Select an option" at bounding box center [138, 181] width 9 height 9
click at [316, 249] on span "Select an option" at bounding box center [317, 248] width 9 height 9
click at [316, 249] on input "Select an option" at bounding box center [317, 248] width 9 height 9
click at [146, 327] on span "Select an option" at bounding box center [145, 325] width 9 height 9
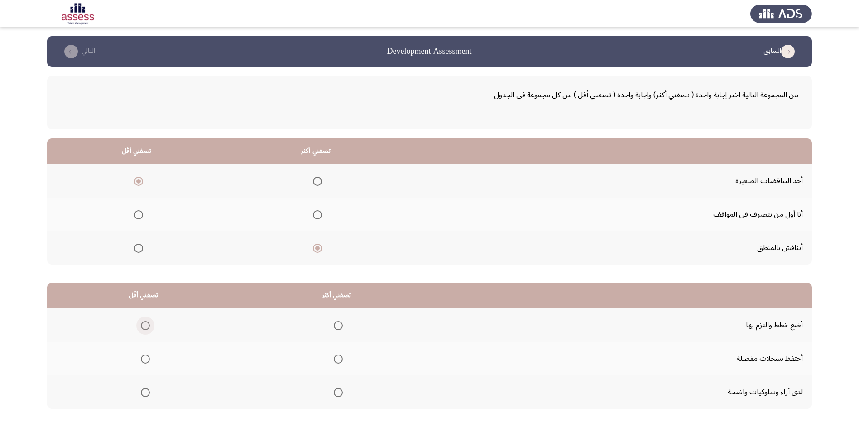
click at [146, 327] on input "Select an option" at bounding box center [145, 325] width 9 height 9
click at [338, 392] on span "Select an option" at bounding box center [338, 392] width 9 height 9
click at [338, 392] on input "Select an option" at bounding box center [338, 392] width 9 height 9
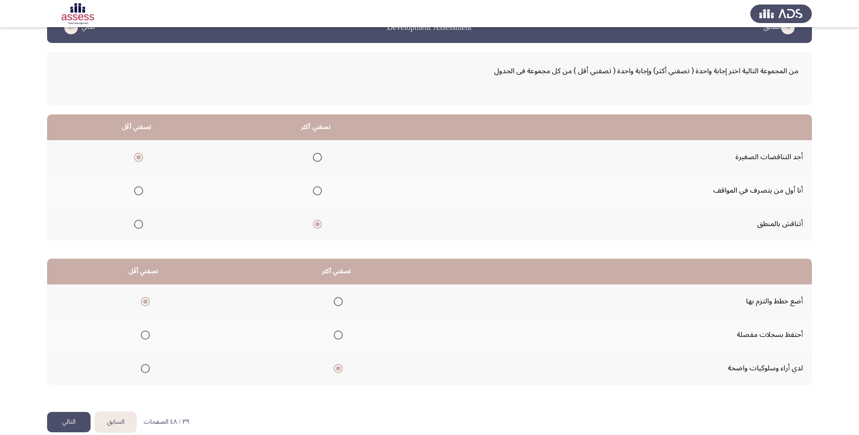
scroll to position [37, 0]
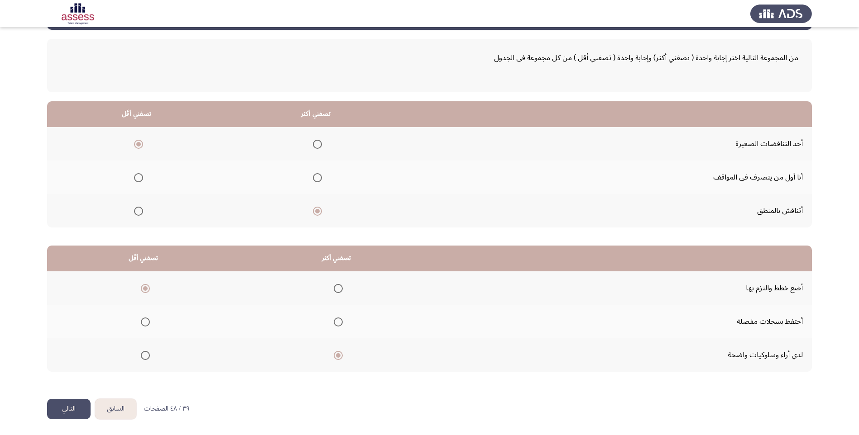
click at [75, 408] on button "التالي" at bounding box center [68, 409] width 43 height 20
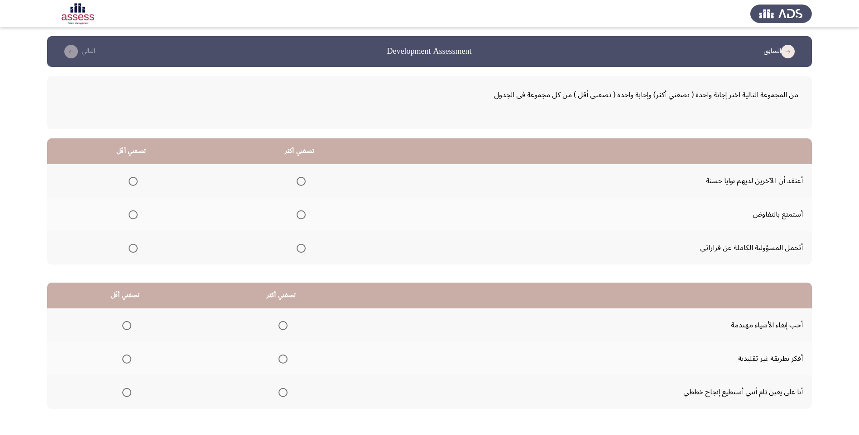
click at [130, 183] on span "Select an option" at bounding box center [133, 181] width 9 height 9
click at [130, 183] on input "Select an option" at bounding box center [133, 181] width 9 height 9
click at [298, 214] on span "Select an option" at bounding box center [301, 214] width 9 height 9
click at [298, 214] on input "Select an option" at bounding box center [301, 214] width 9 height 9
click at [137, 214] on span "Select an option" at bounding box center [133, 214] width 9 height 9
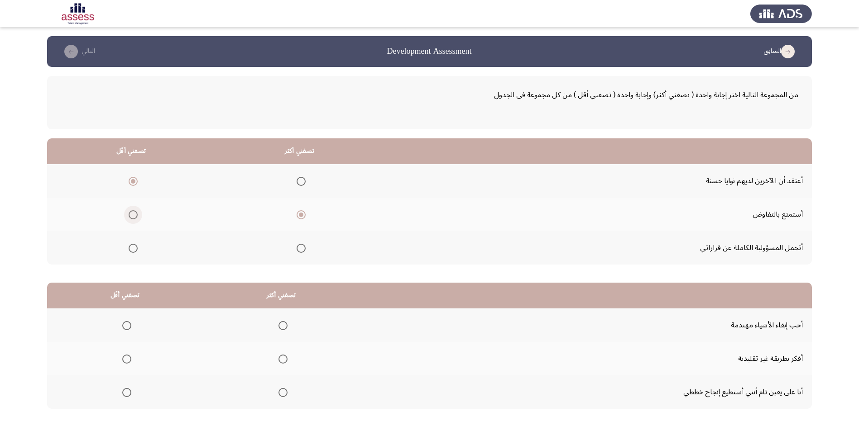
click at [137, 214] on input "Select an option" at bounding box center [133, 214] width 9 height 9
click at [134, 182] on span "Select an option" at bounding box center [133, 181] width 9 height 9
click at [134, 182] on input "Select an option" at bounding box center [133, 181] width 9 height 9
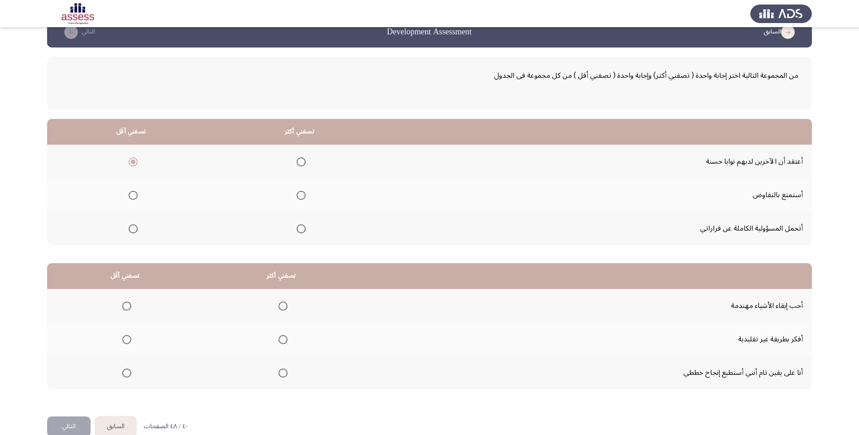
scroll to position [37, 0]
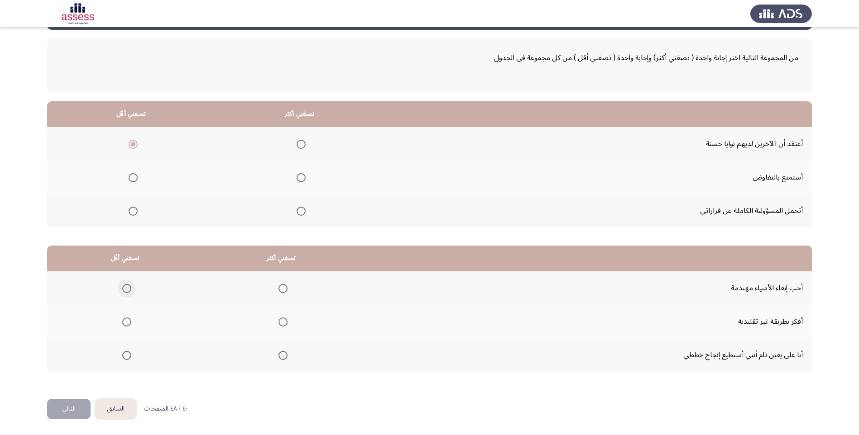
click at [125, 290] on span "Select an option" at bounding box center [126, 288] width 9 height 9
click at [125, 290] on input "Select an option" at bounding box center [126, 288] width 9 height 9
click at [278, 323] on span "Select an option" at bounding box center [282, 322] width 9 height 9
click at [278, 323] on input "Select an option" at bounding box center [282, 322] width 9 height 9
click at [62, 417] on button "التالي" at bounding box center [68, 409] width 43 height 20
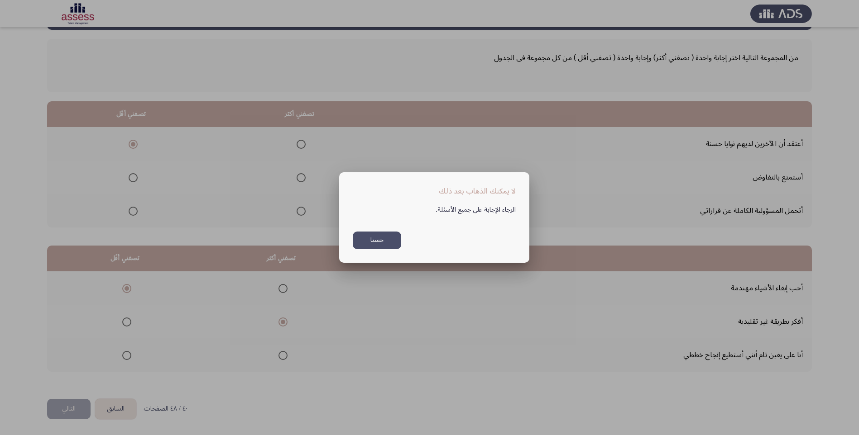
click at [359, 240] on button "حسنا" at bounding box center [377, 241] width 48 height 18
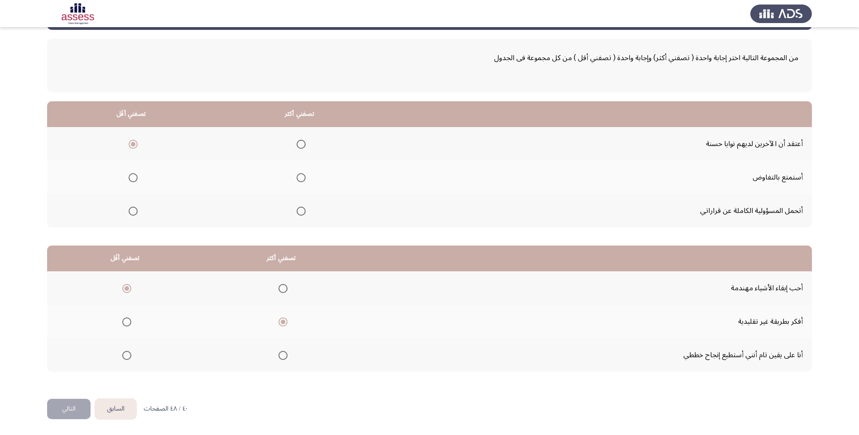
click at [295, 177] on label "Select an option" at bounding box center [299, 177] width 13 height 9
click at [297, 177] on input "Select an option" at bounding box center [301, 177] width 9 height 9
click at [72, 403] on button "التالي" at bounding box center [68, 409] width 43 height 20
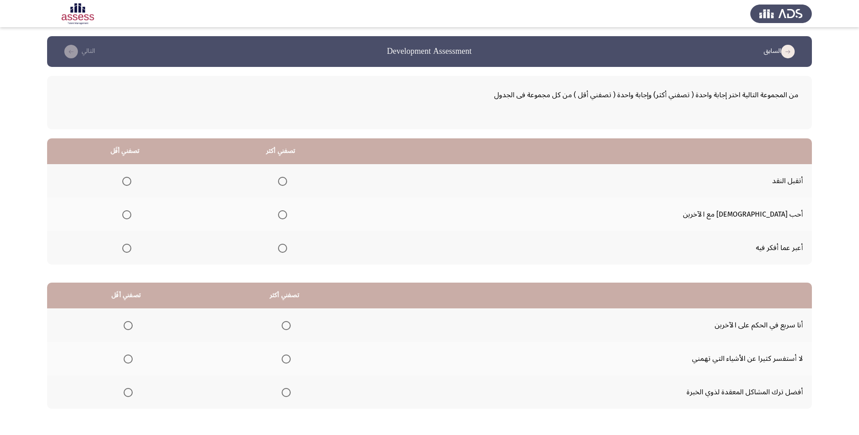
click at [287, 177] on mat-radio-button "Select an option" at bounding box center [280, 182] width 13 height 10
click at [287, 182] on span "Select an option" at bounding box center [282, 181] width 9 height 9
click at [287, 182] on input "Select an option" at bounding box center [282, 181] width 9 height 9
click at [131, 247] on span "Select an option" at bounding box center [126, 248] width 9 height 9
click at [131, 247] on input "Select an option" at bounding box center [126, 248] width 9 height 9
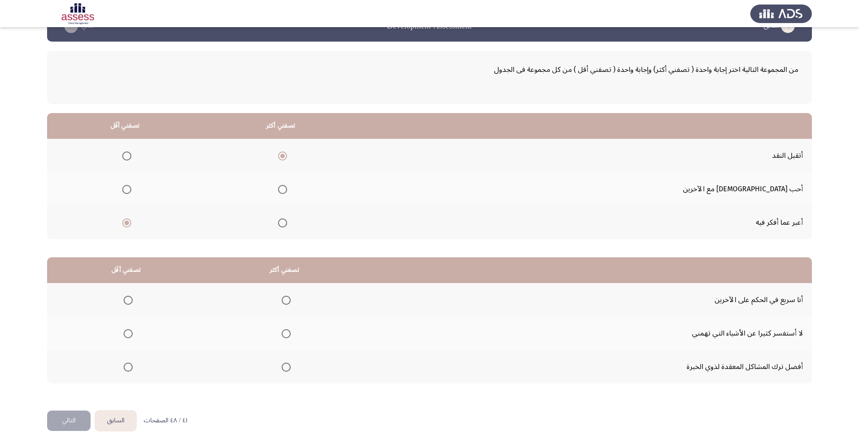
scroll to position [37, 0]
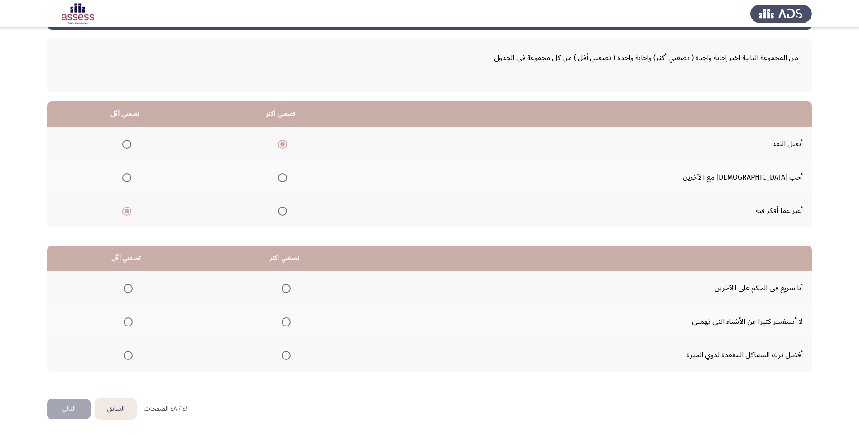
click at [285, 286] on span "Select an option" at bounding box center [286, 288] width 9 height 9
click at [285, 286] on input "Select an option" at bounding box center [286, 288] width 9 height 9
click at [129, 319] on span "Select an option" at bounding box center [128, 322] width 9 height 9
click at [129, 319] on input "Select an option" at bounding box center [128, 322] width 9 height 9
click at [124, 357] on span "Select an option" at bounding box center [128, 355] width 9 height 9
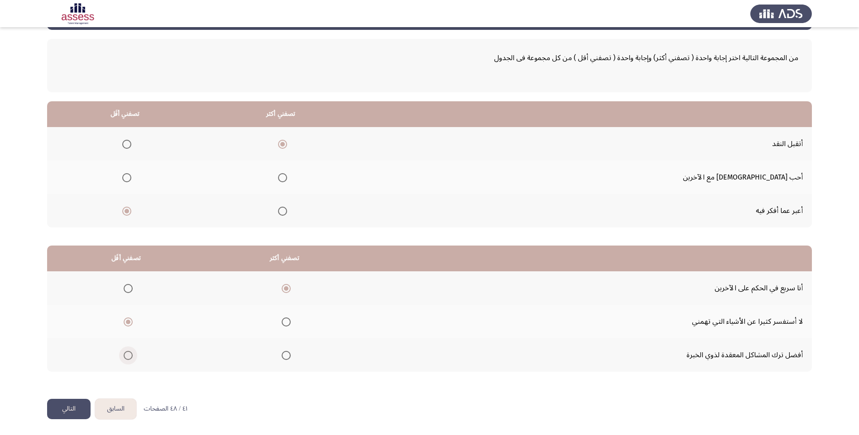
click at [124, 357] on input "Select an option" at bounding box center [128, 355] width 9 height 9
click at [60, 412] on button "التالي" at bounding box center [68, 409] width 43 height 20
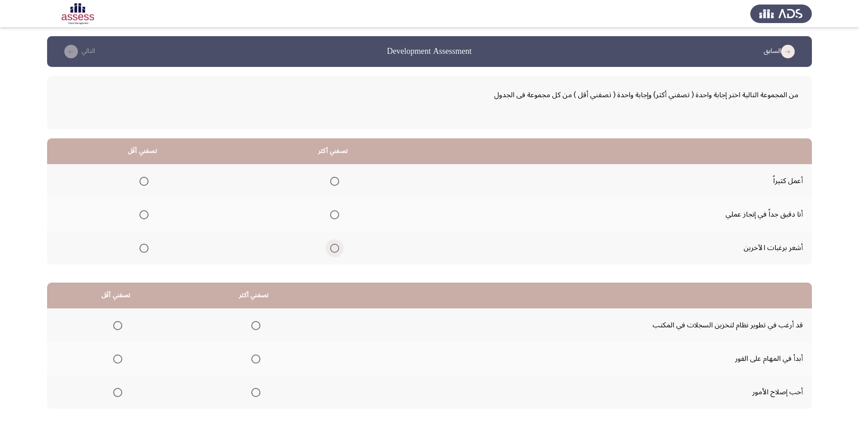
click at [331, 248] on span "Select an option" at bounding box center [334, 248] width 9 height 9
click at [331, 248] on input "Select an option" at bounding box center [334, 248] width 9 height 9
click at [145, 183] on span "Select an option" at bounding box center [143, 181] width 9 height 9
click at [145, 183] on input "Select an option" at bounding box center [143, 181] width 9 height 9
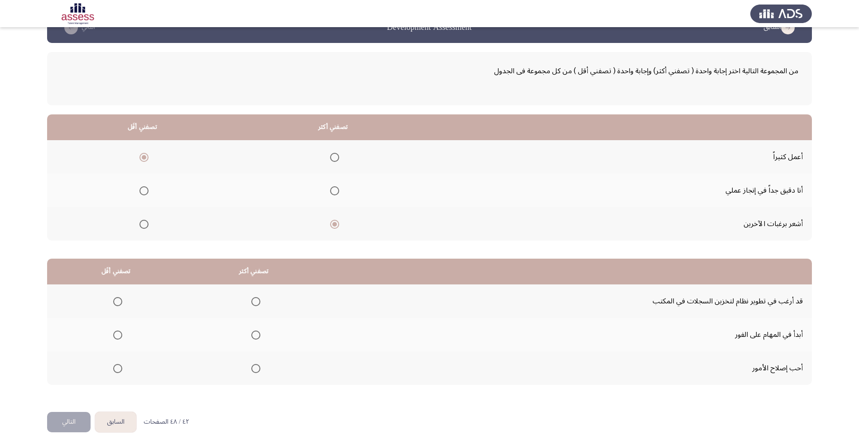
scroll to position [37, 0]
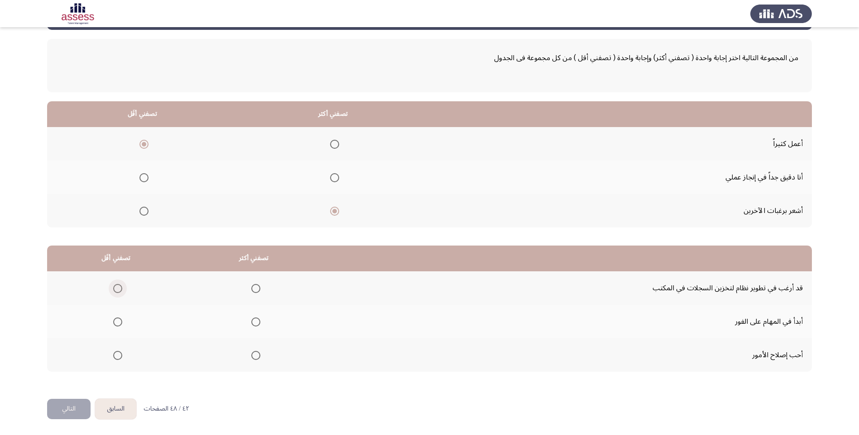
click at [119, 288] on span "Select an option" at bounding box center [117, 288] width 9 height 9
click at [119, 288] on input "Select an option" at bounding box center [117, 288] width 9 height 9
click at [254, 322] on span "Select an option" at bounding box center [255, 322] width 9 height 9
click at [254, 322] on input "Select an option" at bounding box center [255, 322] width 9 height 9
click at [64, 409] on button "التالي" at bounding box center [68, 409] width 43 height 20
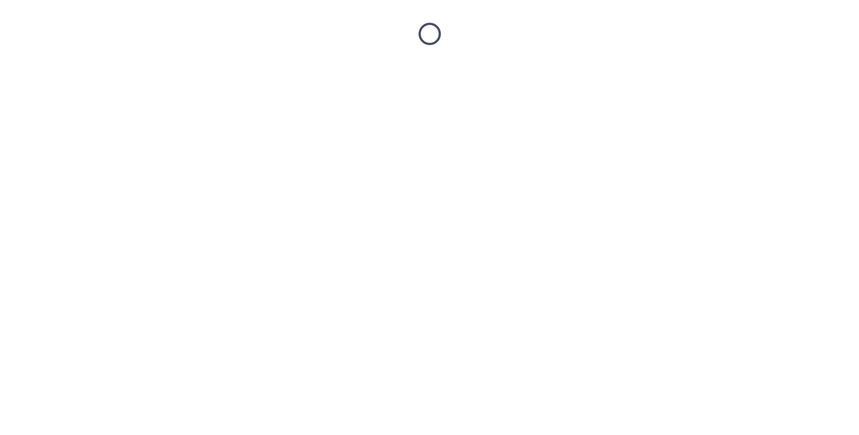
scroll to position [0, 0]
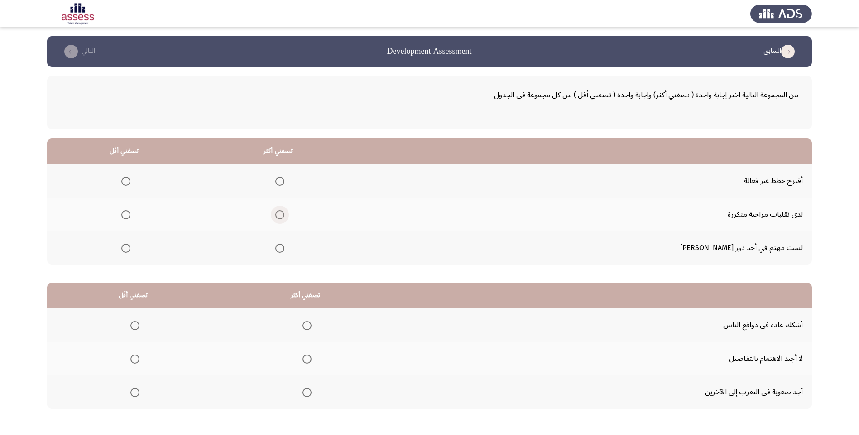
click at [284, 216] on span "Select an option" at bounding box center [279, 214] width 9 height 9
click at [284, 216] on input "Select an option" at bounding box center [279, 214] width 9 height 9
click at [130, 250] on span "Select an option" at bounding box center [125, 248] width 9 height 9
click at [130, 250] on input "Select an option" at bounding box center [125, 248] width 9 height 9
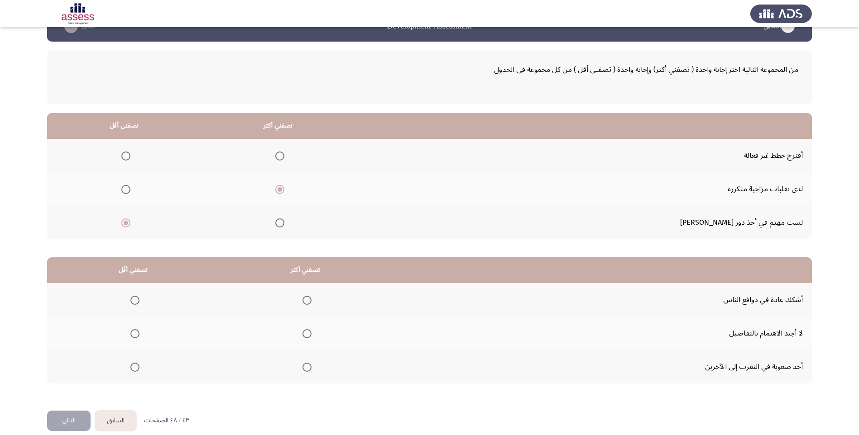
scroll to position [37, 0]
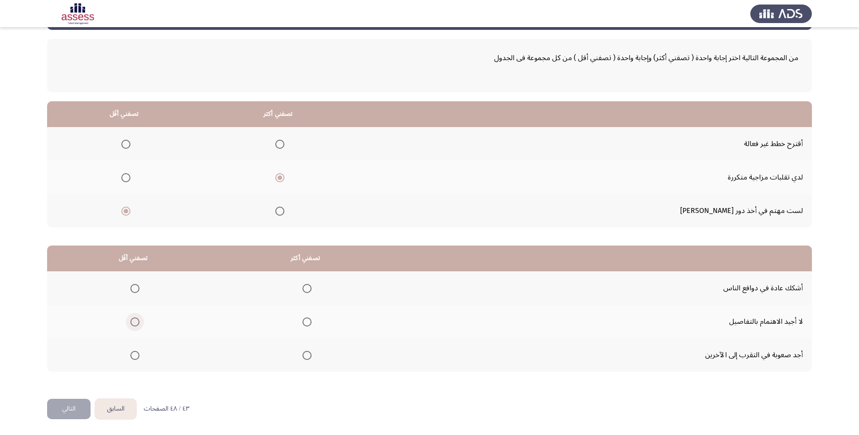
click at [137, 325] on span "Select an option" at bounding box center [134, 322] width 9 height 9
click at [137, 325] on input "Select an option" at bounding box center [134, 322] width 9 height 9
click at [303, 323] on span "Select an option" at bounding box center [306, 322] width 9 height 9
click at [303, 323] on input "Select an option" at bounding box center [306, 322] width 9 height 9
click at [135, 358] on span "Select an option" at bounding box center [134, 355] width 9 height 9
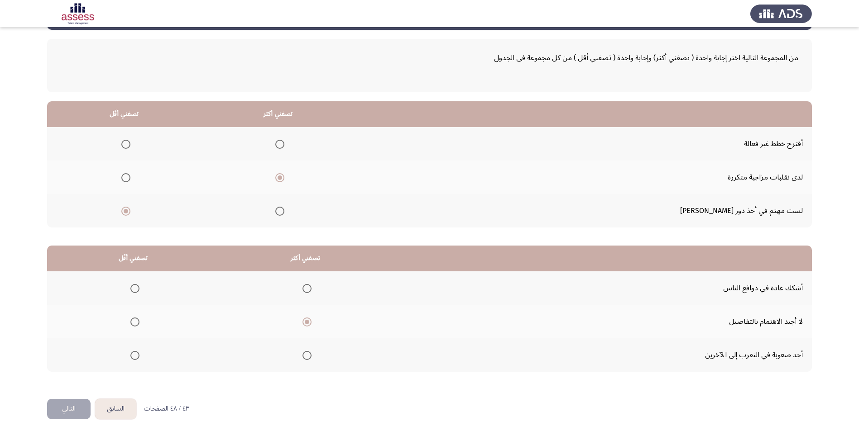
click at [135, 358] on input "Select an option" at bounding box center [134, 355] width 9 height 9
click at [68, 413] on button "التالي" at bounding box center [68, 409] width 43 height 20
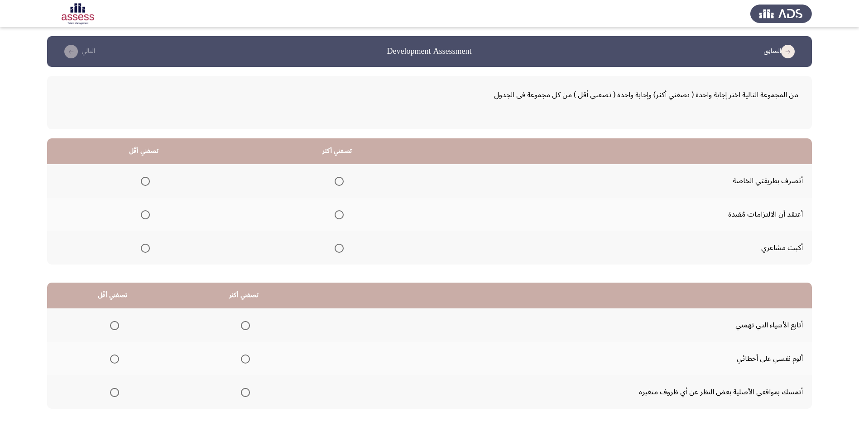
click at [149, 250] on span "Select an option" at bounding box center [145, 248] width 9 height 9
click at [149, 250] on input "Select an option" at bounding box center [145, 248] width 9 height 9
click at [339, 181] on span "Select an option" at bounding box center [339, 181] width 9 height 9
click at [339, 181] on input "Select an option" at bounding box center [339, 181] width 9 height 9
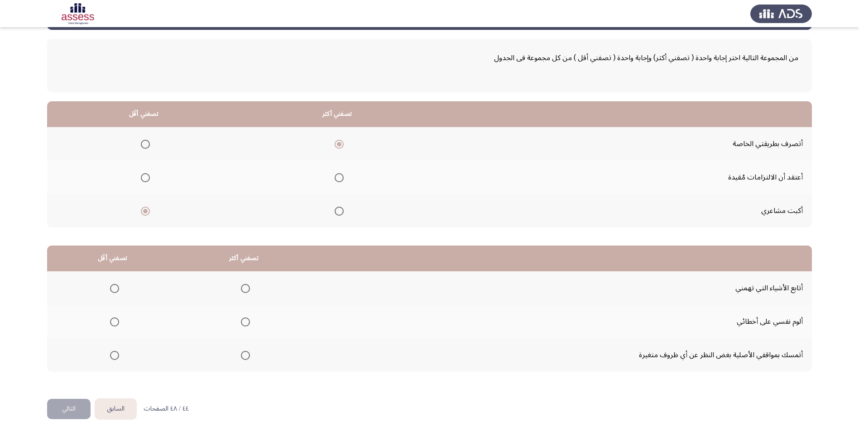
click at [246, 353] on span "Select an option" at bounding box center [245, 355] width 9 height 9
click at [246, 353] on input "Select an option" at bounding box center [245, 355] width 9 height 9
click at [113, 286] on span "Select an option" at bounding box center [114, 288] width 9 height 9
click at [113, 286] on input "Select an option" at bounding box center [114, 288] width 9 height 9
click at [81, 404] on button "التالي" at bounding box center [68, 409] width 43 height 20
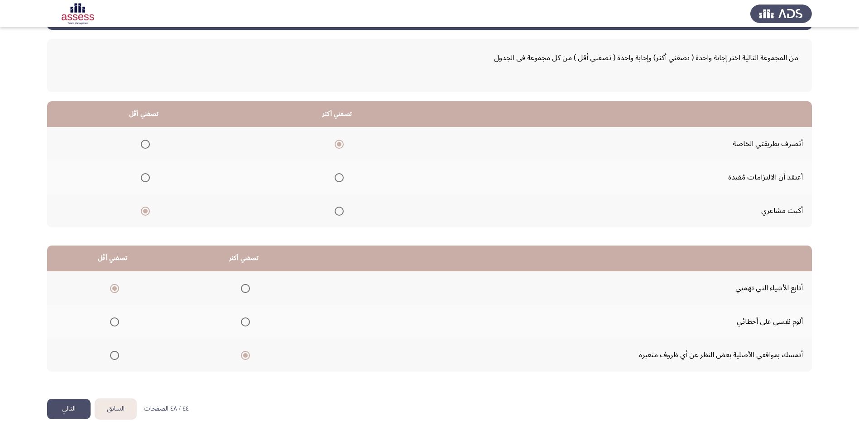
scroll to position [0, 0]
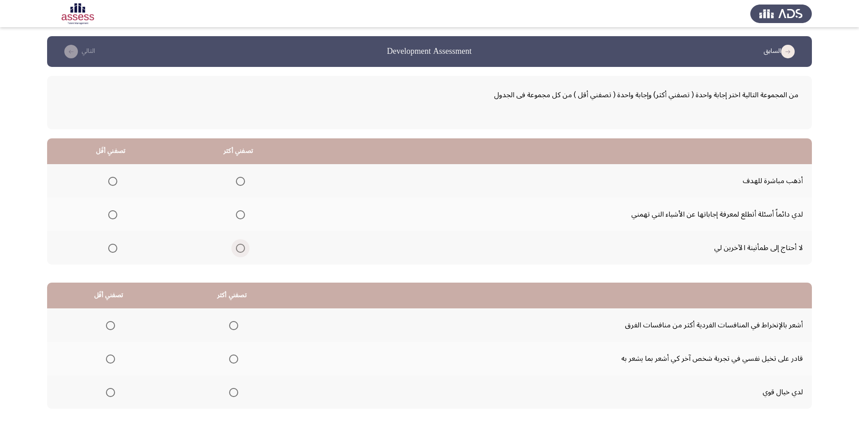
click at [241, 244] on span "Select an option" at bounding box center [240, 248] width 9 height 9
click at [241, 244] on input "Select an option" at bounding box center [240, 248] width 9 height 9
click at [109, 216] on span "Select an option" at bounding box center [112, 214] width 9 height 9
click at [109, 216] on input "Select an option" at bounding box center [112, 214] width 9 height 9
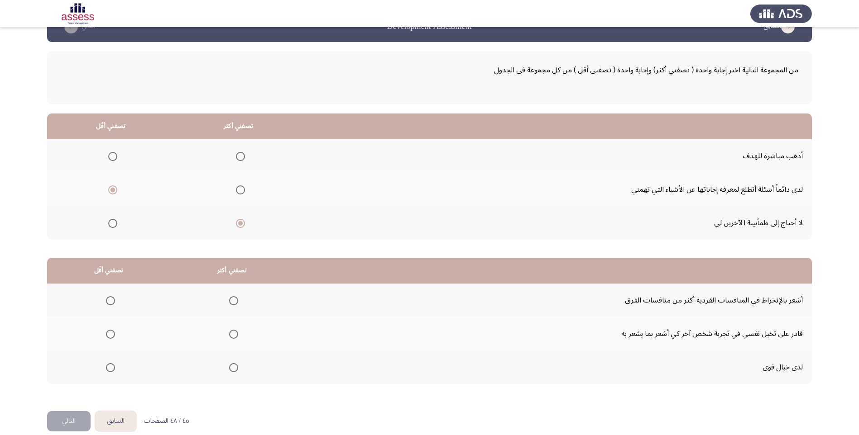
scroll to position [37, 0]
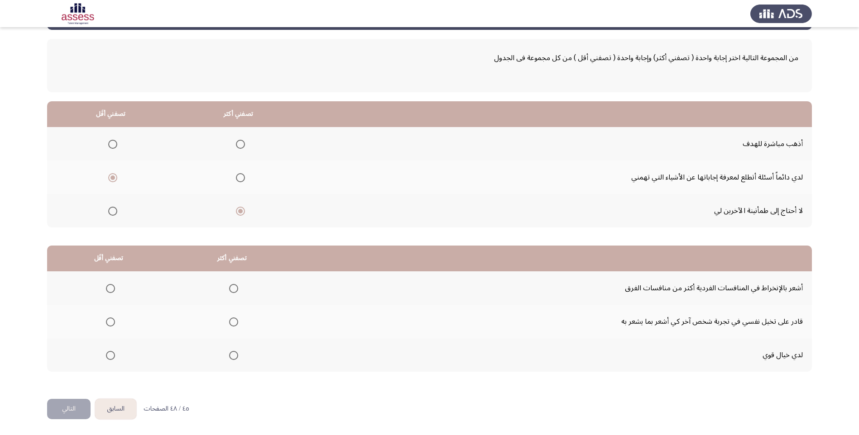
click at [233, 359] on span "Select an option" at bounding box center [233, 355] width 9 height 9
click at [233, 359] on input "Select an option" at bounding box center [233, 355] width 9 height 9
click at [113, 289] on span "Select an option" at bounding box center [110, 288] width 9 height 9
click at [113, 289] on input "Select an option" at bounding box center [110, 288] width 9 height 9
click at [84, 397] on div "من المجموعة التالية اختر إجابة واحدة ( تصفني أكثر) وإجابة واحدة ( تصفني أقل ) م…" at bounding box center [429, 214] width 765 height 369
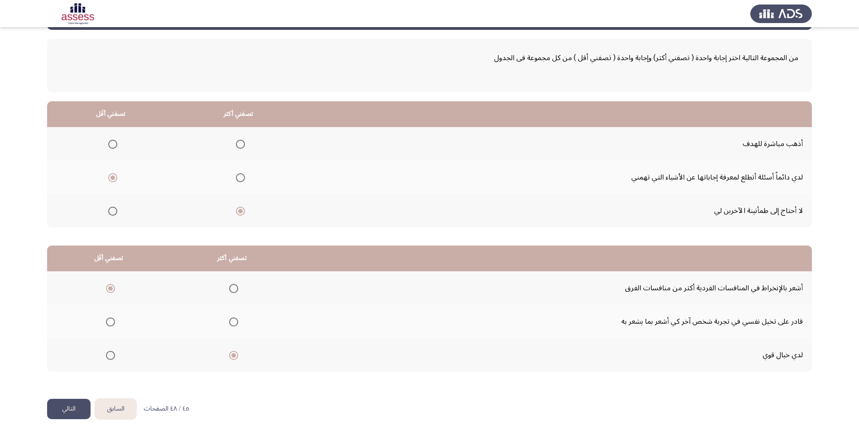
click at [81, 407] on button "التالي" at bounding box center [68, 409] width 43 height 20
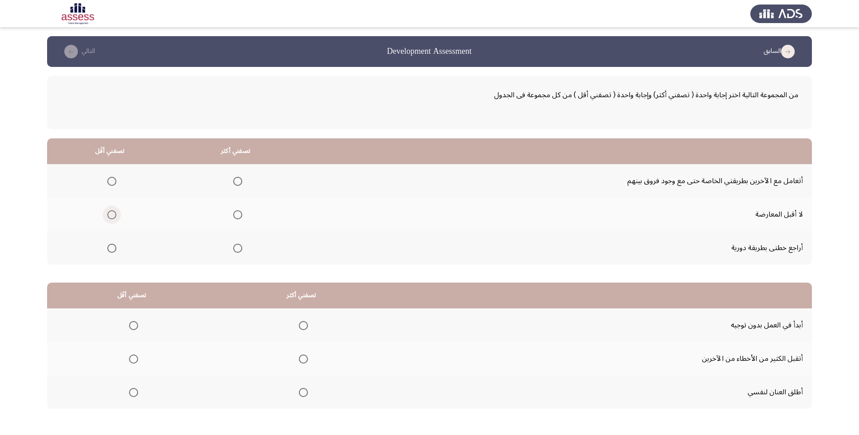
click at [110, 218] on span "Select an option" at bounding box center [111, 214] width 9 height 9
click at [110, 218] on input "Select an option" at bounding box center [111, 214] width 9 height 9
click at [245, 247] on th at bounding box center [236, 247] width 126 height 33
click at [239, 249] on span "Select an option" at bounding box center [237, 248] width 9 height 9
click at [239, 249] on input "Select an option" at bounding box center [237, 248] width 9 height 9
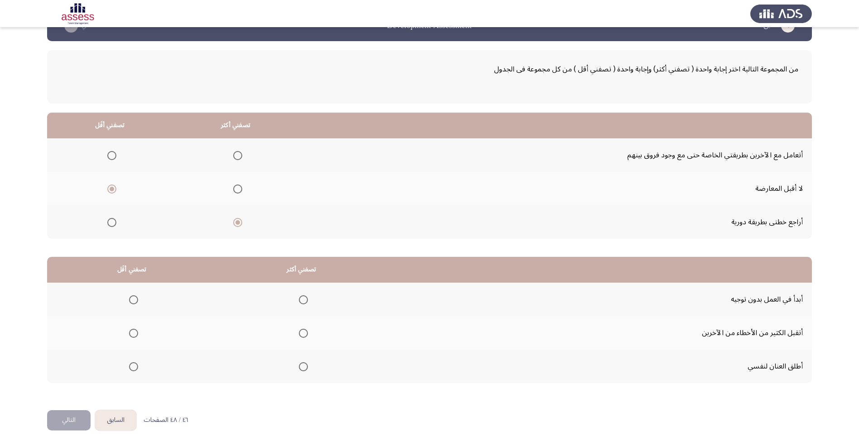
scroll to position [37, 0]
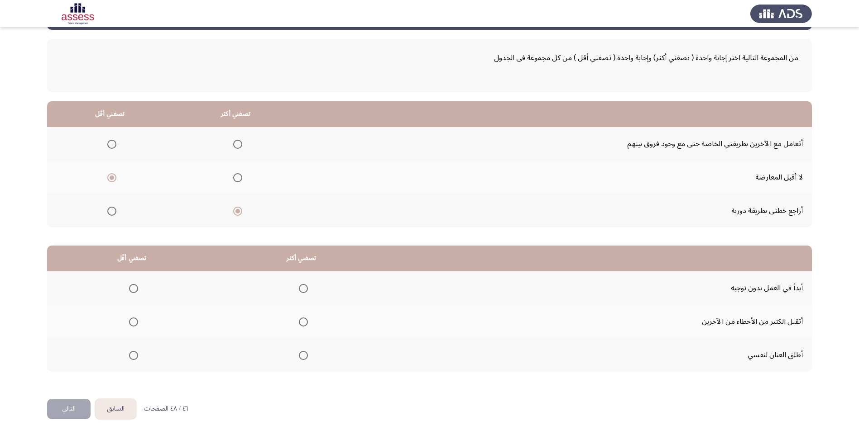
click at [301, 288] on span "Select an option" at bounding box center [303, 288] width 9 height 9
click at [301, 288] on input "Select an option" at bounding box center [303, 288] width 9 height 9
click at [130, 325] on span "Select an option" at bounding box center [133, 322] width 9 height 9
click at [130, 325] on input "Select an option" at bounding box center [133, 322] width 9 height 9
click at [81, 411] on button "التالي" at bounding box center [68, 409] width 43 height 20
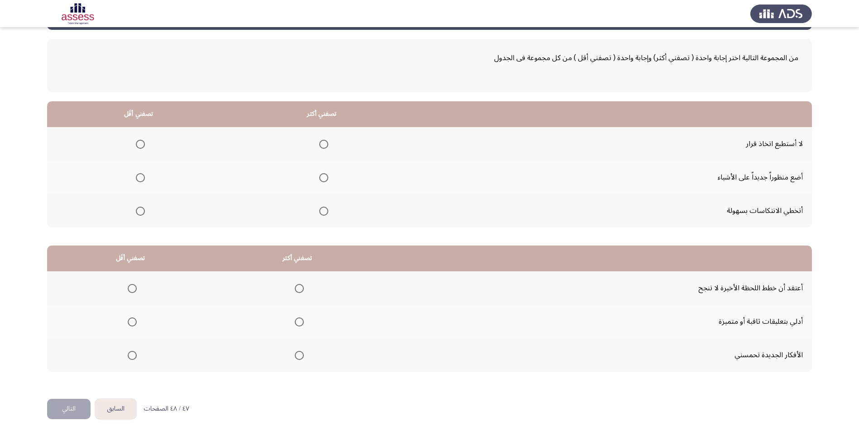
click at [112, 412] on button "السابق" at bounding box center [115, 409] width 41 height 20
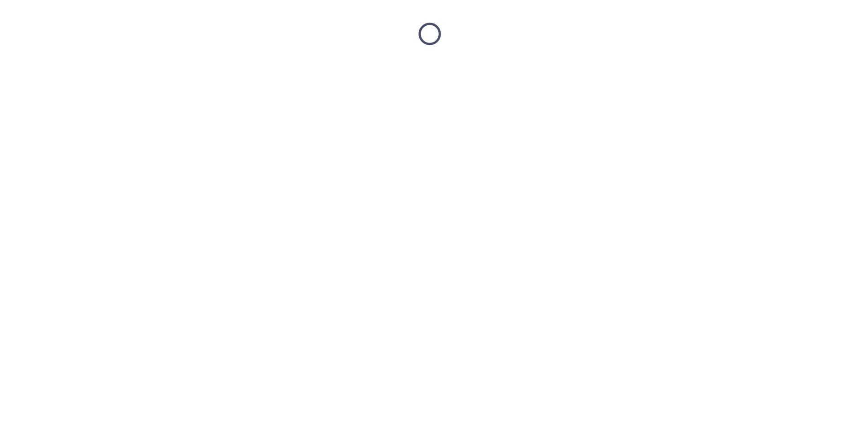
scroll to position [0, 0]
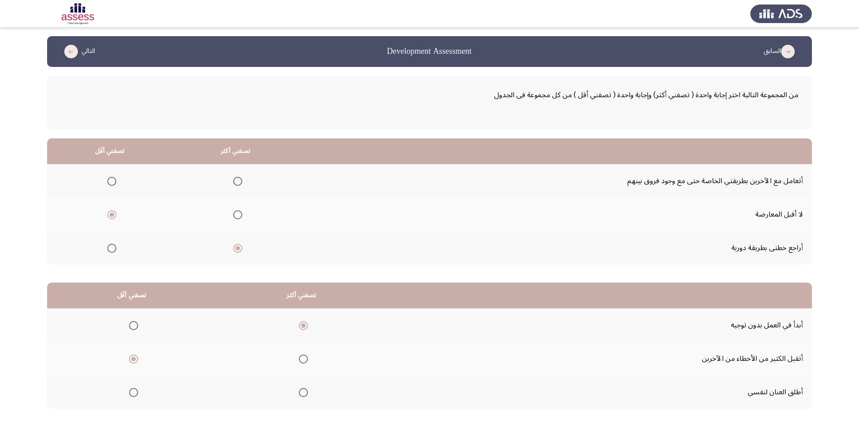
click at [137, 393] on span "Select an option" at bounding box center [133, 392] width 9 height 9
click at [137, 393] on input "Select an option" at bounding box center [133, 392] width 9 height 9
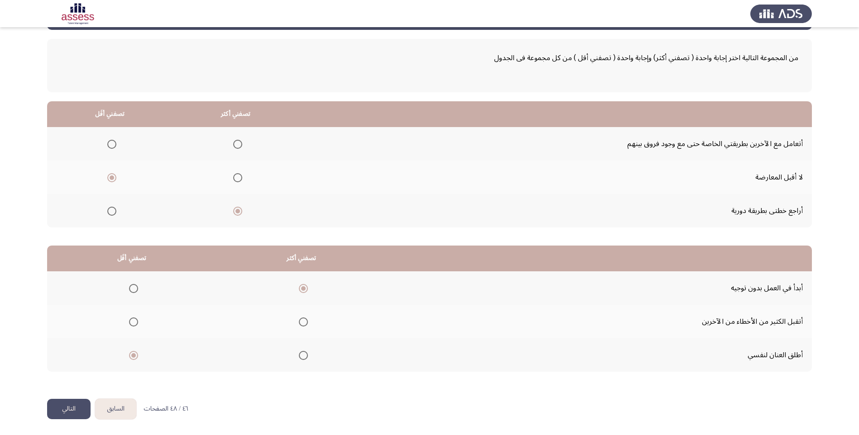
click at [77, 410] on button "التالي" at bounding box center [68, 409] width 43 height 20
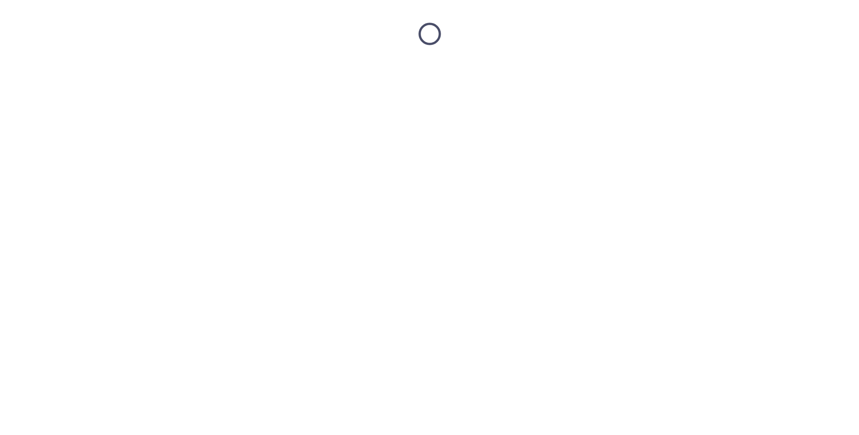
scroll to position [0, 0]
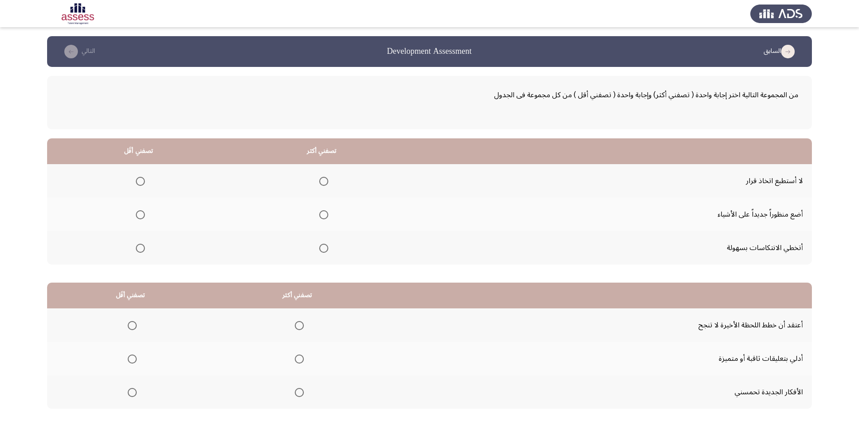
click at [142, 182] on span "Select an option" at bounding box center [140, 181] width 9 height 9
click at [142, 182] on input "Select an option" at bounding box center [140, 181] width 9 height 9
click at [320, 247] on span "Select an option" at bounding box center [323, 248] width 9 height 9
click at [320, 247] on input "Select an option" at bounding box center [323, 248] width 9 height 9
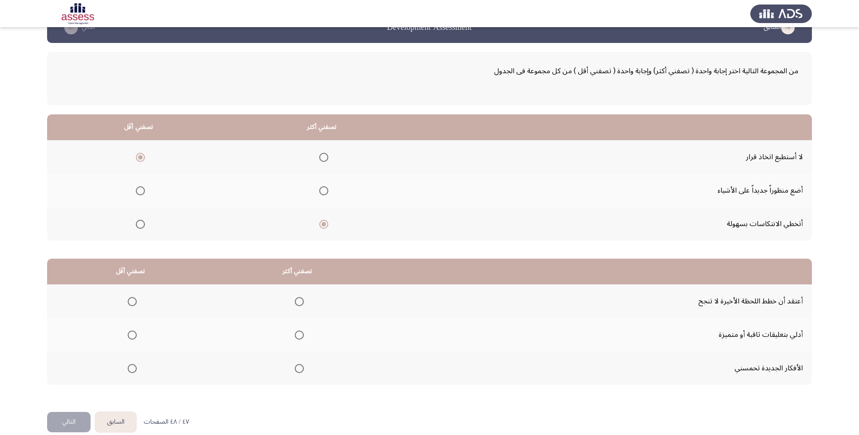
scroll to position [37, 0]
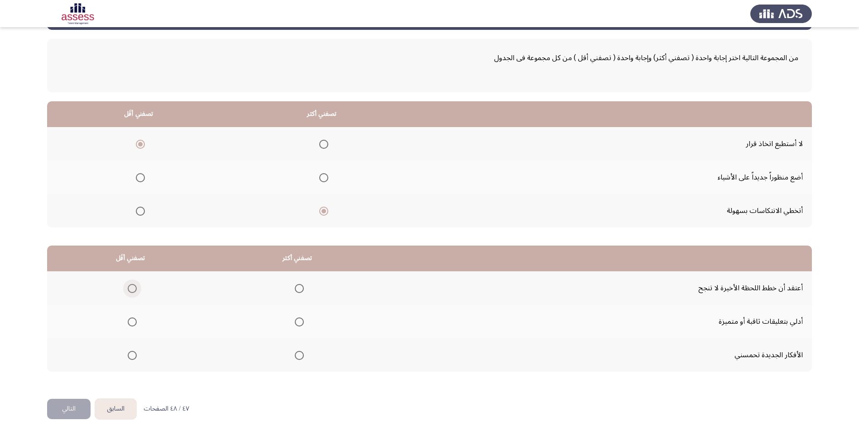
click at [134, 290] on span "Select an option" at bounding box center [132, 288] width 9 height 9
click at [134, 290] on input "Select an option" at bounding box center [132, 288] width 9 height 9
click at [295, 355] on span "Select an option" at bounding box center [299, 355] width 9 height 9
click at [295, 355] on input "Select an option" at bounding box center [299, 355] width 9 height 9
click at [57, 421] on html "السابق Development Assessment التالي من المجموعة التالية اختر إجابة واحدة ( تصف…" at bounding box center [429, 199] width 859 height 473
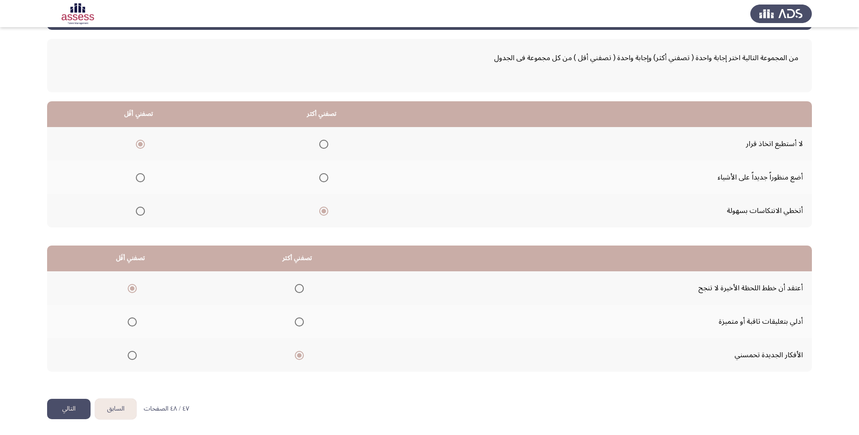
click at [60, 414] on button "التالي" at bounding box center [68, 409] width 43 height 20
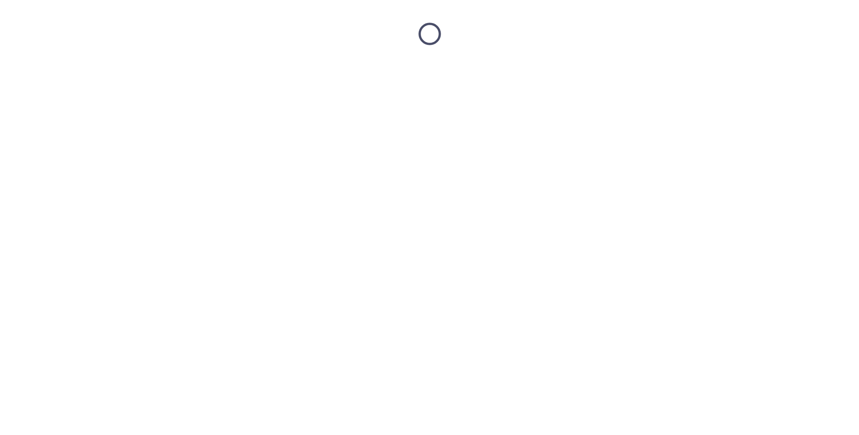
scroll to position [0, 0]
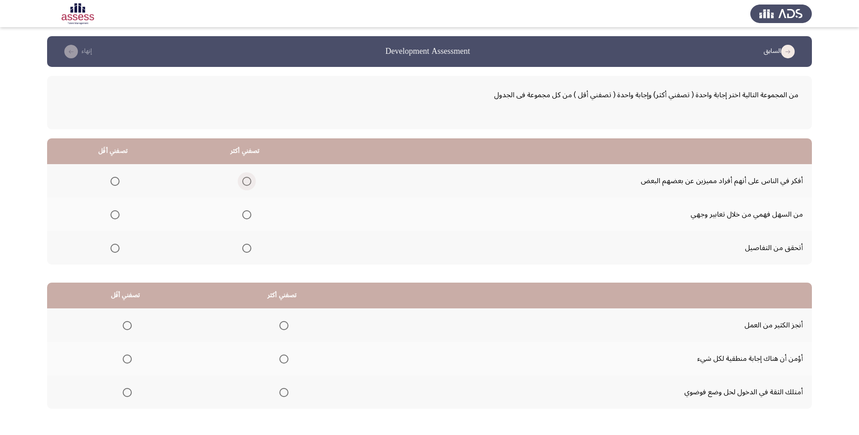
click at [249, 182] on span "Select an option" at bounding box center [246, 181] width 9 height 9
click at [249, 182] on input "Select an option" at bounding box center [246, 181] width 9 height 9
click at [115, 215] on span "Select an option" at bounding box center [114, 214] width 9 height 9
click at [115, 215] on input "Select an option" at bounding box center [114, 214] width 9 height 9
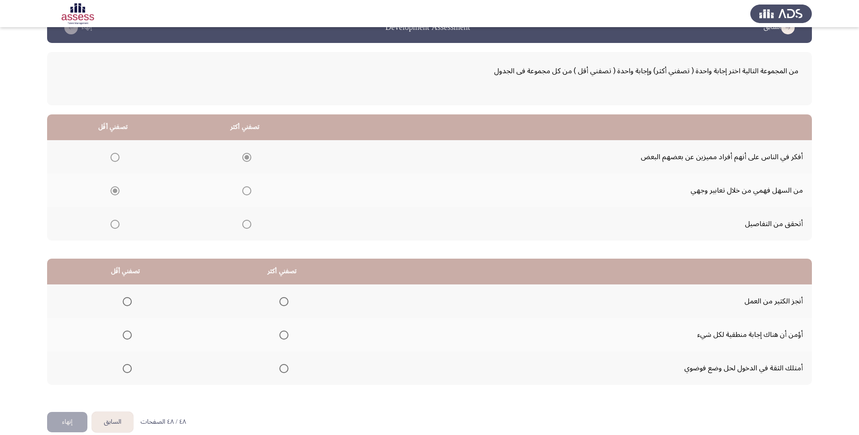
scroll to position [37, 0]
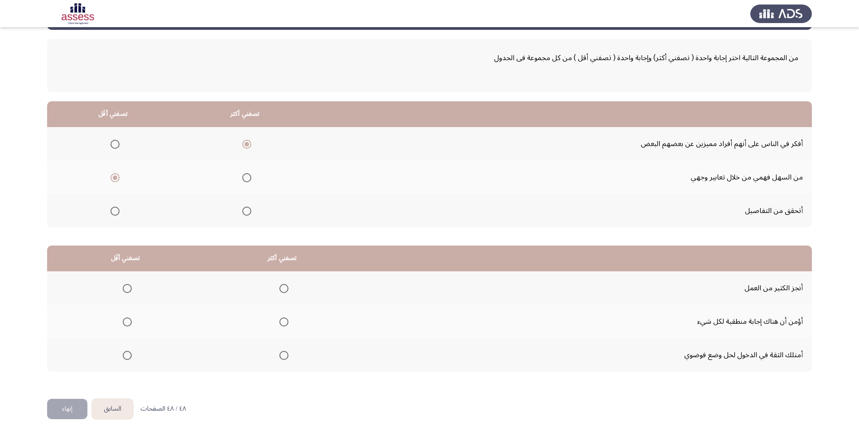
click at [283, 324] on span "Select an option" at bounding box center [283, 322] width 9 height 9
click at [283, 324] on input "Select an option" at bounding box center [283, 322] width 9 height 9
click at [130, 322] on span "Select an option" at bounding box center [127, 322] width 9 height 9
click at [130, 322] on input "Select an option" at bounding box center [127, 322] width 9 height 9
click at [279, 321] on span "Select an option" at bounding box center [283, 322] width 9 height 9
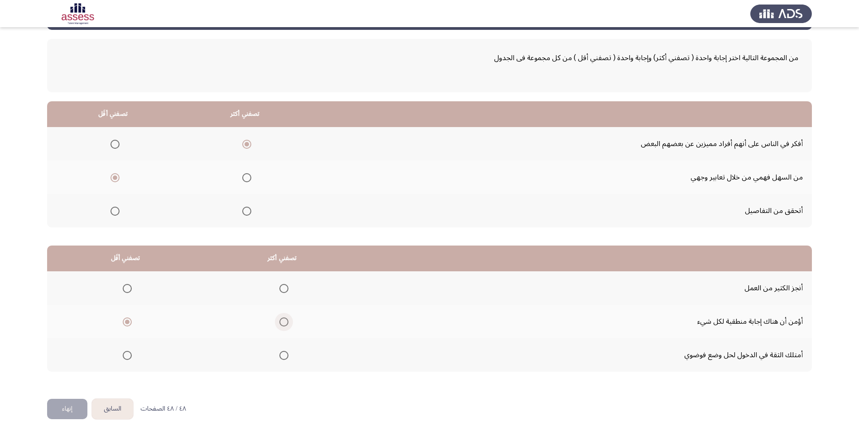
click at [279, 321] on input "Select an option" at bounding box center [283, 322] width 9 height 9
click at [126, 290] on span "Select an option" at bounding box center [127, 288] width 9 height 9
click at [126, 290] on input "Select an option" at bounding box center [127, 288] width 9 height 9
click at [62, 410] on button "إنهاء" at bounding box center [67, 409] width 40 height 20
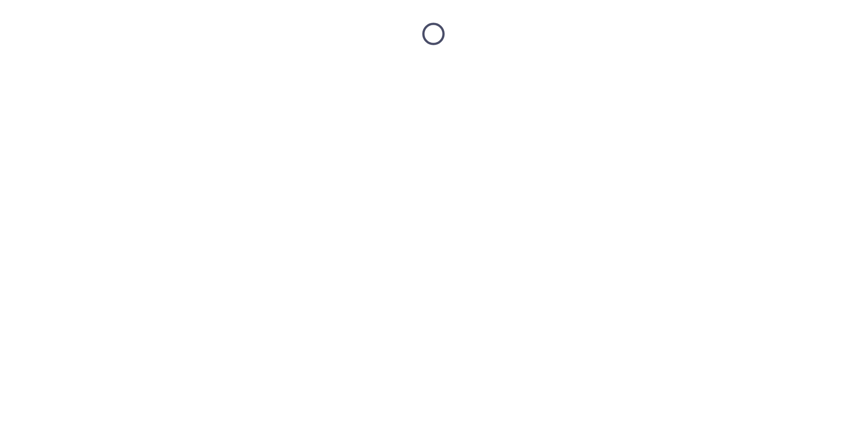
scroll to position [0, 0]
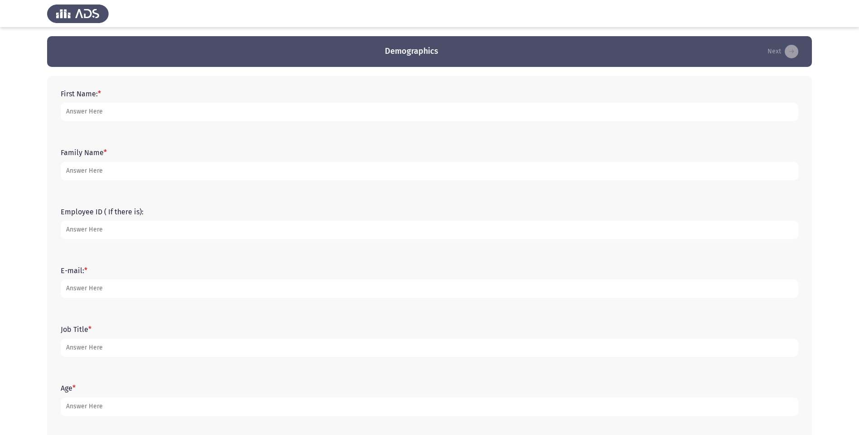
click at [780, 51] on button "Next" at bounding box center [783, 51] width 36 height 14
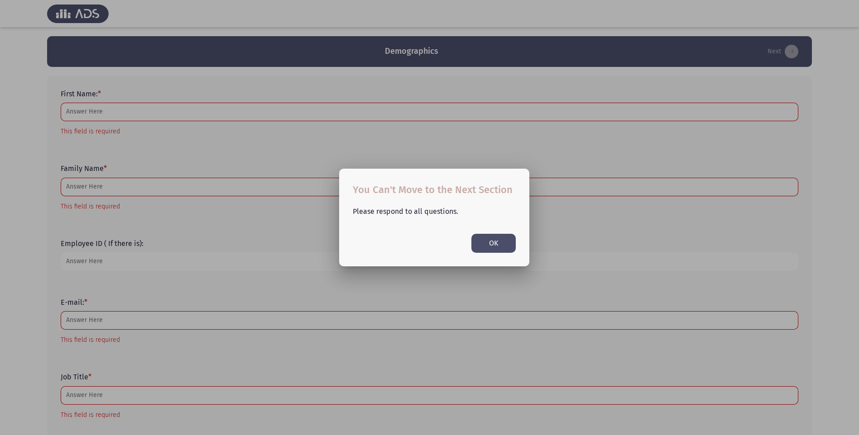
click at [492, 248] on button "OK" at bounding box center [493, 243] width 44 height 19
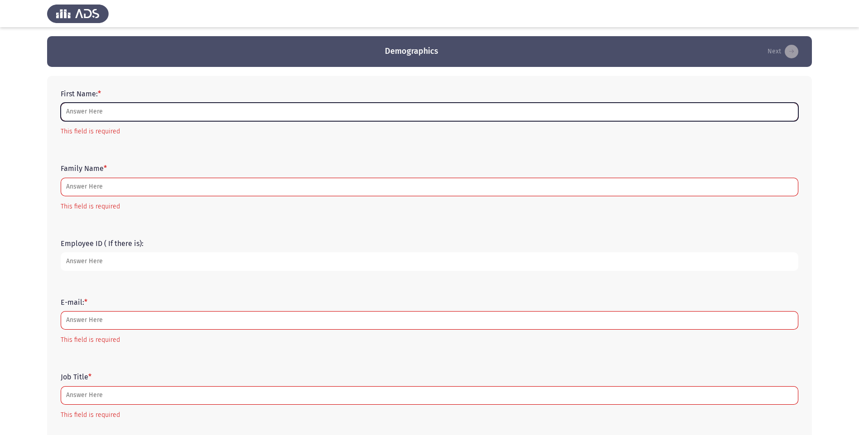
click at [107, 114] on input "First Name: *" at bounding box center [429, 112] width 737 height 19
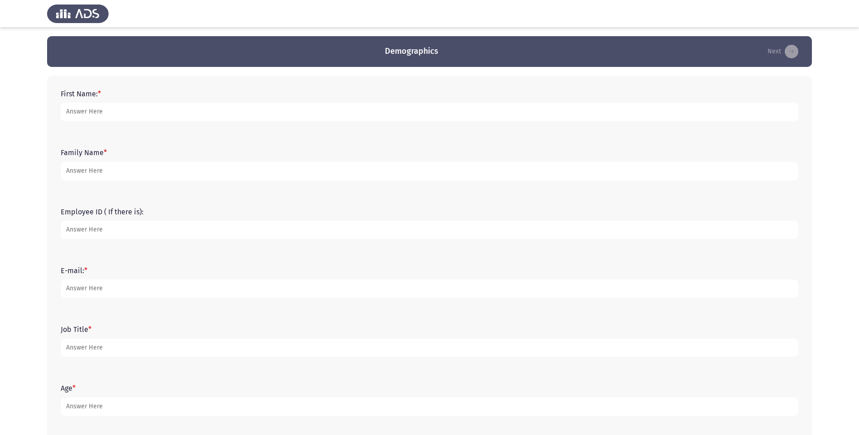
click at [420, 53] on h3 "Demographics" at bounding box center [411, 51] width 53 height 11
click at [92, 10] on img at bounding box center [78, 13] width 62 height 25
click at [114, 96] on form "First Name: *" at bounding box center [429, 106] width 737 height 32
click at [115, 93] on form "First Name: *" at bounding box center [429, 106] width 737 height 32
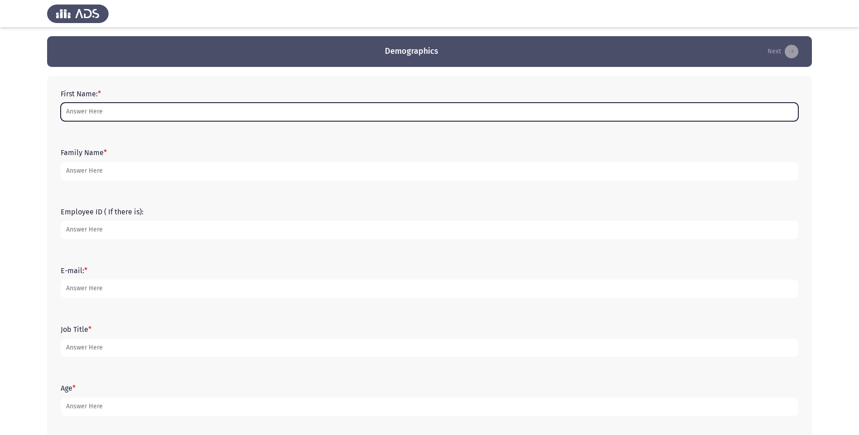
click at [94, 116] on input "First Name: *" at bounding box center [429, 112] width 737 height 19
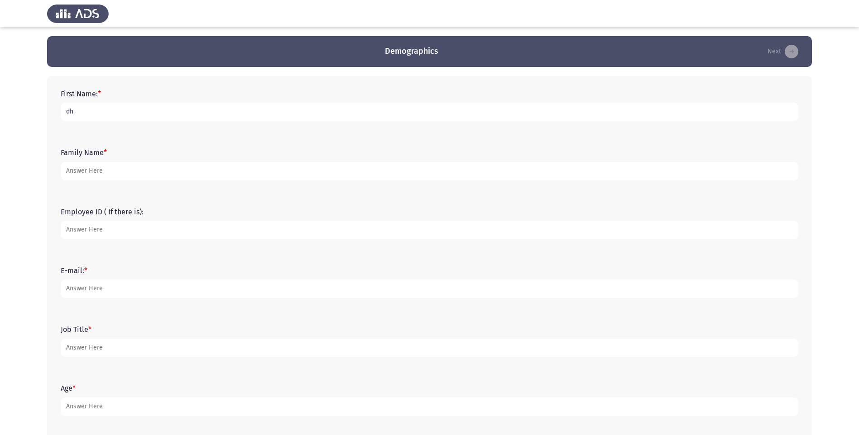
type input "d"
type input "Dhafer"
type input "Alamri"
click at [93, 232] on input "Employee ID ( If there is):" at bounding box center [429, 230] width 737 height 19
type input "15342"
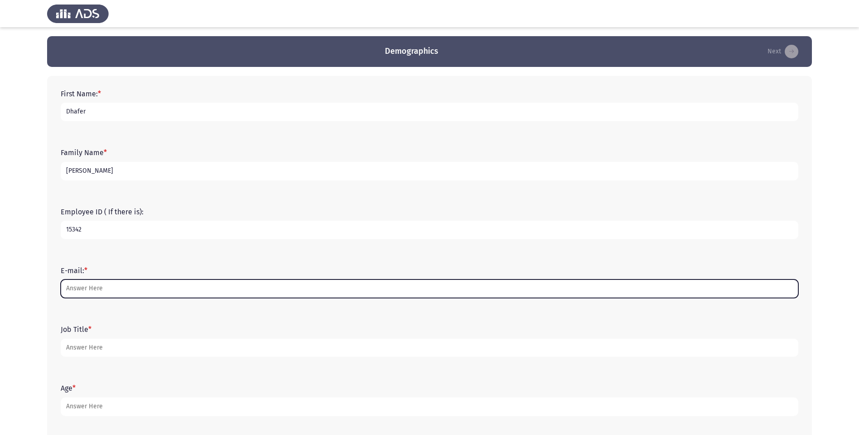
click at [117, 293] on input "E-mail: *" at bounding box center [429, 289] width 737 height 19
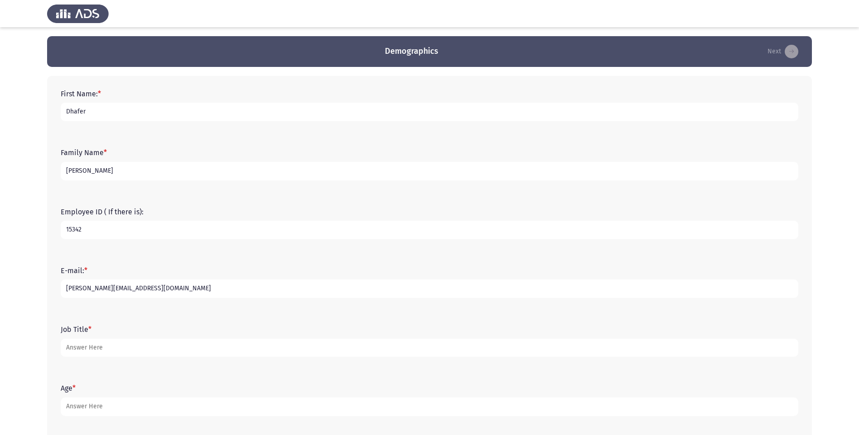
type input "[EMAIL_ADDRESS][DOMAIN_NAME]"
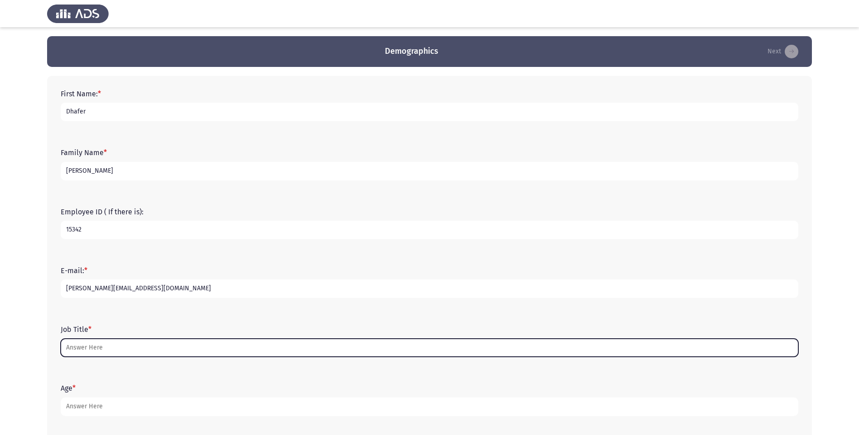
click at [86, 349] on input "Job Title *" at bounding box center [429, 348] width 737 height 19
click at [84, 347] on input "Job Title *" at bounding box center [429, 348] width 737 height 19
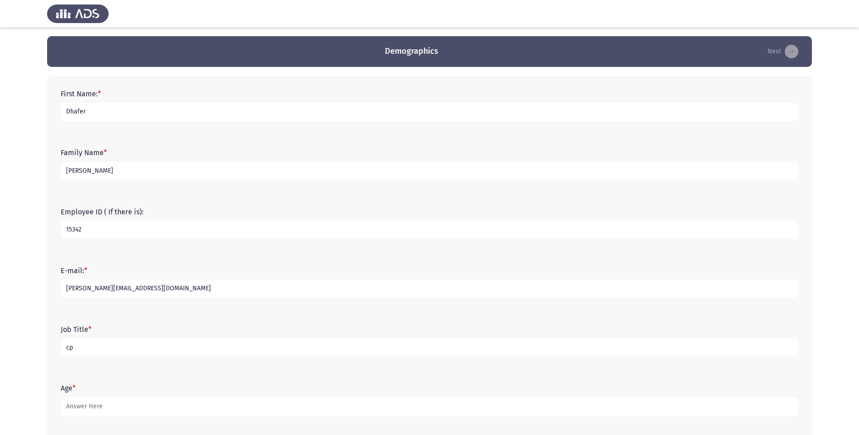
type input "c"
click at [136, 232] on input "15342" at bounding box center [429, 230] width 737 height 19
click at [120, 351] on input "Corporate" at bounding box center [429, 348] width 737 height 19
click at [641, 311] on div "E-mail: * d.alamri@naqel.com.sa" at bounding box center [429, 282] width 746 height 59
click at [162, 353] on input "Corporate" at bounding box center [429, 348] width 737 height 19
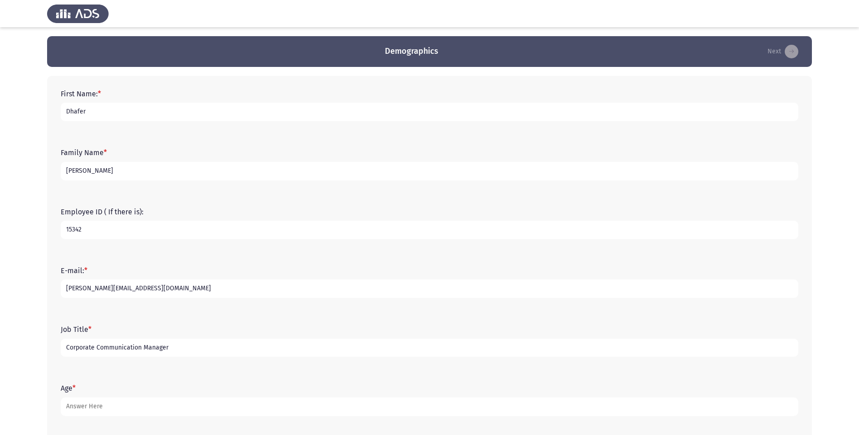
type input "Corporate Communication Manager"
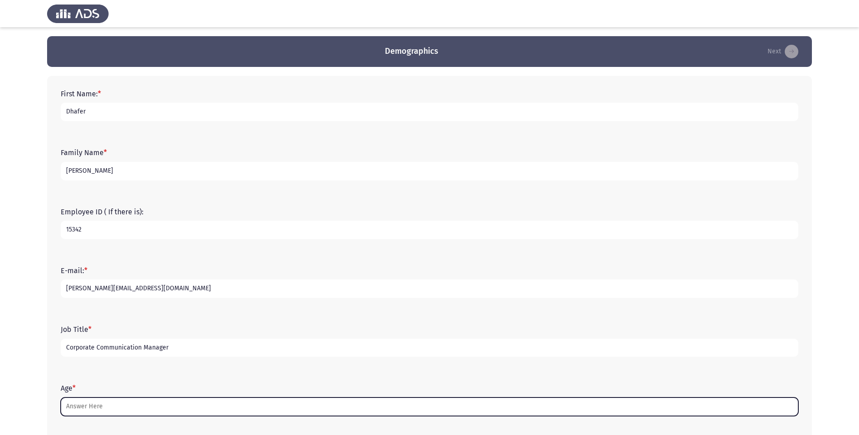
drag, startPoint x: 109, startPoint y: 410, endPoint x: 111, endPoint y: 406, distance: 4.7
click at [110, 409] on input "Age *" at bounding box center [429, 407] width 737 height 19
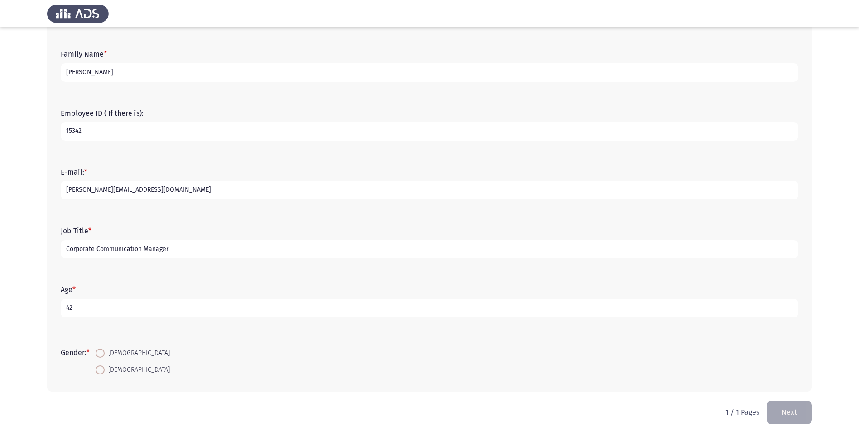
scroll to position [100, 0]
type input "42"
click at [108, 352] on span "Male" at bounding box center [137, 351] width 65 height 11
click at [105, 352] on input "Male" at bounding box center [100, 351] width 9 height 9
radio input "true"
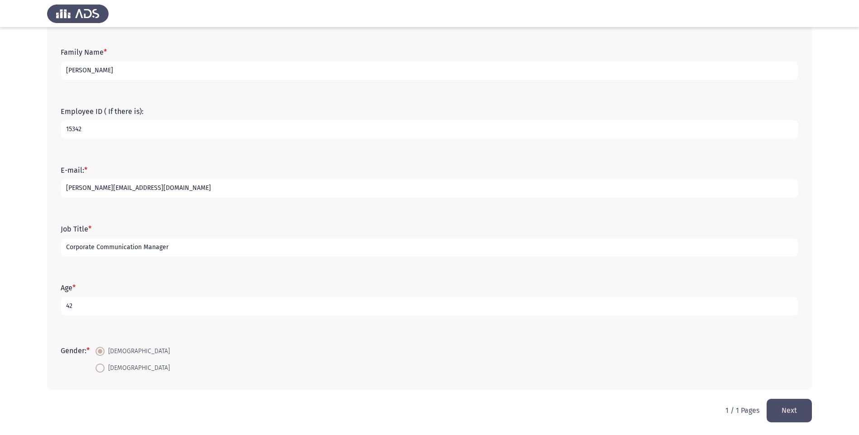
click at [789, 412] on button "Next" at bounding box center [788, 410] width 45 height 23
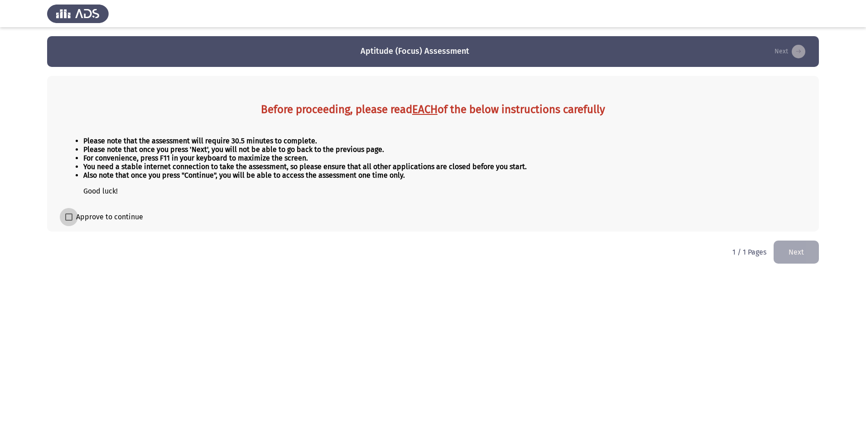
click at [76, 219] on span "Approve to continue" at bounding box center [109, 217] width 67 height 11
click at [69, 221] on input "Approve to continue" at bounding box center [68, 221] width 0 height 0
checkbox input "true"
click at [799, 247] on button "Next" at bounding box center [795, 252] width 45 height 23
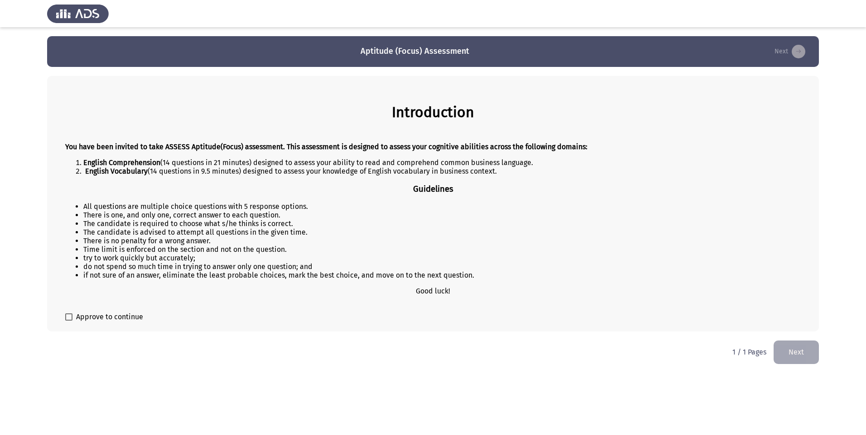
click at [75, 320] on label "Approve to continue" at bounding box center [104, 317] width 78 height 11
click at [69, 321] on input "Approve to continue" at bounding box center [68, 321] width 0 height 0
checkbox input "true"
click at [782, 351] on button "Next" at bounding box center [795, 352] width 45 height 23
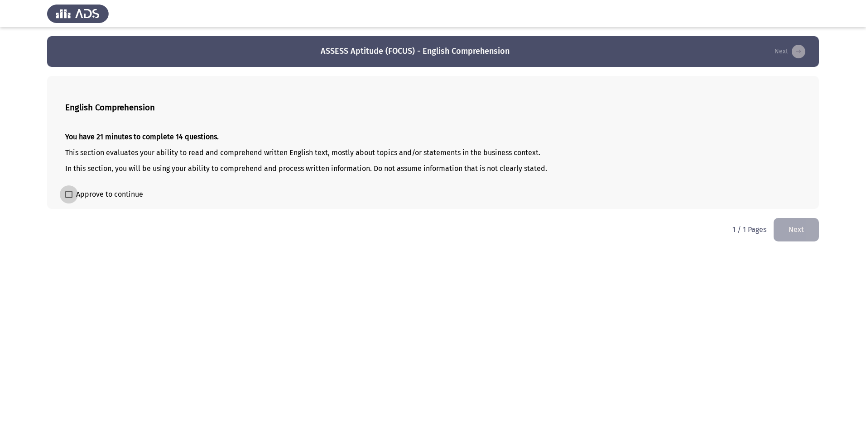
click at [104, 194] on span "Approve to continue" at bounding box center [109, 194] width 67 height 11
click at [69, 198] on input "Approve to continue" at bounding box center [68, 198] width 0 height 0
checkbox input "true"
click at [790, 230] on button "Next" at bounding box center [795, 229] width 45 height 23
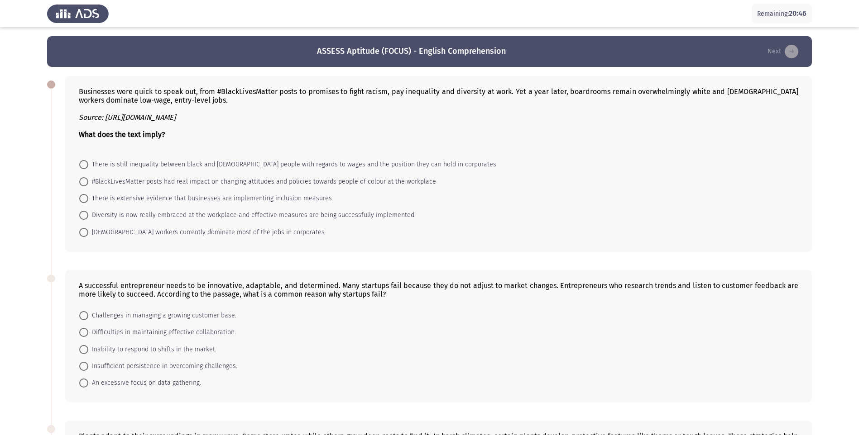
drag, startPoint x: 80, startPoint y: 88, endPoint x: 146, endPoint y: 111, distance: 69.6
click at [105, 116] on div "Businesses were quick to speak out, from #BlackLivesMatter posts to promises to…" at bounding box center [438, 117] width 719 height 60
drag, startPoint x: 173, startPoint y: 104, endPoint x: 148, endPoint y: 86, distance: 31.5
click at [148, 84] on div "Businesses were quick to speak out, from #BlackLivesMatter posts to promises to…" at bounding box center [438, 164] width 746 height 176
drag, startPoint x: 249, startPoint y: 121, endPoint x: 124, endPoint y: 89, distance: 128.5
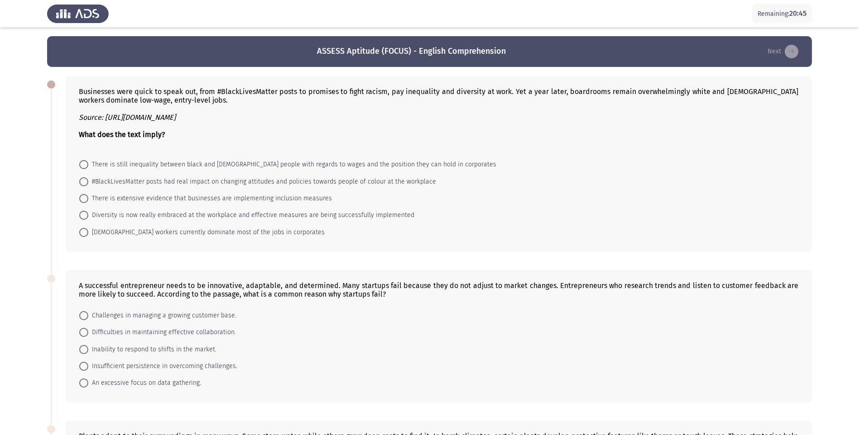
click at [124, 89] on div "Businesses were quick to speak out, from #BlackLivesMatter posts to promises to…" at bounding box center [438, 117] width 719 height 60
drag, startPoint x: 163, startPoint y: 129, endPoint x: 132, endPoint y: 91, distance: 49.6
click at [132, 91] on div "Businesses were quick to speak out, from #BlackLivesMatter posts to promises to…" at bounding box center [438, 117] width 719 height 60
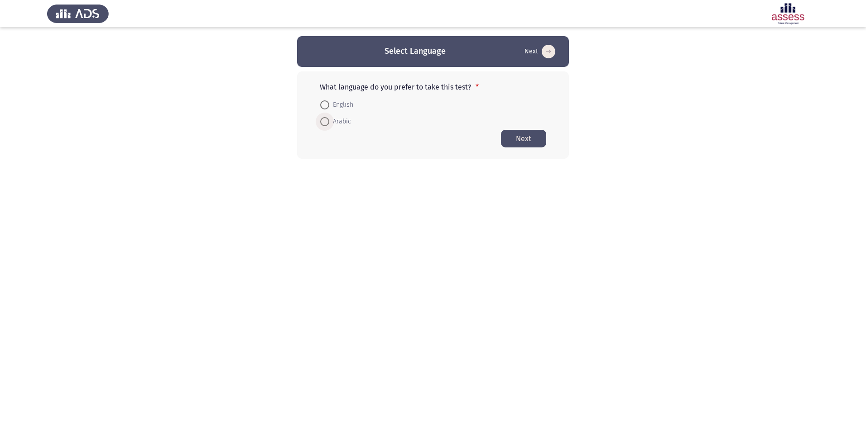
click at [345, 121] on span "Arabic" at bounding box center [340, 121] width 22 height 11
click at [329, 121] on input "Arabic" at bounding box center [324, 121] width 9 height 9
radio input "true"
click at [512, 139] on button "Next" at bounding box center [523, 138] width 45 height 18
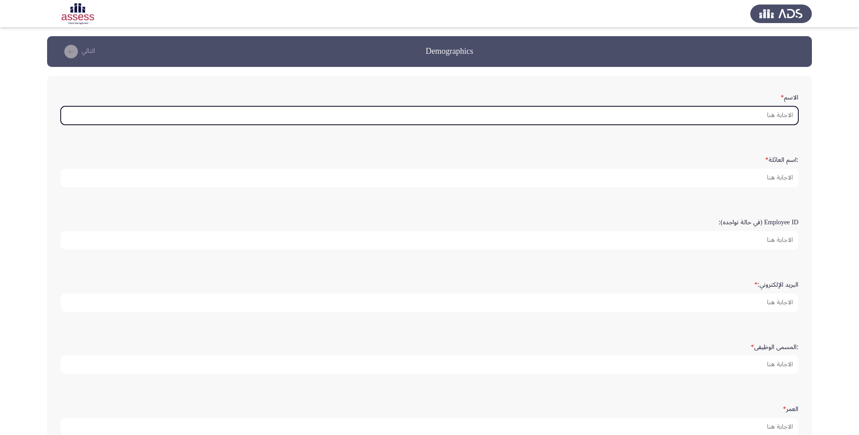
click at [593, 116] on input "الاسم *" at bounding box center [429, 115] width 737 height 19
type input "/"
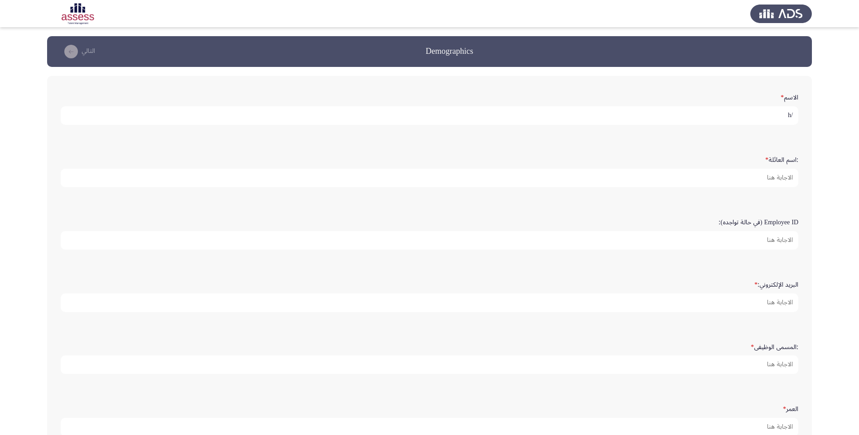
type input "/"
type input "ظافر"
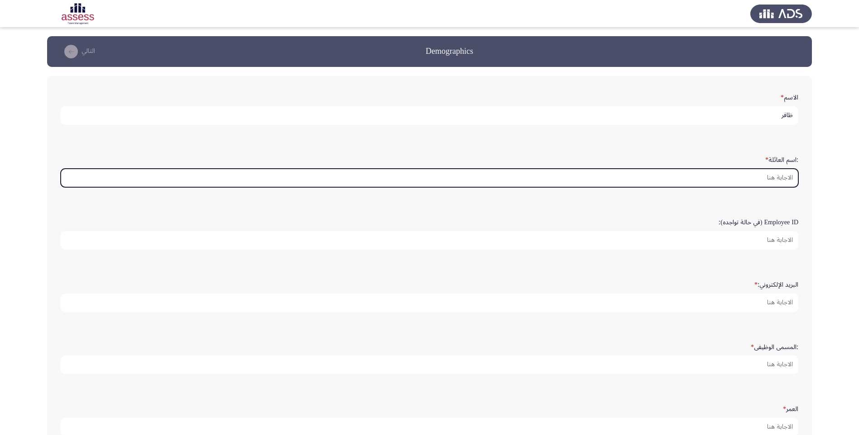
click at [665, 181] on input ":اسم العائلة *" at bounding box center [429, 178] width 737 height 19
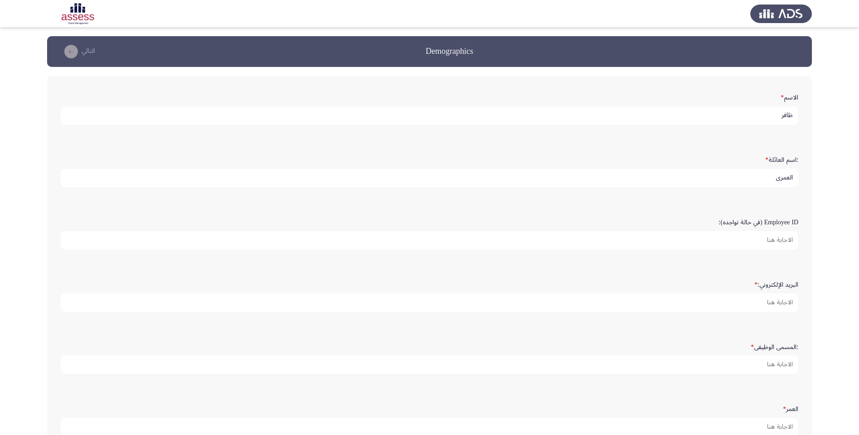
type input "العمري"
click at [688, 240] on input "Employee ID (في حالة تواجده):" at bounding box center [429, 240] width 737 height 19
type input "15342"
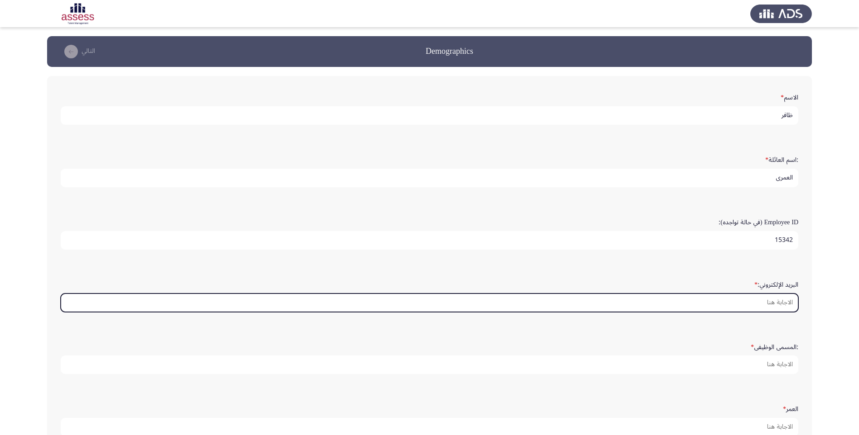
click at [723, 303] on input "البريد الإلكتروني: *" at bounding box center [429, 303] width 737 height 19
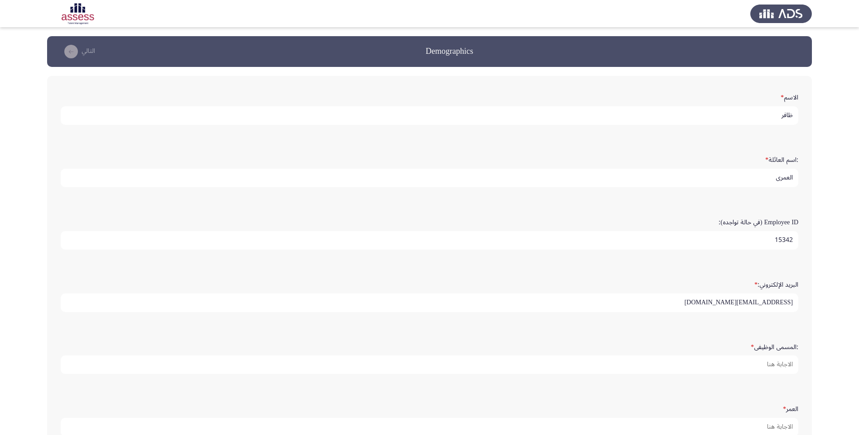
type input "[EMAIL_ADDRESS][DOMAIN_NAME]"
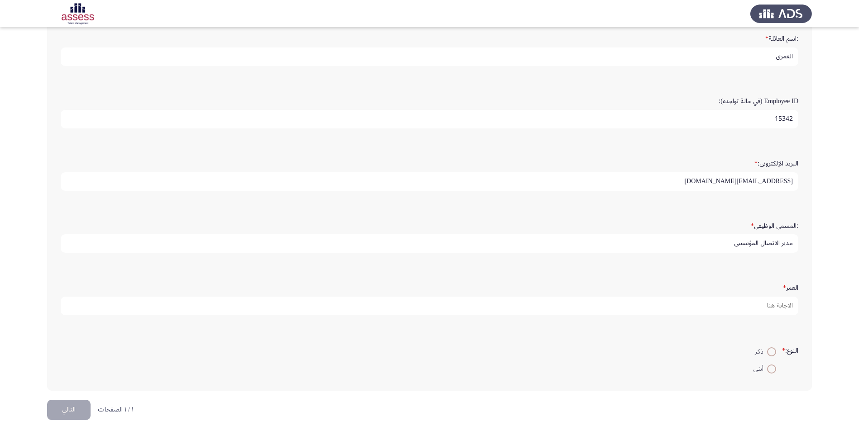
scroll to position [122, 0]
type input "مدير الاتصال المؤسسي"
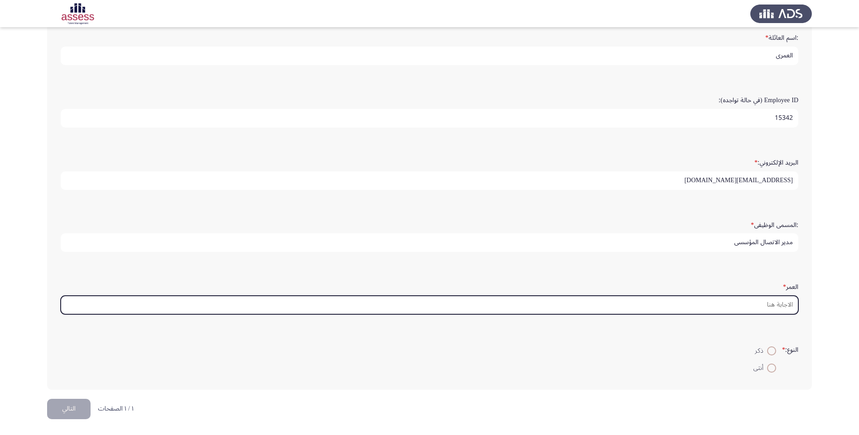
click at [724, 303] on input "العمر *" at bounding box center [429, 305] width 737 height 19
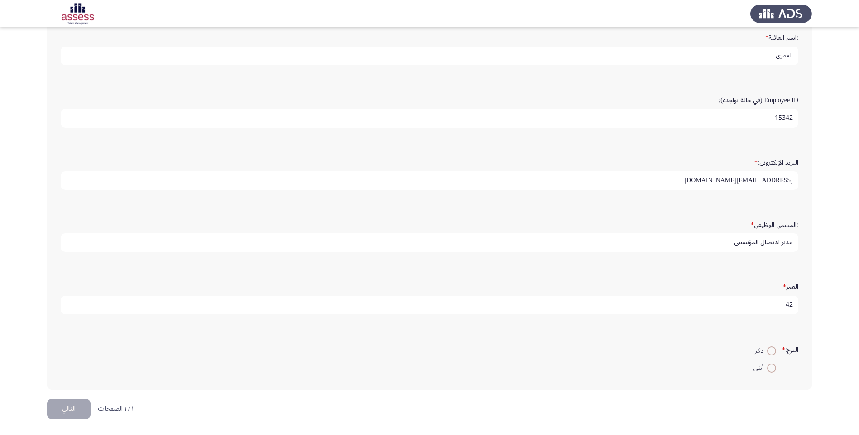
type input "42"
click at [774, 349] on span at bounding box center [771, 351] width 9 height 9
click at [774, 349] on input "ذكر" at bounding box center [771, 351] width 9 height 9
radio input "true"
click at [82, 411] on button "التالي" at bounding box center [68, 409] width 43 height 20
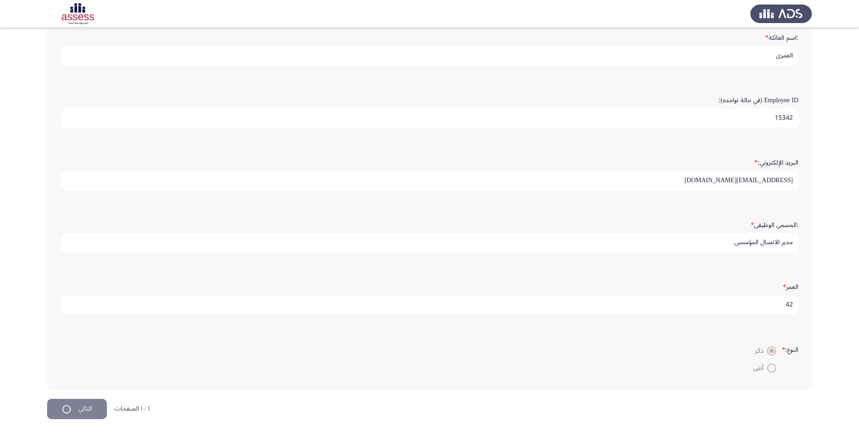
scroll to position [0, 0]
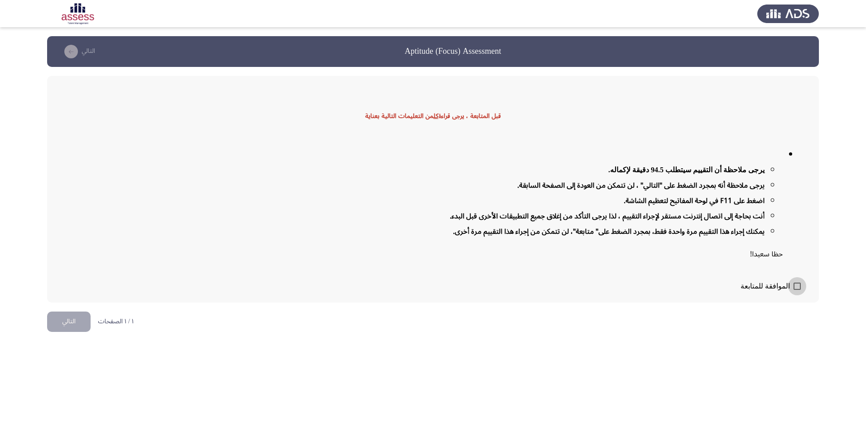
click at [800, 288] on span at bounding box center [796, 286] width 7 height 7
click at [797, 290] on input "الموافقة للمتابعة" at bounding box center [796, 290] width 0 height 0
checkbox input "true"
click at [57, 323] on button "التالي" at bounding box center [68, 322] width 43 height 20
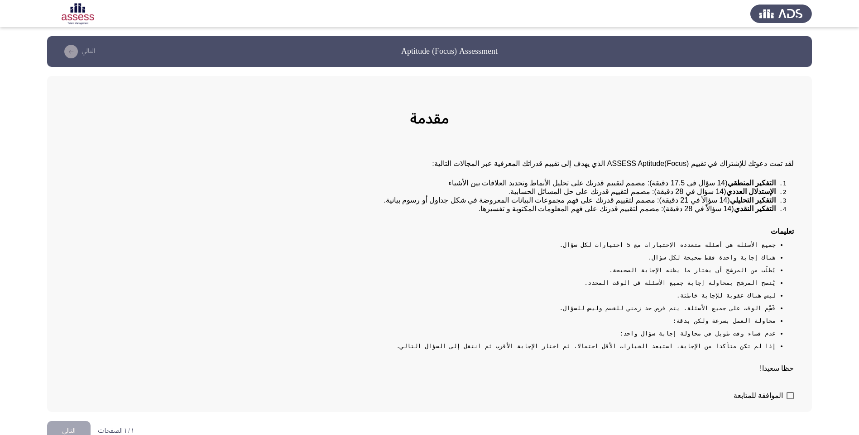
click at [795, 400] on div "مقدمة لقد تمت دعوتك للإشتراك في تقييم (ASSESS Aptitude(Focus الذي يهدف إلى تقيي…" at bounding box center [429, 244] width 765 height 336
click at [792, 400] on span at bounding box center [789, 395] width 7 height 7
click at [790, 400] on input "الموافقة للمتابعة" at bounding box center [789, 400] width 0 height 0
checkbox input "true"
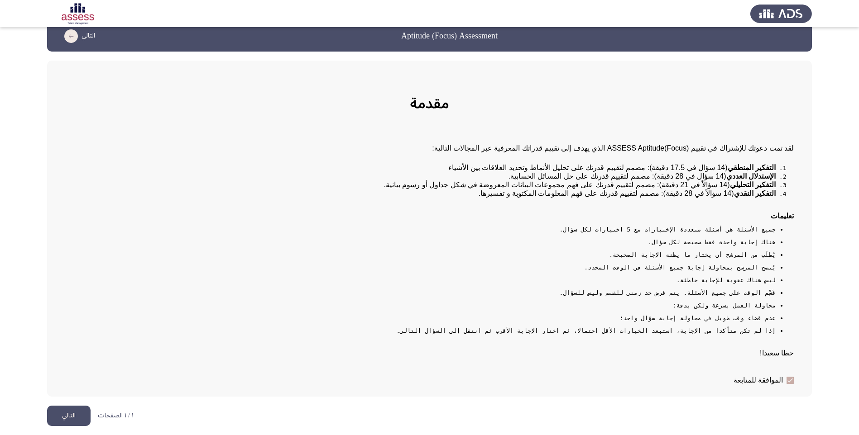
click at [58, 415] on button "التالي" at bounding box center [68, 416] width 43 height 20
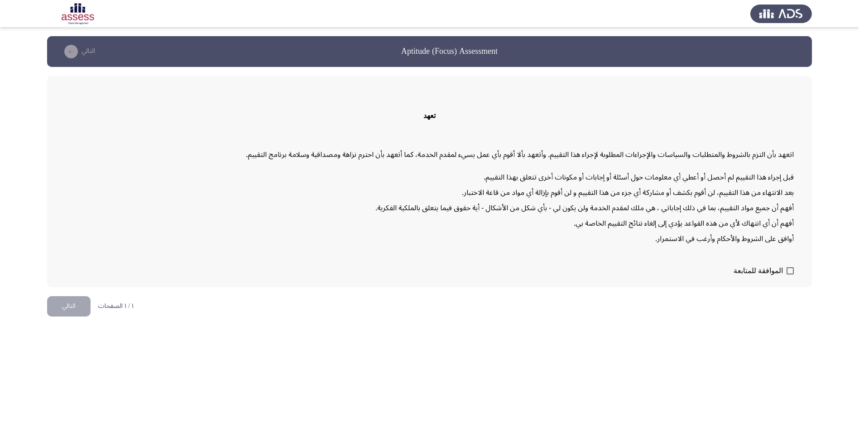
scroll to position [0, 0]
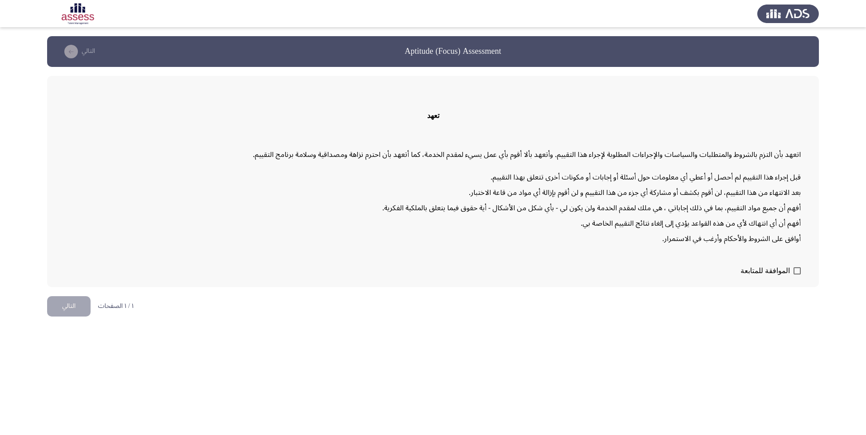
click at [794, 273] on span at bounding box center [796, 271] width 7 height 7
click at [796, 275] on input "الموافقة للمتابعة" at bounding box center [796, 275] width 0 height 0
checkbox input "true"
click at [60, 305] on button "التالي" at bounding box center [68, 307] width 43 height 20
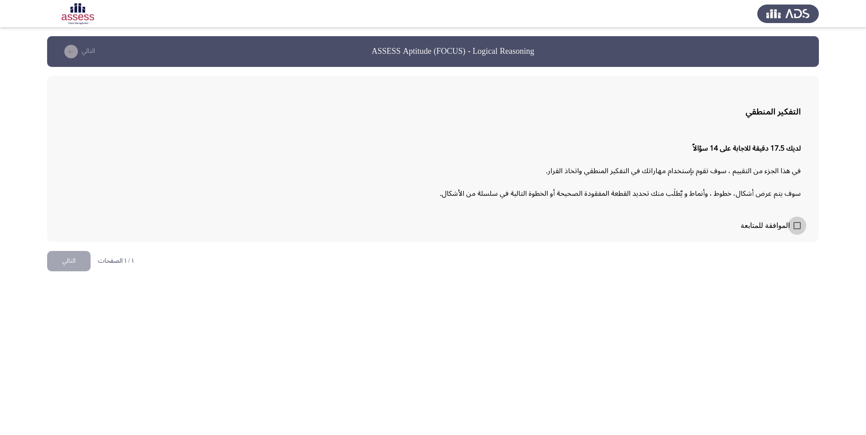
click at [798, 228] on span at bounding box center [796, 225] width 7 height 7
click at [797, 230] on input "الموافقة للمتابعة" at bounding box center [796, 230] width 0 height 0
checkbox input "true"
click at [77, 259] on button "التالي" at bounding box center [68, 261] width 43 height 20
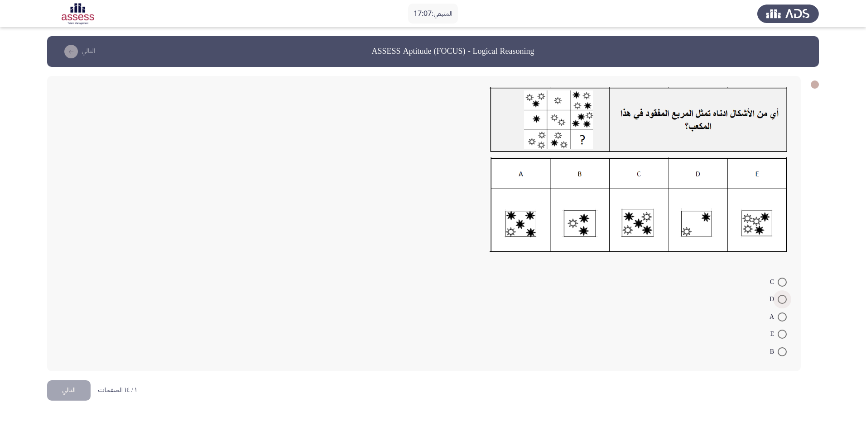
click at [784, 300] on span at bounding box center [781, 299] width 9 height 9
click at [784, 300] on input "D" at bounding box center [781, 299] width 9 height 9
click at [72, 392] on button "التالي" at bounding box center [68, 389] width 43 height 20
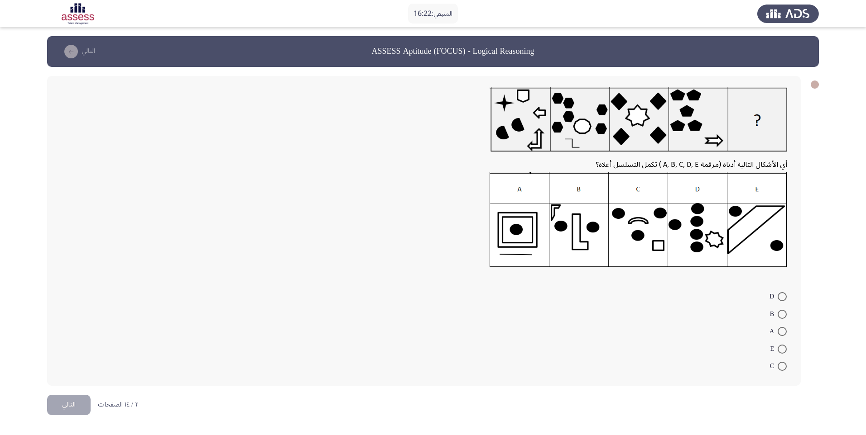
click at [780, 331] on span at bounding box center [781, 331] width 9 height 9
click at [780, 331] on input "A" at bounding box center [781, 331] width 9 height 9
radio input "true"
click at [86, 399] on button "التالي" at bounding box center [68, 404] width 43 height 20
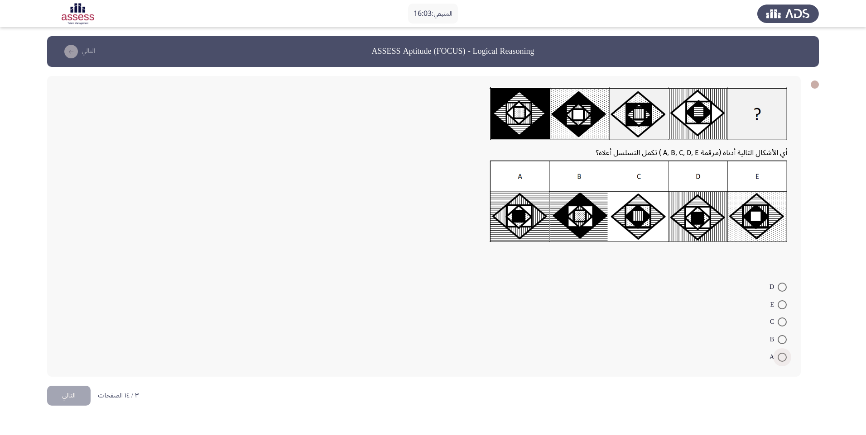
click at [782, 356] on span at bounding box center [781, 357] width 9 height 9
click at [782, 356] on input "A" at bounding box center [781, 357] width 9 height 9
click at [778, 302] on span at bounding box center [781, 305] width 9 height 9
click at [778, 302] on input "E" at bounding box center [781, 305] width 9 height 9
click at [783, 358] on span at bounding box center [781, 356] width 9 height 9
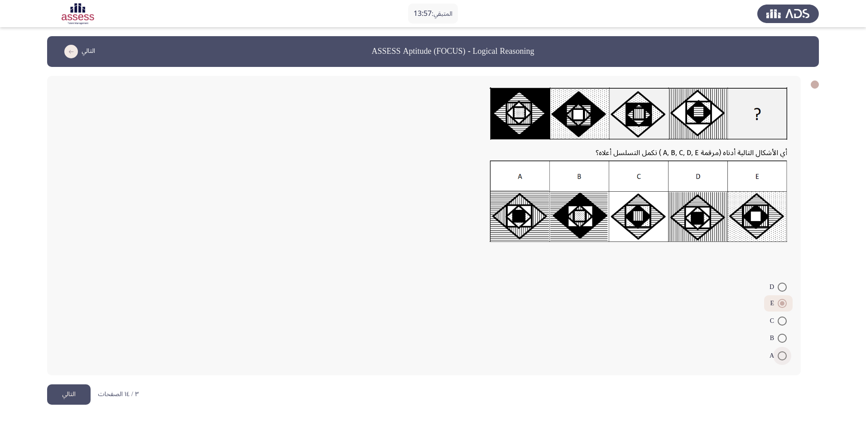
click at [783, 358] on input "A" at bounding box center [781, 356] width 9 height 9
radio input "true"
click at [70, 404] on button "التالي" at bounding box center [68, 395] width 43 height 20
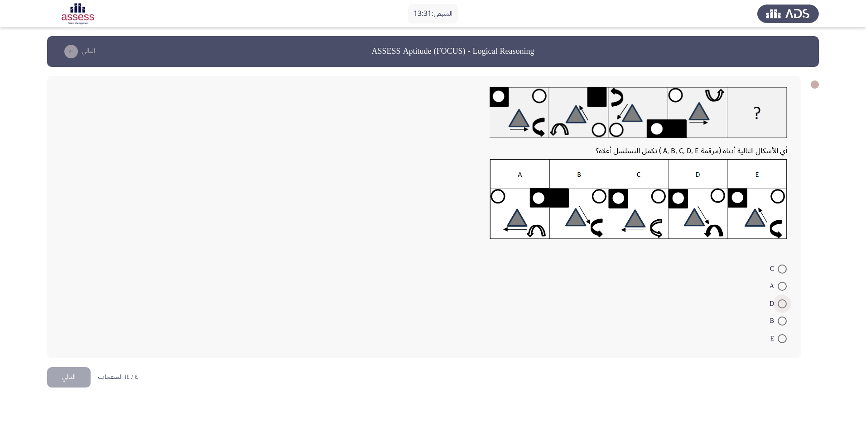
click at [784, 307] on span at bounding box center [781, 304] width 9 height 9
click at [784, 307] on input "D" at bounding box center [781, 304] width 9 height 9
radio input "true"
click at [83, 377] on button "التالي" at bounding box center [68, 376] width 43 height 20
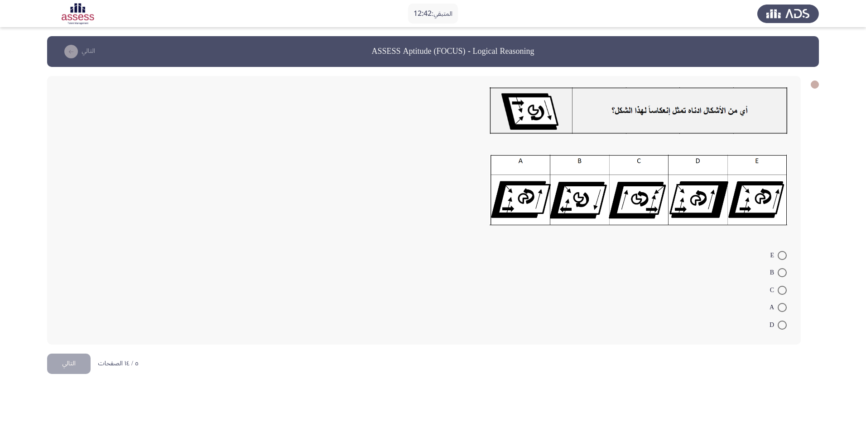
click at [781, 259] on span at bounding box center [781, 255] width 9 height 9
click at [781, 259] on input "E" at bounding box center [781, 255] width 9 height 9
radio input "true"
click at [72, 364] on button "التالي" at bounding box center [68, 363] width 43 height 20
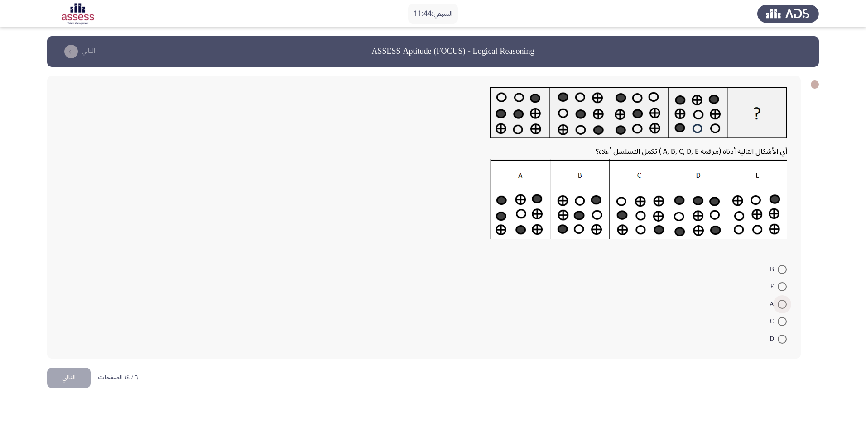
click at [782, 305] on span at bounding box center [782, 305] width 0 height 0
click at [781, 305] on input "A" at bounding box center [781, 304] width 9 height 9
radio input "true"
click at [87, 372] on button "التالي" at bounding box center [68, 377] width 43 height 20
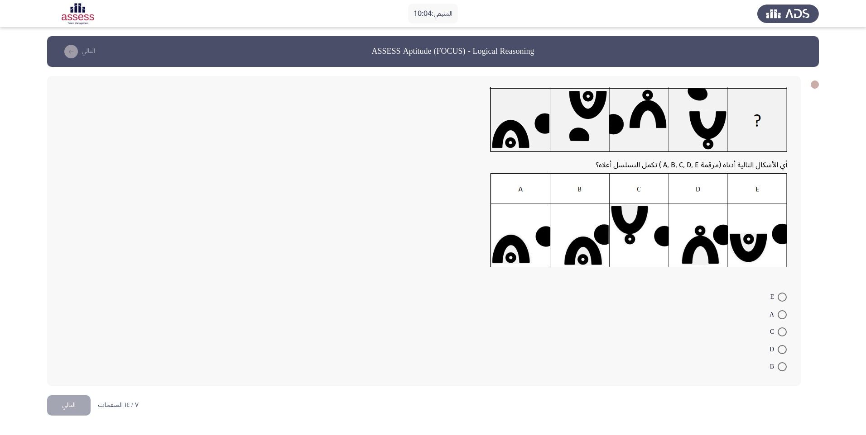
click at [781, 355] on label "D" at bounding box center [777, 349] width 17 height 11
click at [781, 354] on input "D" at bounding box center [781, 349] width 9 height 9
radio input "true"
click at [60, 405] on button "التالي" at bounding box center [68, 405] width 43 height 20
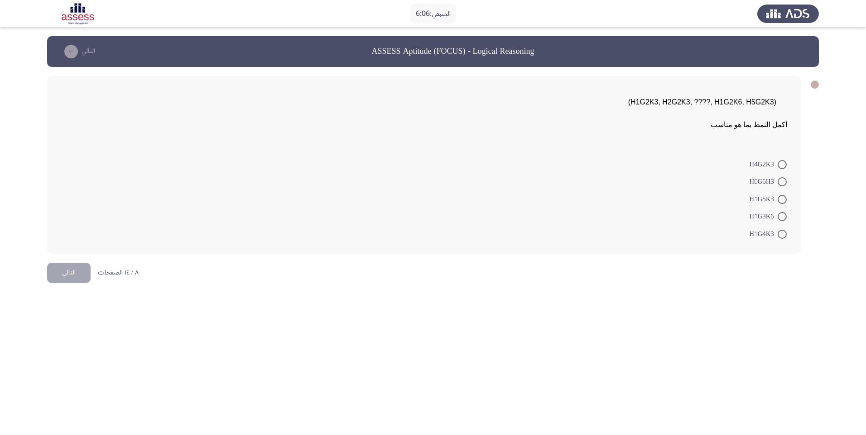
click at [780, 200] on span at bounding box center [781, 199] width 9 height 9
click at [780, 200] on input "H1G5K3" at bounding box center [781, 199] width 9 height 9
radio input "true"
click at [778, 180] on span at bounding box center [781, 181] width 9 height 9
click at [778, 180] on input "H0G6H3" at bounding box center [781, 181] width 9 height 9
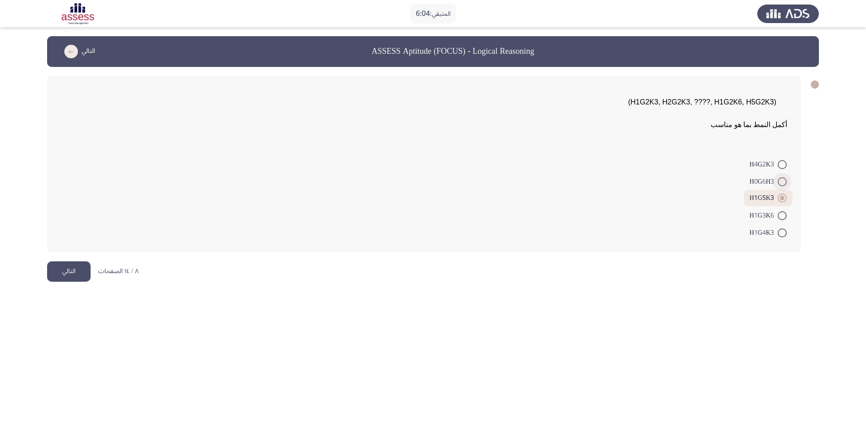
radio input "true"
click at [780, 167] on span at bounding box center [781, 164] width 9 height 9
click at [780, 167] on input "H4G2K3" at bounding box center [781, 164] width 9 height 9
radio input "true"
click at [781, 217] on span at bounding box center [781, 215] width 9 height 9
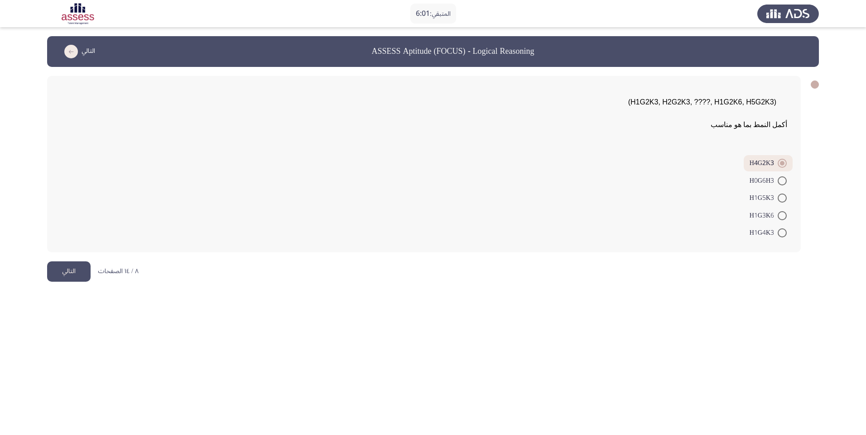
click at [781, 217] on input "H1G3K6" at bounding box center [781, 215] width 9 height 9
radio input "true"
click at [66, 268] on button "التالي" at bounding box center [68, 272] width 43 height 20
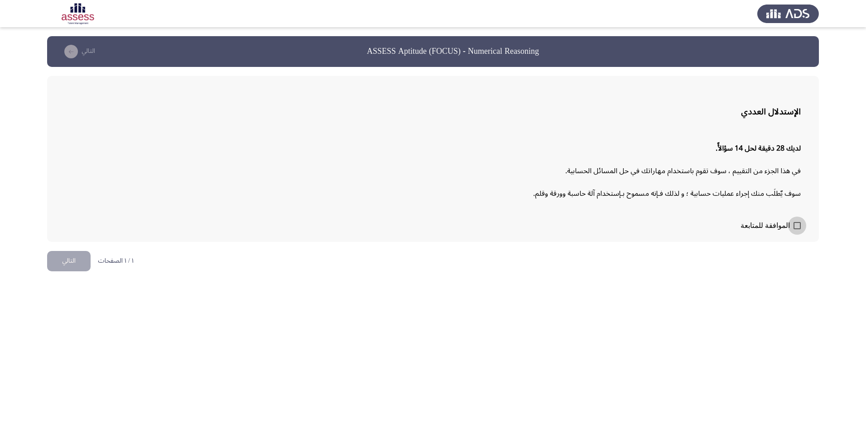
click at [795, 222] on span at bounding box center [796, 225] width 7 height 7
click at [796, 230] on input "الموافقة للمتابعة" at bounding box center [796, 230] width 0 height 0
checkbox input "true"
click at [76, 263] on button "التالي" at bounding box center [68, 261] width 43 height 20
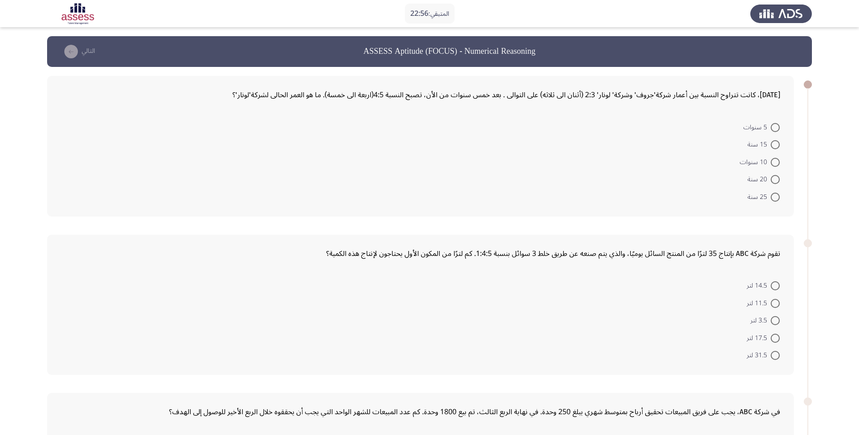
click at [774, 162] on span at bounding box center [774, 162] width 9 height 9
click at [774, 162] on input "10 سنوات" at bounding box center [774, 162] width 9 height 9
radio input "true"
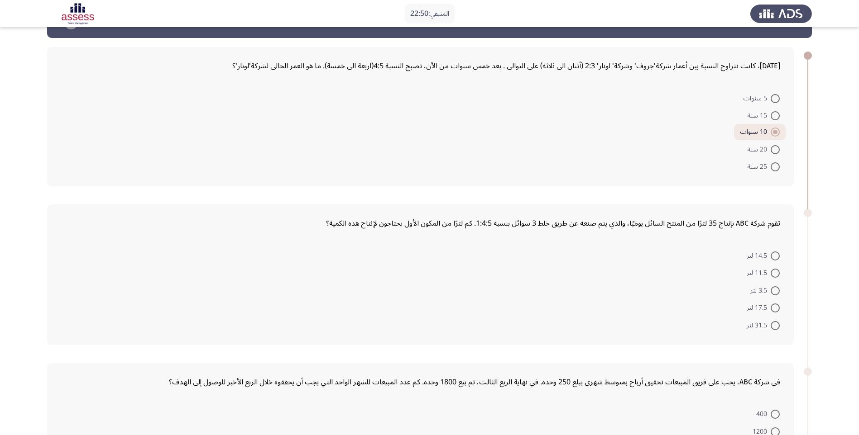
scroll to position [45, 0]
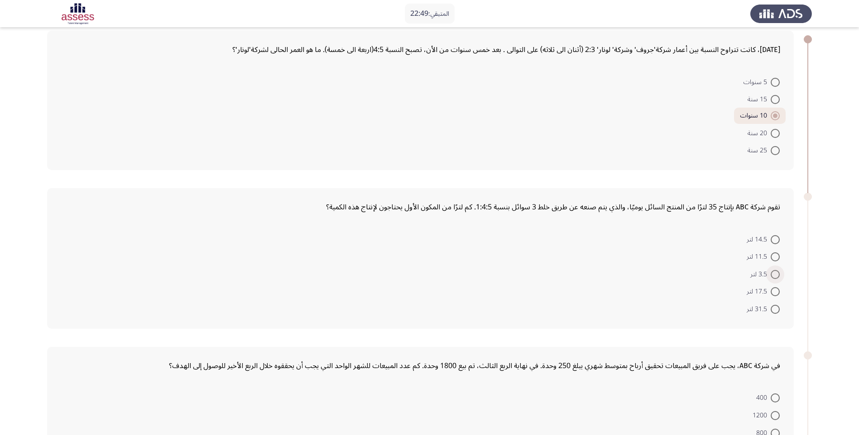
click at [772, 276] on span at bounding box center [774, 274] width 9 height 9
click at [772, 276] on input "3.5 لتر" at bounding box center [774, 274] width 9 height 9
radio input "true"
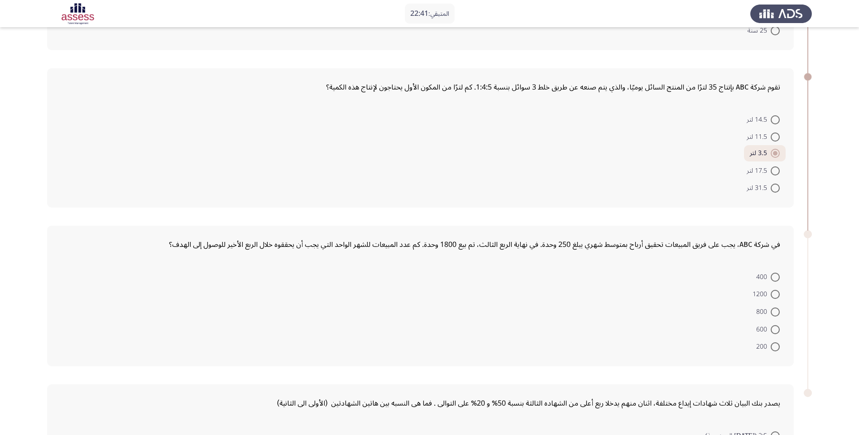
scroll to position [181, 0]
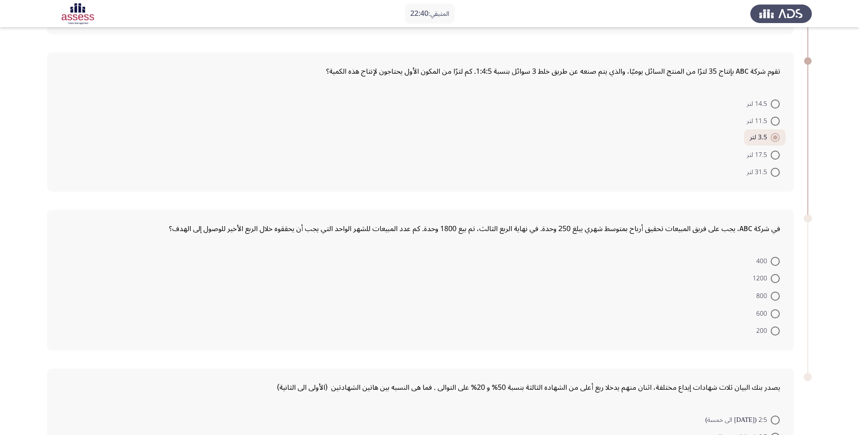
click at [773, 263] on span at bounding box center [774, 261] width 9 height 9
click at [773, 263] on input "400" at bounding box center [774, 261] width 9 height 9
radio input "true"
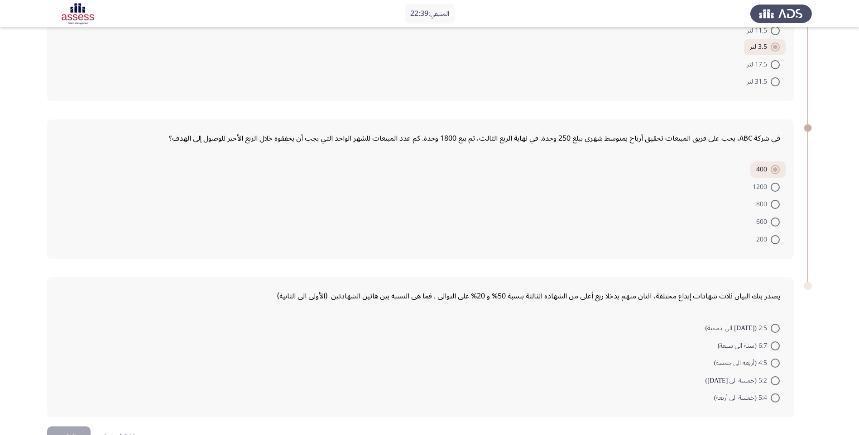
scroll to position [299, 0]
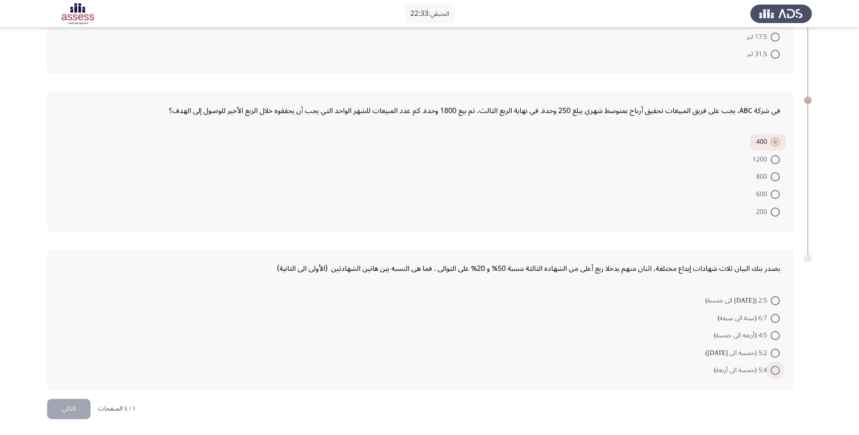
click at [775, 369] on span at bounding box center [774, 370] width 9 height 9
click at [775, 369] on input "5:4 (خمسة الى أربعة)" at bounding box center [774, 370] width 9 height 9
radio input "true"
click at [71, 412] on button "التالي" at bounding box center [68, 409] width 43 height 20
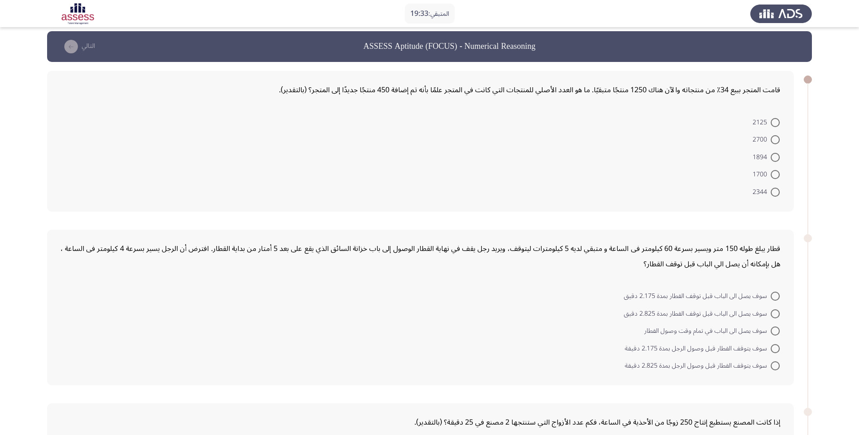
scroll to position [0, 0]
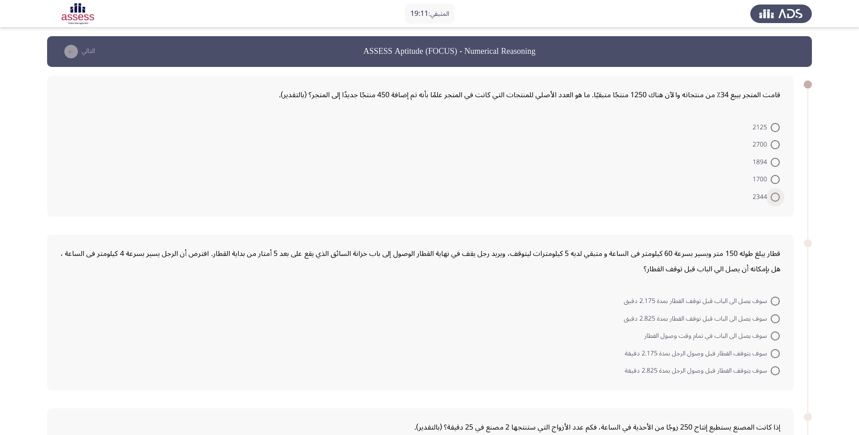
click at [767, 201] on span "2344" at bounding box center [761, 197] width 18 height 11
click at [770, 201] on input "2344" at bounding box center [774, 197] width 9 height 9
radio input "true"
click at [772, 320] on span at bounding box center [774, 317] width 9 height 9
click at [772, 320] on input "سوف يصل الى الباب قبل توقف القطار بمدة 2.825 دقيق" at bounding box center [774, 317] width 9 height 9
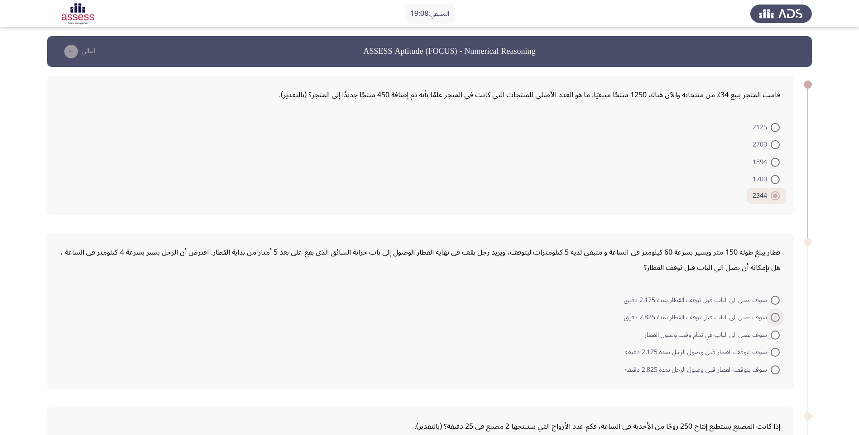
radio input "true"
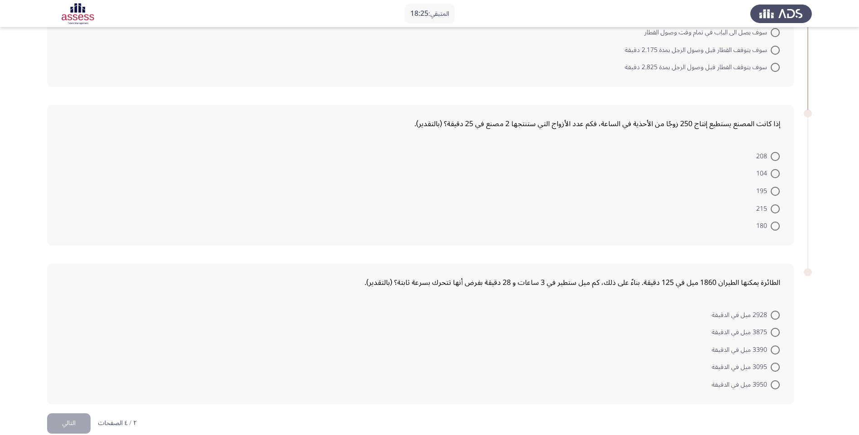
scroll to position [316, 0]
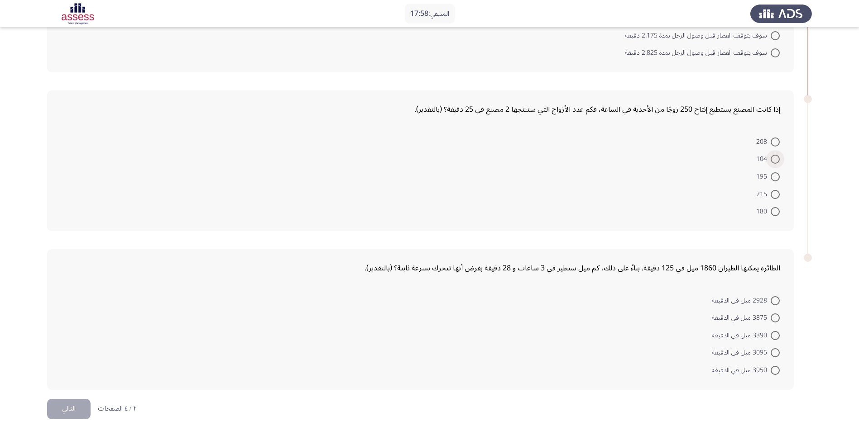
click at [773, 161] on span at bounding box center [774, 159] width 9 height 9
click at [773, 161] on input "104" at bounding box center [774, 159] width 9 height 9
click at [771, 332] on span at bounding box center [774, 335] width 9 height 9
click at [771, 332] on input "3390 ميل في الدقيقة" at bounding box center [774, 335] width 9 height 9
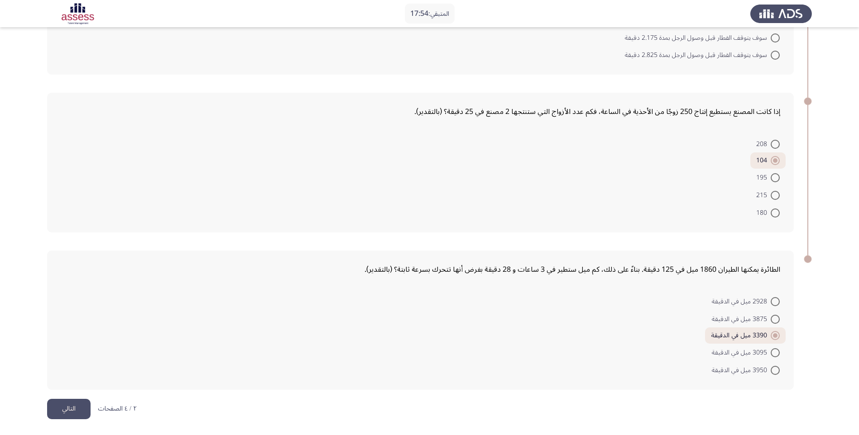
scroll to position [314, 0]
click at [72, 405] on button "التالي" at bounding box center [68, 409] width 43 height 20
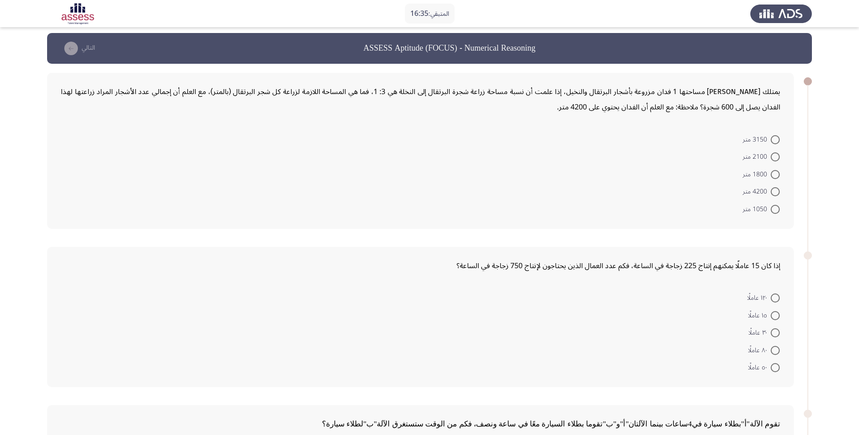
scroll to position [1, 0]
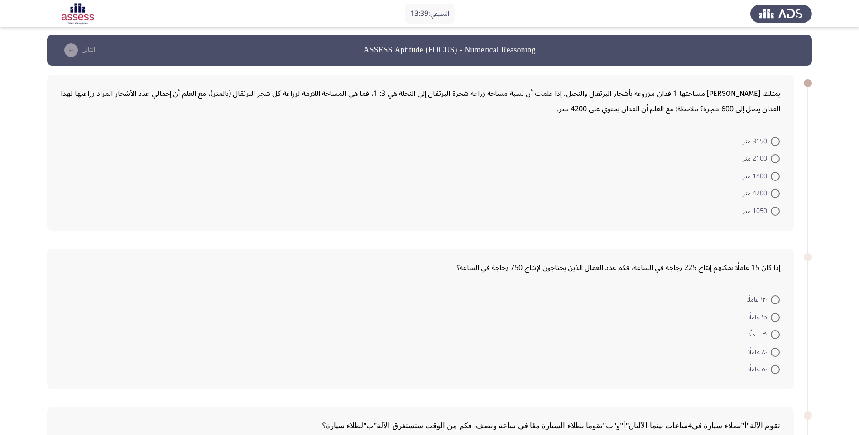
click at [770, 209] on span "1050 متر" at bounding box center [756, 211] width 28 height 11
click at [770, 209] on input "1050 متر" at bounding box center [774, 211] width 9 height 9
radio input "true"
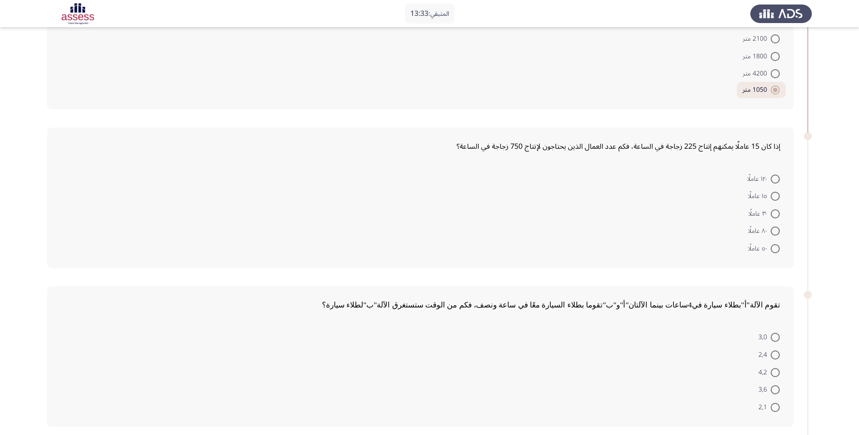
scroll to position [137, 0]
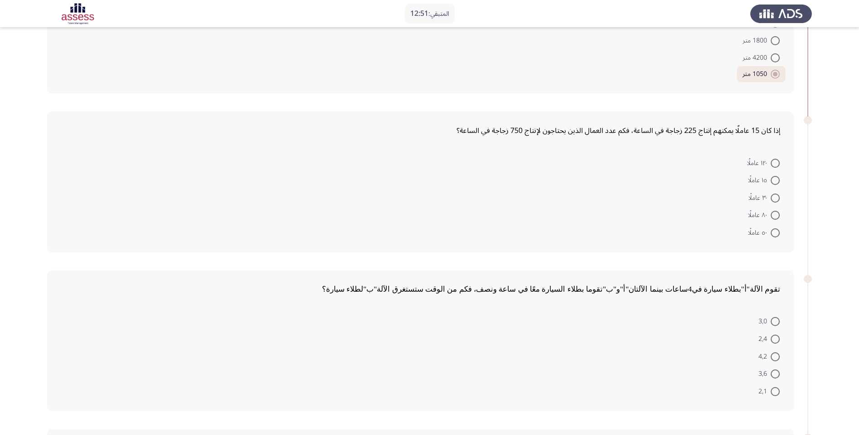
click at [771, 234] on span at bounding box center [774, 233] width 9 height 9
click at [771, 234] on input "٥٠ عاملًا" at bounding box center [774, 233] width 9 height 9
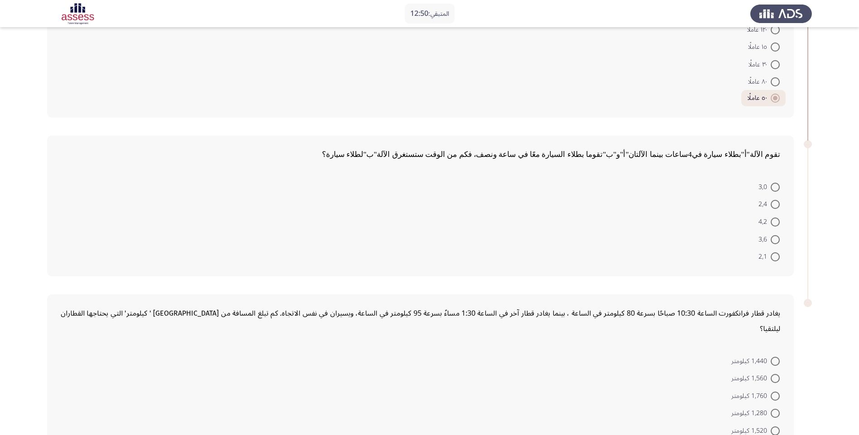
scroll to position [273, 0]
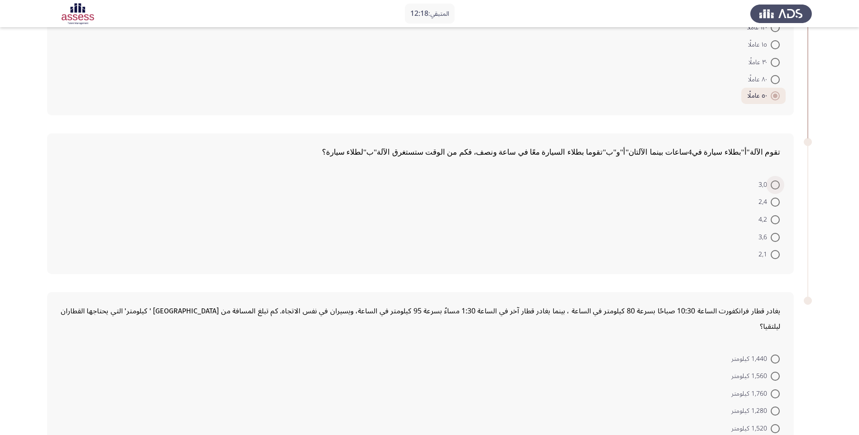
click at [775, 186] on span at bounding box center [774, 185] width 9 height 9
click at [775, 186] on input "3,0" at bounding box center [774, 185] width 9 height 9
radio input "true"
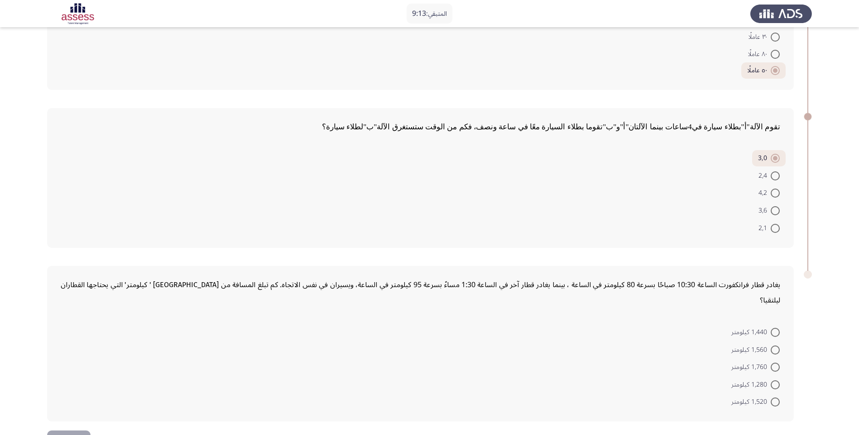
scroll to position [315, 0]
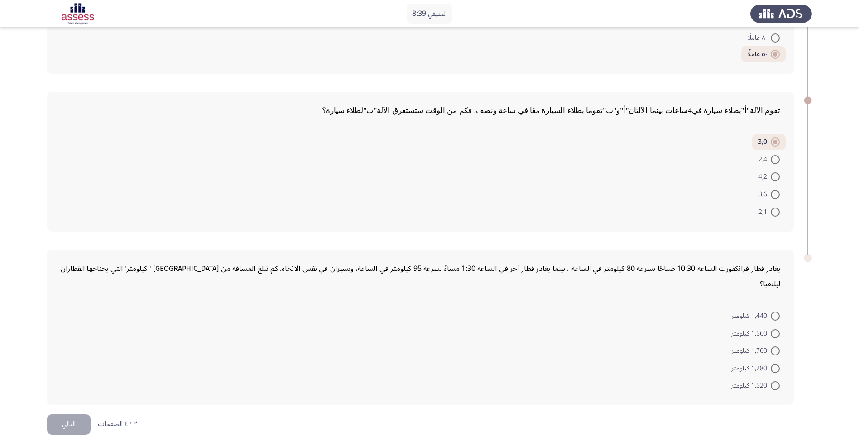
click at [775, 382] on span at bounding box center [774, 386] width 9 height 9
click at [775, 382] on input "1,520 كيلومتر" at bounding box center [774, 386] width 9 height 9
radio input "true"
click at [75, 415] on button "التالي" at bounding box center [68, 425] width 43 height 20
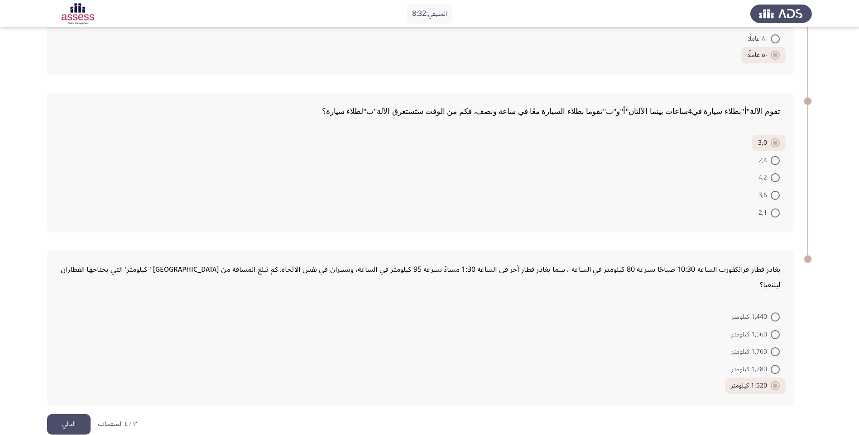
scroll to position [0, 0]
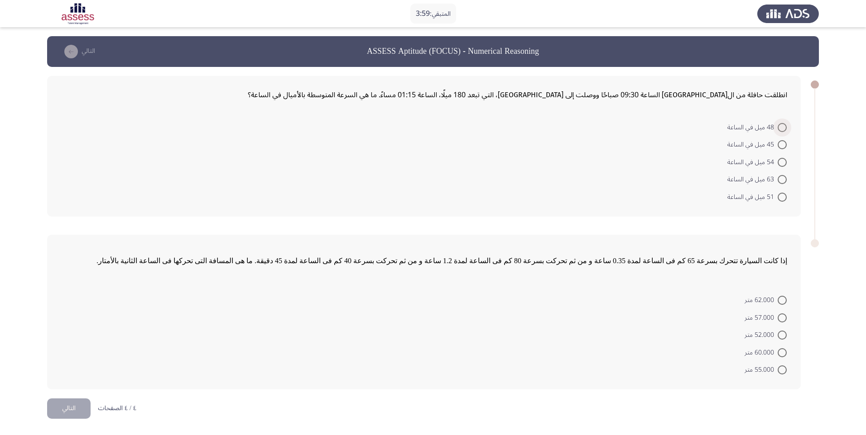
click at [777, 128] on span "48 ميل في الساعة" at bounding box center [752, 127] width 50 height 11
click at [777, 128] on input "48 ميل في الساعة" at bounding box center [781, 127] width 9 height 9
radio input "true"
click at [784, 352] on span at bounding box center [781, 351] width 9 height 9
click at [784, 352] on input "60.000 متر" at bounding box center [781, 351] width 9 height 9
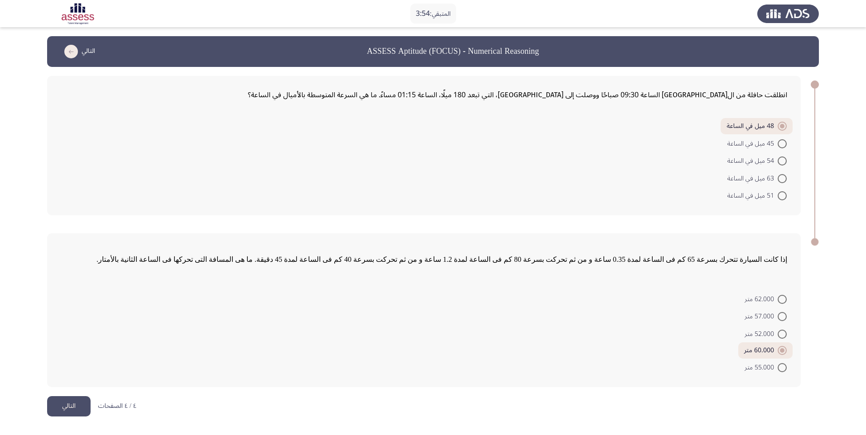
click at [69, 403] on button "التالي" at bounding box center [68, 407] width 43 height 20
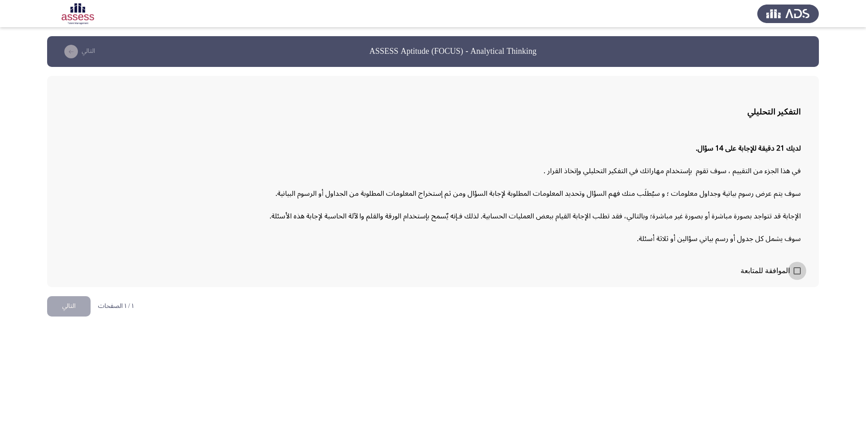
click at [798, 270] on span at bounding box center [796, 271] width 7 height 7
click at [797, 275] on input "الموافقة للمتابعة" at bounding box center [796, 275] width 0 height 0
checkbox input "true"
click at [73, 310] on button "التالي" at bounding box center [68, 307] width 43 height 20
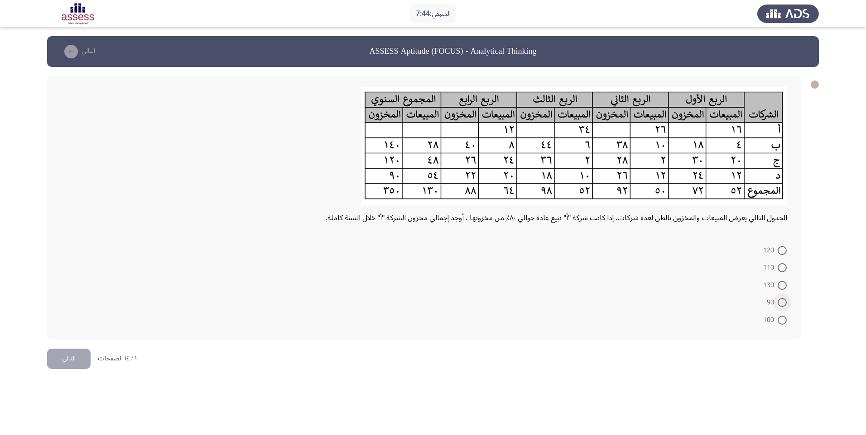
click at [779, 305] on span at bounding box center [781, 302] width 9 height 9
click at [779, 305] on input "90" at bounding box center [781, 302] width 9 height 9
radio input "true"
click at [80, 360] on button "التالي" at bounding box center [68, 358] width 43 height 20
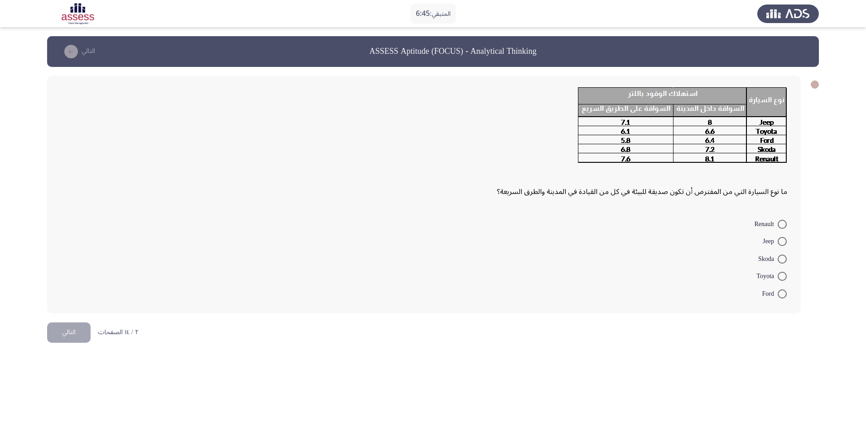
click at [783, 294] on span at bounding box center [781, 294] width 9 height 9
click at [783, 294] on input "Ford" at bounding box center [781, 294] width 9 height 9
click at [63, 335] on button "التالي" at bounding box center [68, 331] width 43 height 20
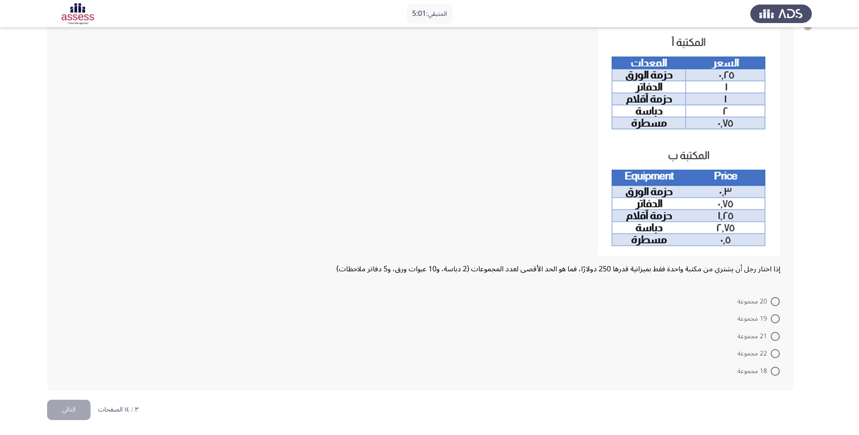
scroll to position [59, 0]
click at [765, 335] on span "21 مجموعة" at bounding box center [753, 335] width 33 height 11
click at [770, 335] on input "21 مجموعة" at bounding box center [774, 335] width 9 height 9
radio input "true"
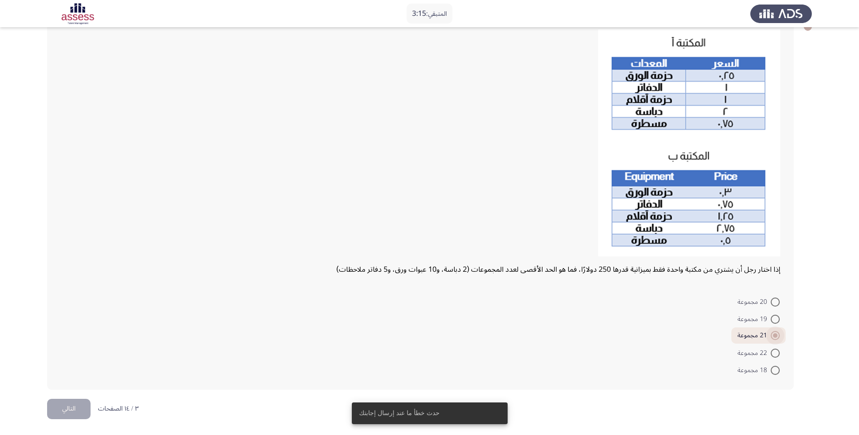
click at [775, 335] on span at bounding box center [775, 336] width 5 height 5
click at [775, 335] on input "21 مجموعة" at bounding box center [774, 335] width 9 height 9
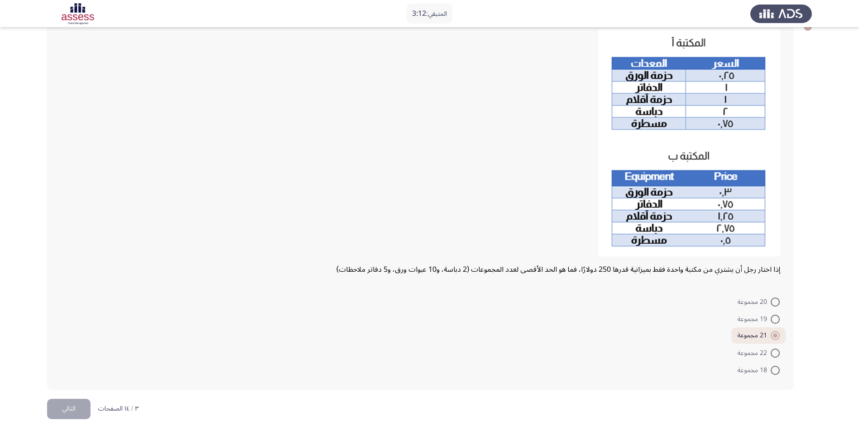
click at [775, 353] on span at bounding box center [774, 353] width 9 height 9
click at [775, 353] on input "22 مجموعة" at bounding box center [774, 353] width 9 height 9
radio input "true"
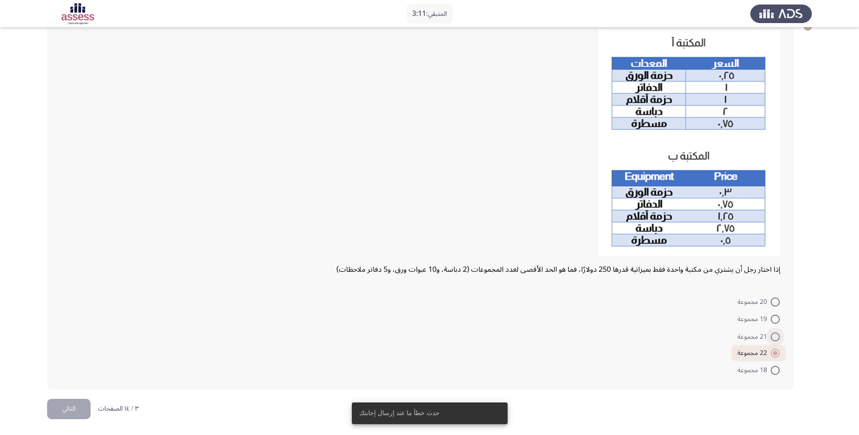
click at [779, 335] on span at bounding box center [774, 337] width 9 height 9
click at [779, 335] on input "21 مجموعة" at bounding box center [774, 337] width 9 height 9
radio input "true"
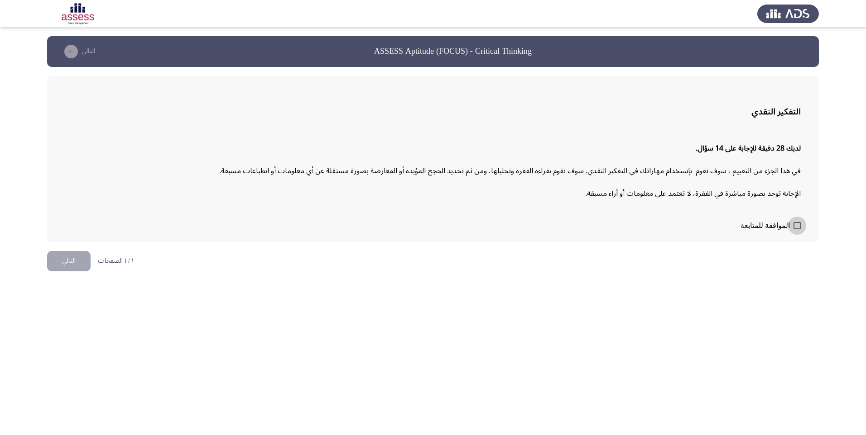
click at [797, 229] on span at bounding box center [796, 225] width 7 height 7
click at [797, 230] on input "الموافقة للمتابعة" at bounding box center [796, 230] width 0 height 0
checkbox input "true"
click at [60, 256] on button "التالي" at bounding box center [68, 261] width 43 height 20
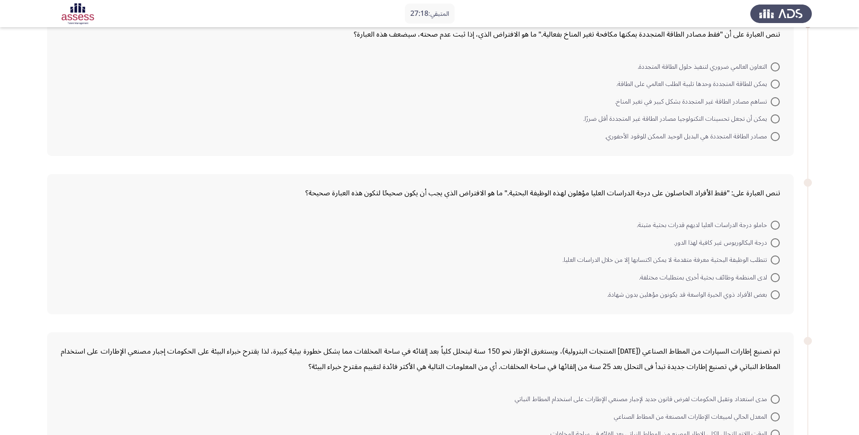
scroll to position [17, 0]
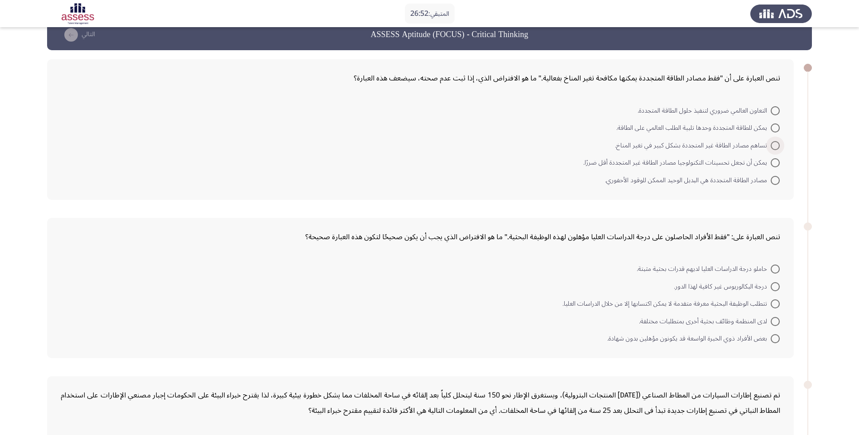
click at [770, 149] on span at bounding box center [774, 145] width 9 height 9
click at [770, 149] on input "تساهم مصادر الطاقة غير المتجددة بشكل كبير في تغير المناخ." at bounding box center [774, 145] width 9 height 9
radio input "true"
click at [769, 287] on span "درجة البكالوريوس غير كافية لهذا الدور." at bounding box center [722, 285] width 97 height 11
click at [770, 287] on input "درجة البكالوريوس غير كافية لهذا الدور." at bounding box center [774, 285] width 9 height 9
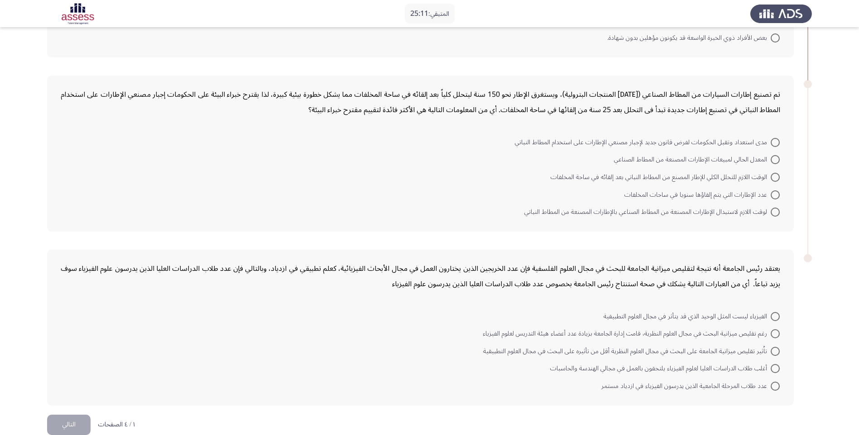
scroll to position [331, 0]
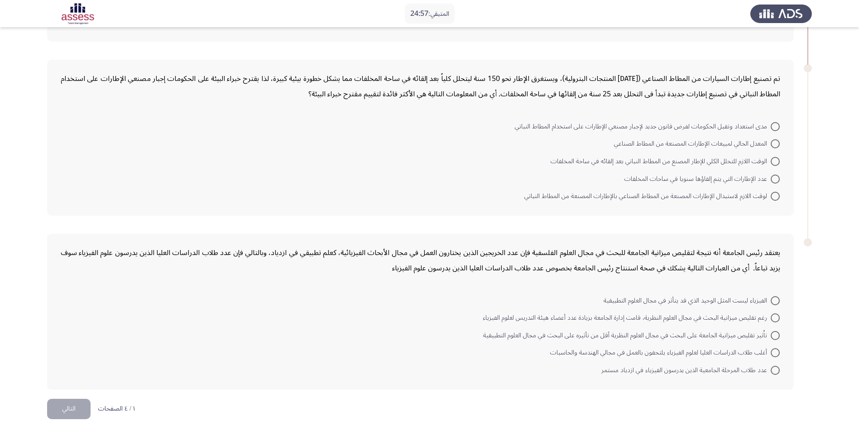
click at [773, 366] on span at bounding box center [774, 370] width 9 height 9
click at [773, 366] on input "عدد طلاب المرحلة الجامعية الذين يدرسون الفيزياء في ازدياد مستمر" at bounding box center [774, 370] width 9 height 9
radio input "true"
click at [772, 127] on span at bounding box center [774, 128] width 9 height 9
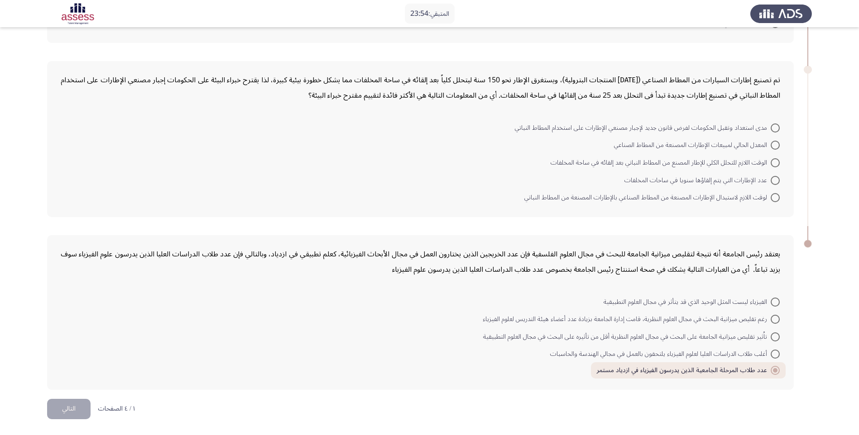
click at [772, 127] on input "مدى استعداد وتقبل الحكومات لفرض قانون جديد لإجبار مصنعي الإطارات على استخدام ال…" at bounding box center [774, 128] width 9 height 9
radio input "true"
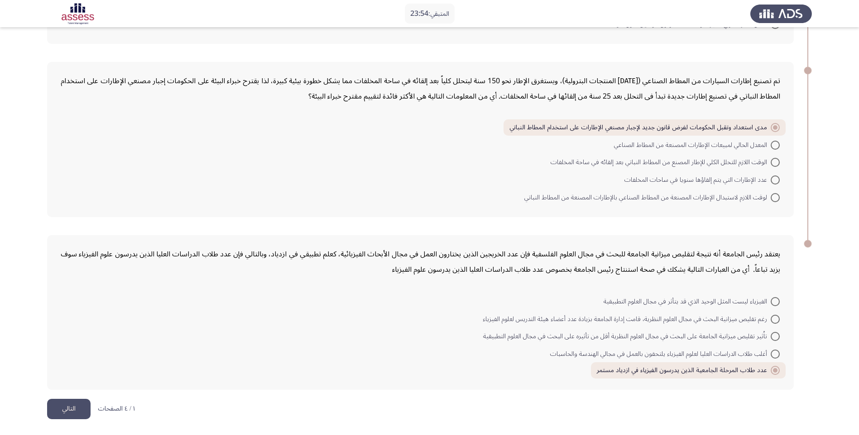
scroll to position [329, 0]
click at [72, 407] on button "التالي" at bounding box center [68, 409] width 43 height 20
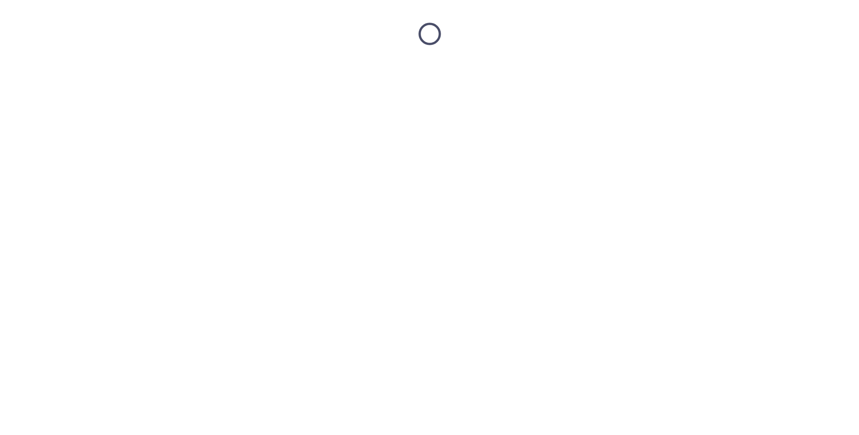
scroll to position [0, 0]
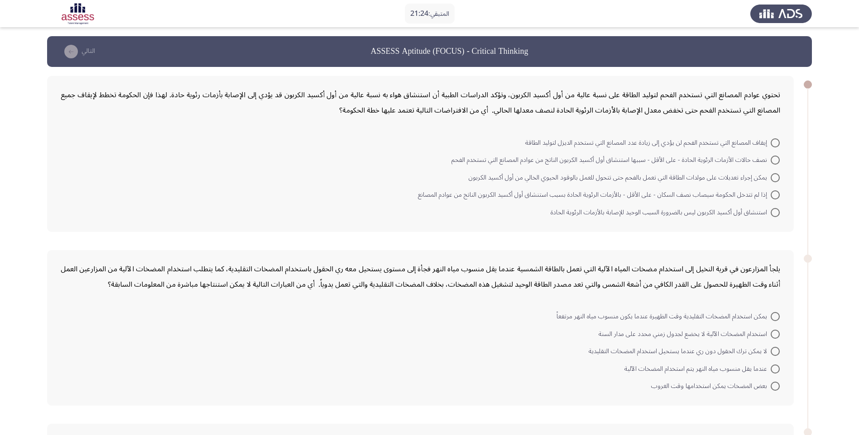
click at [780, 142] on mat-radio-button "إيقاف المصانع التي تستخدم الفحم لن يؤدي إلى زيادة عدد المصانع التي تستخدم الديز…" at bounding box center [652, 143] width 266 height 18
click at [776, 141] on span at bounding box center [774, 143] width 9 height 9
click at [776, 141] on input "إيقاف المصانع التي تستخدم الفحم لن يؤدي إلى زيادة عدد المصانع التي تستخدم الديز…" at bounding box center [774, 143] width 9 height 9
radio input "true"
click at [773, 386] on span at bounding box center [774, 385] width 9 height 9
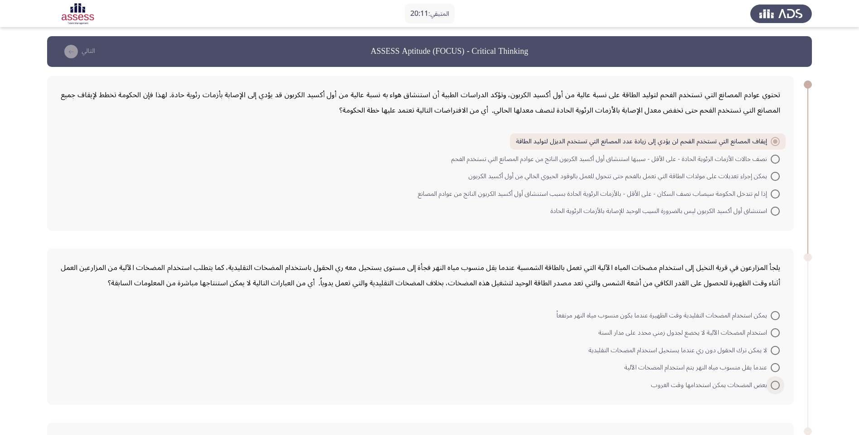
click at [773, 386] on input "بعض المضخات يمكن استخدامها وقت الغروب" at bounding box center [774, 385] width 9 height 9
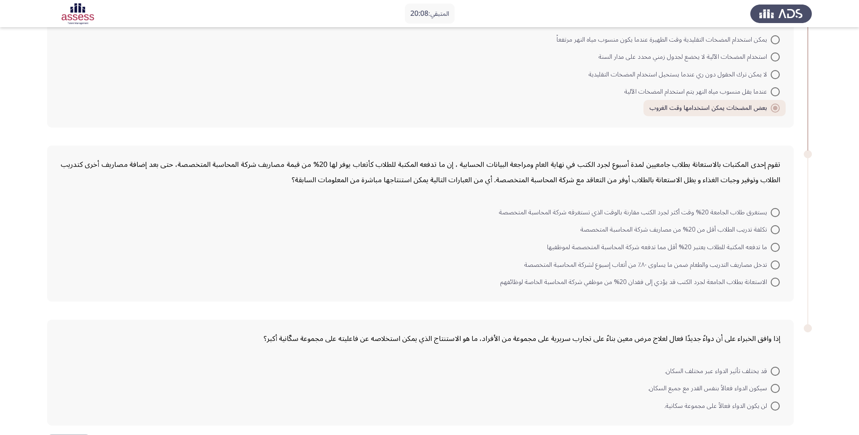
scroll to position [312, 0]
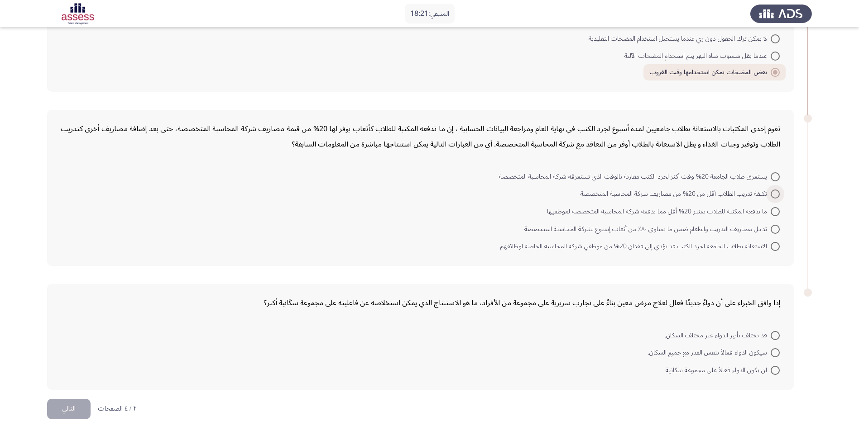
click at [775, 194] on span at bounding box center [775, 194] width 0 height 0
click at [775, 194] on input "تكلفة تدريب الطلاب أقل من 20% من مصاريف شركة المحاسبة المتخصصة" at bounding box center [774, 194] width 9 height 9
radio input "true"
click at [770, 341] on span "قد يختلف تأثير الدواء عبر مختلف السكان." at bounding box center [718, 335] width 106 height 11
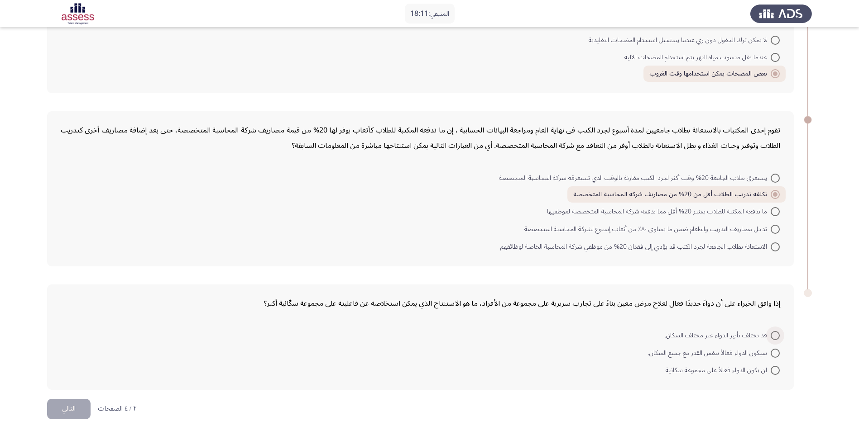
click at [770, 340] on input "قد يختلف تأثير الدواء عبر مختلف السكان." at bounding box center [774, 335] width 9 height 9
radio input "true"
click at [58, 399] on button "التالي" at bounding box center [68, 409] width 43 height 20
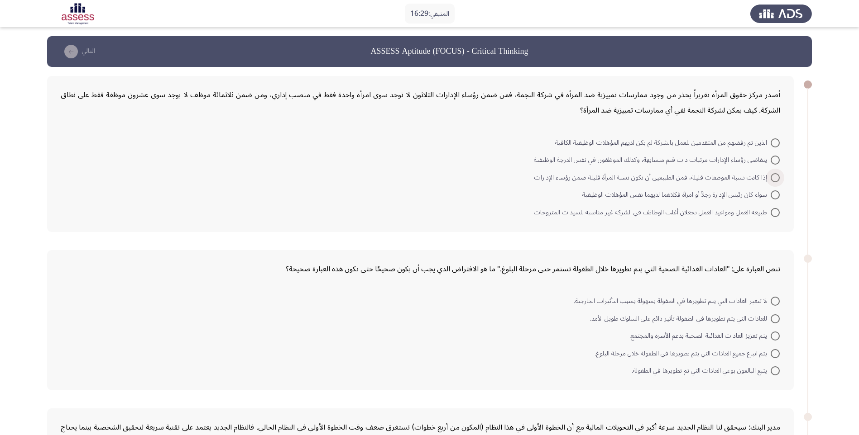
click at [773, 177] on span at bounding box center [774, 177] width 9 height 9
click at [773, 177] on input "إذا كانت نسبة الموظفات قليلة، فمن الطبيعيى أن تكون نسبة المرأة قليلة ضمن رؤساء …" at bounding box center [774, 177] width 9 height 9
radio input "true"
click at [773, 302] on span at bounding box center [774, 300] width 9 height 9
click at [773, 302] on input "لا تتغير العادات التي يتم تطويرها في الطفولة بسهولة بسبب التأثيرات الخارجية." at bounding box center [774, 300] width 9 height 9
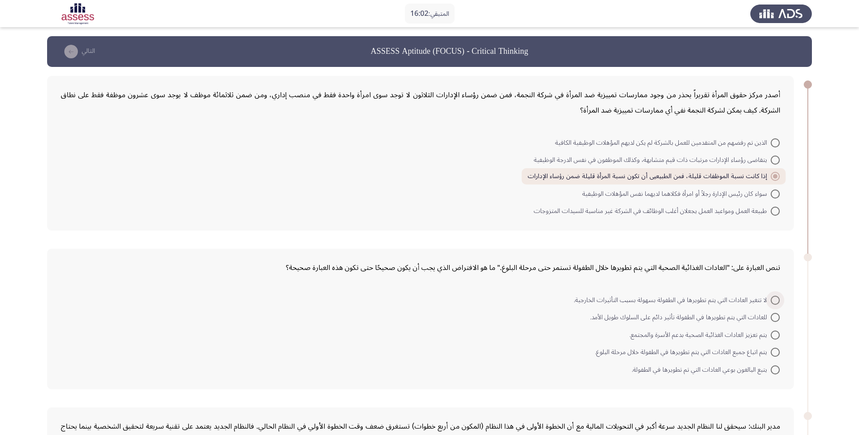
radio input "true"
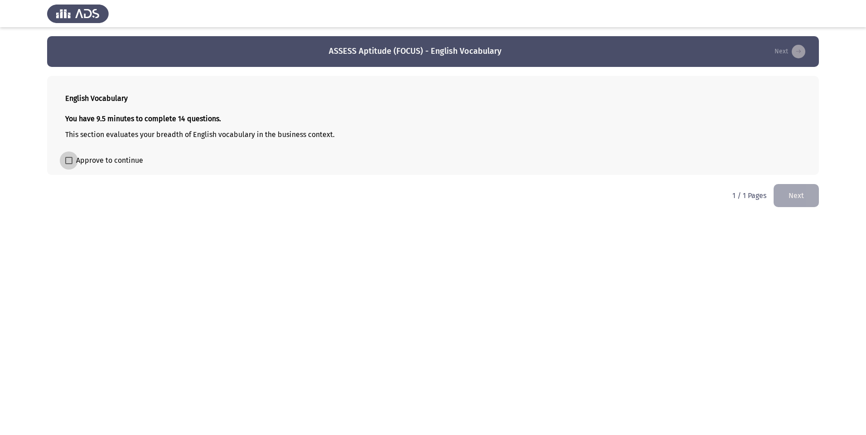
click at [69, 161] on span at bounding box center [68, 160] width 7 height 7
click at [69, 164] on input "Approve to continue" at bounding box center [68, 164] width 0 height 0
checkbox input "true"
click at [781, 197] on button "Next" at bounding box center [795, 195] width 45 height 23
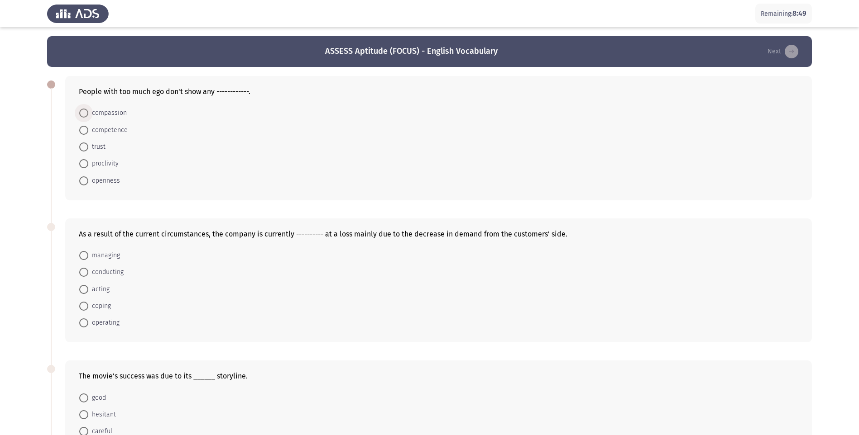
click at [120, 115] on span "compassion" at bounding box center [107, 113] width 38 height 11
click at [88, 115] on input "compassion" at bounding box center [83, 113] width 9 height 9
radio input "true"
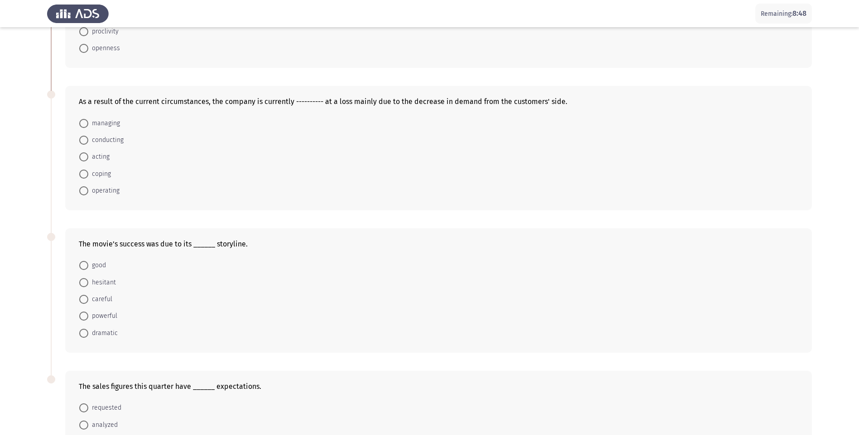
scroll to position [136, 0]
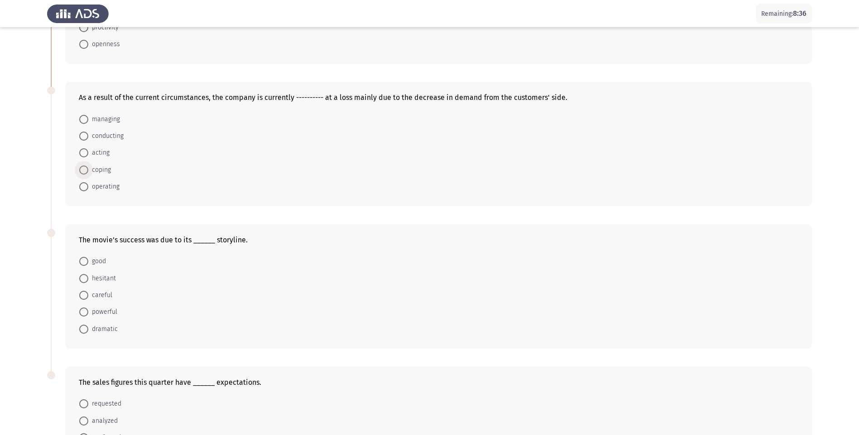
click at [84, 169] on span at bounding box center [83, 170] width 9 height 9
click at [84, 169] on input "coping" at bounding box center [83, 170] width 9 height 9
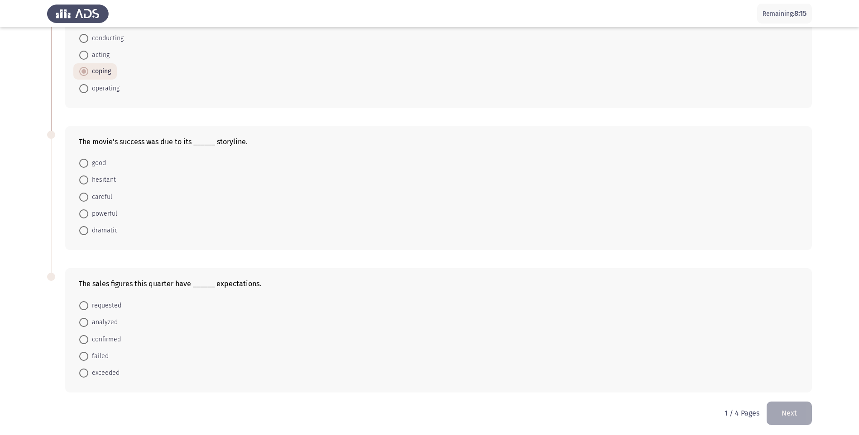
scroll to position [236, 0]
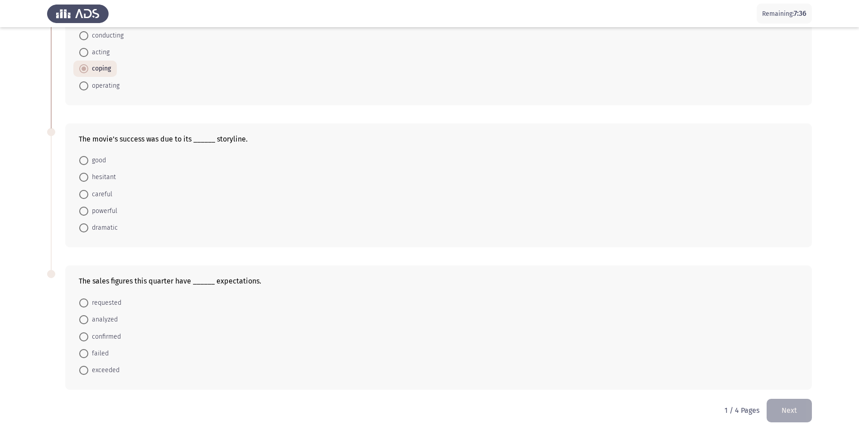
click at [112, 213] on span "powerful" at bounding box center [102, 211] width 29 height 11
click at [88, 213] on input "powerful" at bounding box center [83, 211] width 9 height 9
click at [106, 370] on span "exceeded" at bounding box center [103, 370] width 31 height 11
click at [88, 370] on input "exceeded" at bounding box center [83, 370] width 9 height 9
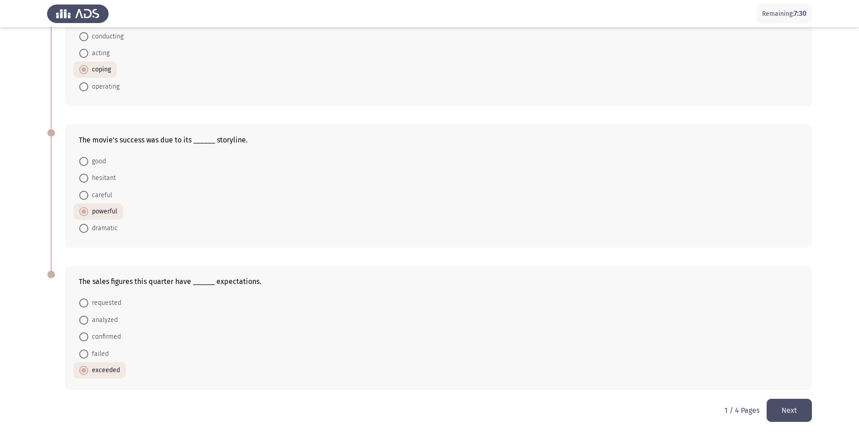
scroll to position [235, 0]
click at [804, 417] on button "Next" at bounding box center [788, 410] width 45 height 23
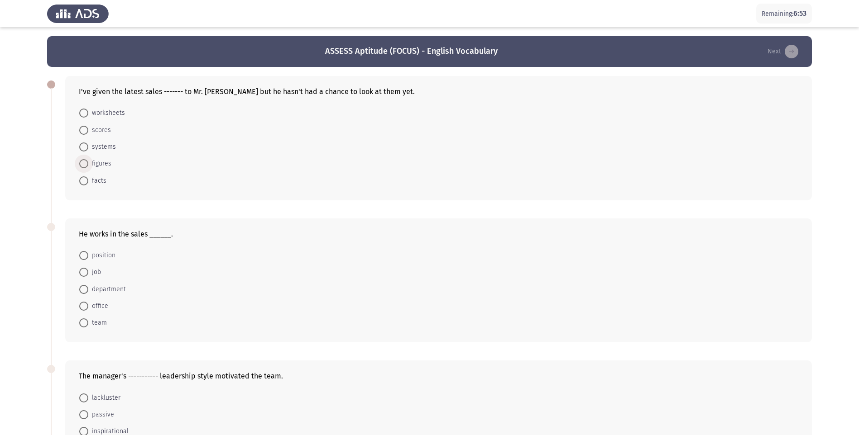
click at [88, 168] on span at bounding box center [83, 163] width 9 height 9
click at [88, 168] on input "figures" at bounding box center [83, 163] width 9 height 9
radio input "true"
click at [88, 287] on span at bounding box center [83, 288] width 9 height 9
click at [88, 287] on input "department" at bounding box center [83, 288] width 9 height 9
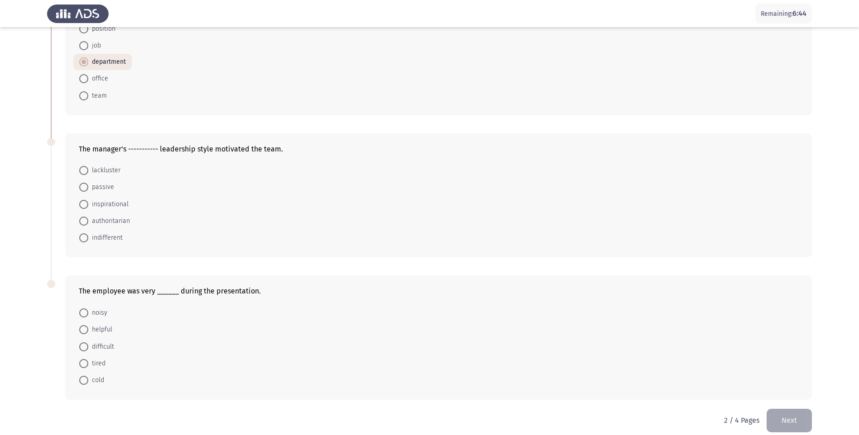
scroll to position [236, 0]
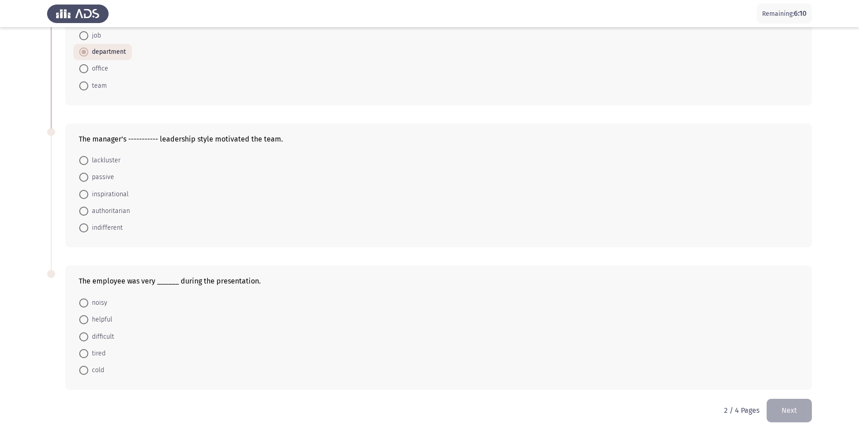
click at [90, 196] on span "inspirational" at bounding box center [108, 194] width 40 height 11
click at [88, 196] on input "inspirational" at bounding box center [83, 194] width 9 height 9
click at [86, 301] on span at bounding box center [83, 302] width 9 height 9
click at [86, 301] on input "noisy" at bounding box center [83, 302] width 9 height 9
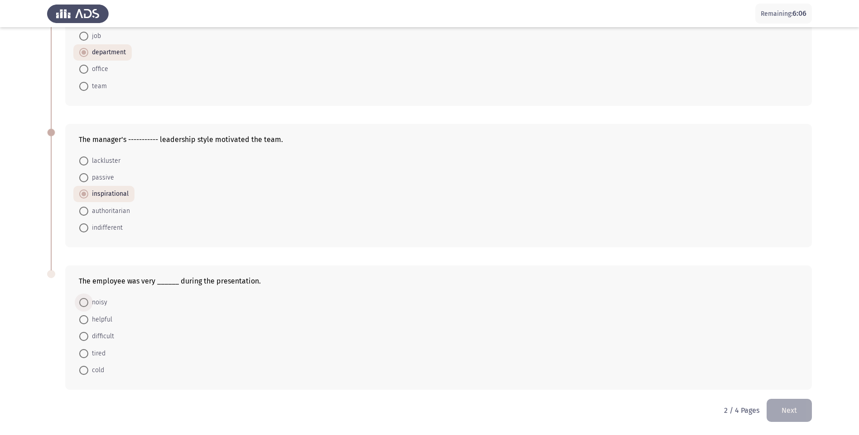
radio input "true"
click at [785, 402] on button "Next" at bounding box center [788, 410] width 45 height 23
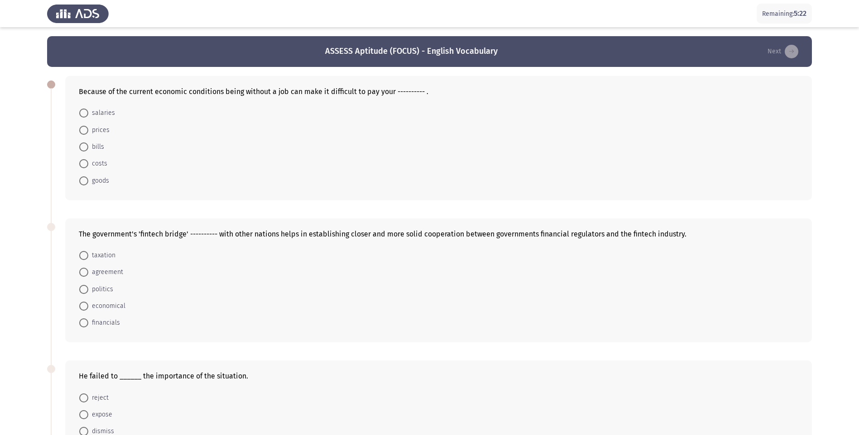
click at [86, 147] on span at bounding box center [83, 147] width 9 height 9
click at [86, 147] on input "bills" at bounding box center [83, 147] width 9 height 9
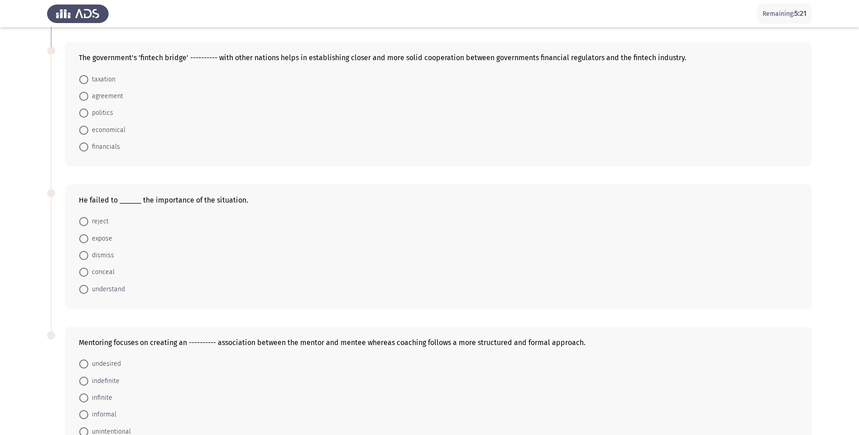
scroll to position [181, 0]
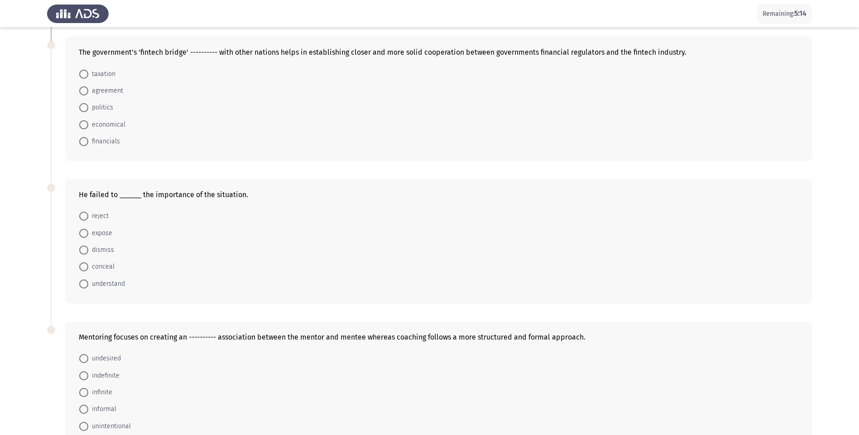
click at [85, 91] on span at bounding box center [83, 90] width 9 height 9
click at [85, 91] on input "agreement" at bounding box center [83, 90] width 9 height 9
radio input "true"
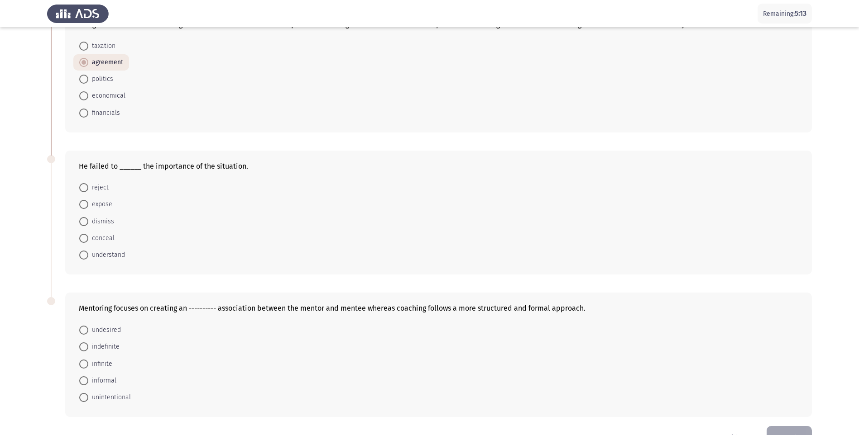
scroll to position [236, 0]
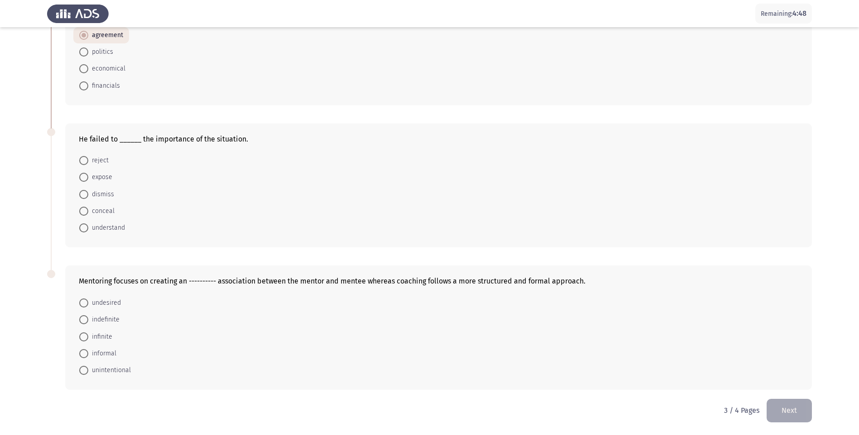
click at [781, 410] on button "Next" at bounding box center [788, 410] width 45 height 23
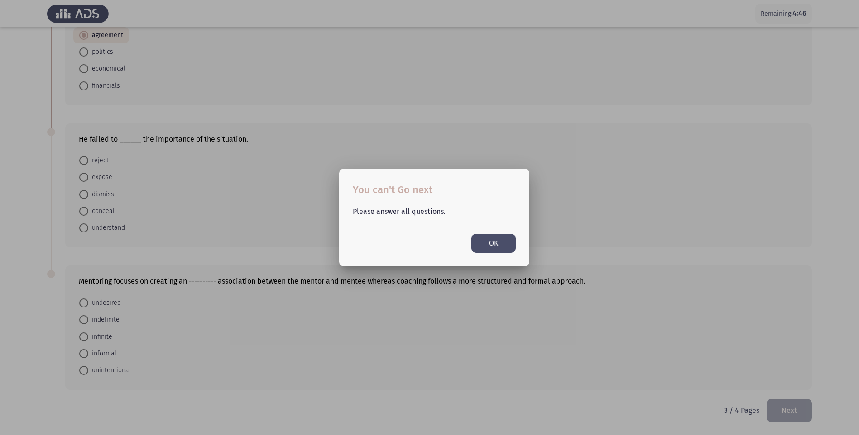
click at [487, 244] on button "OK" at bounding box center [493, 243] width 44 height 19
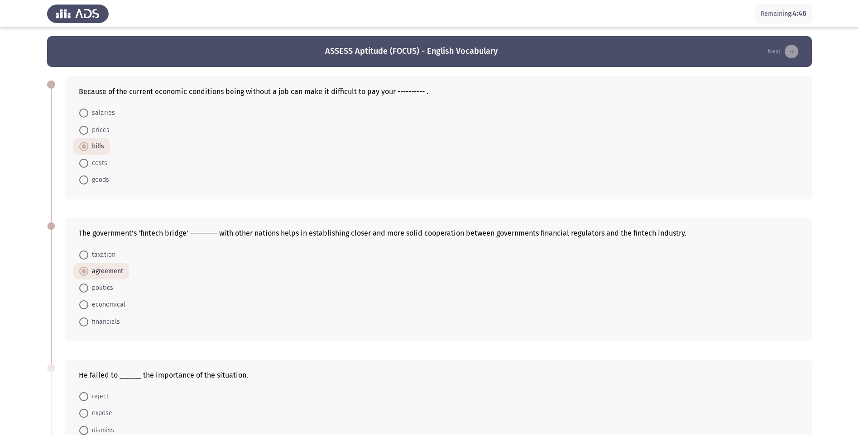
scroll to position [236, 0]
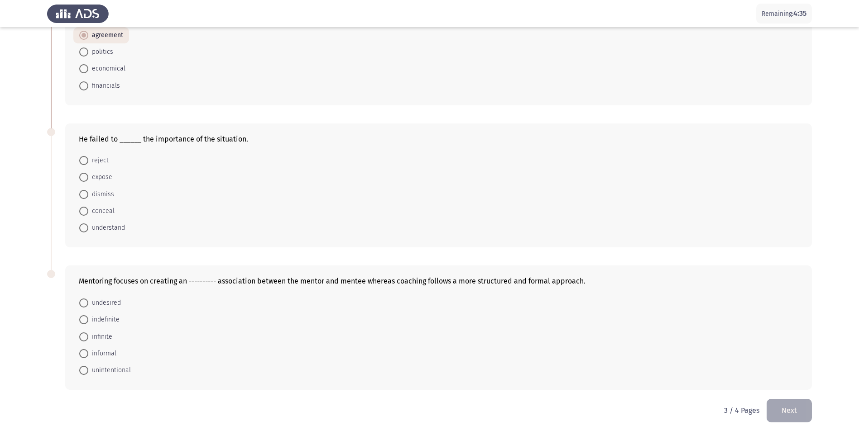
click at [82, 230] on span at bounding box center [83, 228] width 9 height 9
click at [82, 230] on input "understand" at bounding box center [83, 228] width 9 height 9
radio input "true"
click at [90, 351] on span "informal" at bounding box center [102, 354] width 28 height 11
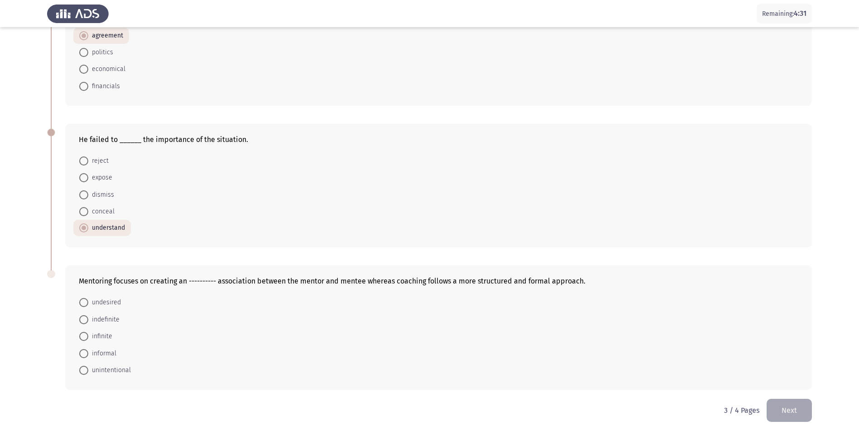
click at [88, 351] on input "informal" at bounding box center [83, 353] width 9 height 9
click at [771, 399] on div "Mentoring focuses on creating an ---------- association between the mentor and …" at bounding box center [429, 328] width 765 height 142
click at [781, 409] on button "Next" at bounding box center [788, 410] width 45 height 23
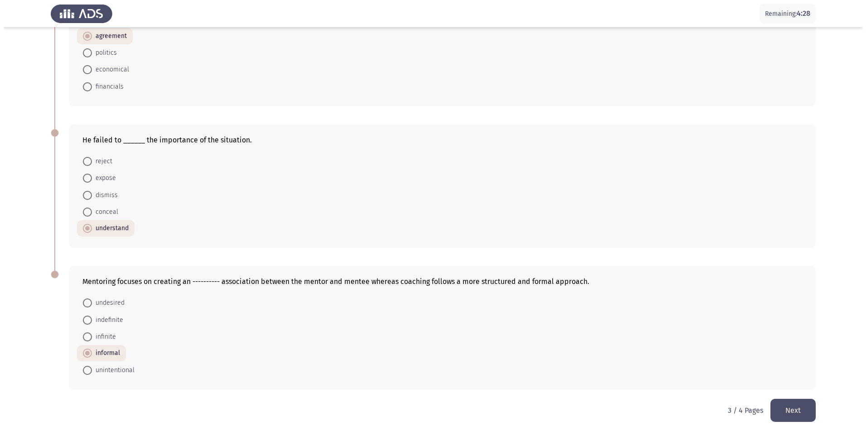
scroll to position [0, 0]
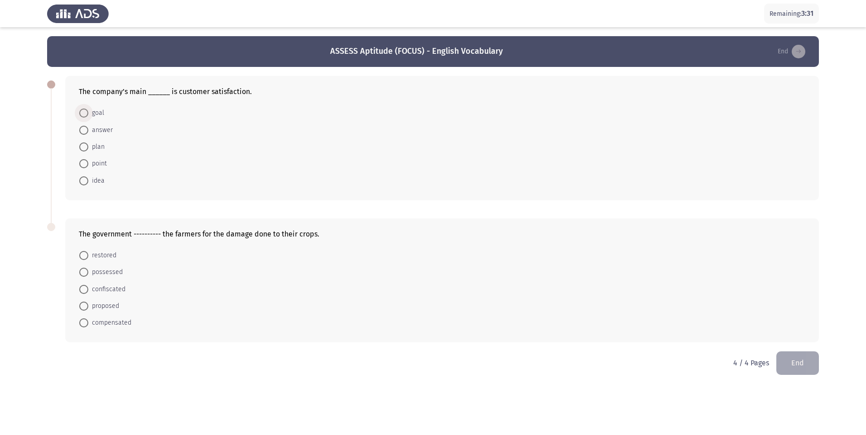
click at [82, 114] on span at bounding box center [83, 113] width 9 height 9
click at [82, 114] on input "goal" at bounding box center [83, 113] width 9 height 9
radio input "true"
click at [83, 324] on span at bounding box center [83, 322] width 9 height 9
click at [83, 324] on input "compensated" at bounding box center [83, 322] width 9 height 9
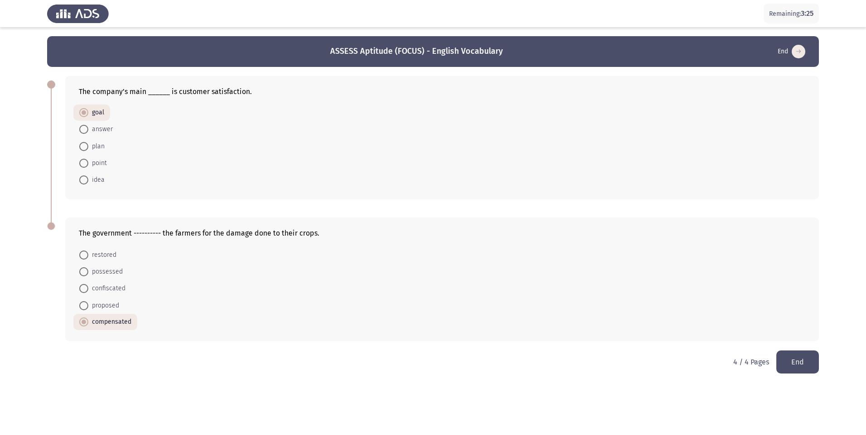
click at [794, 366] on button "End" at bounding box center [797, 362] width 43 height 23
